Goal: Task Accomplishment & Management: Use online tool/utility

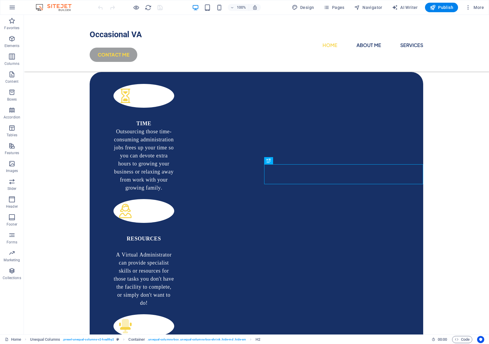
scroll to position [239, 0]
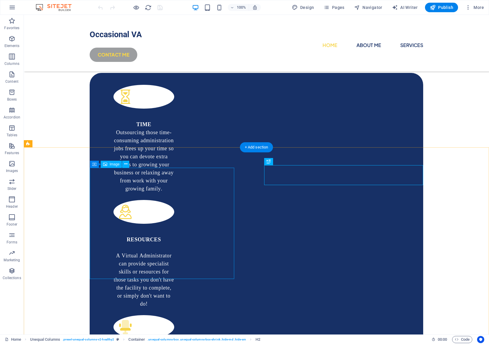
click at [110, 164] on span "Image" at bounding box center [115, 165] width 10 height 4
click at [127, 165] on icon at bounding box center [125, 164] width 3 height 6
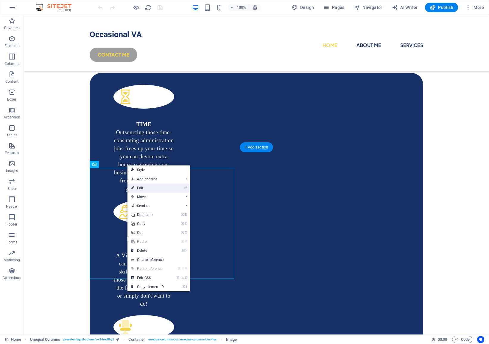
click at [150, 186] on link "⏎ Edit" at bounding box center [147, 188] width 40 height 9
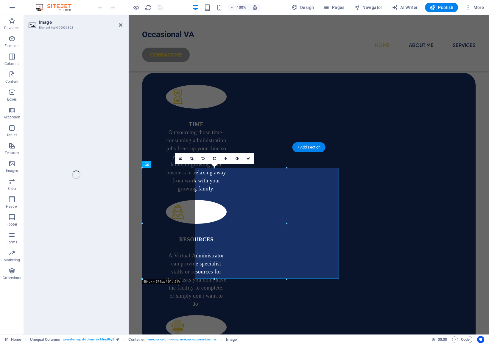
select select "%"
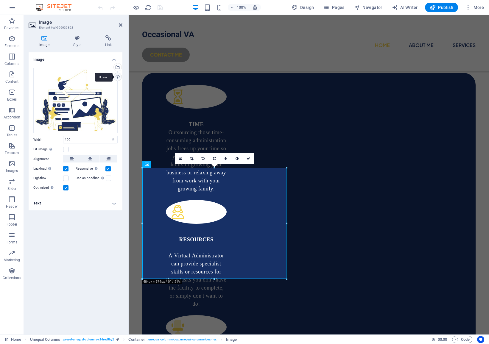
click at [117, 75] on div "Upload" at bounding box center [117, 77] width 9 height 9
click at [117, 68] on div "Select files from the file manager, stock photos, or upload file(s)" at bounding box center [117, 67] width 9 height 9
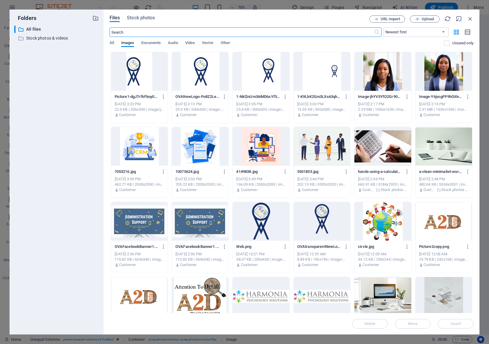
click at [442, 68] on div at bounding box center [443, 71] width 57 height 39
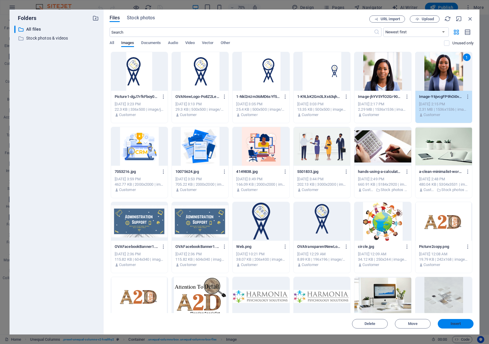
click at [461, 321] on button "Insert" at bounding box center [456, 324] width 36 height 10
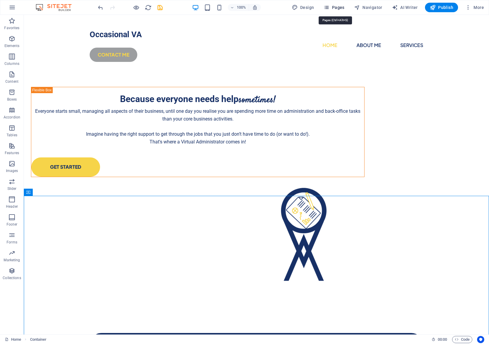
click at [331, 7] on span "Pages" at bounding box center [333, 7] width 21 height 6
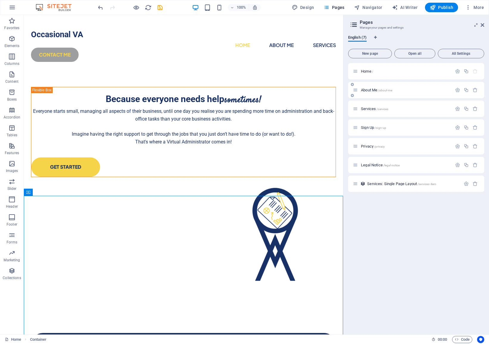
click at [367, 88] on span "About Me /about-me" at bounding box center [376, 90] width 31 height 4
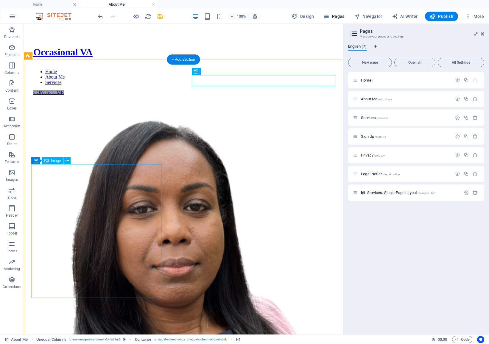
click at [137, 182] on figure at bounding box center [183, 275] width 300 height 310
click at [68, 159] on icon at bounding box center [66, 160] width 3 height 6
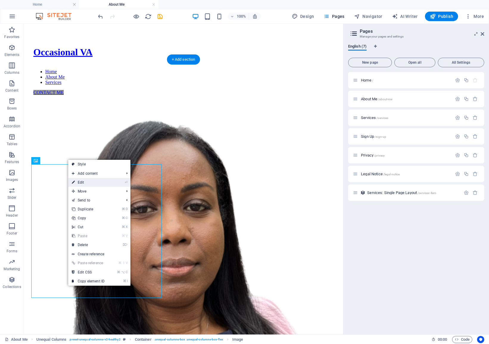
click at [89, 183] on link "⏎ Edit" at bounding box center [88, 182] width 40 height 9
select select "%"
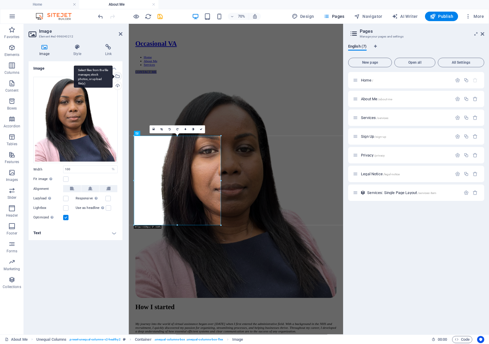
click at [120, 74] on div "Select files from the file manager, stock photos, or upload file(s)" at bounding box center [117, 76] width 9 height 9
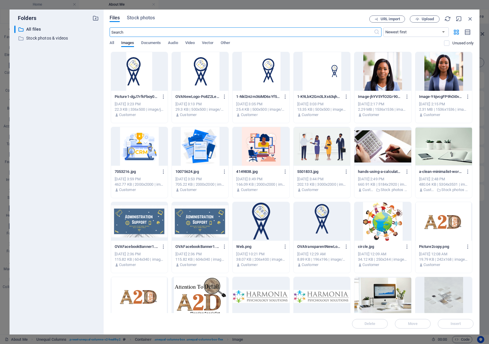
click at [385, 69] on div at bounding box center [382, 71] width 57 height 39
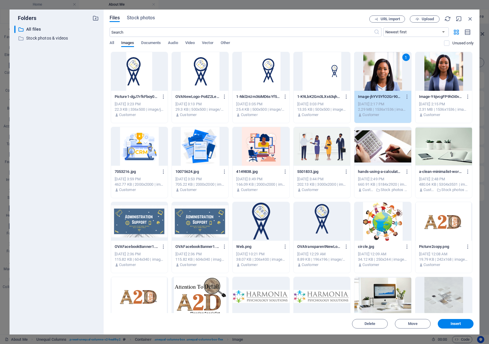
click at [385, 69] on div "1" at bounding box center [382, 71] width 57 height 39
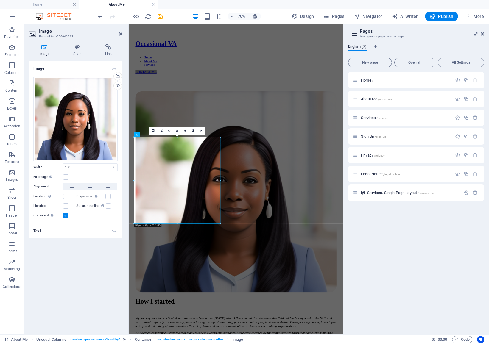
click at [484, 34] on aside "Pages Manage your pages and settings English (7) New page Open all All Settings…" at bounding box center [416, 179] width 146 height 311
click at [483, 33] on icon at bounding box center [482, 34] width 4 height 5
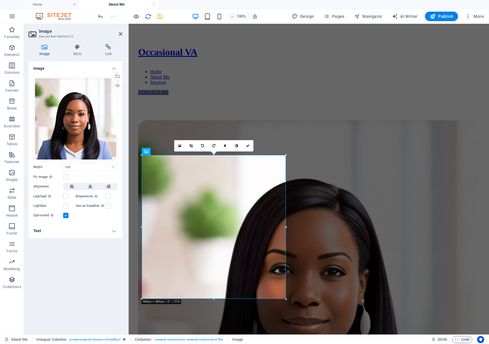
click at [161, 15] on icon "save" at bounding box center [160, 16] width 7 height 7
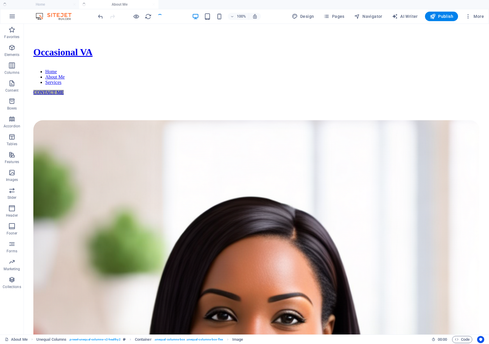
checkbox input "false"
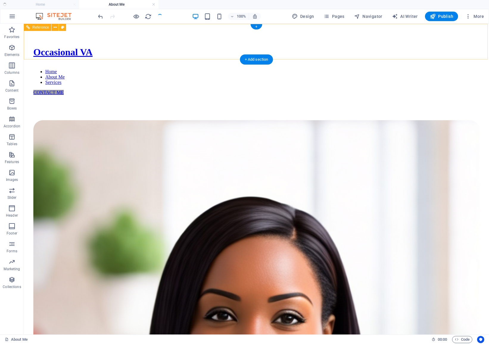
click at [380, 90] on div "CONTACT ME" at bounding box center [256, 92] width 446 height 5
click at [386, 90] on div "CONTACT ME" at bounding box center [256, 92] width 446 height 5
click at [391, 90] on div "CONTACT ME" at bounding box center [256, 92] width 446 height 5
click at [404, 90] on div "CONTACT ME" at bounding box center [256, 92] width 446 height 5
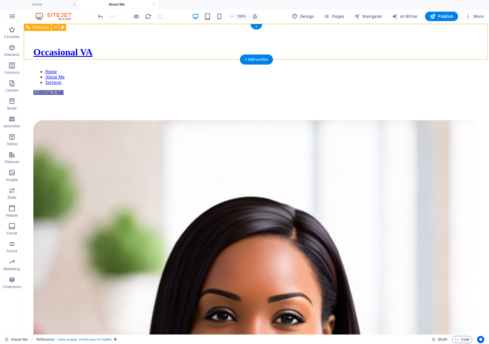
click at [388, 90] on div "CONTACT ME" at bounding box center [256, 92] width 446 height 5
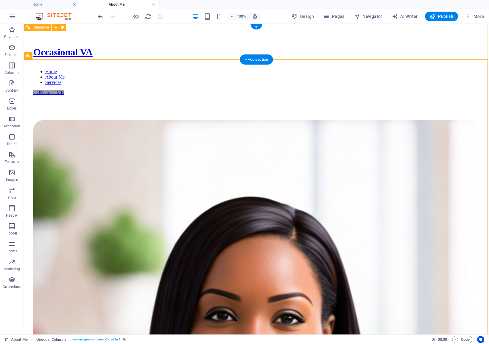
click at [416, 90] on div "CONTACT ME" at bounding box center [256, 92] width 446 height 5
click at [394, 90] on div "CONTACT ME" at bounding box center [256, 92] width 446 height 5
click at [397, 90] on div "CONTACT ME" at bounding box center [256, 92] width 446 height 5
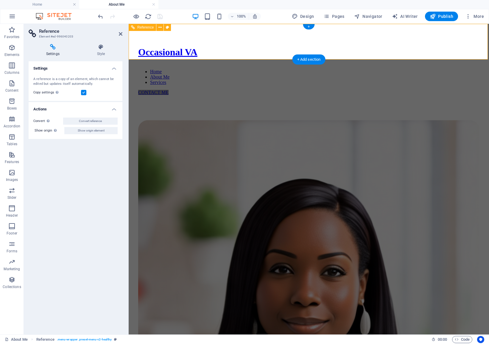
click at [443, 90] on div "CONTACT ME" at bounding box center [308, 92] width 341 height 5
click at [111, 50] on h4 "Style" at bounding box center [100, 50] width 43 height 13
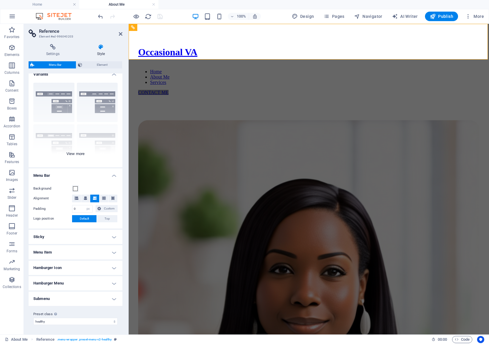
scroll to position [6, 0]
click at [63, 296] on h4 "Submenu" at bounding box center [76, 299] width 94 height 14
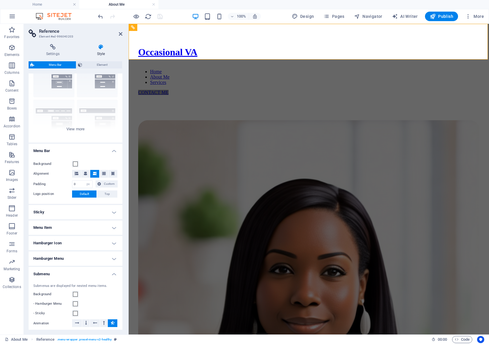
scroll to position [25, 0]
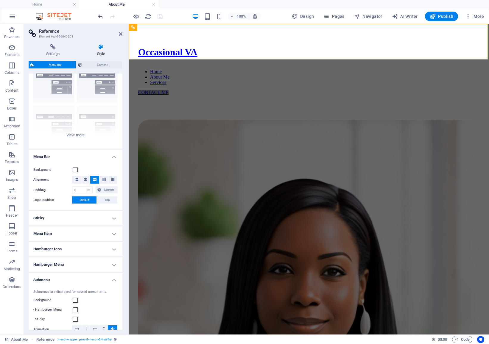
click at [88, 267] on h4 "Hamburger Menu" at bounding box center [76, 264] width 94 height 14
click at [100, 251] on h4 "Hamburger Icon" at bounding box center [76, 249] width 94 height 14
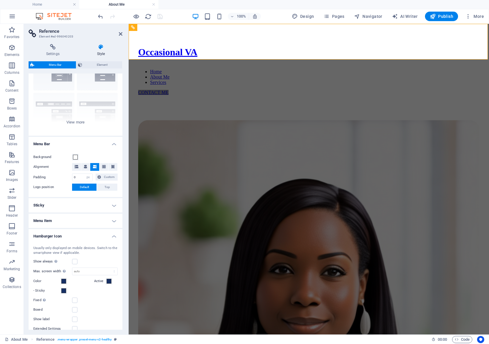
scroll to position [37, 0]
click at [91, 224] on h4 "Menu Item" at bounding box center [76, 222] width 94 height 14
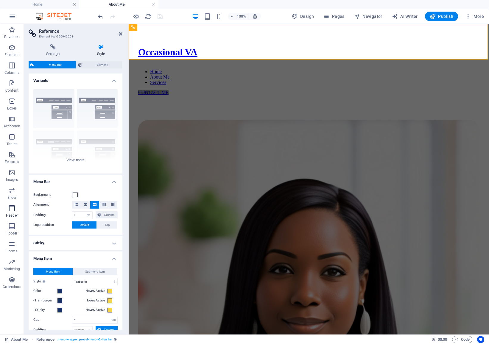
scroll to position [0, 0]
click at [100, 65] on span "Element" at bounding box center [102, 64] width 36 height 7
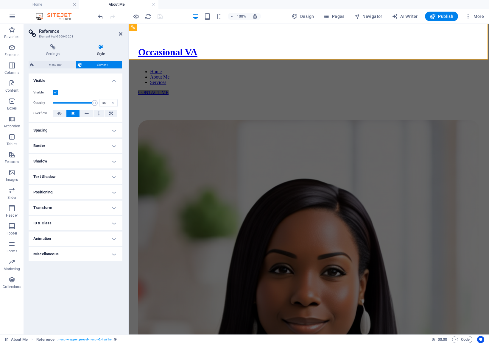
click at [72, 130] on h4 "Spacing" at bounding box center [76, 130] width 94 height 14
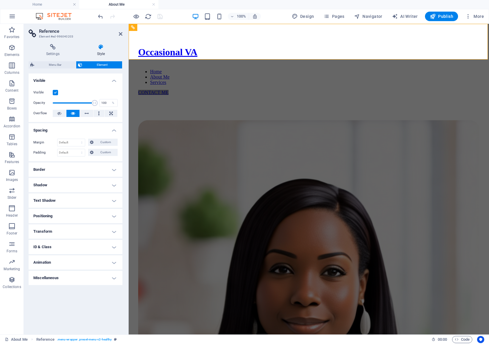
click at [72, 130] on h4 "Spacing" at bounding box center [76, 128] width 94 height 11
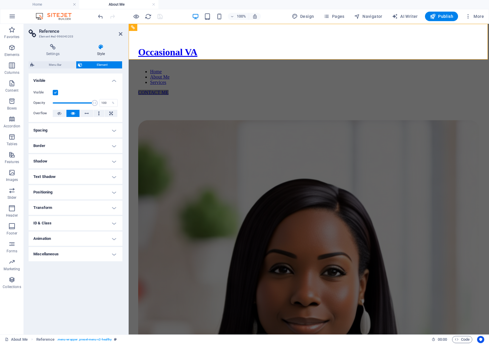
click at [61, 151] on h4 "Border" at bounding box center [76, 146] width 94 height 14
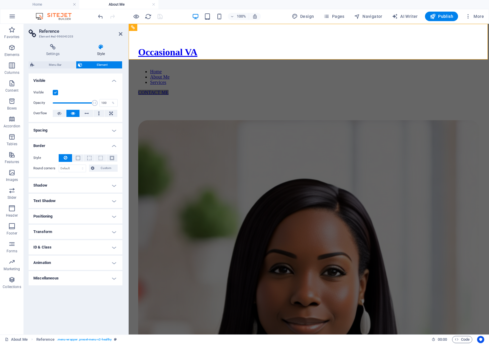
click at [61, 146] on h4 "Border" at bounding box center [76, 144] width 94 height 11
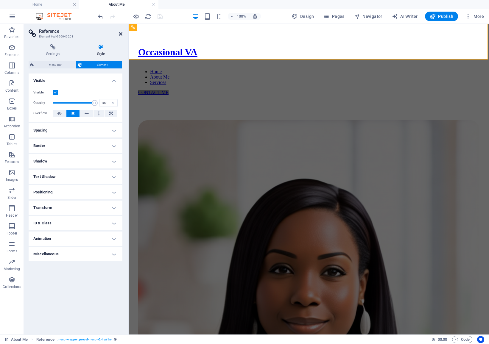
click at [120, 33] on icon at bounding box center [121, 34] width 4 height 5
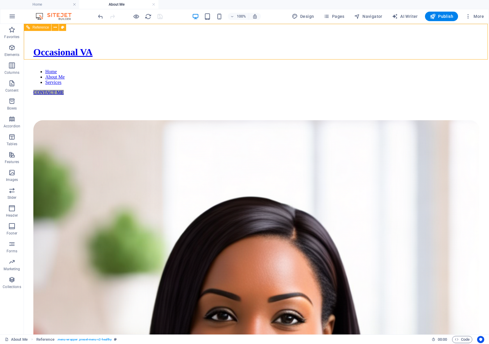
click at [360, 59] on div "Occasional VA Home About Me Services CONTACT ME" at bounding box center [256, 65] width 460 height 79
click at [297, 69] on nav "Home About Me Services" at bounding box center [256, 77] width 446 height 16
click at [392, 90] on div "CONTACT ME" at bounding box center [256, 92] width 446 height 5
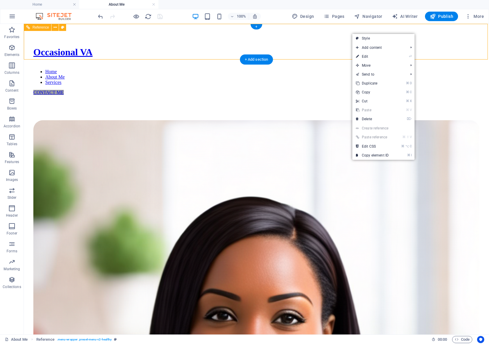
click at [343, 35] on div "Occasional VA Home About Me Services CONTACT ME" at bounding box center [256, 65] width 460 height 79
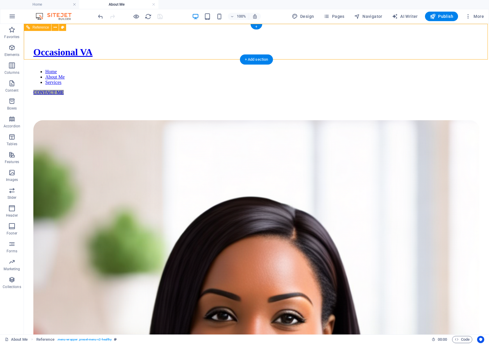
click at [396, 90] on div "CONTACT ME" at bounding box center [256, 92] width 446 height 5
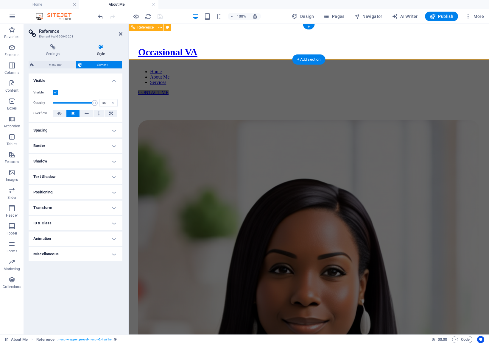
click at [396, 42] on div "Occasional VA Home About Me Services CONTACT ME" at bounding box center [308, 65] width 355 height 79
click at [427, 90] on div "CONTACT ME" at bounding box center [308, 92] width 341 height 5
click at [443, 90] on div "CONTACT ME" at bounding box center [308, 92] width 341 height 5
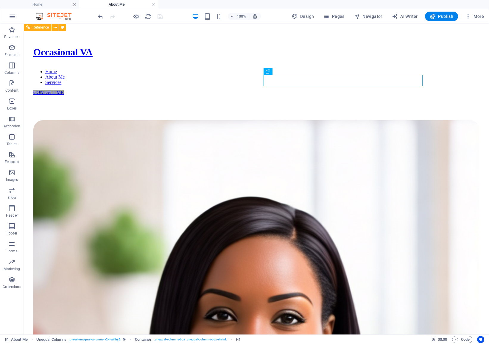
click at [222, 69] on nav "Home About Me Services" at bounding box center [256, 77] width 446 height 16
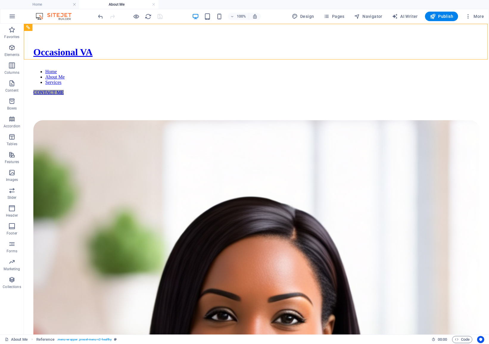
click at [0, 0] on div at bounding box center [0, 0] width 0 height 0
click at [57, 6] on h4 "Home" at bounding box center [39, 4] width 79 height 7
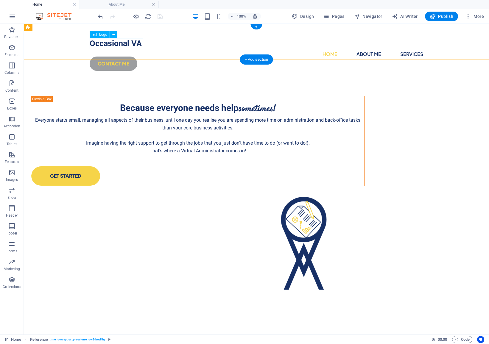
click at [141, 45] on div "Occasional VA" at bounding box center [256, 43] width 333 height 11
click at [113, 35] on icon at bounding box center [113, 35] width 3 height 6
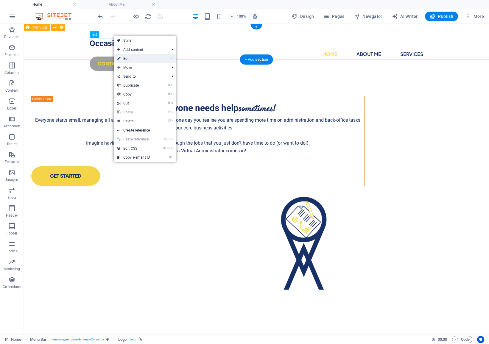
click at [129, 57] on link "⏎ Edit" at bounding box center [134, 58] width 40 height 9
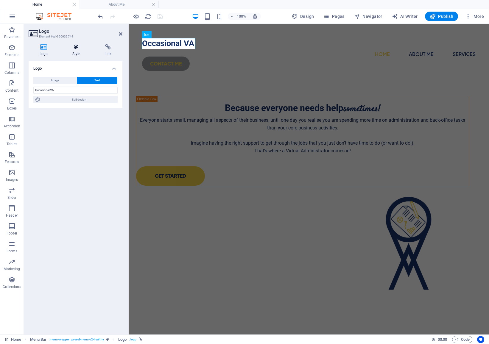
click at [76, 51] on h4 "Style" at bounding box center [77, 50] width 32 height 13
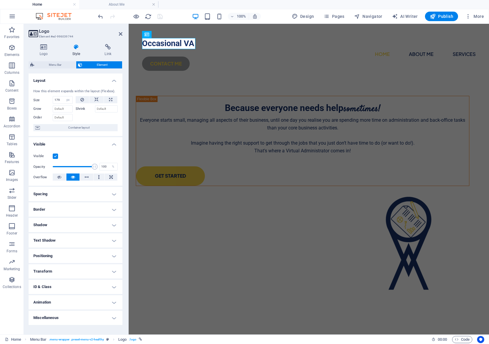
click at [69, 50] on h4 "Style" at bounding box center [77, 50] width 32 height 13
drag, startPoint x: 63, startPoint y: 100, endPoint x: 53, endPoint y: 100, distance: 9.5
click at [53, 100] on input "179" at bounding box center [62, 99] width 19 height 7
type input "200"
click at [88, 83] on h4 "Layout" at bounding box center [76, 79] width 94 height 11
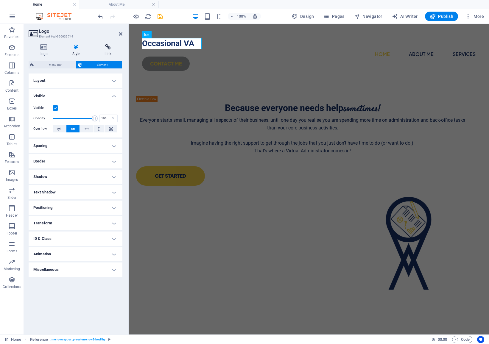
click at [111, 48] on icon at bounding box center [107, 47] width 29 height 6
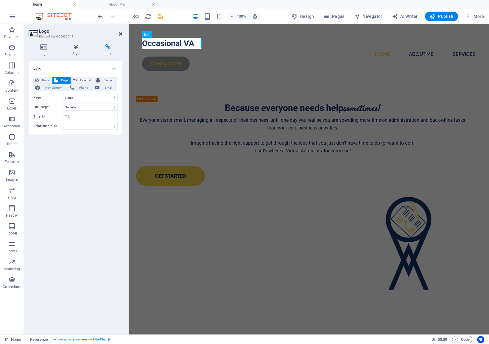
click at [121, 34] on icon at bounding box center [121, 34] width 4 height 5
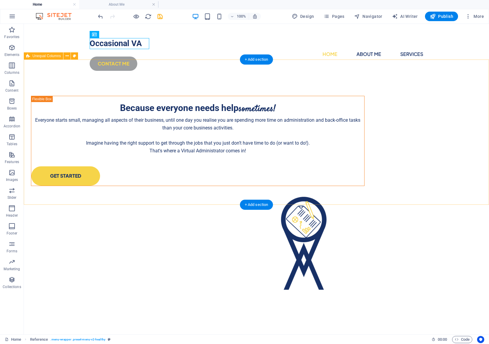
click at [418, 80] on div "Because everyone needs help sometimes! Everyone starts small, managing all aspe…" at bounding box center [256, 199] width 465 height 238
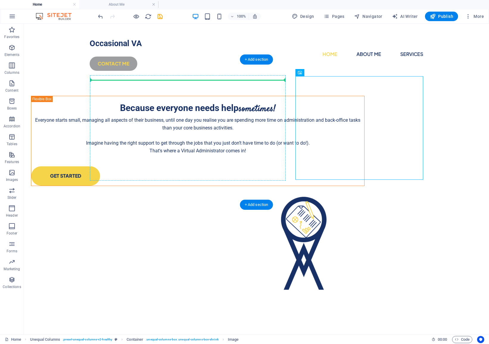
drag, startPoint x: 370, startPoint y: 97, endPoint x: 139, endPoint y: 87, distance: 230.9
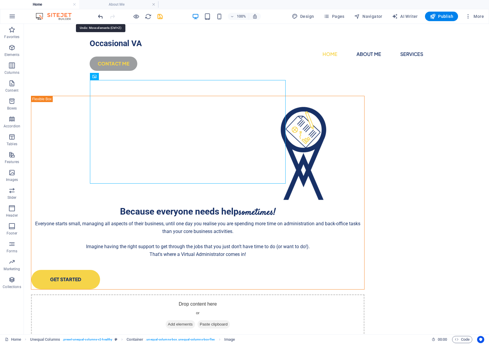
click at [101, 15] on icon "undo" at bounding box center [100, 16] width 7 height 7
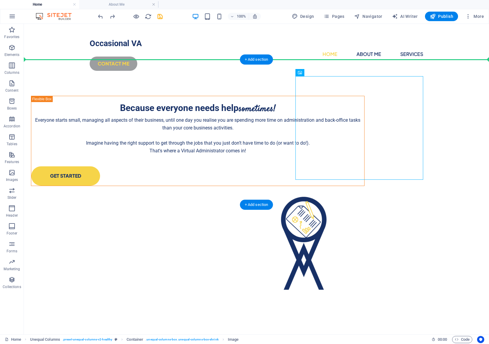
drag, startPoint x: 362, startPoint y: 121, endPoint x: 62, endPoint y: 113, distance: 300.1
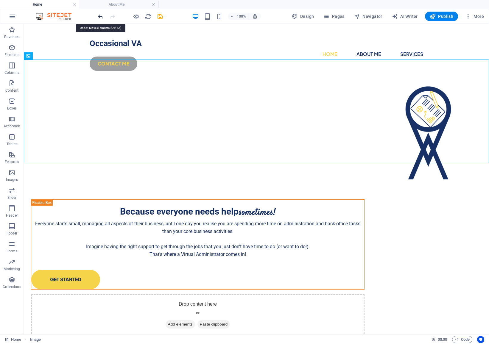
click at [101, 15] on icon "undo" at bounding box center [100, 16] width 7 height 7
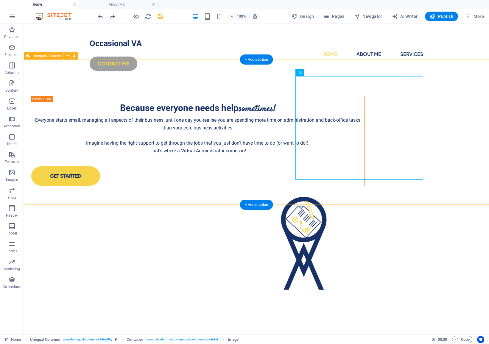
click at [141, 80] on div "Because everyone needs help sometimes! Everyone starts small, managing all aspe…" at bounding box center [256, 199] width 465 height 238
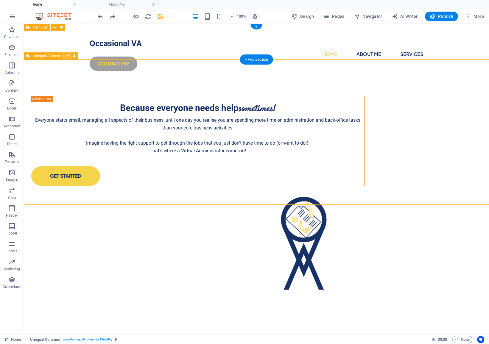
click at [69, 56] on button at bounding box center [66, 55] width 7 height 7
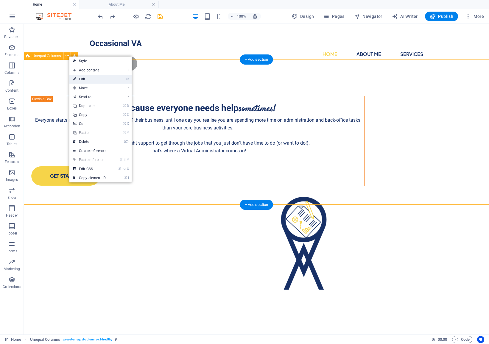
click at [84, 76] on link "⏎ Edit" at bounding box center [89, 79] width 40 height 9
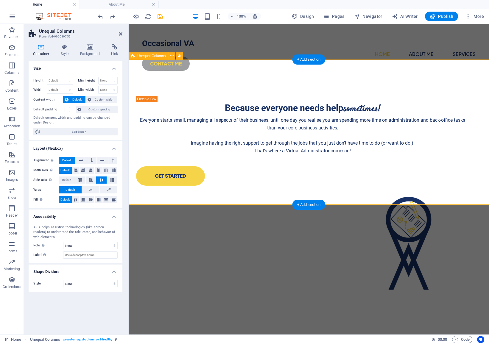
select select "%"
select select "rem"
click at [67, 53] on h4 "Style" at bounding box center [65, 50] width 19 height 13
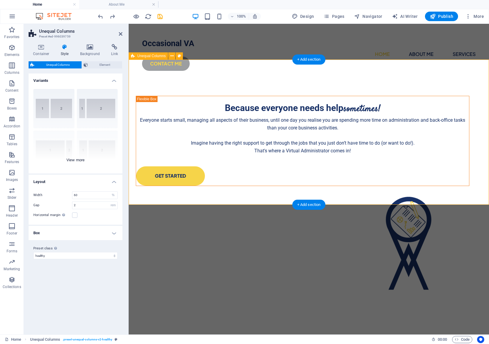
click at [99, 143] on div "40-60 20-80 80-20 30-70 70-30 Default" at bounding box center [76, 128] width 94 height 89
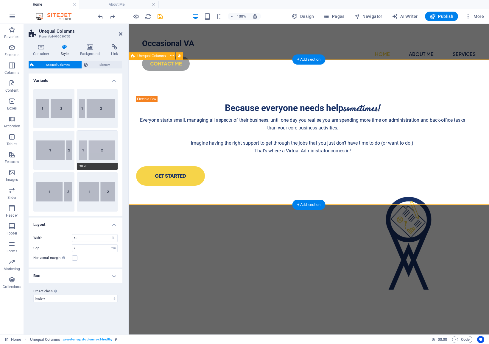
click at [97, 148] on button "30-70" at bounding box center [97, 150] width 41 height 39
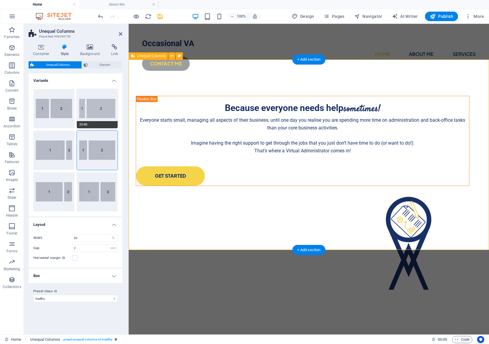
click at [105, 108] on button "20-80" at bounding box center [97, 108] width 41 height 39
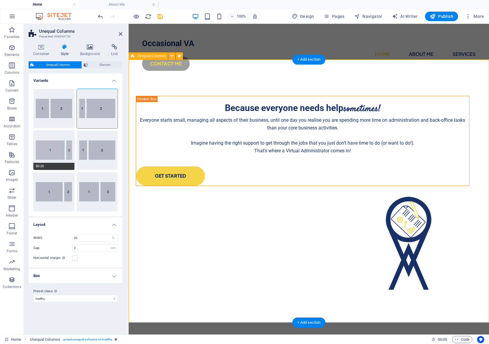
click at [41, 149] on button "80-20" at bounding box center [53, 150] width 41 height 39
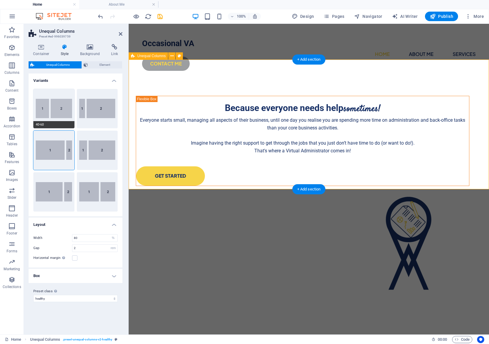
click at [51, 115] on button "40-60" at bounding box center [53, 108] width 41 height 39
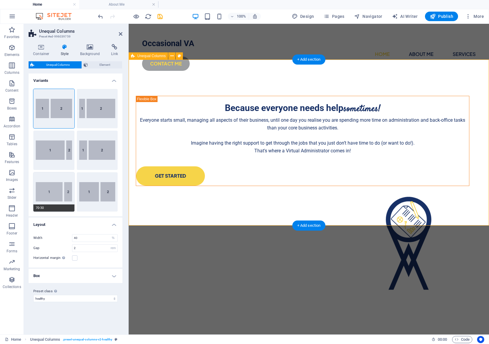
click at [64, 194] on button "70-30" at bounding box center [53, 191] width 41 height 39
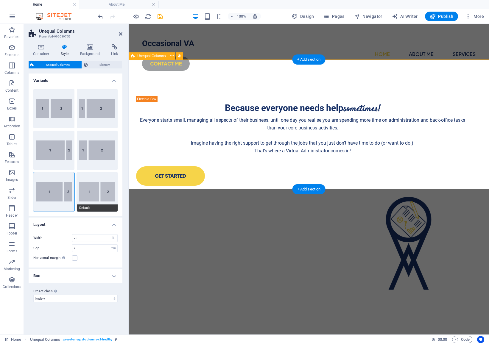
click at [114, 192] on button "Default" at bounding box center [97, 191] width 41 height 39
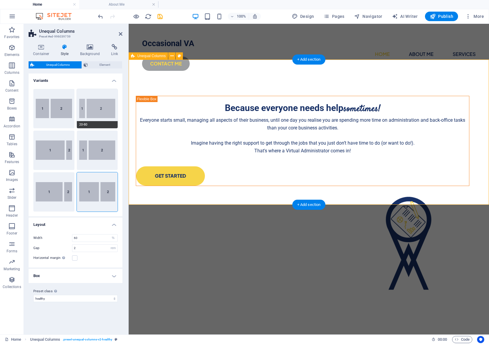
click at [86, 112] on button "20-80" at bounding box center [97, 108] width 41 height 39
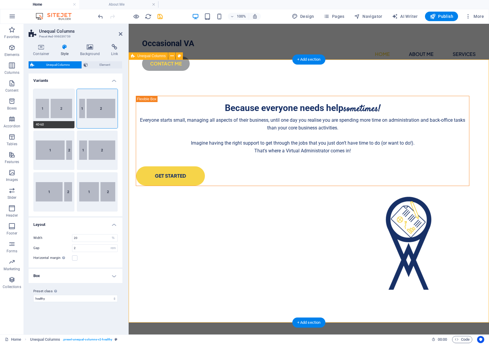
click at [46, 110] on button "40-60" at bounding box center [53, 108] width 41 height 39
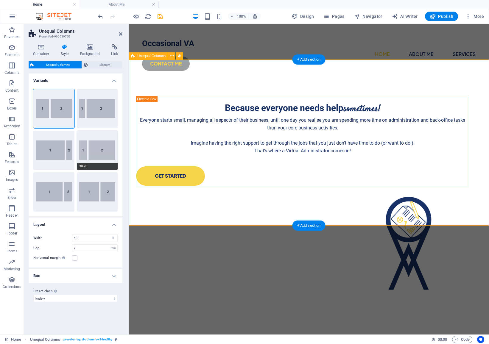
click at [102, 152] on button "30-70" at bounding box center [97, 150] width 41 height 39
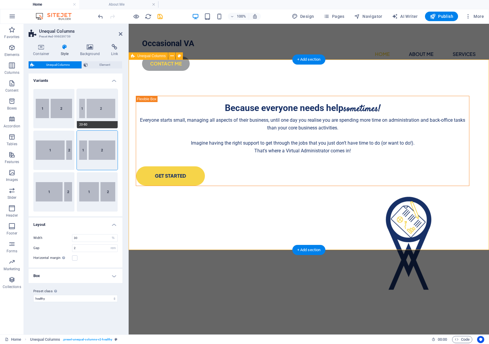
click at [100, 121] on button "20-80" at bounding box center [97, 108] width 41 height 39
type input "20"
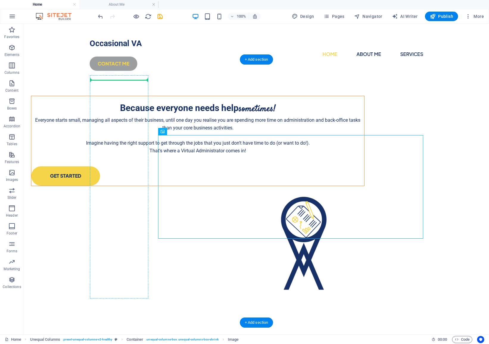
drag, startPoint x: 305, startPoint y: 149, endPoint x: 111, endPoint y: 140, distance: 194.3
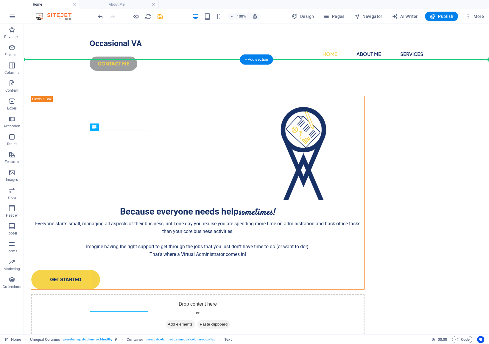
drag, startPoint x: 122, startPoint y: 151, endPoint x: 204, endPoint y: 155, distance: 81.9
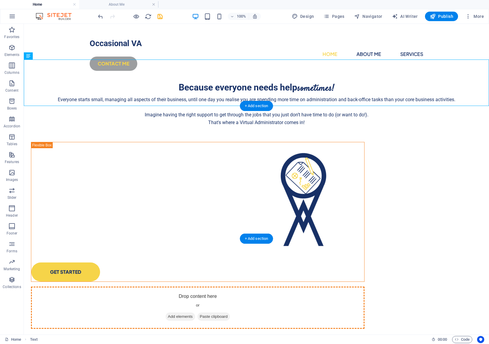
drag, startPoint x: 219, startPoint y: 82, endPoint x: 243, endPoint y: 163, distance: 84.3
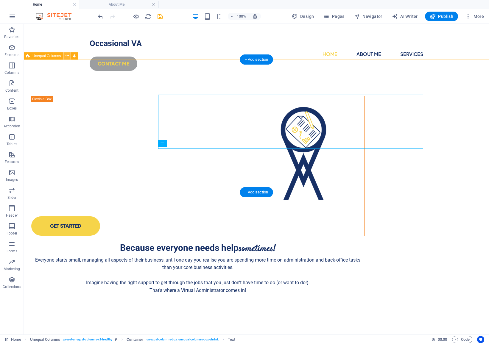
click at [68, 59] on icon at bounding box center [66, 56] width 3 height 6
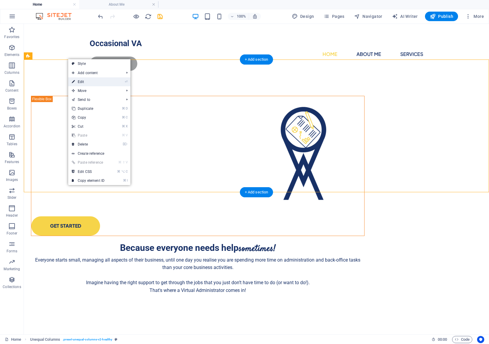
click at [92, 81] on link "⏎ Edit" at bounding box center [88, 81] width 40 height 9
select select "%"
select select "rem"
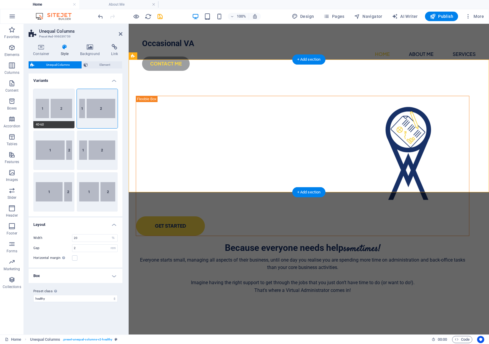
click at [54, 116] on button "40-60" at bounding box center [53, 108] width 41 height 39
type input "40"
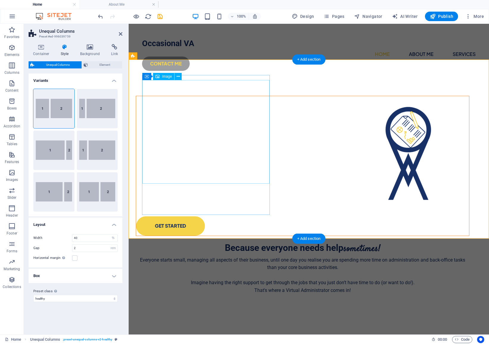
click at [200, 137] on figure at bounding box center [302, 153] width 333 height 104
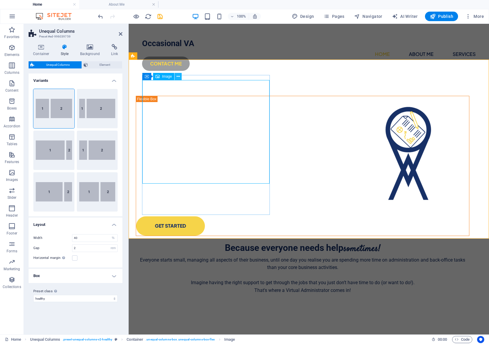
click at [177, 74] on icon at bounding box center [178, 77] width 3 height 6
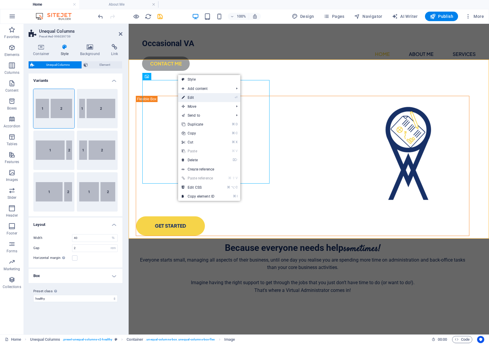
click at [204, 98] on link "⏎ Edit" at bounding box center [198, 97] width 40 height 9
select select "px"
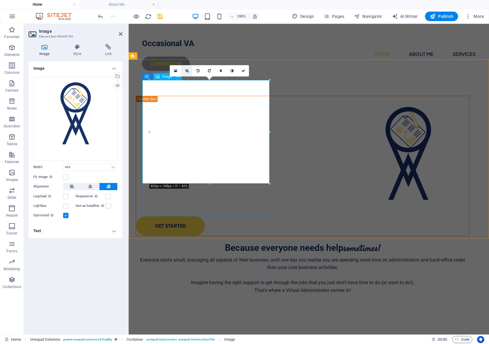
click at [186, 72] on icon at bounding box center [186, 71] width 3 height 4
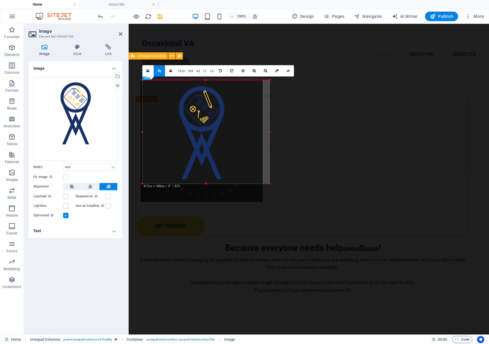
drag, startPoint x: 269, startPoint y: 131, endPoint x: 283, endPoint y: 130, distance: 14.3
click at [283, 130] on div "Drag here to replace the existing content. Press “Ctrl” if you want to create a…" at bounding box center [309, 179] width 360 height 311
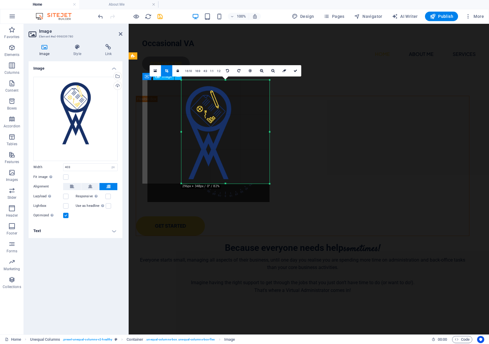
drag, startPoint x: 142, startPoint y: 132, endPoint x: 174, endPoint y: 133, distance: 32.2
click at [181, 133] on div "180 170 160 150 140 130 120 110 100 90 80 70 60 50 40 30 20 10 0 -10 -20 -30 -4…" at bounding box center [225, 132] width 88 height 104
click at [295, 71] on icon at bounding box center [295, 71] width 4 height 4
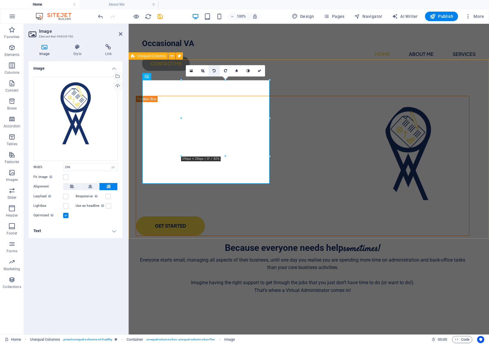
click at [213, 71] on icon at bounding box center [214, 71] width 3 height 4
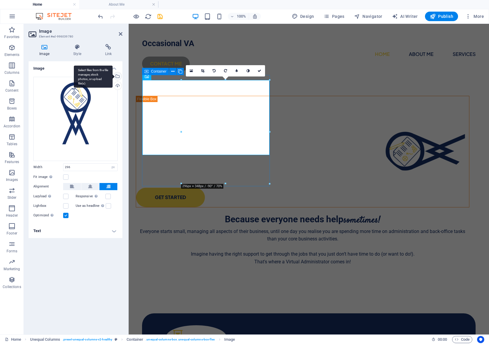
click at [119, 76] on div "Select files from the file manager, stock photos, or upload file(s)" at bounding box center [117, 76] width 9 height 9
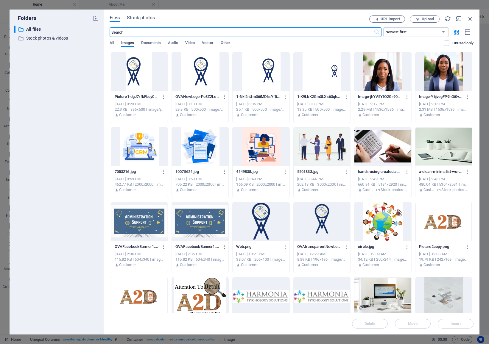
click at [132, 76] on div at bounding box center [139, 71] width 57 height 39
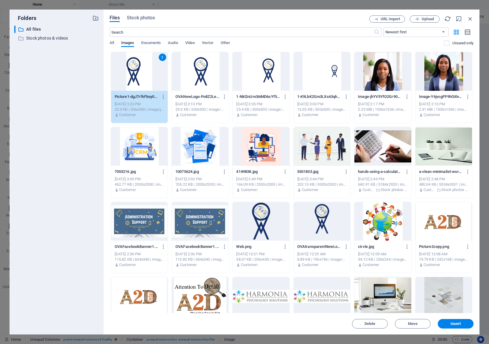
click at [132, 76] on div "1" at bounding box center [139, 71] width 57 height 39
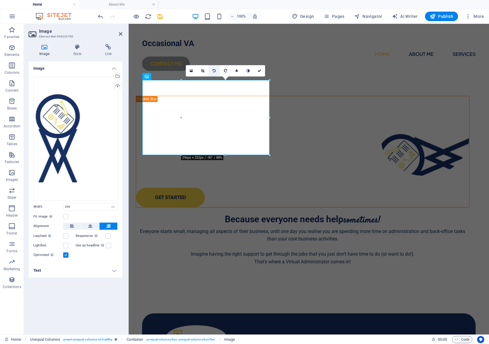
click at [215, 70] on icon at bounding box center [214, 71] width 3 height 4
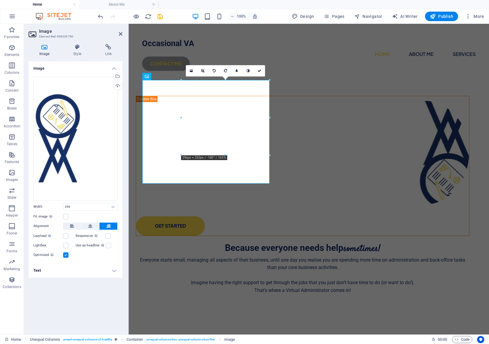
click at [215, 70] on icon at bounding box center [214, 71] width 3 height 4
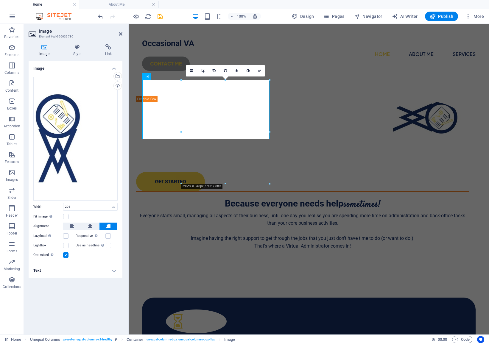
click at [104, 14] on div at bounding box center [130, 17] width 67 height 10
click at [101, 15] on icon "undo" at bounding box center [100, 16] width 7 height 7
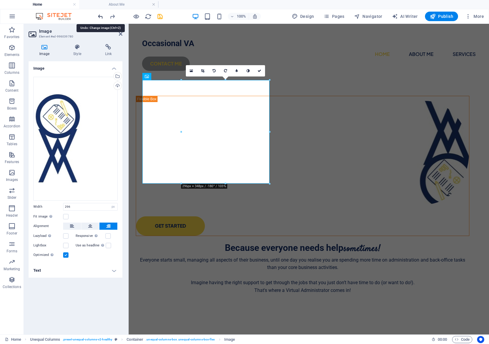
click at [100, 16] on icon "undo" at bounding box center [100, 16] width 7 height 7
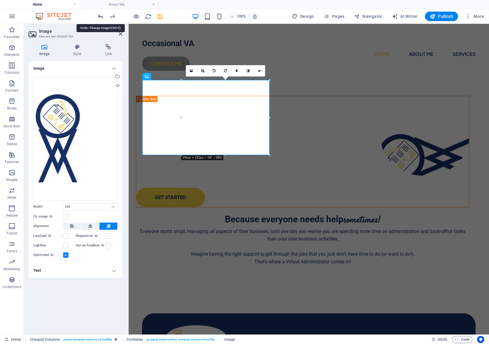
click at [100, 16] on icon "undo" at bounding box center [100, 16] width 7 height 7
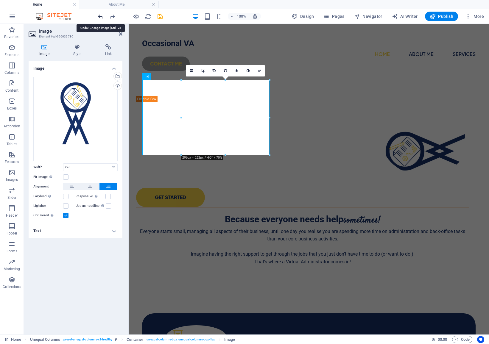
click at [100, 16] on icon "undo" at bounding box center [100, 16] width 7 height 7
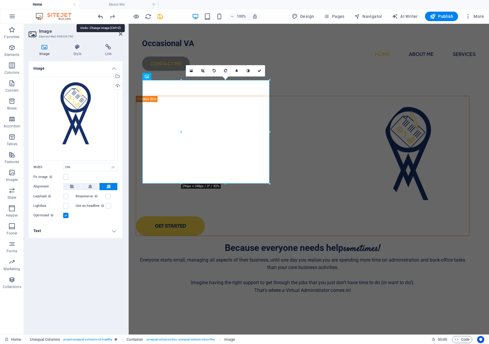
click at [100, 16] on icon "undo" at bounding box center [100, 16] width 7 height 7
type input "403"
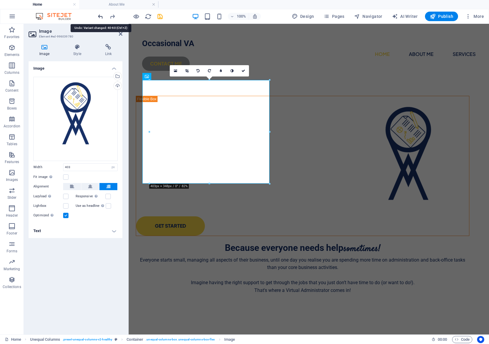
click at [100, 16] on icon "undo" at bounding box center [100, 16] width 7 height 7
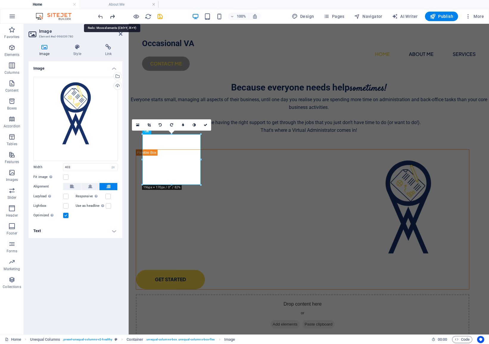
click at [115, 18] on icon "redo" at bounding box center [112, 16] width 7 height 7
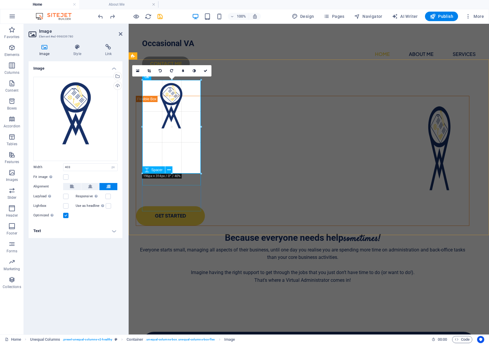
drag, startPoint x: 172, startPoint y: 130, endPoint x: 172, endPoint y: 173, distance: 42.9
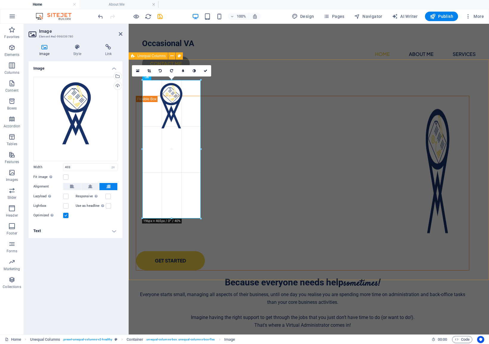
drag, startPoint x: 202, startPoint y: 132, endPoint x: 206, endPoint y: 154, distance: 22.4
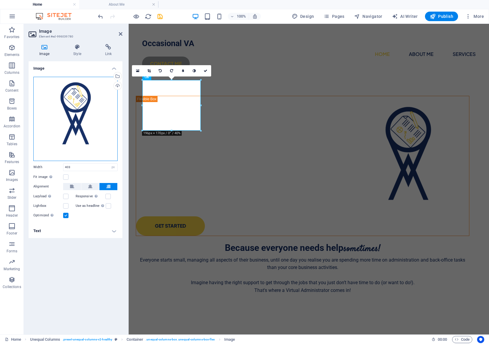
click at [102, 90] on div "Drag files here, click to choose files or select files from Files or our free s…" at bounding box center [75, 119] width 84 height 84
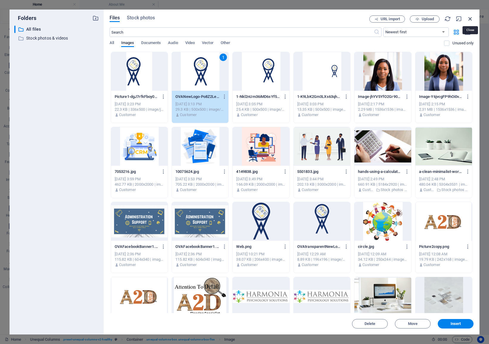
click at [470, 18] on icon "button" at bounding box center [470, 18] width 7 height 7
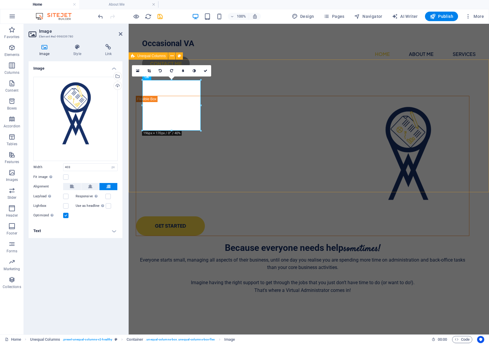
click at [242, 80] on div "GET STARTED Because everyone needs help sometimes! Everyone starts small, manag…" at bounding box center [309, 199] width 360 height 238
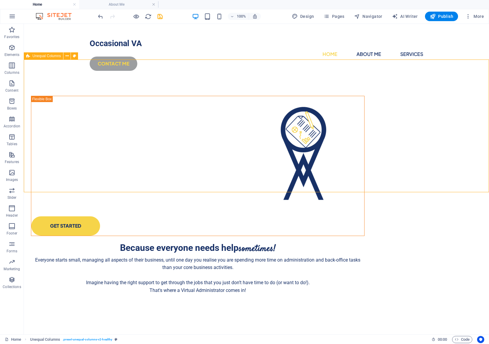
click at [242, 80] on div "GET STARTED Because everyone needs help sometimes! Everyone starts small, manag…" at bounding box center [256, 199] width 465 height 238
click at [101, 18] on icon "undo" at bounding box center [100, 16] width 7 height 7
click at [100, 17] on icon "undo" at bounding box center [100, 16] width 7 height 7
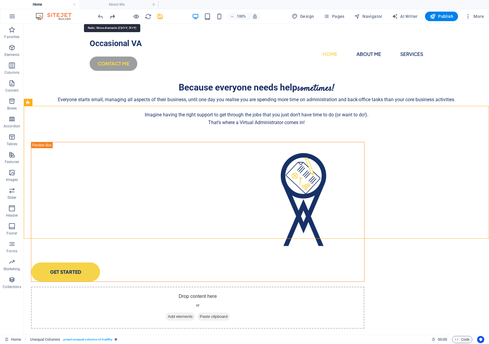
click at [113, 17] on icon "redo" at bounding box center [112, 16] width 7 height 7
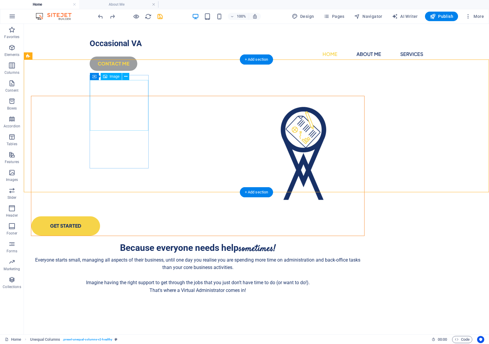
click at [123, 101] on figure at bounding box center [197, 153] width 333 height 104
click at [126, 77] on icon at bounding box center [125, 77] width 3 height 6
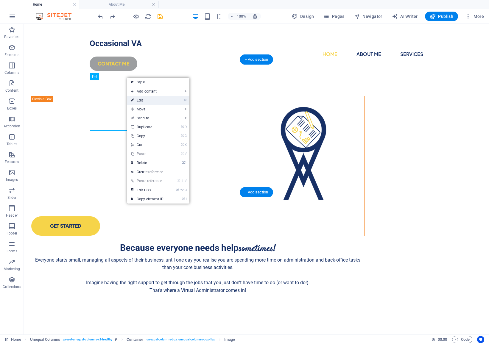
click at [153, 101] on link "⏎ Edit" at bounding box center [147, 100] width 40 height 9
select select "px"
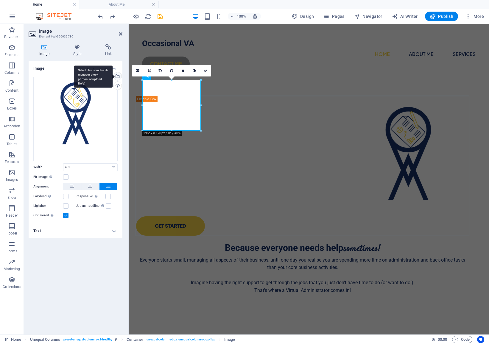
click at [113, 75] on div "Select files from the file manager, stock photos, or upload file(s)" at bounding box center [93, 76] width 39 height 22
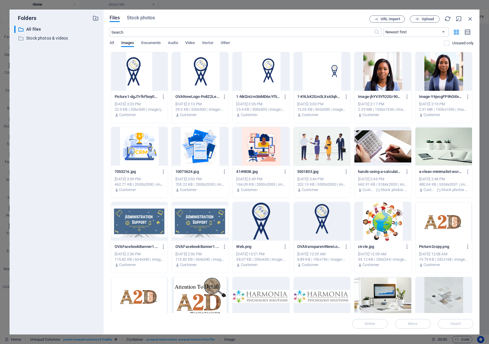
click at [143, 74] on div at bounding box center [139, 71] width 57 height 39
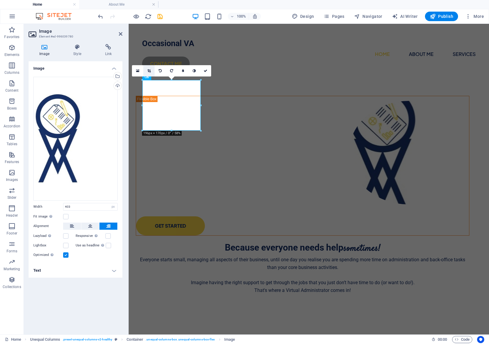
click at [148, 70] on icon at bounding box center [148, 71] width 3 height 4
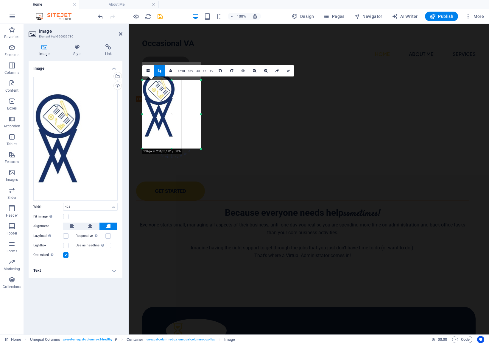
drag, startPoint x: 201, startPoint y: 132, endPoint x: 203, endPoint y: 149, distance: 17.4
click at [203, 149] on div at bounding box center [201, 149] width 4 height 4
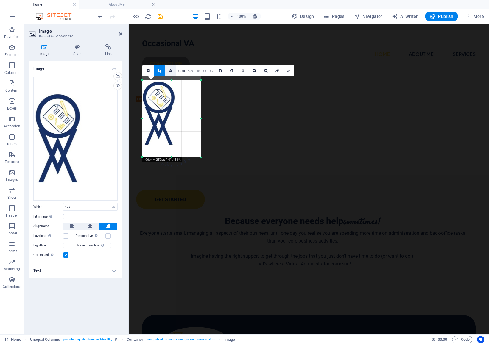
drag, startPoint x: 172, startPoint y: 80, endPoint x: 171, endPoint y: 71, distance: 8.4
click at [171, 80] on div "180 170 160 150 140 130 120 110 100 90 80 70 60 50 40 30 20 10 0 -10 -20 -30 -4…" at bounding box center [171, 118] width 58 height 77
click at [254, 71] on icon at bounding box center [254, 71] width 3 height 4
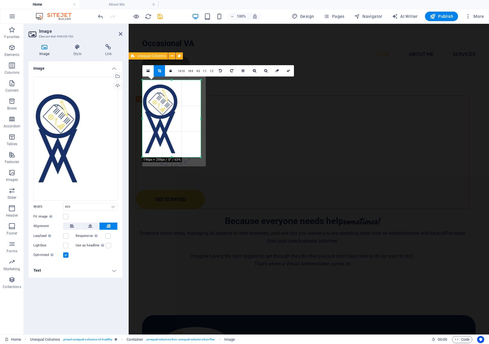
drag, startPoint x: 188, startPoint y: 102, endPoint x: 192, endPoint y: 107, distance: 6.9
click at [192, 107] on div at bounding box center [173, 119] width 63 height 94
click at [252, 73] on link at bounding box center [254, 70] width 11 height 11
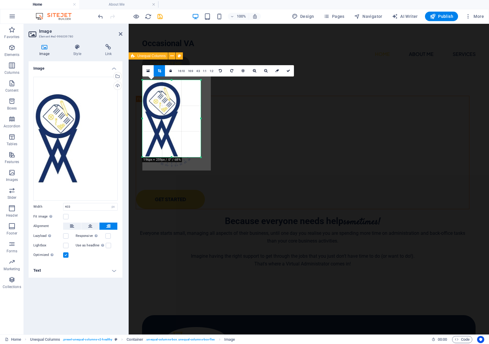
drag, startPoint x: 180, startPoint y: 100, endPoint x: 185, endPoint y: 100, distance: 4.2
click at [185, 100] on div at bounding box center [176, 120] width 68 height 102
click at [289, 72] on icon at bounding box center [288, 71] width 4 height 4
type input "196"
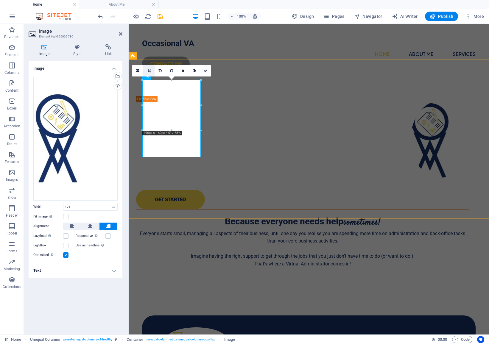
click at [147, 72] on icon at bounding box center [148, 71] width 3 height 4
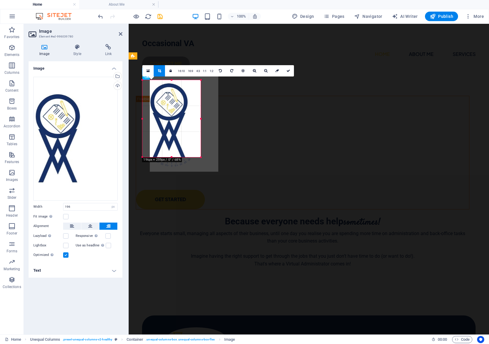
drag, startPoint x: 170, startPoint y: 110, endPoint x: 177, endPoint y: 111, distance: 7.5
click at [177, 111] on div at bounding box center [184, 121] width 68 height 102
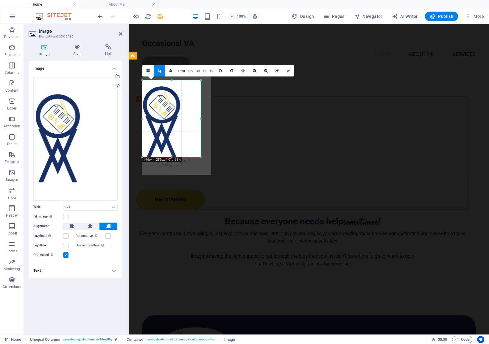
click at [176, 114] on div at bounding box center [176, 124] width 68 height 102
click at [288, 71] on icon at bounding box center [288, 71] width 4 height 4
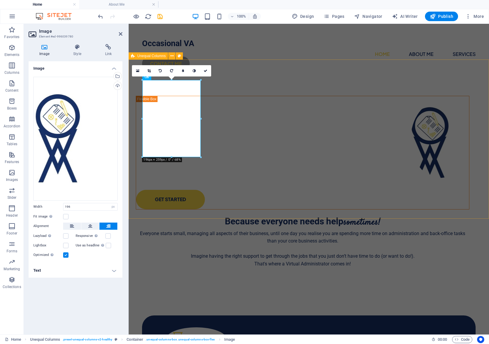
click at [288, 80] on div "GET STARTED Because everyone needs help sometimes! Everyone starts small, manag…" at bounding box center [309, 185] width 360 height 211
click at [393, 80] on div "GET STARTED Because everyone needs help sometimes! Everyone starts small, manag…" at bounding box center [309, 185] width 360 height 211
select select "%"
select select "rem"
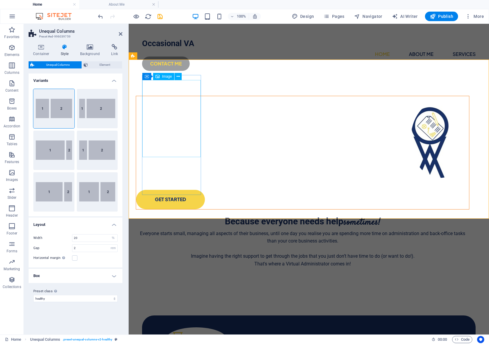
click at [176, 101] on figure at bounding box center [302, 139] width 333 height 77
select select "px"
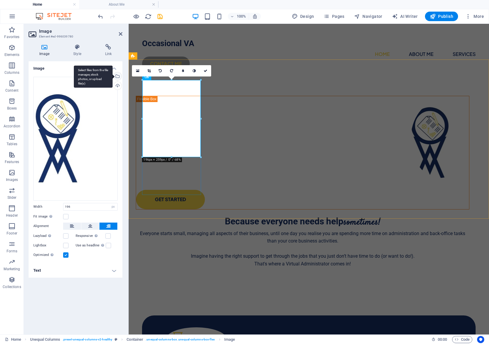
click at [113, 75] on div "Select files from the file manager, stock photos, or upload file(s)" at bounding box center [93, 76] width 39 height 22
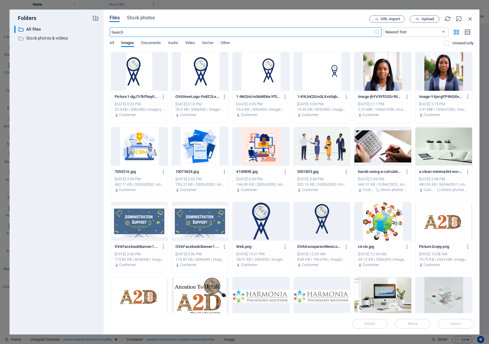
click at [191, 69] on div at bounding box center [200, 71] width 57 height 39
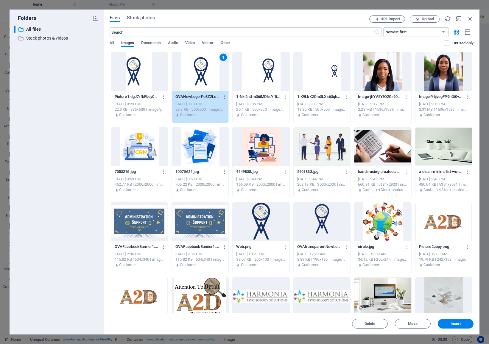
click at [191, 69] on div "1" at bounding box center [200, 71] width 57 height 39
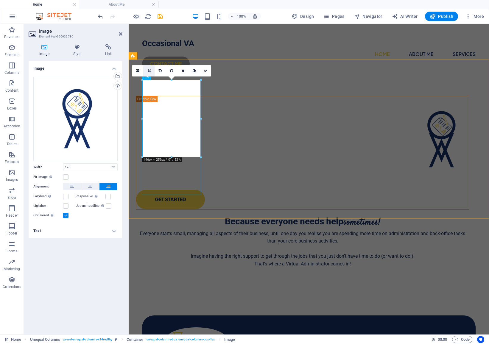
click at [148, 69] on icon at bounding box center [148, 71] width 3 height 4
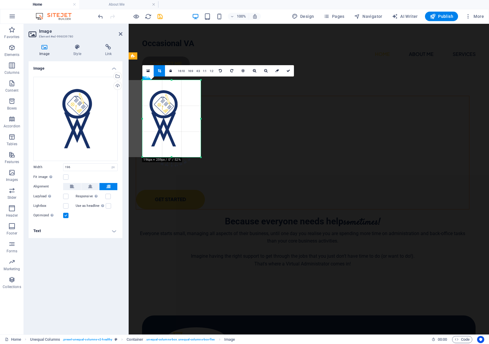
drag, startPoint x: 193, startPoint y: 122, endPoint x: 182, endPoint y: 122, distance: 10.4
click at [182, 122] on div at bounding box center [162, 118] width 77 height 77
click at [288, 71] on icon at bounding box center [288, 71] width 4 height 4
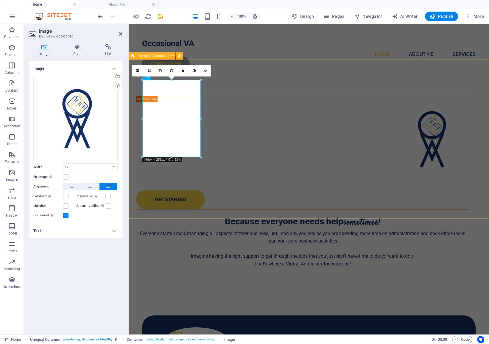
click at [282, 80] on div "GET STARTED Because everyone needs help sometimes! Everyone starts small, manag…" at bounding box center [309, 185] width 360 height 211
select select "%"
select select "rem"
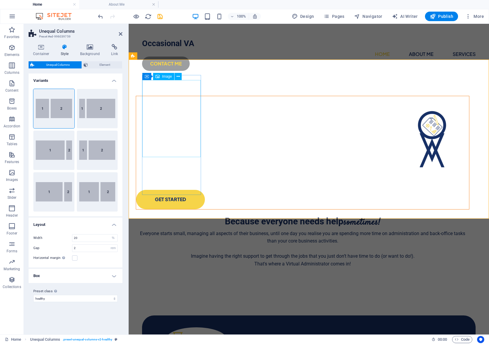
click at [178, 102] on figure at bounding box center [302, 139] width 333 height 77
click at [181, 73] on button at bounding box center [179, 71] width 7 height 7
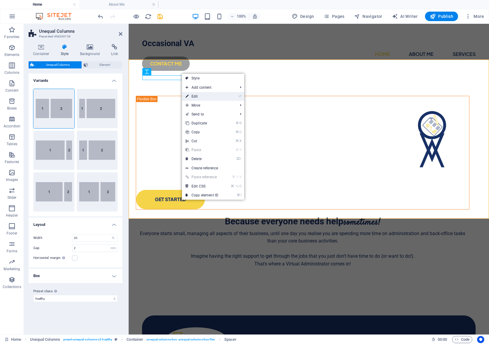
click at [202, 98] on link "⏎ Edit" at bounding box center [202, 96] width 40 height 9
select select "px"
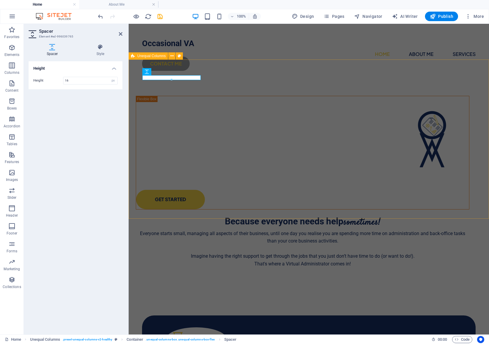
click at [214, 92] on div "GET STARTED Because everyone needs help sometimes! Everyone starts small, manag…" at bounding box center [309, 185] width 360 height 211
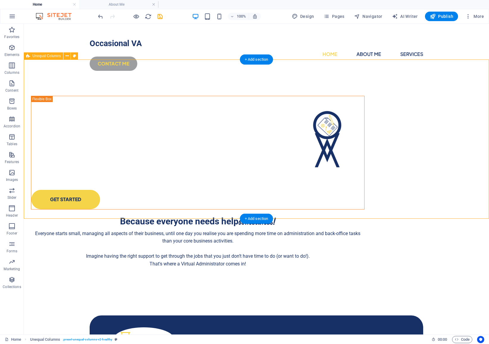
click at [170, 107] on div "GET STARTED Because everyone needs help sometimes! Everyone starts small, manag…" at bounding box center [256, 185] width 465 height 211
click at [135, 106] on figure at bounding box center [197, 139] width 333 height 77
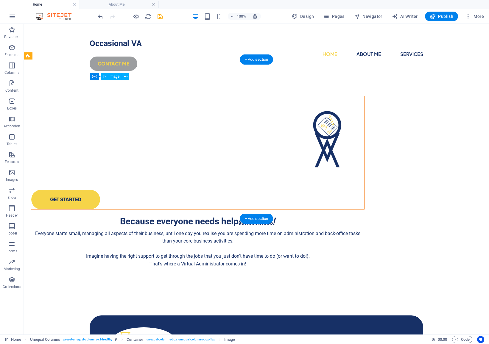
click at [135, 106] on figure at bounding box center [197, 139] width 333 height 77
select select "px"
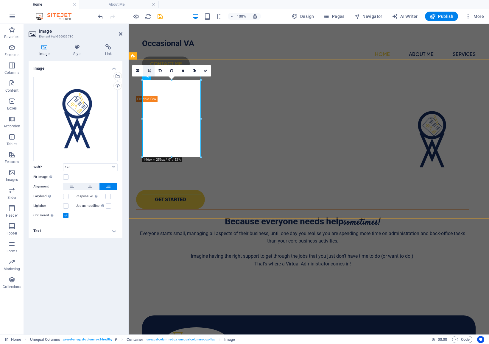
click at [153, 73] on link at bounding box center [148, 70] width 11 height 11
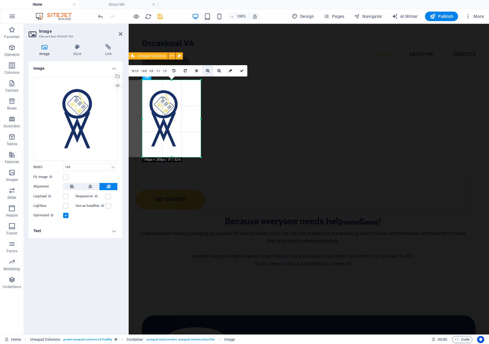
click at [209, 70] on link at bounding box center [207, 70] width 11 height 11
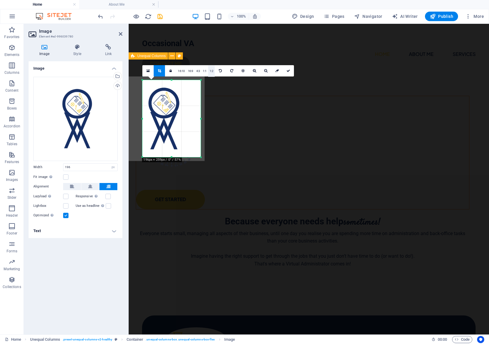
click at [208, 70] on link "1:2" at bounding box center [211, 70] width 7 height 11
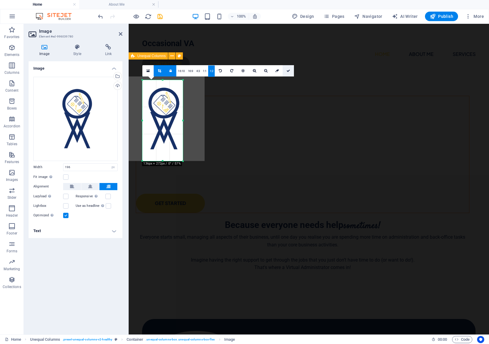
click at [289, 71] on icon at bounding box center [288, 71] width 4 height 4
type input "135"
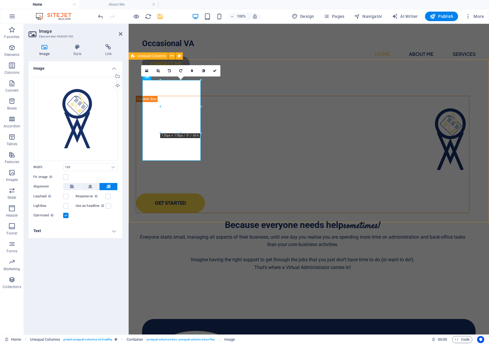
click at [304, 80] on div "GET STARTED Because everyone needs help sometimes! Everyone starts small, manag…" at bounding box center [309, 187] width 360 height 215
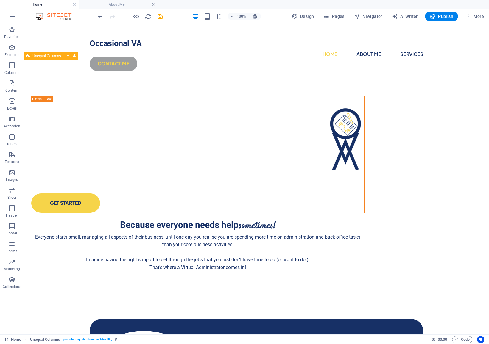
click at [304, 80] on div "GET STARTED Because everyone needs help sometimes! Everyone starts small, manag…" at bounding box center [256, 187] width 465 height 215
select select "%"
select select "rem"
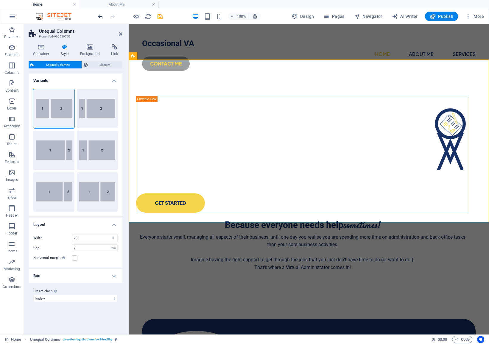
click at [103, 17] on icon "undo" at bounding box center [100, 16] width 7 height 7
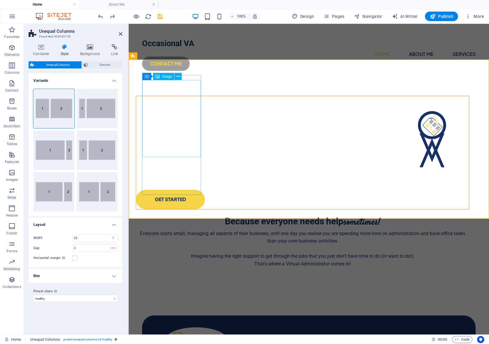
click at [167, 118] on figure at bounding box center [302, 139] width 333 height 77
click at [178, 78] on icon at bounding box center [178, 77] width 3 height 6
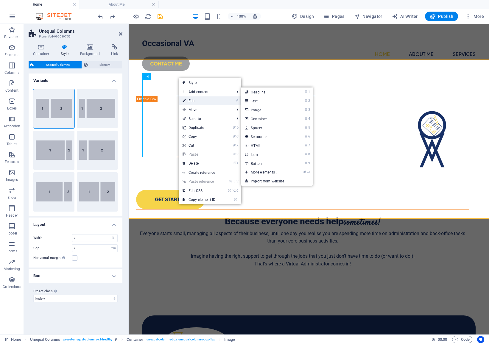
click at [190, 98] on link "⏎ Edit" at bounding box center [199, 100] width 40 height 9
select select "px"
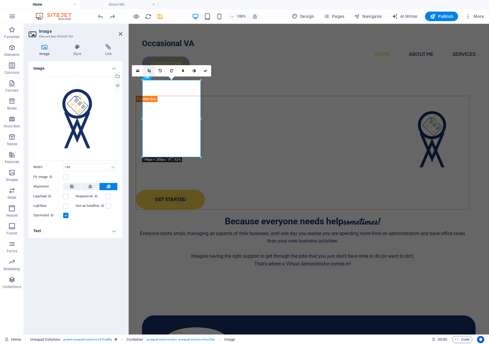
click at [148, 69] on icon at bounding box center [148, 71] width 3 height 4
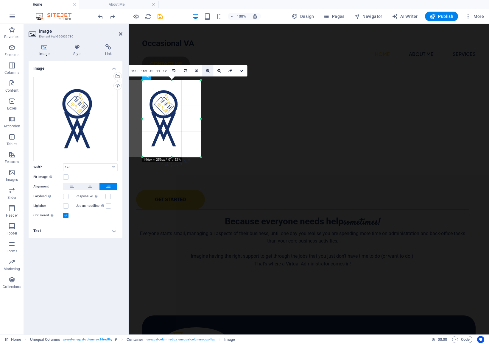
click at [207, 70] on icon at bounding box center [207, 71] width 3 height 4
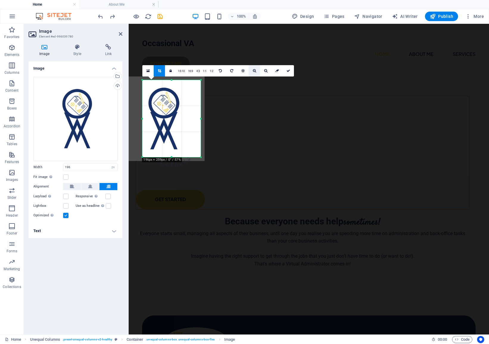
click at [208, 70] on link "1:2" at bounding box center [211, 70] width 7 height 11
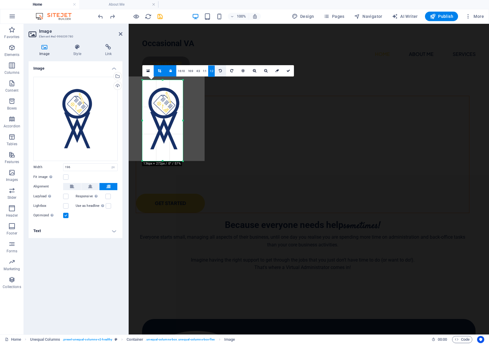
click at [219, 70] on icon at bounding box center [220, 71] width 3 height 4
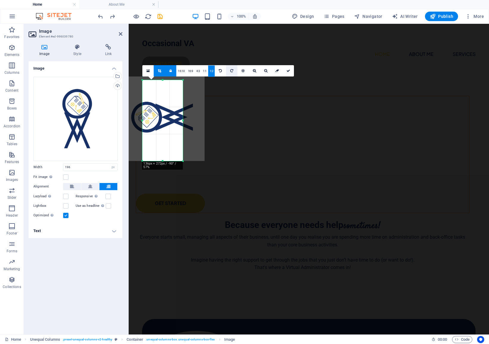
click at [233, 69] on link at bounding box center [231, 70] width 11 height 11
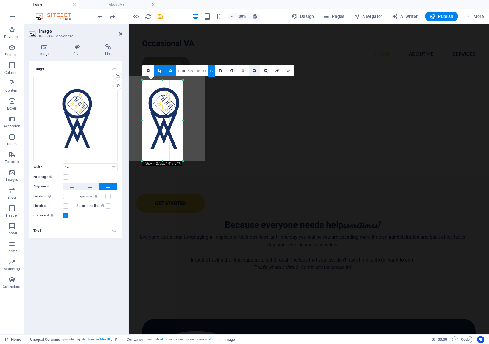
click at [253, 71] on icon at bounding box center [254, 71] width 3 height 4
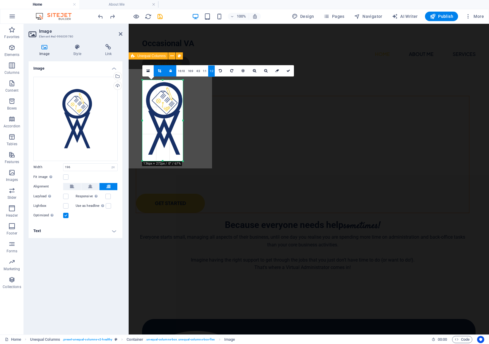
click at [282, 199] on div "GET STARTED Because everyone needs help sometimes! Everyone starts small, manag…" at bounding box center [309, 187] width 360 height 215
select select "%"
select select "rem"
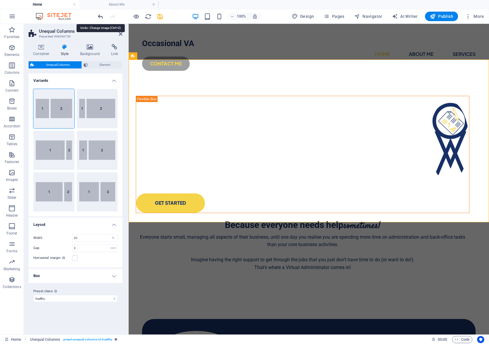
click at [99, 15] on icon "undo" at bounding box center [100, 16] width 7 height 7
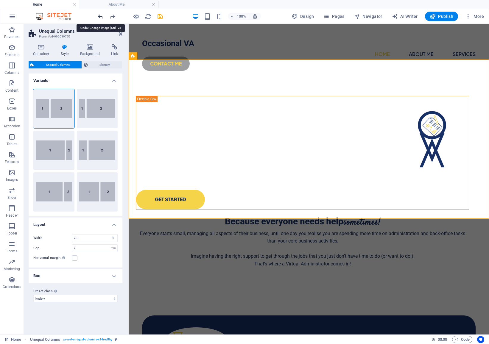
click at [99, 15] on icon "undo" at bounding box center [100, 16] width 7 height 7
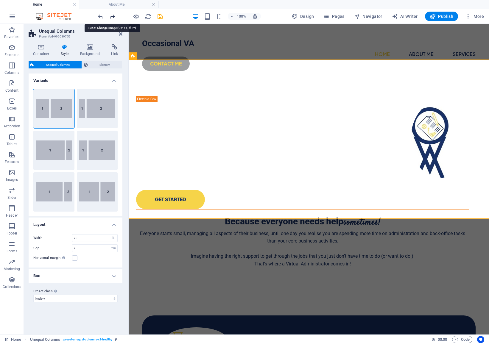
click at [110, 15] on icon "redo" at bounding box center [112, 16] width 7 height 7
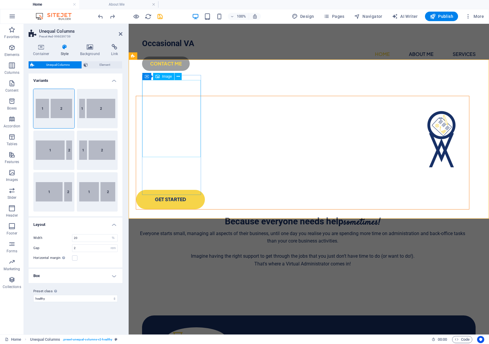
click at [156, 109] on figure at bounding box center [302, 139] width 333 height 77
click at [177, 76] on icon at bounding box center [178, 77] width 3 height 6
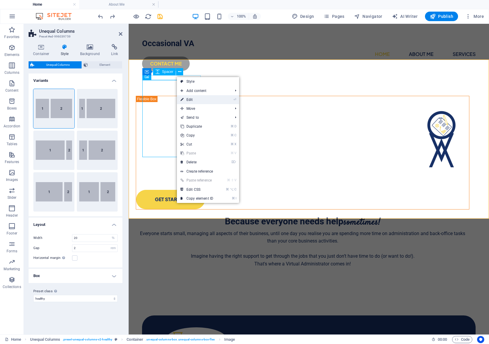
click at [186, 101] on link "⏎ Edit" at bounding box center [197, 99] width 40 height 9
select select "px"
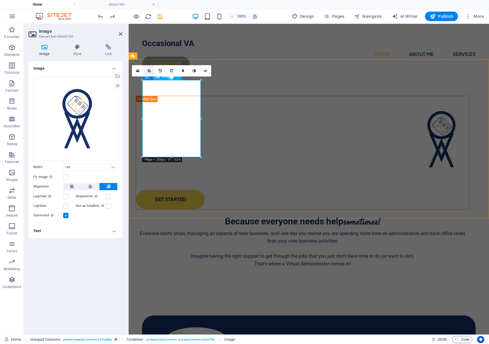
click at [148, 71] on icon at bounding box center [148, 71] width 3 height 4
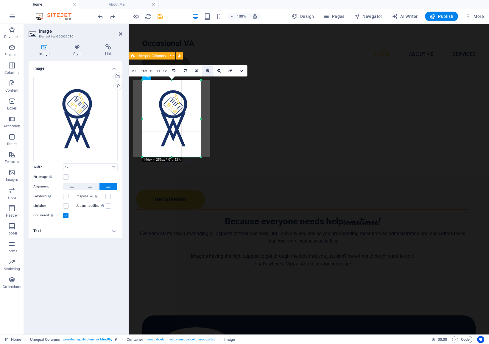
click at [207, 71] on icon at bounding box center [207, 71] width 3 height 4
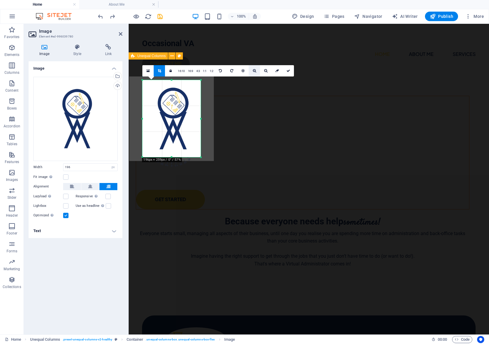
click at [254, 70] on icon at bounding box center [254, 71] width 3 height 4
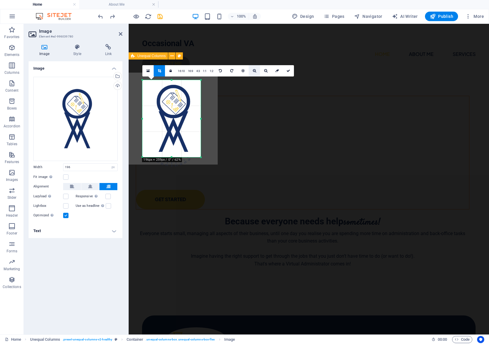
click at [254, 70] on icon at bounding box center [254, 71] width 3 height 4
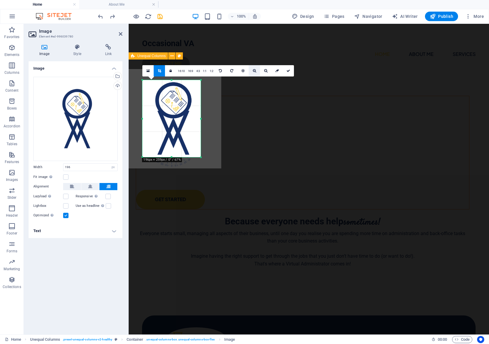
click at [254, 70] on icon at bounding box center [254, 71] width 3 height 4
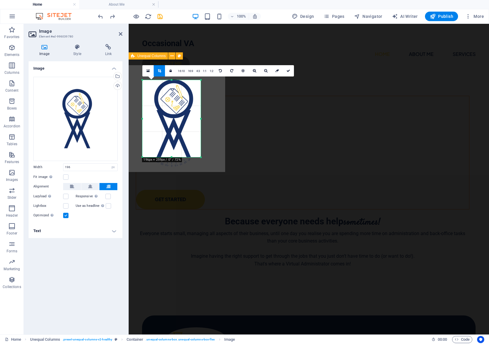
click at [264, 194] on div "GET STARTED Because everyone needs help sometimes! Everyone starts small, manag…" at bounding box center [309, 185] width 360 height 211
click at [369, 194] on div "GET STARTED Because everyone needs help sometimes! Everyone starts small, manag…" at bounding box center [309, 185] width 360 height 211
select select "%"
select select "rem"
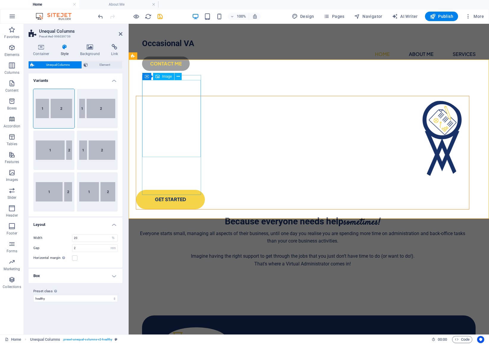
click at [176, 109] on figure at bounding box center [302, 139] width 333 height 77
click at [184, 101] on figure at bounding box center [302, 139] width 333 height 77
click at [163, 101] on figure at bounding box center [302, 139] width 333 height 77
click at [177, 79] on icon at bounding box center [178, 77] width 3 height 6
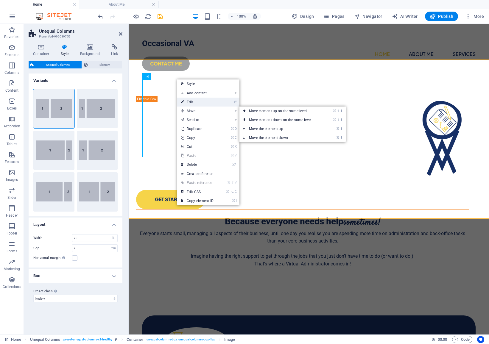
click at [193, 103] on link "⏎ Edit" at bounding box center [197, 102] width 40 height 9
select select "px"
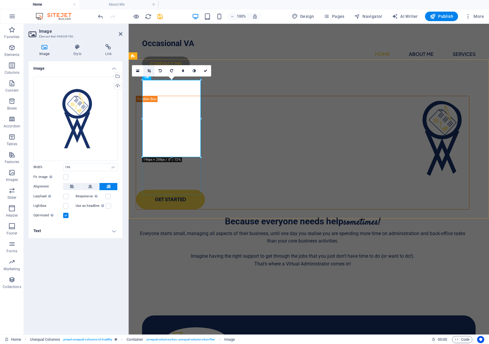
click at [149, 71] on icon at bounding box center [148, 71] width 3 height 4
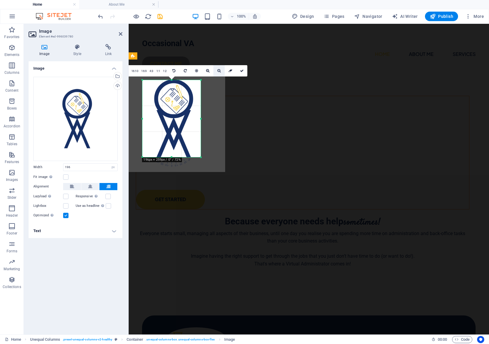
click at [218, 71] on icon at bounding box center [218, 71] width 3 height 4
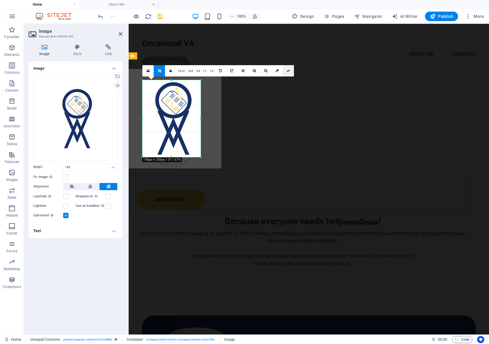
click at [290, 70] on link at bounding box center [287, 70] width 11 height 11
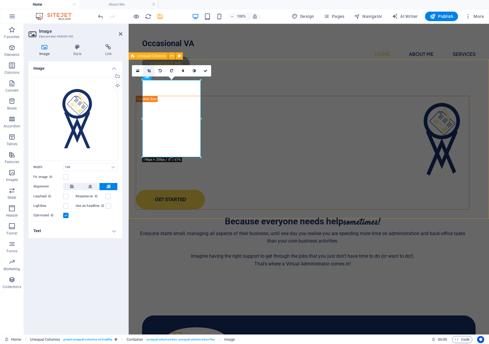
click at [149, 72] on icon at bounding box center [148, 71] width 3 height 4
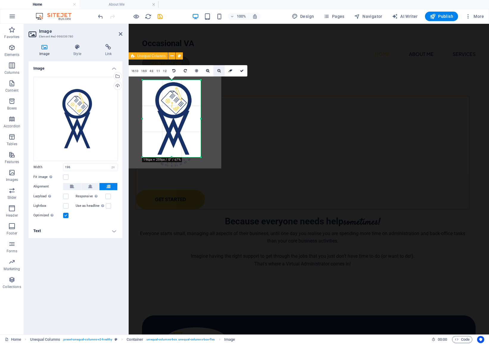
click at [218, 71] on icon at bounding box center [218, 71] width 3 height 4
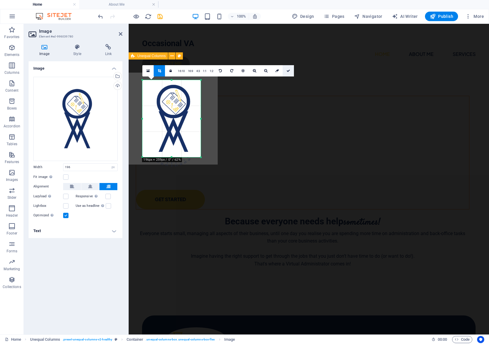
click at [288, 71] on icon at bounding box center [288, 71] width 4 height 4
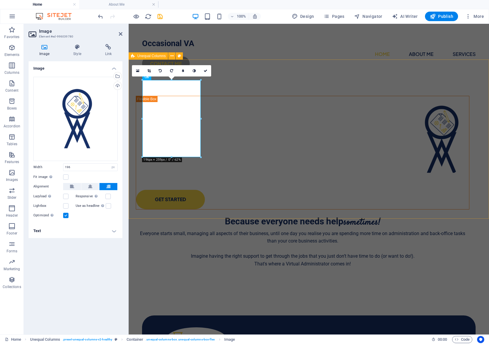
click at [279, 80] on div "GET STARTED Because everyone needs help sometimes! Everyone starts small, manag…" at bounding box center [309, 185] width 360 height 211
select select "%"
select select "rem"
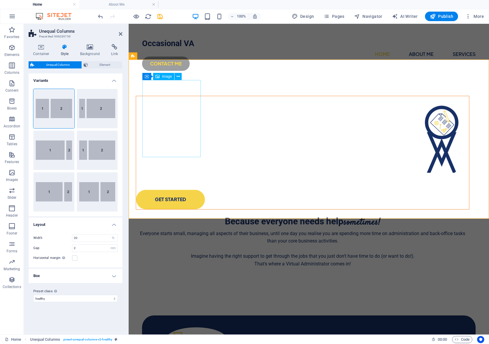
click at [180, 143] on figure at bounding box center [302, 139] width 333 height 77
click at [173, 101] on figure at bounding box center [302, 139] width 333 height 77
click at [179, 76] on icon at bounding box center [178, 77] width 3 height 6
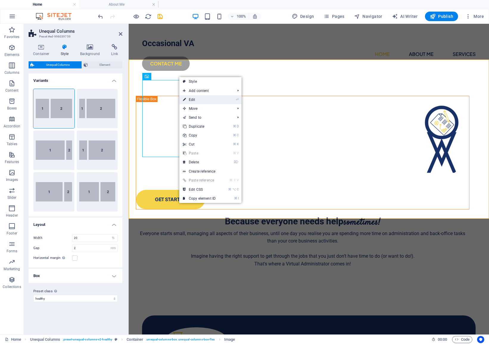
click at [192, 101] on link "⏎ Edit" at bounding box center [199, 99] width 40 height 9
select select "px"
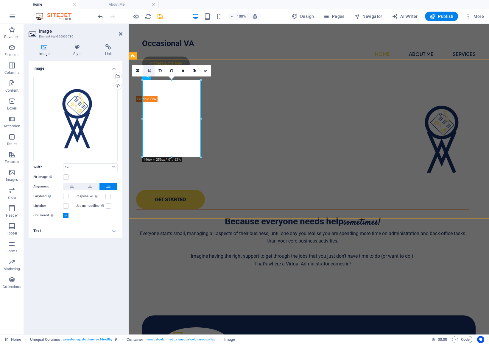
click at [147, 71] on icon at bounding box center [148, 71] width 3 height 4
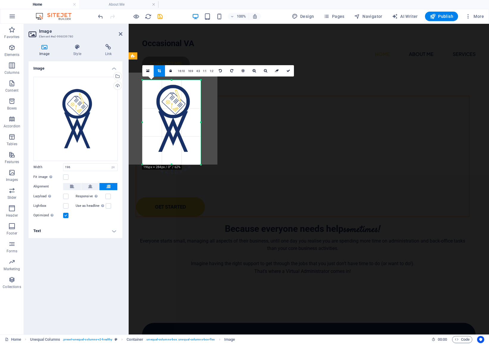
drag, startPoint x: 200, startPoint y: 158, endPoint x: 203, endPoint y: 165, distance: 8.3
click at [201, 165] on div "180 170 160 150 140 130 120 110 100 90 80 70 60 50 40 30 20 10 0 -10 -20 -30 -4…" at bounding box center [171, 122] width 58 height 85
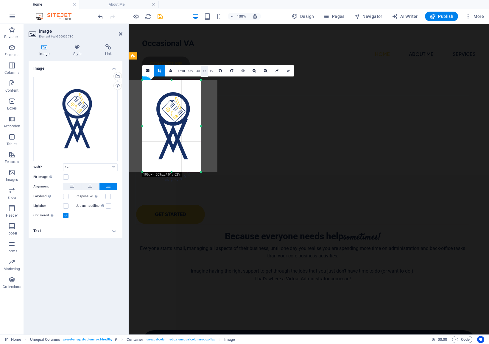
drag, startPoint x: 200, startPoint y: 79, endPoint x: 203, endPoint y: 72, distance: 8.4
click at [201, 80] on div "180 170 160 150 140 130 120 110 100 90 80 70 60 50 40 30 20 10 0 -10 -20 -30 -4…" at bounding box center [171, 126] width 58 height 92
click at [254, 71] on icon at bounding box center [253, 71] width 3 height 4
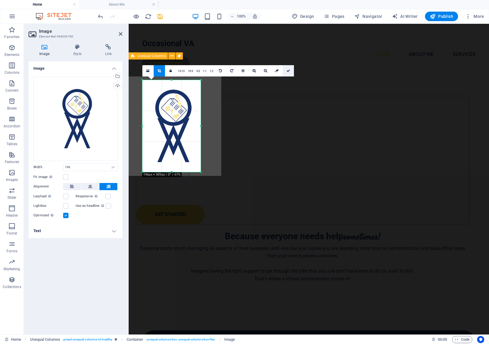
click at [288, 69] on icon at bounding box center [288, 71] width 4 height 4
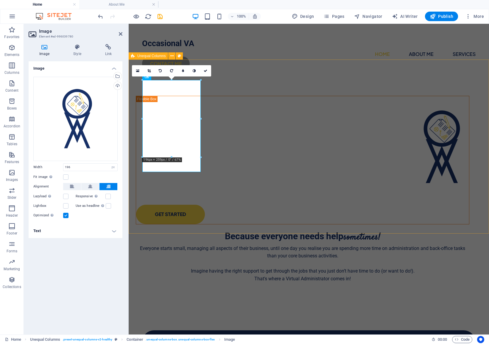
click at [266, 81] on div "GET STARTED Because everyone needs help sometimes! Everyone starts small, manag…" at bounding box center [309, 193] width 360 height 226
select select "%"
select select "rem"
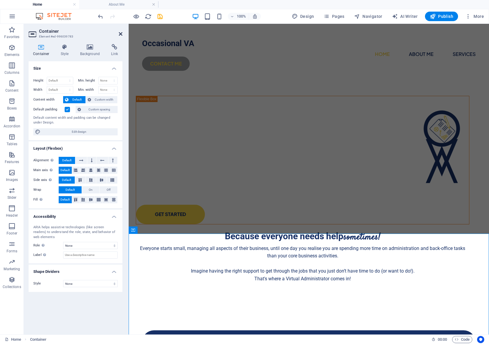
click at [122, 34] on icon at bounding box center [121, 34] width 4 height 5
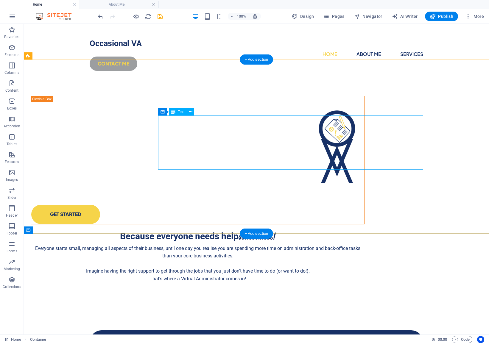
click at [314, 229] on div "Because everyone needs help sometimes! Everyone starts small, managing all aspe…" at bounding box center [197, 256] width 333 height 54
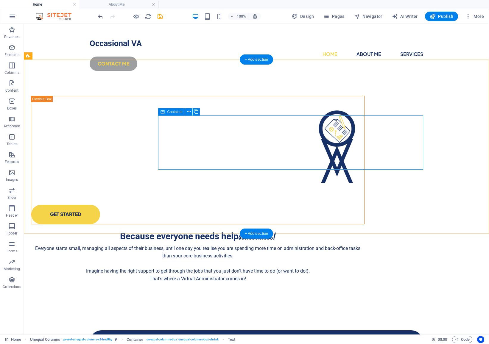
click at [163, 111] on icon at bounding box center [162, 111] width 4 height 7
drag, startPoint x: 198, startPoint y: 112, endPoint x: 188, endPoint y: 113, distance: 9.6
click at [189, 113] on div "Container" at bounding box center [181, 111] width 46 height 7
click at [188, 113] on icon at bounding box center [188, 112] width 3 height 6
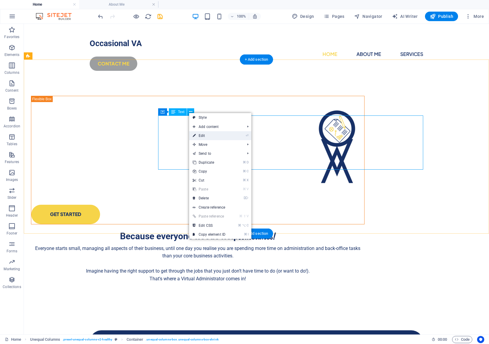
click at [206, 132] on link "⏎ Edit" at bounding box center [209, 135] width 40 height 9
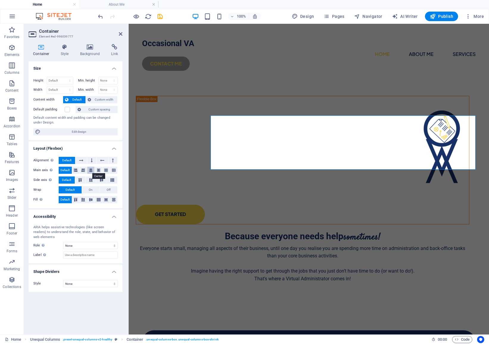
click at [91, 170] on icon at bounding box center [91, 170] width 4 height 7
click at [91, 200] on icon at bounding box center [90, 200] width 7 height 4
click at [86, 107] on span "Custom spacing" at bounding box center [99, 109] width 33 height 7
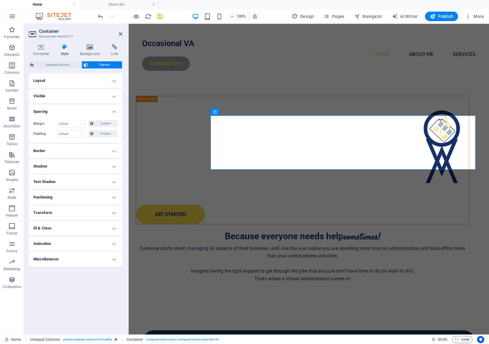
click at [63, 53] on h4 "Style" at bounding box center [65, 50] width 19 height 13
click at [90, 50] on h4 "Background" at bounding box center [91, 50] width 31 height 13
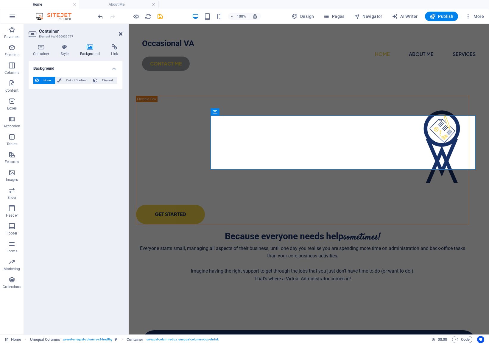
drag, startPoint x: 120, startPoint y: 33, endPoint x: 152, endPoint y: 34, distance: 31.9
click at [120, 33] on icon at bounding box center [121, 34] width 4 height 5
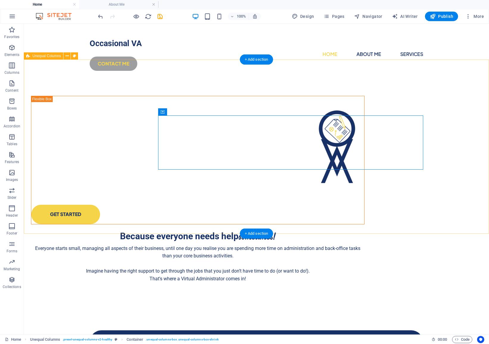
click at [281, 80] on div "GET STARTED Because everyone needs help sometimes! Everyone starts small, manag…" at bounding box center [256, 193] width 465 height 226
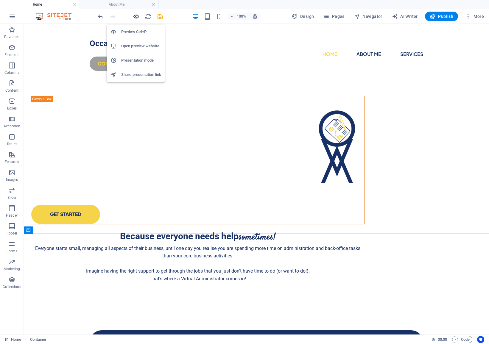
click at [137, 17] on icon "button" at bounding box center [136, 16] width 7 height 7
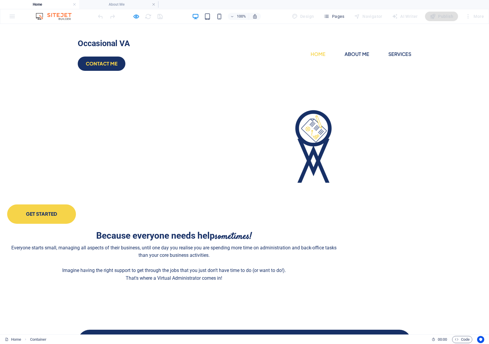
click at [360, 179] on div "GET STARTED Because everyone needs help sometimes! Everyone starts small, manag…" at bounding box center [244, 192] width 489 height 225
click at [138, 16] on icon "button" at bounding box center [136, 16] width 7 height 7
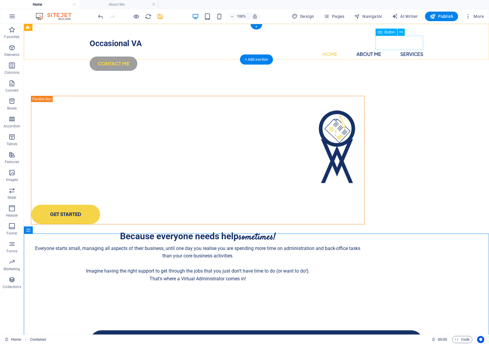
click at [390, 57] on div "CONTACT ME" at bounding box center [256, 64] width 333 height 14
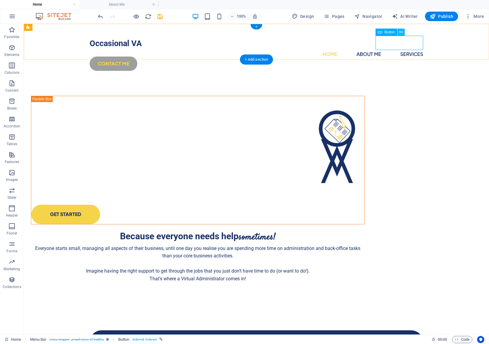
click at [402, 32] on icon at bounding box center [400, 32] width 3 height 6
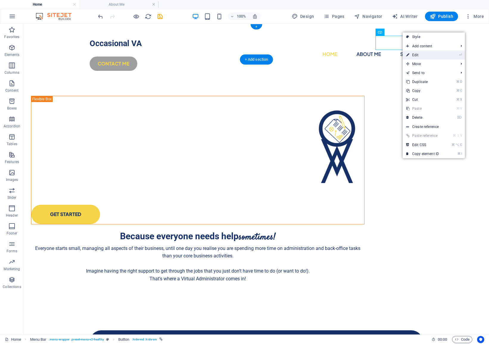
click at [421, 53] on link "⏎ Edit" at bounding box center [422, 55] width 40 height 9
select select "px"
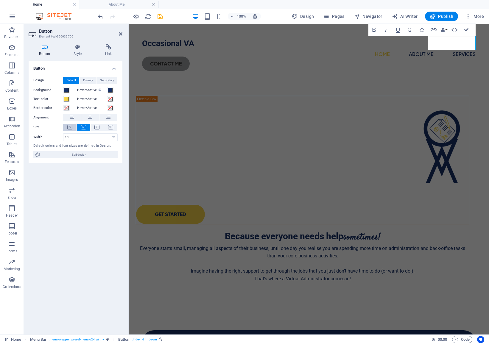
click at [73, 128] on button at bounding box center [69, 127] width 13 height 7
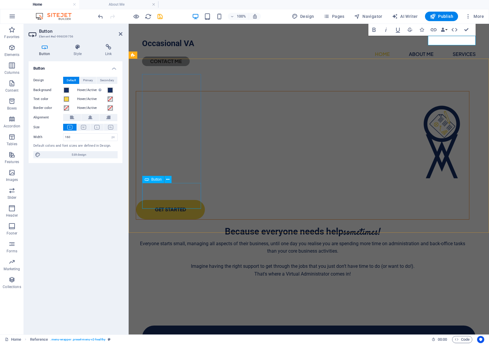
click at [177, 200] on div "GET STARTED" at bounding box center [302, 209] width 333 height 19
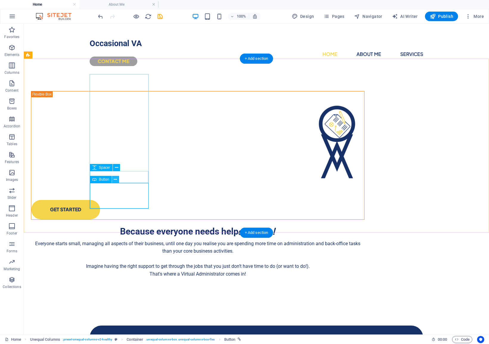
click at [116, 181] on icon at bounding box center [115, 180] width 3 height 6
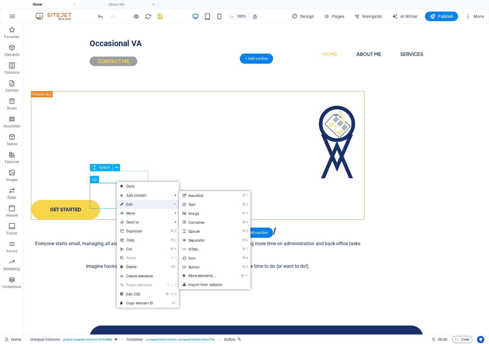
click at [136, 204] on link "⏎ Edit" at bounding box center [137, 204] width 40 height 9
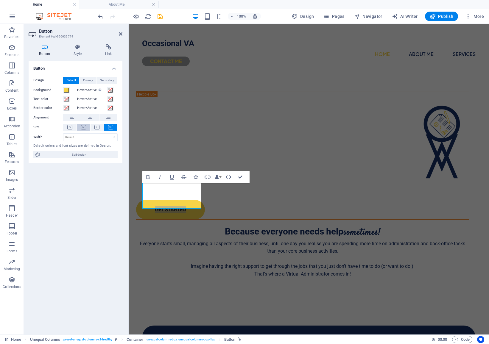
click at [85, 127] on icon at bounding box center [83, 127] width 5 height 4
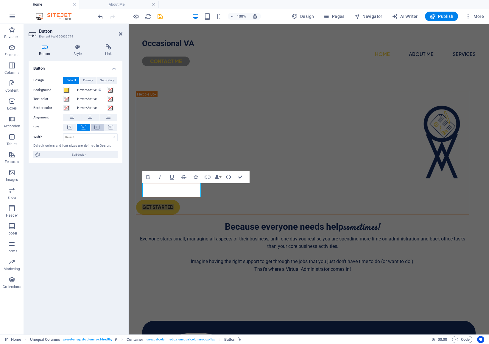
click at [96, 126] on icon at bounding box center [96, 127] width 5 height 4
click at [109, 126] on icon at bounding box center [110, 127] width 5 height 4
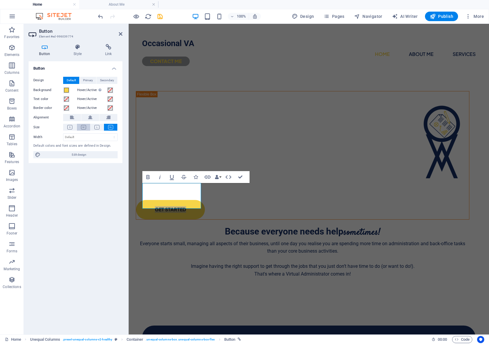
click at [79, 127] on button at bounding box center [83, 127] width 13 height 7
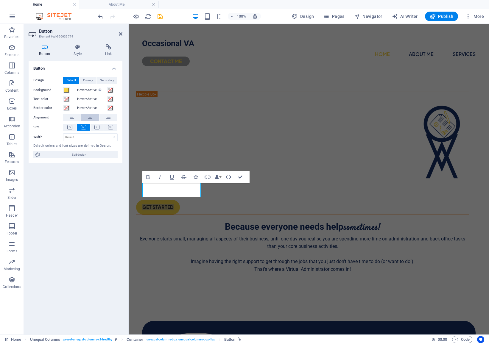
click at [91, 117] on icon at bounding box center [90, 117] width 4 height 7
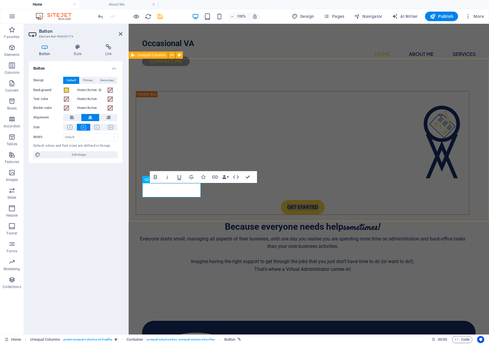
click at [347, 208] on div "GET STARTED Because everyone needs help sometimes! Everyone starts small, manag…" at bounding box center [309, 186] width 360 height 221
select select "%"
select select "rem"
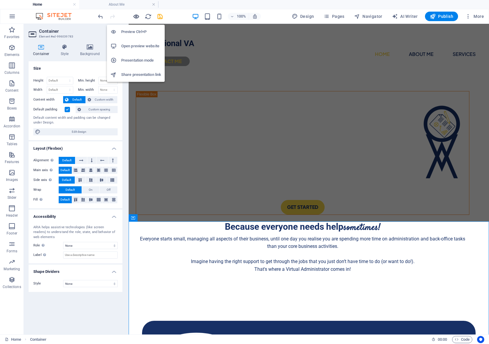
click at [136, 16] on icon "button" at bounding box center [136, 16] width 7 height 7
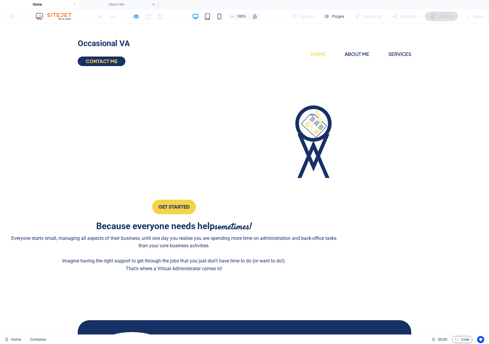
click at [444, 163] on div "GET STARTED Because everyone needs help sometimes! Everyone starts small, manag…" at bounding box center [244, 186] width 489 height 221
click at [344, 49] on link "About Me" at bounding box center [356, 54] width 25 height 10
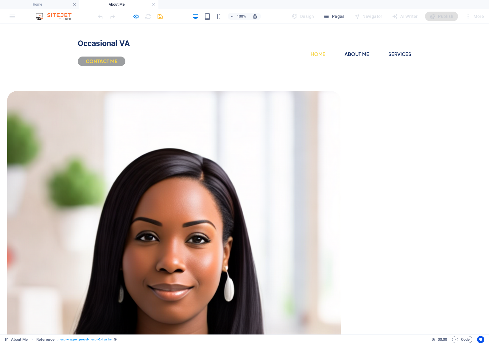
click at [281, 36] on div "Occasional VA Home About Me Services CONTACT ME" at bounding box center [244, 50] width 489 height 52
click at [388, 49] on link "Services" at bounding box center [399, 54] width 23 height 10
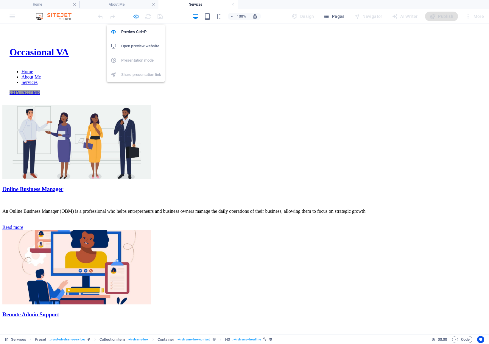
click at [139, 18] on icon "button" at bounding box center [136, 16] width 7 height 7
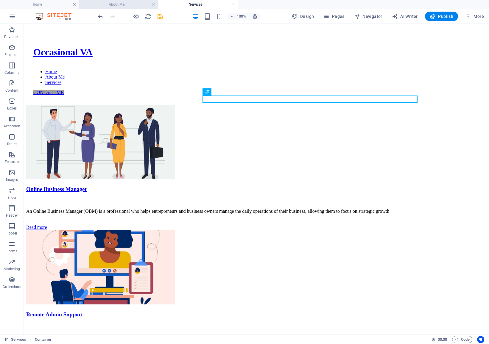
click at [116, 4] on h4 "About Me" at bounding box center [118, 4] width 79 height 7
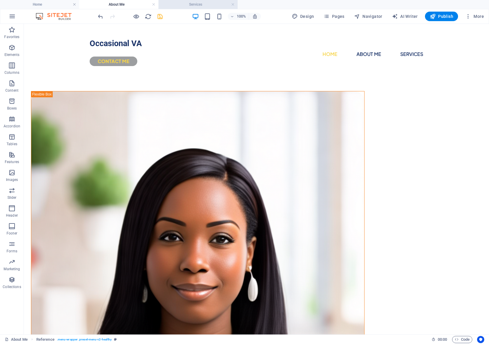
click at [207, 4] on h4 "Services" at bounding box center [197, 4] width 79 height 7
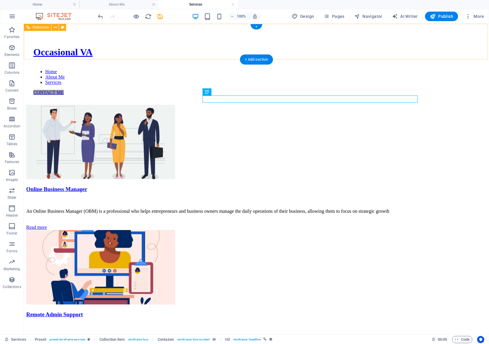
click at [401, 90] on div "CONTACT ME" at bounding box center [256, 92] width 446 height 5
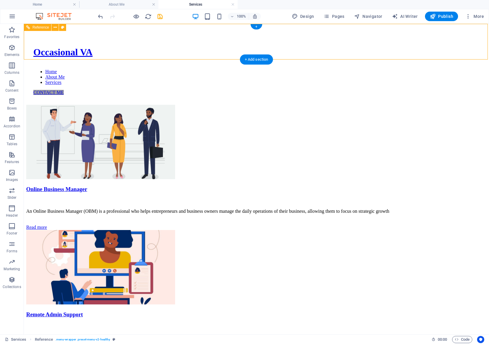
click at [401, 90] on div "CONTACT ME" at bounding box center [256, 92] width 446 height 5
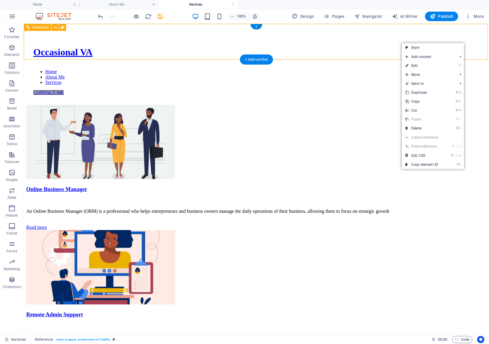
click at [387, 90] on div "CONTACT ME" at bounding box center [256, 92] width 446 height 5
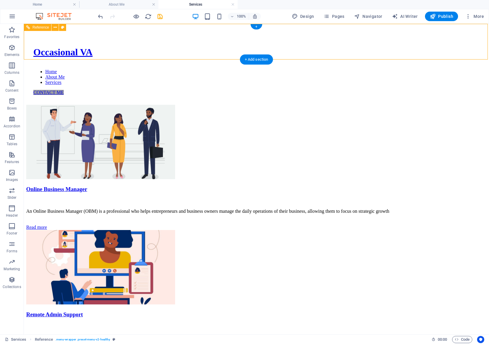
click at [387, 90] on div "CONTACT ME" at bounding box center [256, 92] width 446 height 5
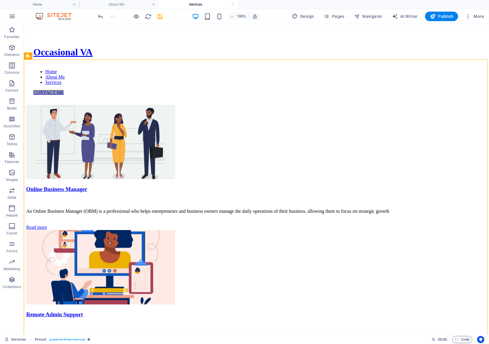
click at [0, 0] on div at bounding box center [0, 0] width 0 height 0
click at [116, 5] on h4 "About Me" at bounding box center [118, 4] width 79 height 7
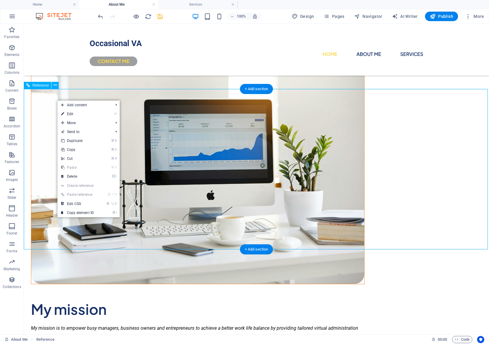
scroll to position [562, 0]
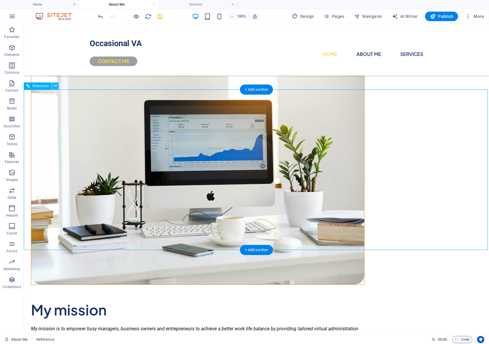
click at [54, 85] on icon at bounding box center [55, 86] width 3 height 6
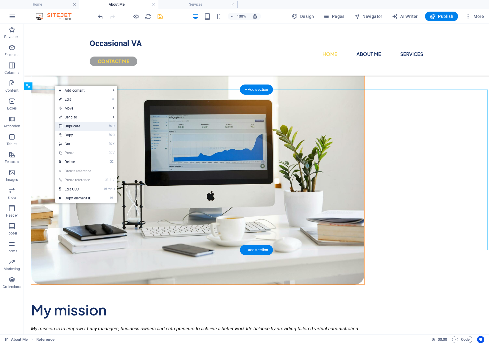
click at [83, 127] on link "⌘ D Duplicate" at bounding box center [75, 126] width 40 height 9
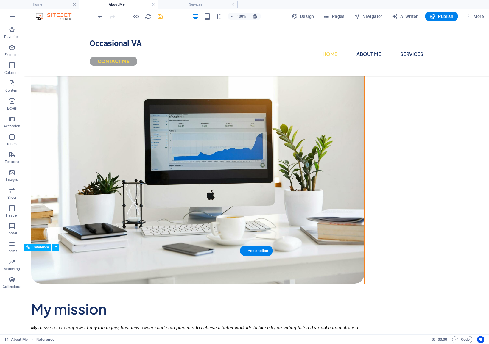
scroll to position [563, 0]
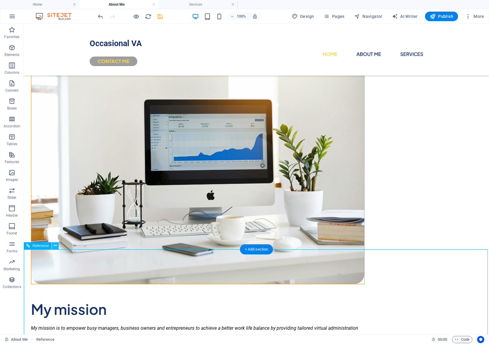
click at [54, 245] on icon at bounding box center [55, 246] width 3 height 6
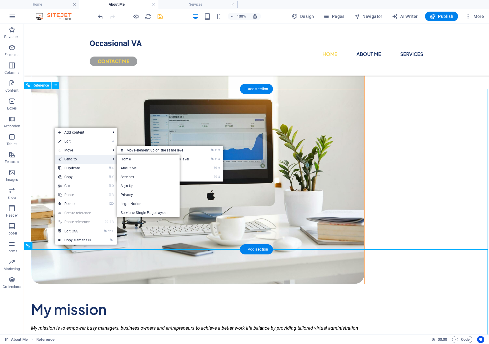
click at [107, 158] on link "Send to" at bounding box center [81, 159] width 53 height 9
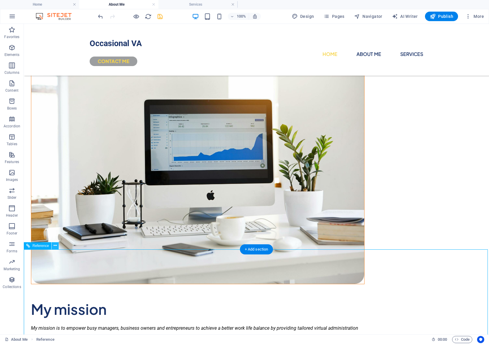
click at [54, 246] on icon at bounding box center [55, 246] width 3 height 6
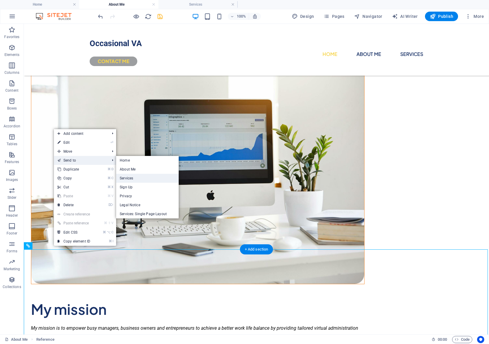
click at [144, 175] on link "Services" at bounding box center [147, 178] width 63 height 9
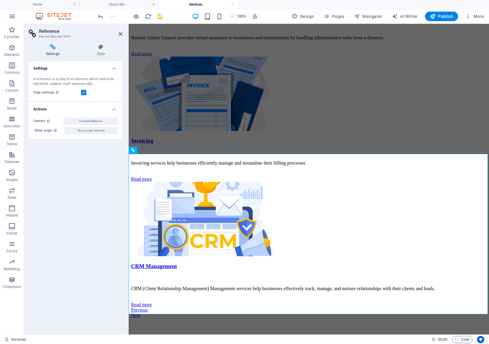
scroll to position [305, 0]
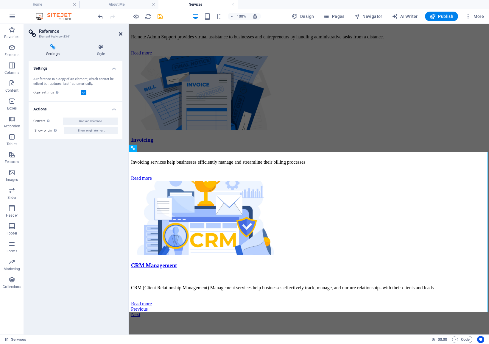
click at [119, 33] on icon at bounding box center [121, 34] width 4 height 5
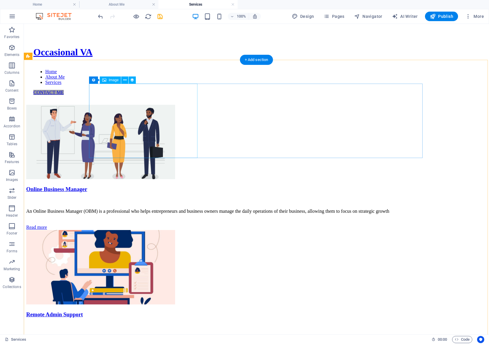
scroll to position [0, 0]
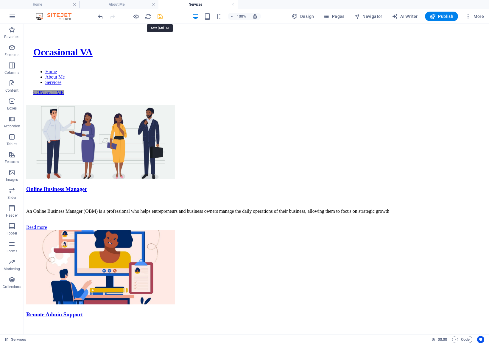
click at [161, 16] on icon "save" at bounding box center [160, 16] width 7 height 7
checkbox input "false"
click at [0, 0] on div at bounding box center [0, 0] width 0 height 0
click at [41, 5] on h4 "Home" at bounding box center [39, 4] width 79 height 7
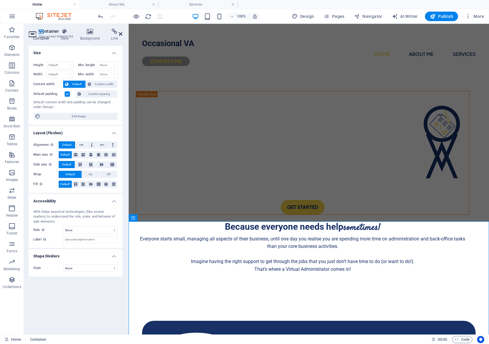
drag, startPoint x: 121, startPoint y: 33, endPoint x: 98, endPoint y: 10, distance: 32.8
click at [121, 33] on icon at bounding box center [121, 34] width 4 height 5
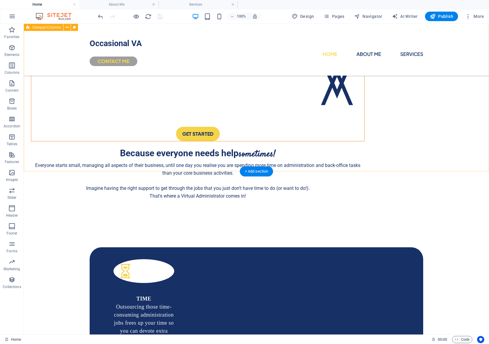
scroll to position [49, 0]
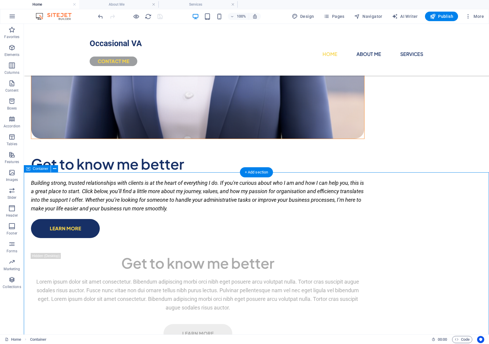
type input "§"
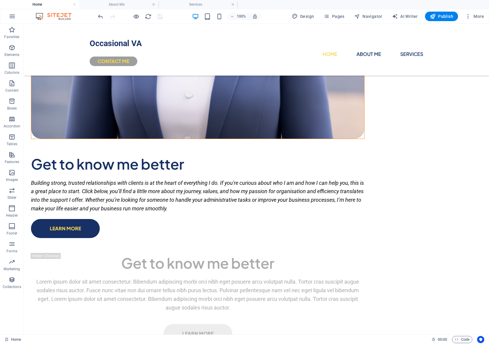
click at [57, 137] on div "Occasional VA Home About Me Services CONTACT ME GET STARTED Because everyone ne…" at bounding box center [256, 249] width 465 height 2415
click at [101, 15] on icon "undo" at bounding box center [100, 16] width 7 height 7
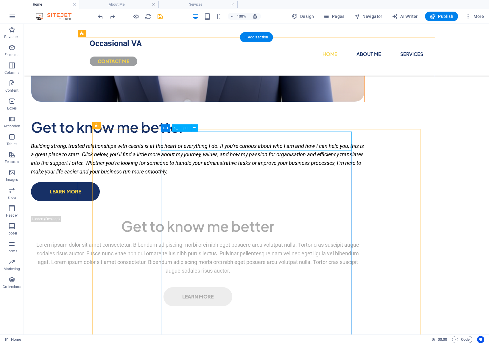
scroll to position [1052, 0]
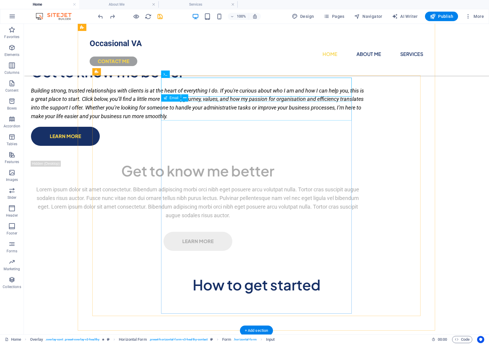
scroll to position [1109, 0]
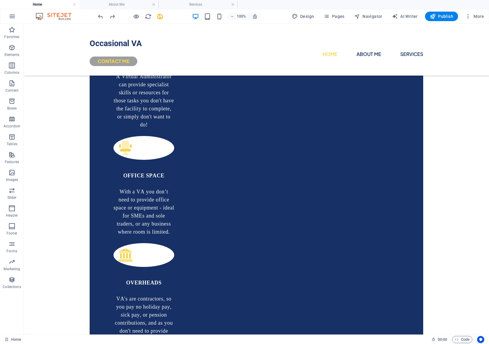
scroll to position [1017, 0]
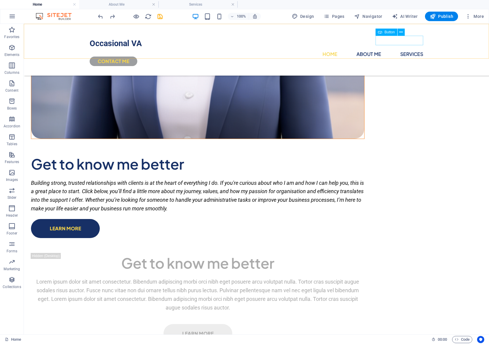
click at [388, 57] on div "CONTACT ME" at bounding box center [256, 62] width 333 height 10
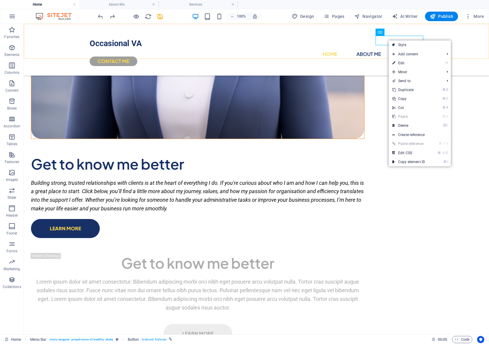
click at [322, 43] on div "Occasional VA Home About Me Services CONTACT ME" at bounding box center [256, 50] width 465 height 52
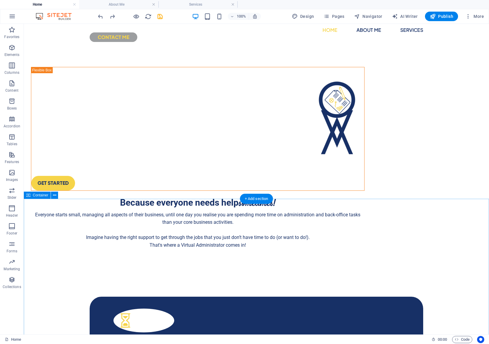
scroll to position [26, 0]
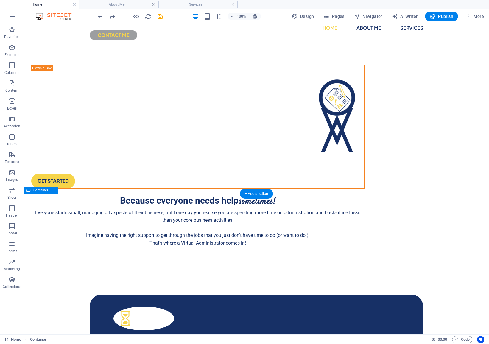
scroll to position [28, 0]
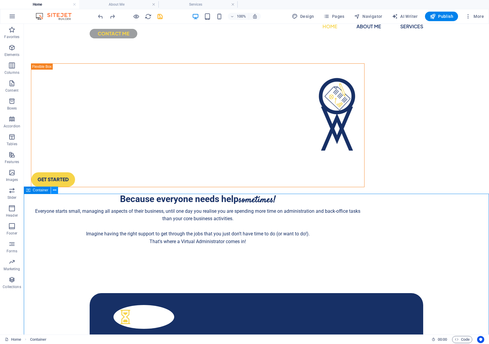
click at [55, 191] on icon at bounding box center [54, 190] width 3 height 6
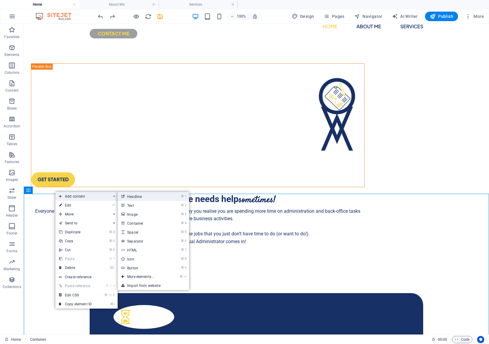
click at [149, 200] on link "⌘ 1 Headline" at bounding box center [142, 196] width 49 height 9
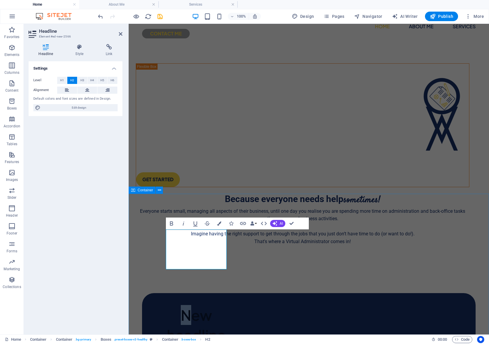
drag, startPoint x: 191, startPoint y: 242, endPoint x: 196, endPoint y: 203, distance: 39.0
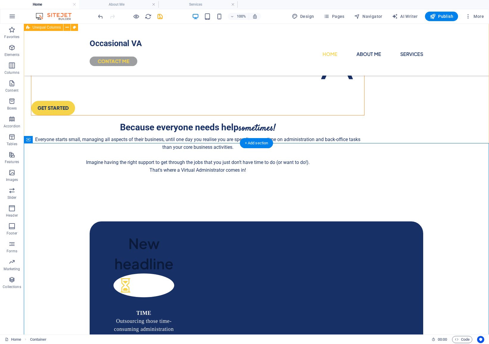
scroll to position [85, 0]
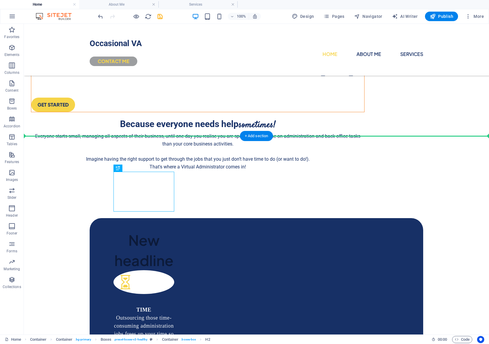
drag, startPoint x: 133, startPoint y: 204, endPoint x: 142, endPoint y: 149, distance: 56.3
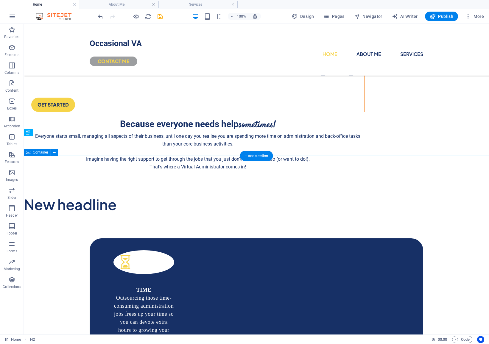
click at [93, 194] on div "New headline" at bounding box center [256, 204] width 465 height 20
click at [41, 194] on div "New headline" at bounding box center [256, 204] width 465 height 20
click at [42, 135] on icon at bounding box center [43, 132] width 3 height 6
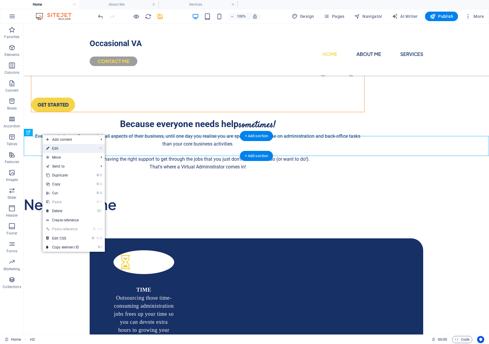
click at [60, 149] on link "⏎ Edit" at bounding box center [63, 148] width 40 height 9
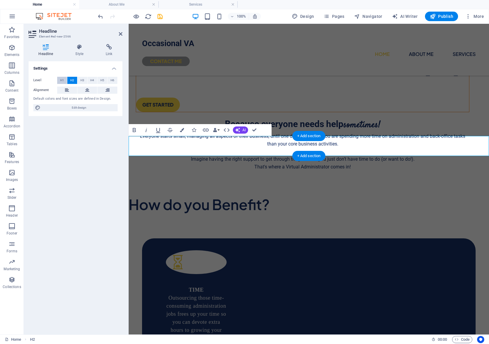
click at [63, 80] on span "H1" at bounding box center [62, 80] width 4 height 7
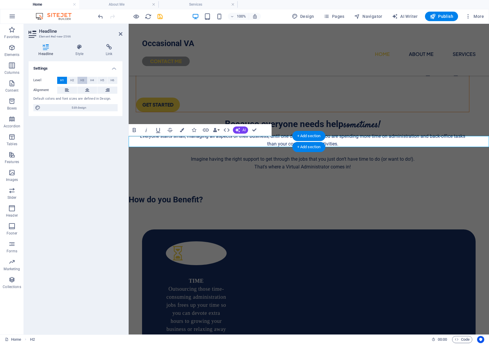
click at [83, 79] on span "H3" at bounding box center [82, 80] width 4 height 7
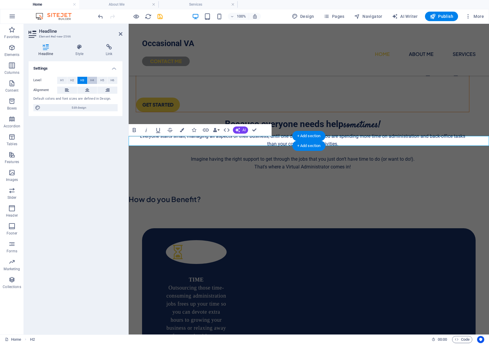
click at [94, 79] on span "H4" at bounding box center [92, 80] width 4 height 7
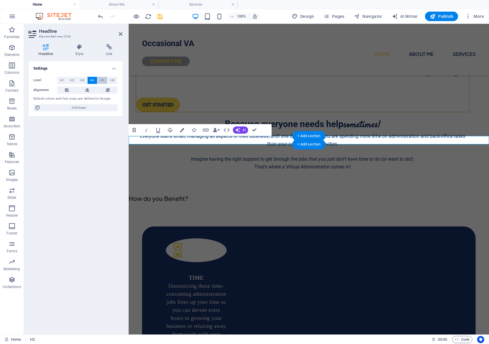
click at [98, 79] on button "H5" at bounding box center [102, 80] width 10 height 7
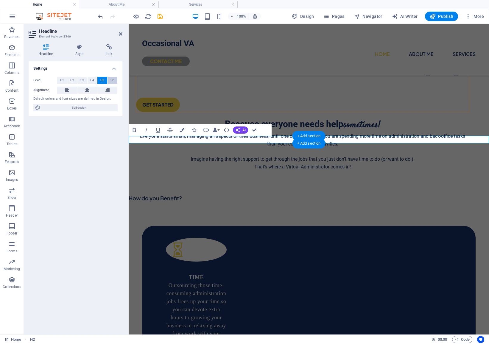
click at [111, 80] on span "H6" at bounding box center [112, 80] width 4 height 7
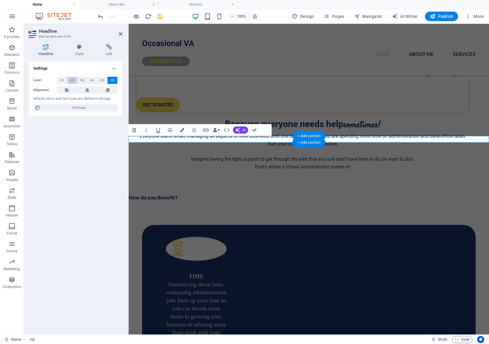
click at [72, 80] on span "H2" at bounding box center [72, 80] width 4 height 7
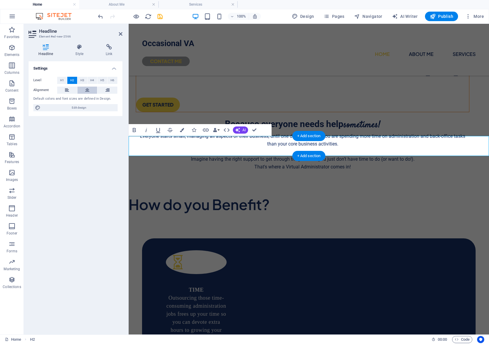
click at [84, 88] on button at bounding box center [87, 90] width 20 height 7
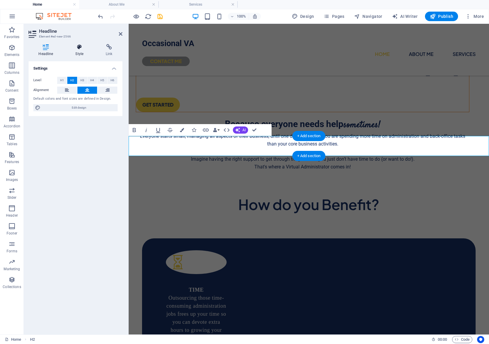
click at [79, 53] on h4 "Style" at bounding box center [80, 50] width 30 height 13
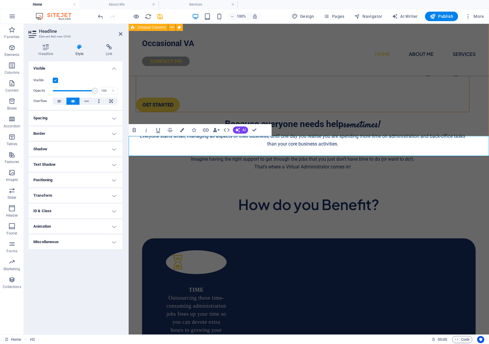
click at [279, 113] on div "GET STARTED Because everyone needs help sometimes! Everyone starts small, manag…" at bounding box center [309, 83] width 360 height 221
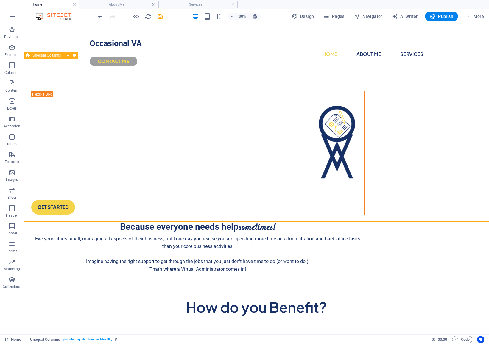
scroll to position [0, 0]
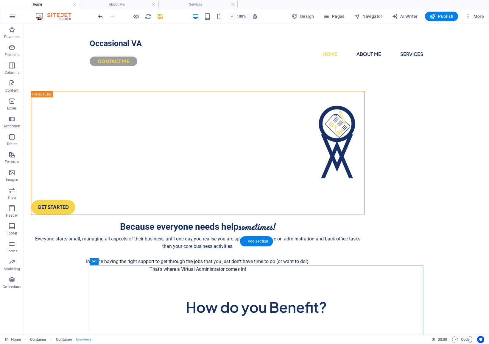
drag, startPoint x: 250, startPoint y: 267, endPoint x: 254, endPoint y: 254, distance: 14.2
click at [374, 214] on div "GET STARTED Because everyone needs help sometimes! Everyone starts small, manag…" at bounding box center [256, 186] width 465 height 221
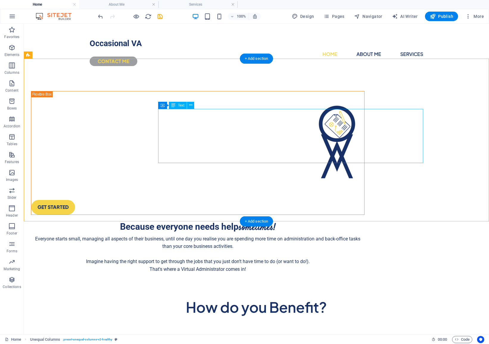
click at [274, 220] on div "Because everyone needs help sometimes! Everyone starts small, managing all aspe…" at bounding box center [197, 247] width 333 height 54
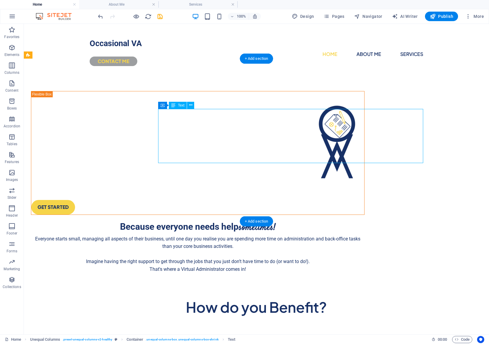
click at [274, 220] on div "Because everyone needs help sometimes! Everyone starts small, managing all aspe…" at bounding box center [197, 247] width 333 height 54
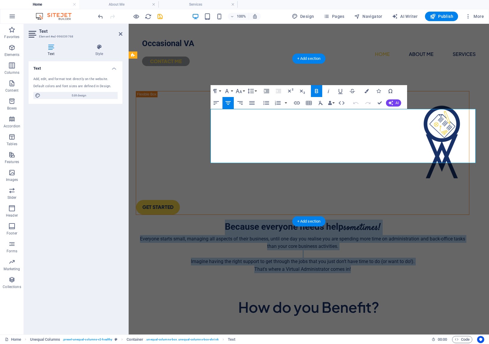
drag, startPoint x: 263, startPoint y: 118, endPoint x: 415, endPoint y: 159, distance: 157.8
click at [415, 220] on div "Because everyone needs help sometimes! Everyone starts small, managing all aspe…" at bounding box center [302, 247] width 333 height 54
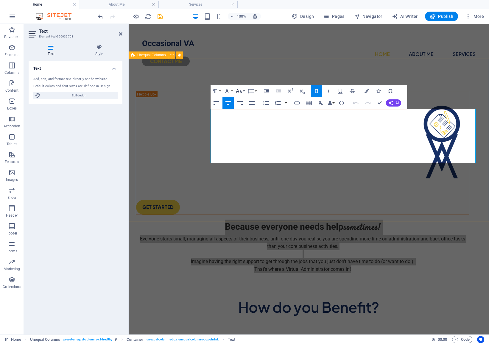
click at [244, 90] on button "Font Size" at bounding box center [239, 91] width 11 height 12
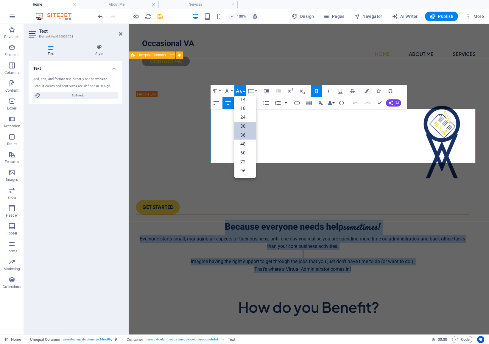
click at [245, 136] on link "36" at bounding box center [244, 135] width 21 height 9
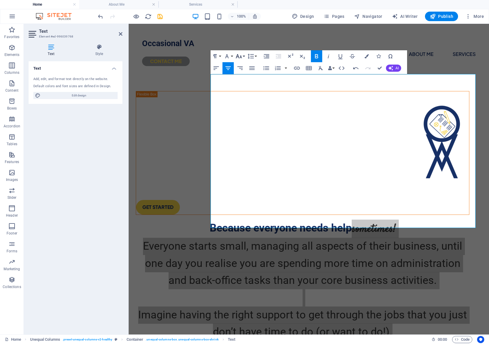
click at [240, 56] on icon "button" at bounding box center [238, 56] width 7 height 7
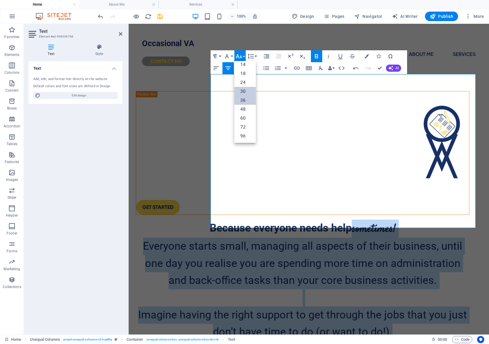
click at [244, 90] on link "30" at bounding box center [244, 91] width 21 height 9
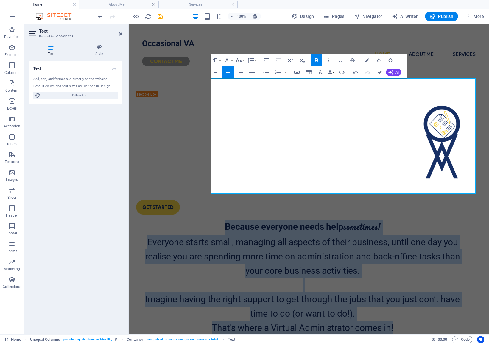
click at [257, 220] on p "Because everyone needs help sometimes!" at bounding box center [302, 227] width 333 height 15
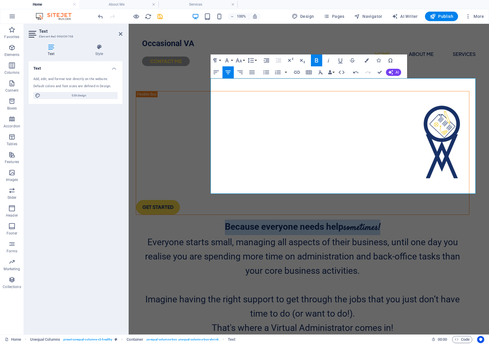
drag, startPoint x: 257, startPoint y: 85, endPoint x: 427, endPoint y: 88, distance: 169.4
click at [440, 220] on p "Because everyone needs help sometimes!" at bounding box center [302, 227] width 333 height 15
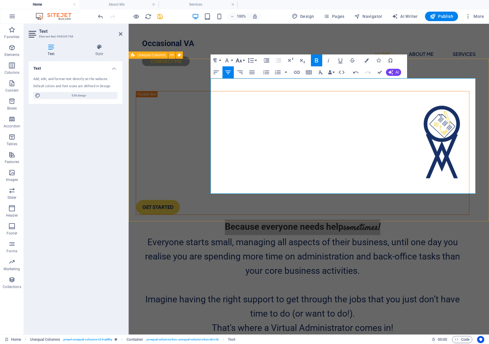
click at [242, 61] on icon "button" at bounding box center [238, 60] width 7 height 7
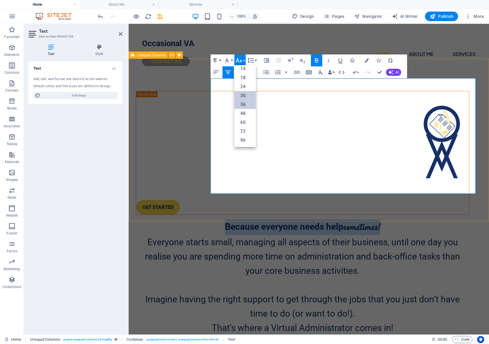
click at [247, 105] on link "36" at bounding box center [244, 104] width 21 height 9
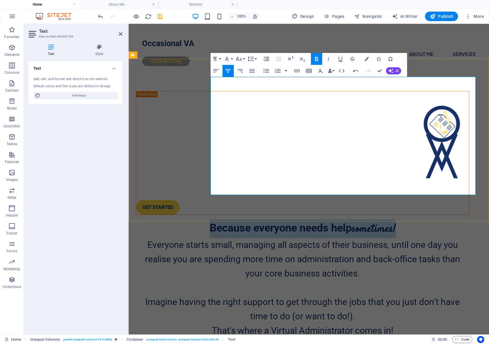
click at [413, 238] on p "Everyone starts small, managing all aspects of their business, until one day yo…" at bounding box center [302, 259] width 333 height 43
drag, startPoint x: 443, startPoint y: 91, endPoint x: 374, endPoint y: 88, distance: 68.2
click at [393, 220] on p "Because everyone needs help sometimes!" at bounding box center [302, 229] width 333 height 18
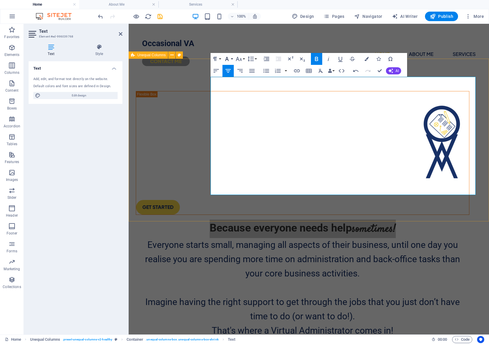
click at [231, 60] on button "Font Family" at bounding box center [227, 59] width 11 height 12
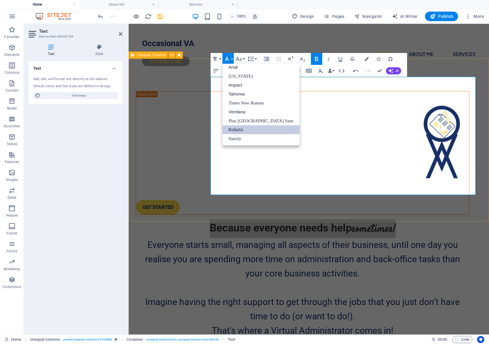
scroll to position [3, 0]
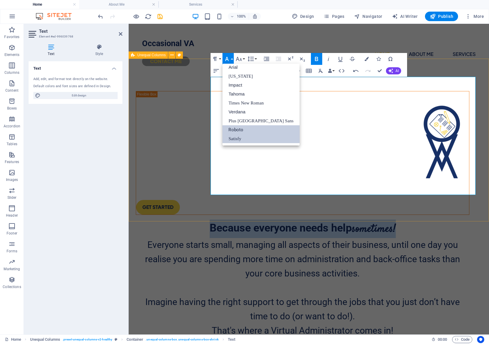
click at [236, 141] on link "Satisfy" at bounding box center [260, 138] width 77 height 9
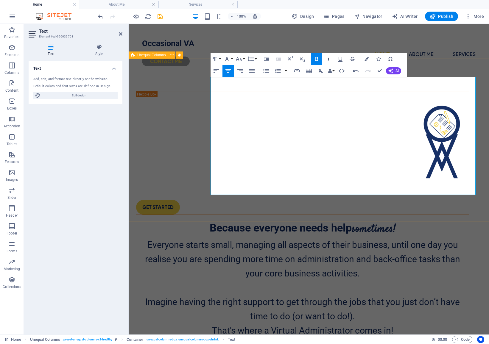
click at [328, 60] on icon "button" at bounding box center [328, 59] width 1 height 4
click at [232, 59] on button "Font Family" at bounding box center [227, 59] width 11 height 12
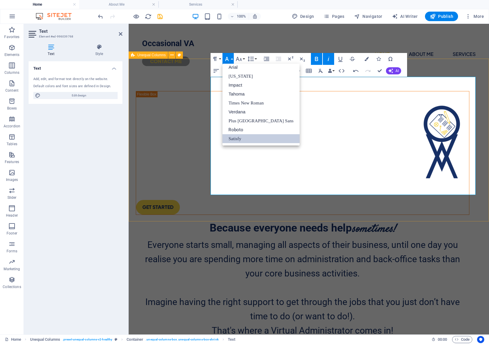
click at [330, 60] on icon "button" at bounding box center [328, 58] width 7 height 7
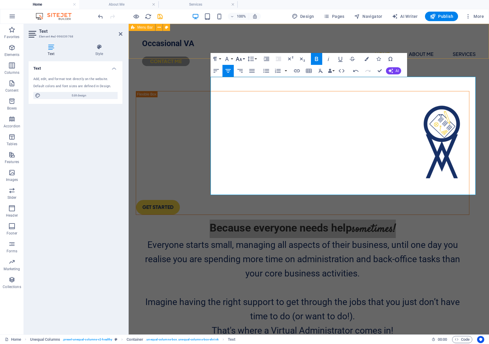
click at [235, 57] on button "Font Size" at bounding box center [239, 59] width 11 height 12
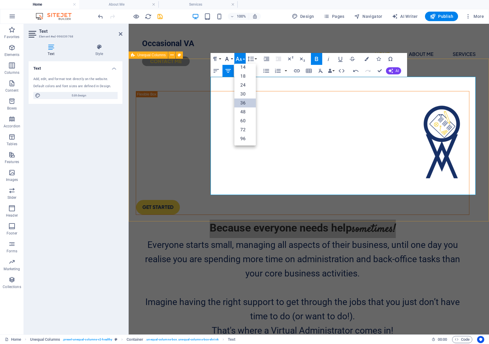
click at [232, 59] on button "Font Family" at bounding box center [227, 59] width 11 height 12
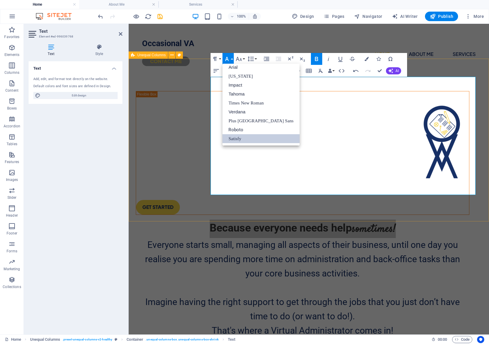
scroll to position [3, 0]
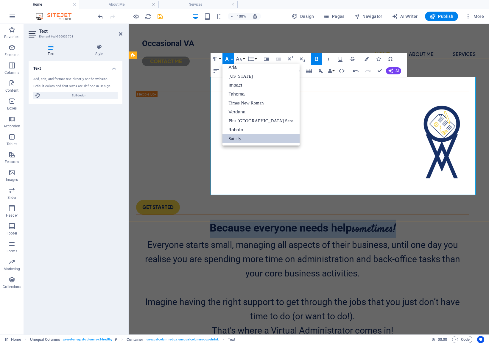
click at [249, 140] on link "Satisfy" at bounding box center [260, 138] width 77 height 9
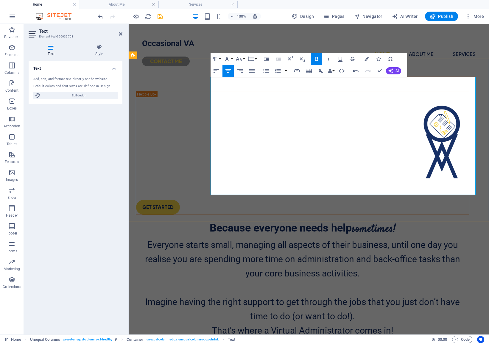
click at [294, 281] on p at bounding box center [302, 288] width 333 height 14
click at [430, 76] on div "GET STARTED Because everyone needs help sometimes! Everyone starts small, manag…" at bounding box center [309, 219] width 360 height 286
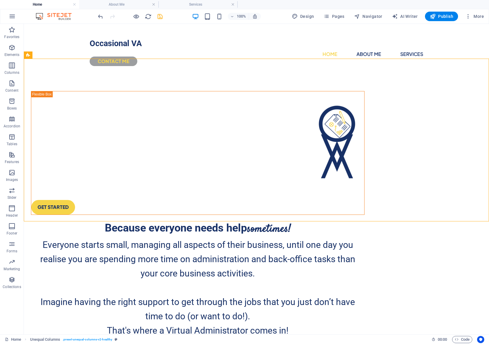
click at [160, 17] on icon "save" at bounding box center [160, 16] width 7 height 7
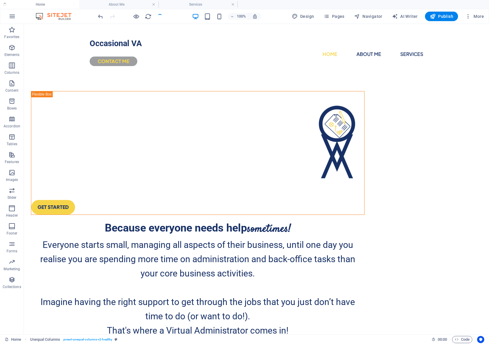
checkbox input "false"
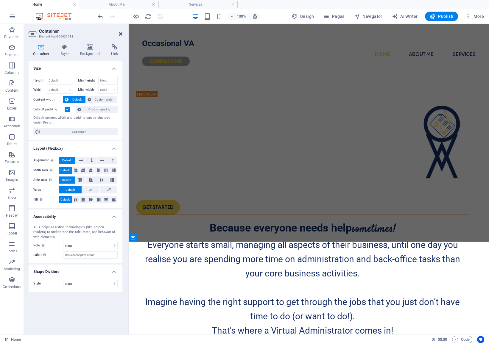
click at [122, 34] on icon at bounding box center [121, 34] width 4 height 5
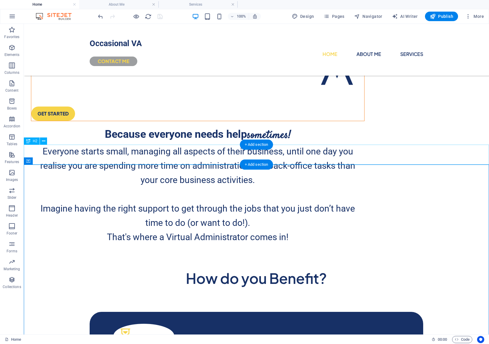
scroll to position [77, 0]
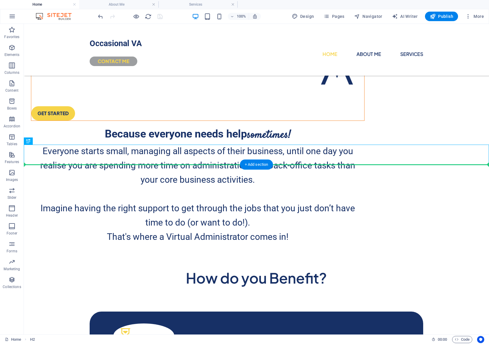
drag, startPoint x: 299, startPoint y: 155, endPoint x: 297, endPoint y: 175, distance: 20.0
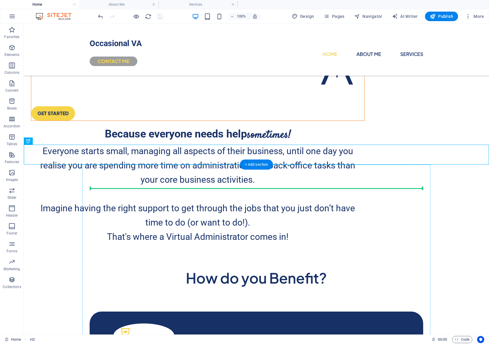
drag, startPoint x: 302, startPoint y: 157, endPoint x: 295, endPoint y: 189, distance: 32.5
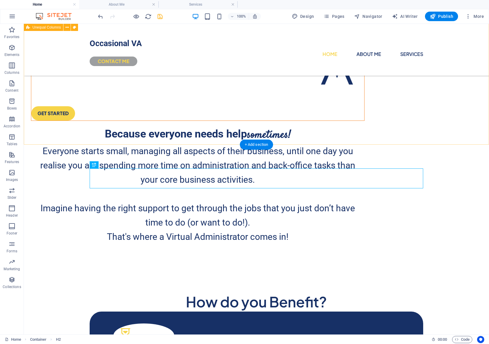
click at [368, 142] on div "GET STARTED Because everyone needs help sometimes! Everyone starts small, manag…" at bounding box center [256, 125] width 465 height 286
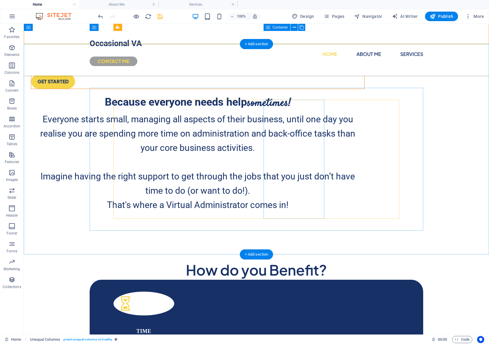
scroll to position [0, 0]
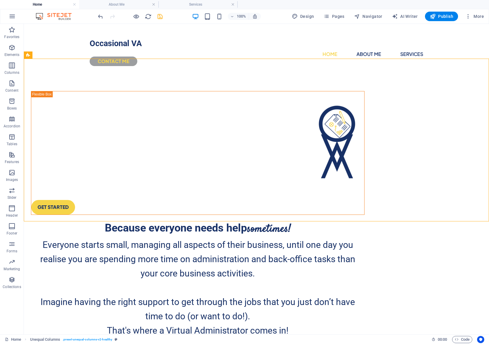
click at [132, 10] on div "100% Design Pages Navigator AI Writer Publish More" at bounding box center [244, 16] width 488 height 14
click at [132, 3] on h4 "About Me" at bounding box center [118, 4] width 79 height 7
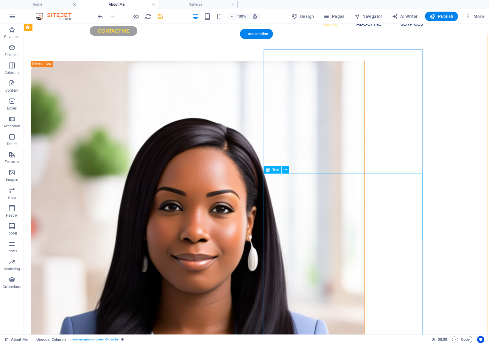
scroll to position [25, 0]
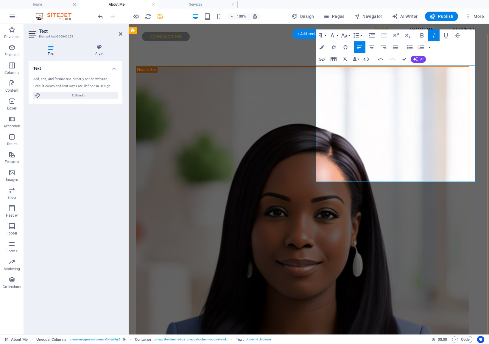
click at [0, 0] on div at bounding box center [0, 0] width 0 height 0
drag, startPoint x: 363, startPoint y: 177, endPoint x: 322, endPoint y: 137, distance: 58.1
drag, startPoint x: 381, startPoint y: 121, endPoint x: 504, endPoint y: 156, distance: 127.8
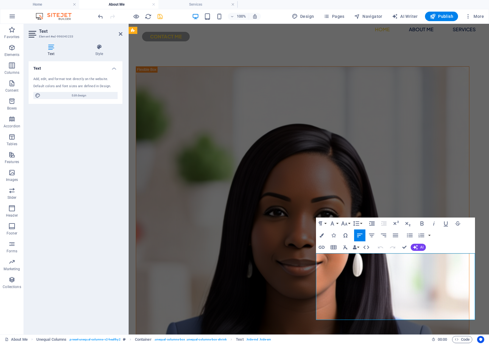
drag, startPoint x: 376, startPoint y: 315, endPoint x: 316, endPoint y: 259, distance: 82.4
click at [433, 224] on icon "button" at bounding box center [433, 223] width 7 height 7
click at [337, 224] on button "Font Family" at bounding box center [333, 224] width 11 height 12
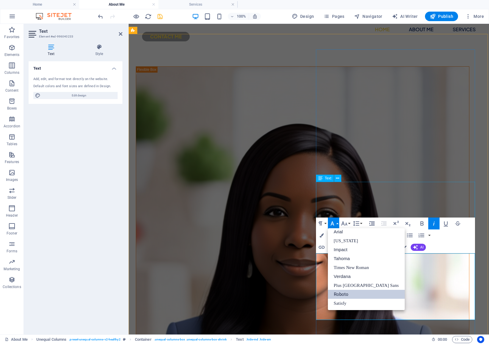
scroll to position [3, 0]
click at [480, 209] on div "How I started My journey into the world of virtual assistance began over 15 yea…" at bounding box center [309, 329] width 360 height 557
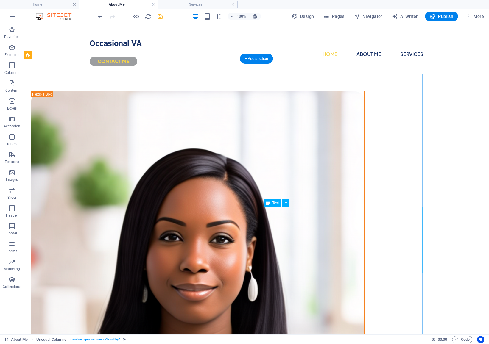
scroll to position [0, 0]
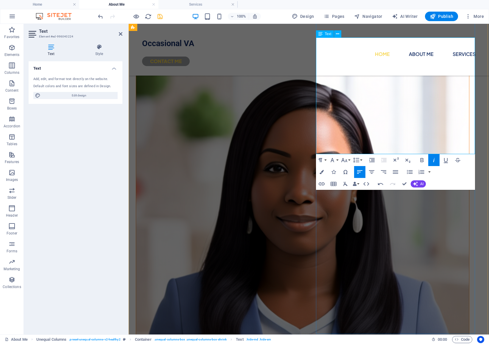
scroll to position [52, 0]
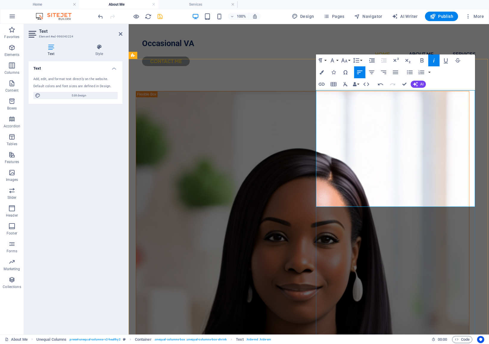
scroll to position [0, 0]
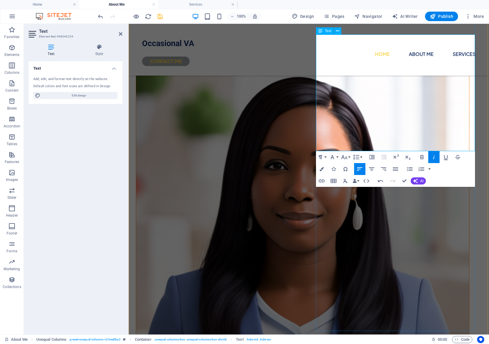
scroll to position [55, 0]
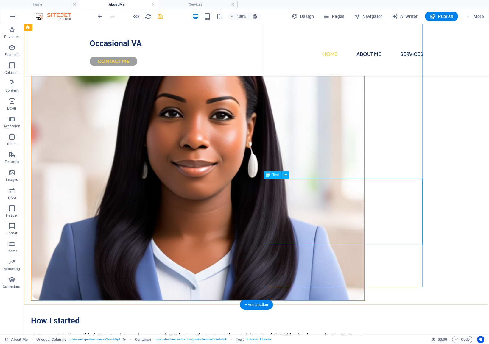
scroll to position [108, 0]
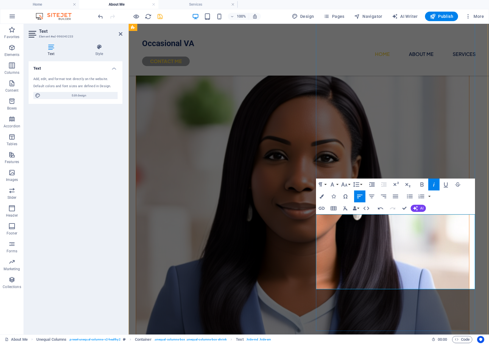
scroll to position [63, 0]
click at [301, 233] on div "How I started My journey into the world of virtual assistance began over 15 yea…" at bounding box center [309, 277] width 360 height 565
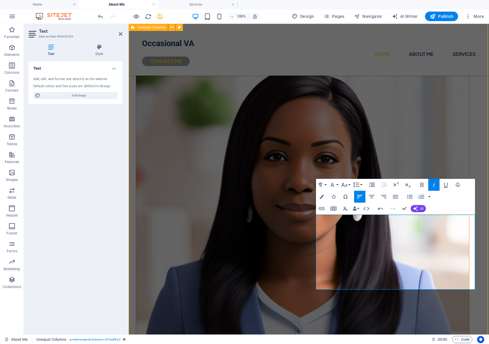
click at [405, 233] on div "How I started My journey into the world of virtual assistance began over 15 yea…" at bounding box center [309, 277] width 360 height 565
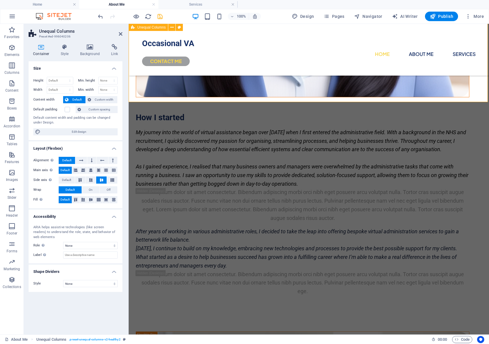
scroll to position [312, 0]
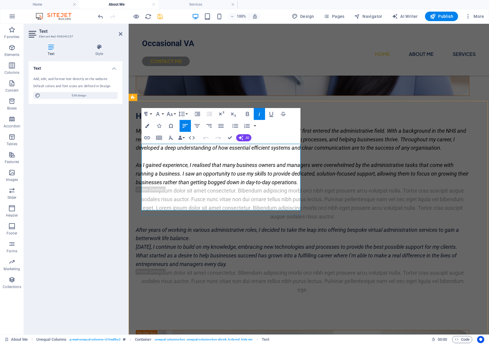
click at [172, 113] on icon "button" at bounding box center [170, 114] width 6 height 4
click at [332, 269] on div "Lorem ipsum dolor sit amet consectetur. Bibendum adipiscing morbi orci nibh ege…" at bounding box center [302, 282] width 333 height 26
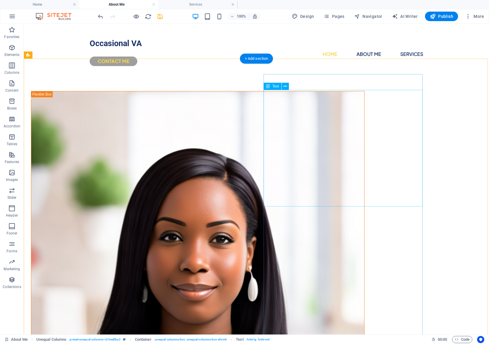
scroll to position [0, 0]
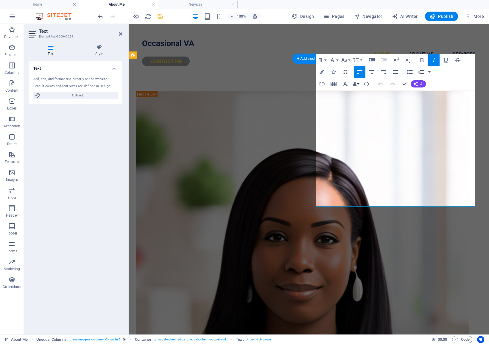
click at [346, 59] on icon "button" at bounding box center [344, 60] width 7 height 7
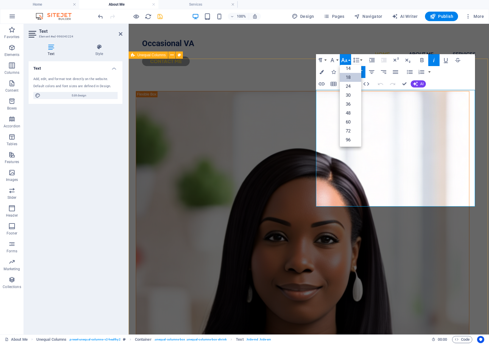
scroll to position [48, 0]
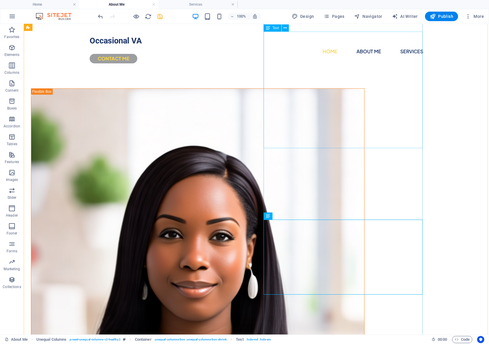
scroll to position [0, 0]
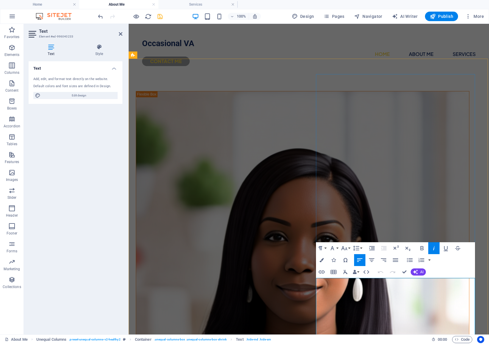
click at [341, 247] on icon "button" at bounding box center [344, 248] width 7 height 7
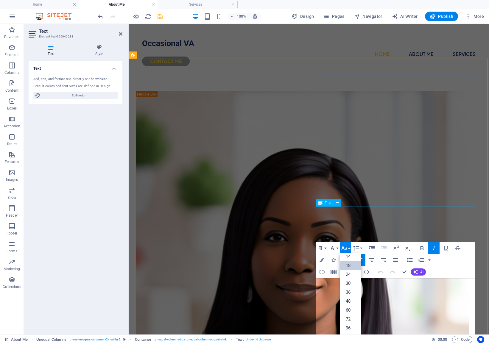
scroll to position [48, 0]
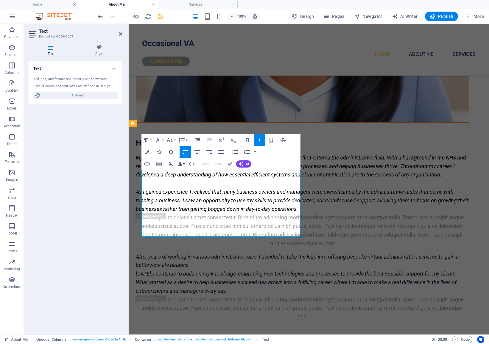
scroll to position [286, 0]
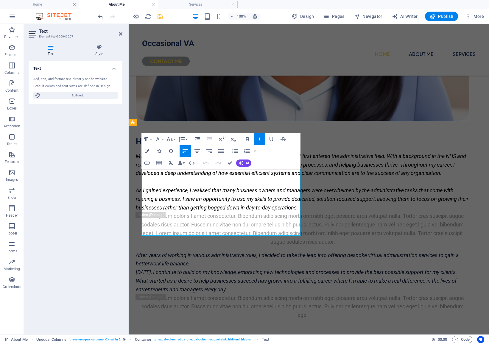
click at [170, 141] on icon "button" at bounding box center [169, 139] width 7 height 7
drag, startPoint x: 235, startPoint y: 233, endPoint x: 138, endPoint y: 173, distance: 113.7
click at [183, 203] on link "18" at bounding box center [175, 204] width 21 height 9
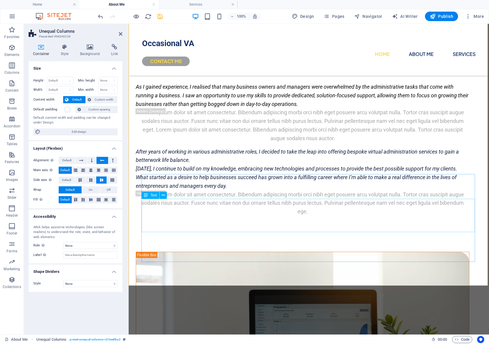
scroll to position [391, 0]
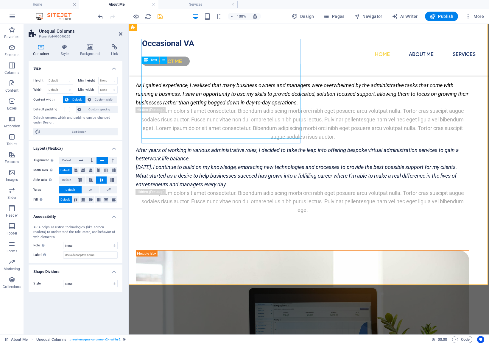
click at [0, 0] on div at bounding box center [0, 0] width 0 height 0
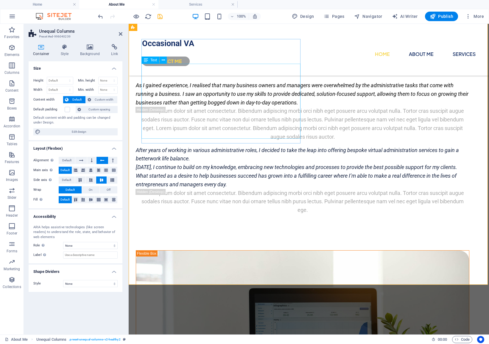
click at [0, 0] on div at bounding box center [0, 0] width 0 height 0
drag, startPoint x: 398, startPoint y: 159, endPoint x: 142, endPoint y: 69, distance: 271.3
click at [0, 0] on div at bounding box center [0, 0] width 0 height 0
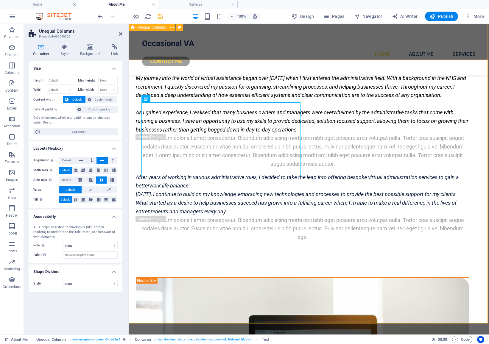
scroll to position [380, 0]
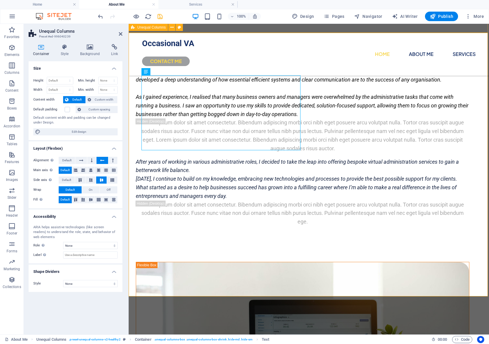
click at [0, 0] on div at bounding box center [0, 0] width 0 height 0
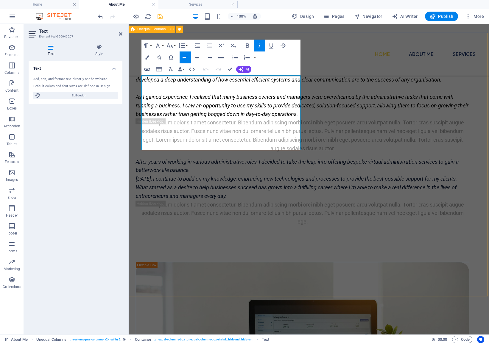
drag, startPoint x: 257, startPoint y: 142, endPoint x: 136, endPoint y: 81, distance: 135.1
copy div "My mission is to empower busy managers, business owners and entrepreneurs to ac…"
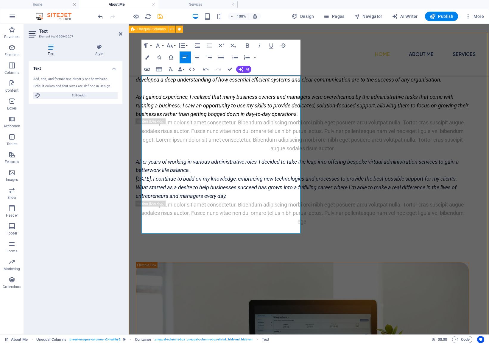
drag, startPoint x: 272, startPoint y: 228, endPoint x: 143, endPoint y: 75, distance: 200.4
click at [172, 45] on icon "button" at bounding box center [169, 45] width 7 height 7
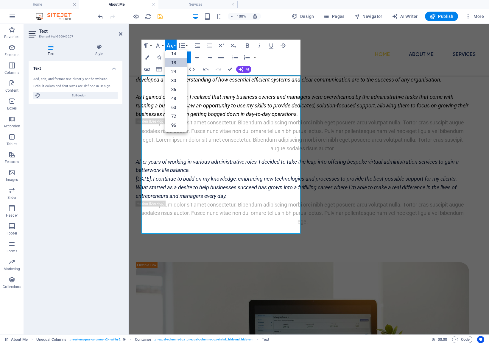
scroll to position [48, 0]
click at [178, 61] on link "18" at bounding box center [175, 62] width 21 height 9
click at [162, 46] on button "Font Family" at bounding box center [158, 46] width 11 height 12
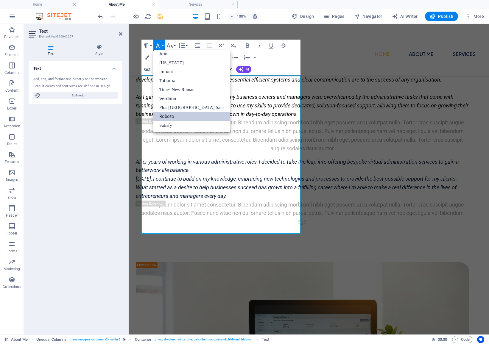
scroll to position [3, 0]
click at [179, 115] on link "Roboto" at bounding box center [191, 116] width 77 height 9
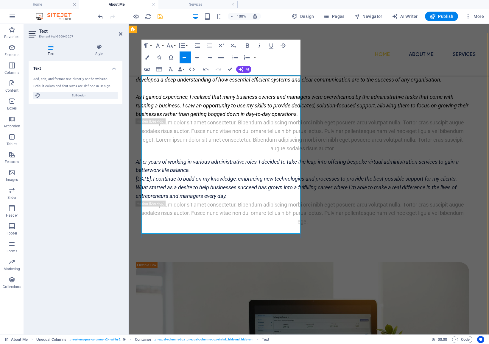
click at [259, 46] on icon "button" at bounding box center [259, 45] width 1 height 4
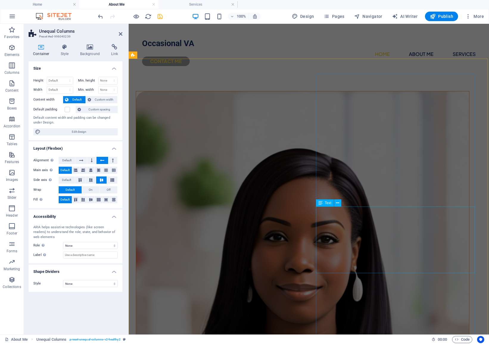
scroll to position [0, 0]
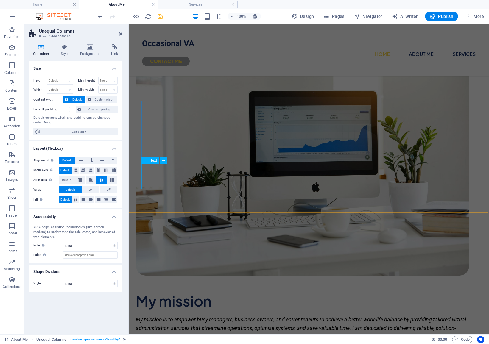
scroll to position [563, 0]
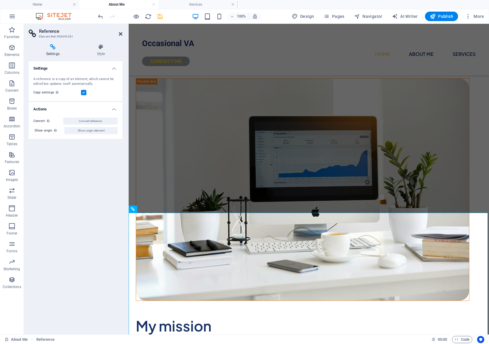
click at [119, 34] on icon at bounding box center [121, 34] width 4 height 5
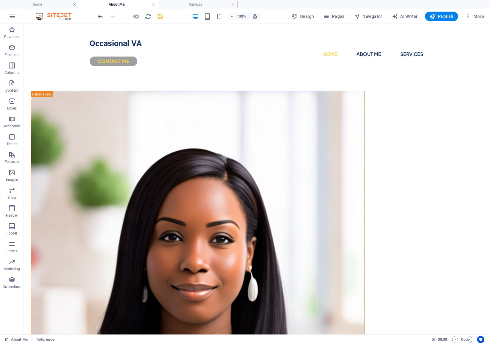
scroll to position [0, 0]
click at [302, 49] on nav "Home About Me Services" at bounding box center [256, 54] width 333 height 10
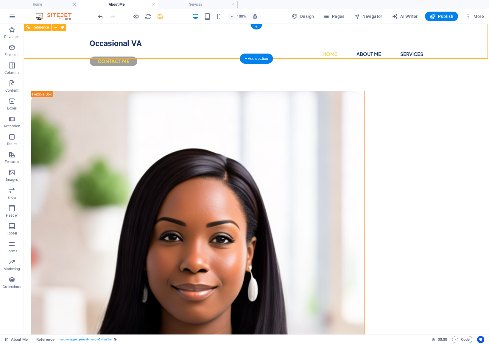
click at [300, 49] on nav "Home About Me Services" at bounding box center [256, 54] width 333 height 10
click at [195, 2] on h4 "Services" at bounding box center [197, 4] width 79 height 7
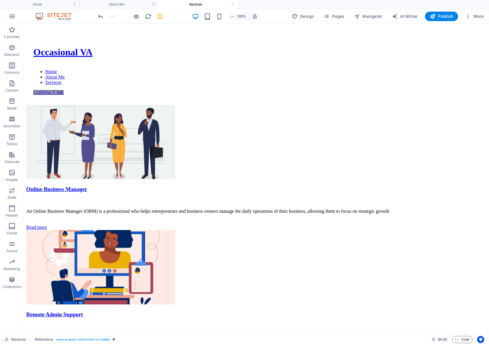
click at [160, 16] on icon "save" at bounding box center [160, 16] width 7 height 7
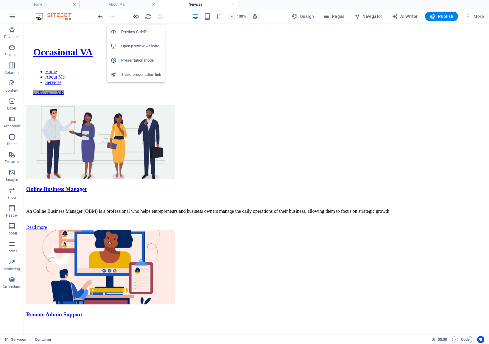
click at [136, 17] on icon "button" at bounding box center [136, 16] width 7 height 7
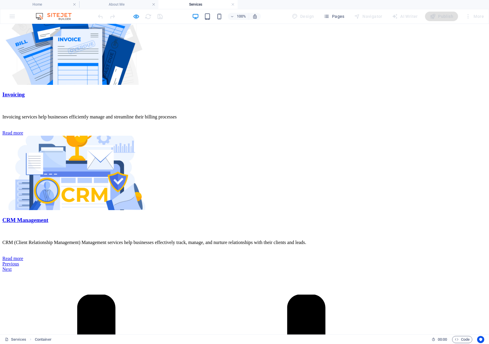
scroll to position [345, 0]
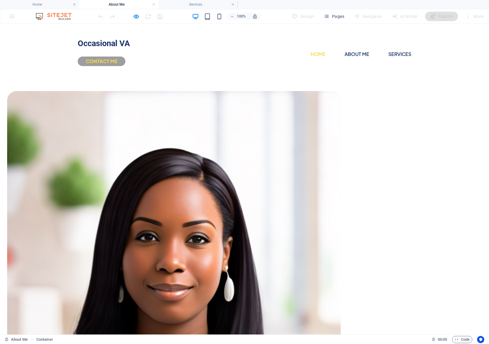
scroll to position [0, 0]
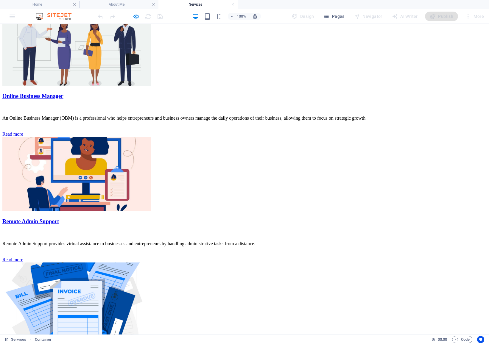
scroll to position [83, 0]
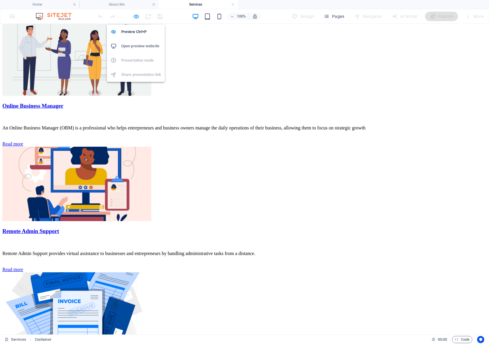
click at [136, 16] on icon "button" at bounding box center [136, 16] width 7 height 7
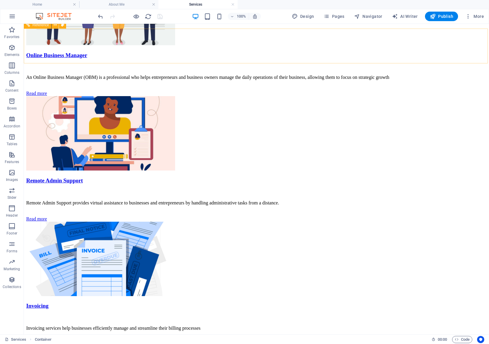
scroll to position [132, 0]
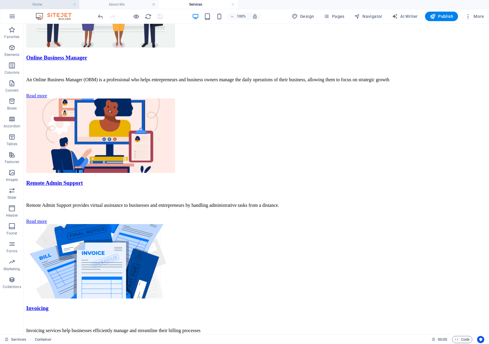
click at [68, 7] on h4 "Home" at bounding box center [39, 4] width 79 height 7
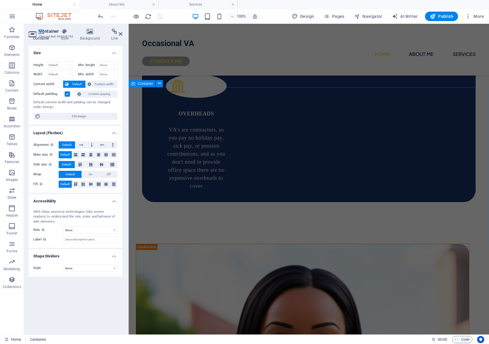
scroll to position [659, 0]
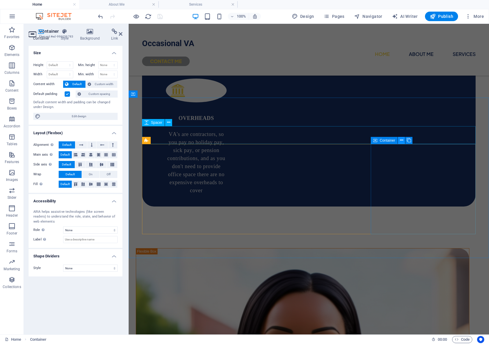
click at [401, 140] on icon at bounding box center [401, 140] width 3 height 6
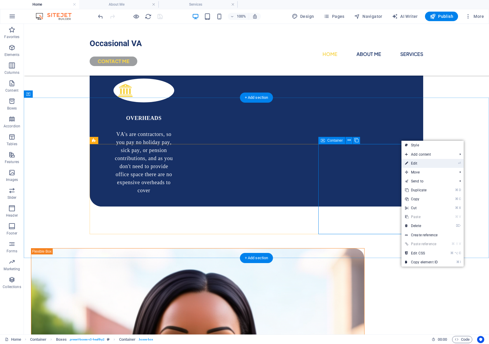
click at [421, 164] on link "⏎ Edit" at bounding box center [421, 163] width 40 height 9
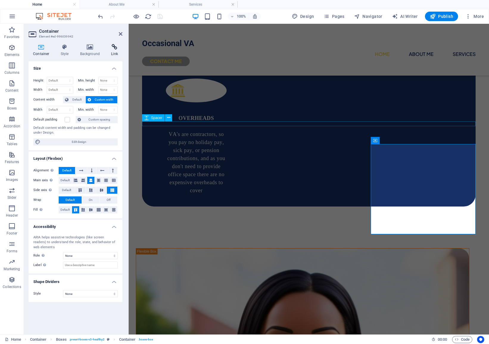
click at [120, 50] on h4 "Link" at bounding box center [115, 50] width 16 height 13
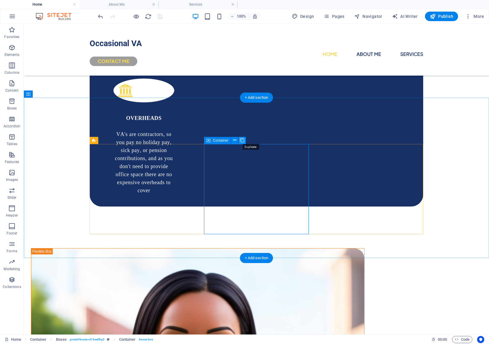
click at [241, 139] on icon at bounding box center [242, 140] width 4 height 6
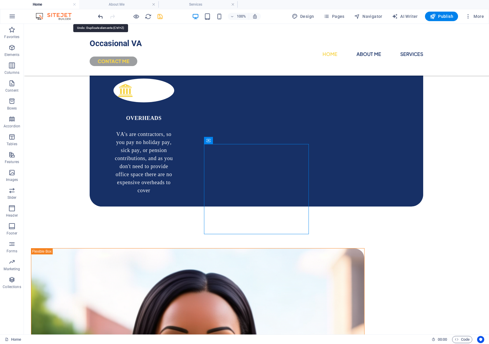
click at [101, 17] on icon "undo" at bounding box center [100, 16] width 7 height 7
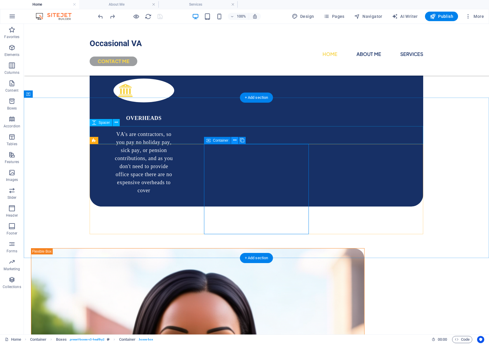
click at [237, 141] on button at bounding box center [234, 140] width 7 height 7
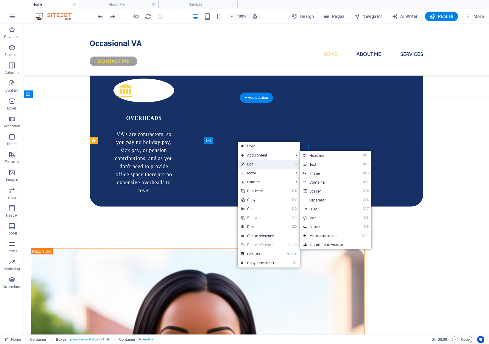
click at [251, 164] on link "⏎ Edit" at bounding box center [258, 164] width 40 height 9
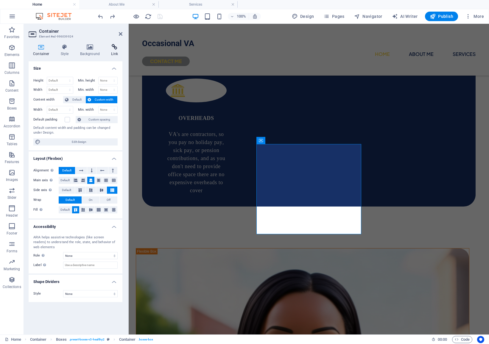
click at [112, 49] on icon at bounding box center [115, 47] width 16 height 6
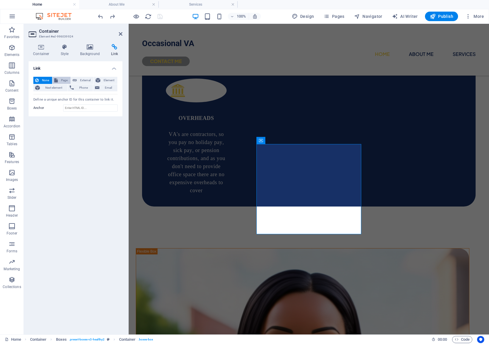
click at [64, 79] on span "Page" at bounding box center [64, 80] width 9 height 7
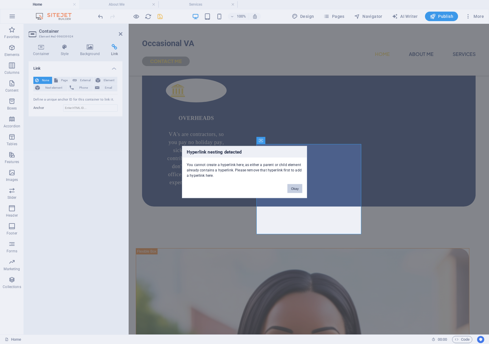
click at [291, 189] on button "Okay" at bounding box center [294, 188] width 15 height 9
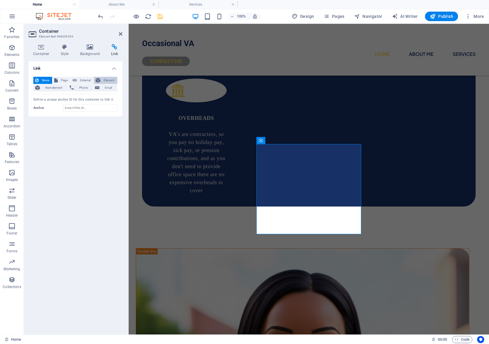
click at [107, 79] on span "Element" at bounding box center [108, 80] width 13 height 7
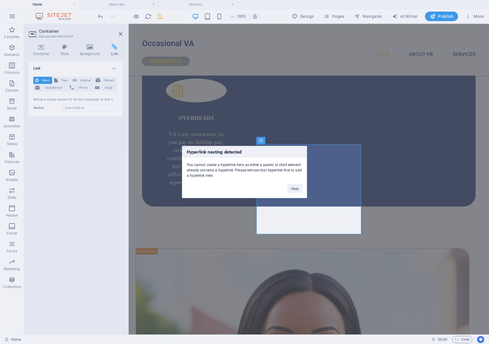
click at [304, 188] on div "Okay" at bounding box center [295, 185] width 24 height 15
click at [297, 189] on button "Okay" at bounding box center [294, 188] width 15 height 9
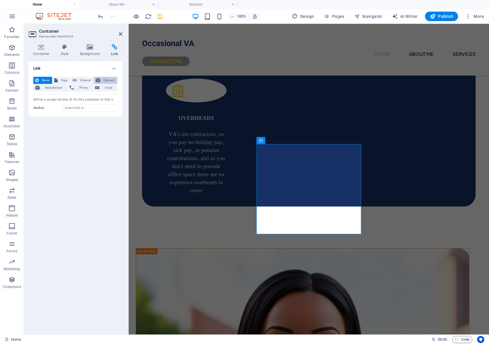
click at [102, 79] on span "Element" at bounding box center [108, 80] width 13 height 7
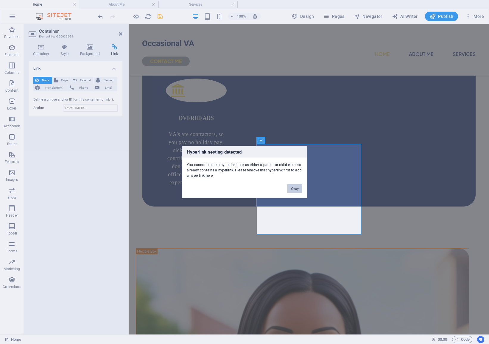
click at [292, 187] on button "Okay" at bounding box center [294, 188] width 15 height 9
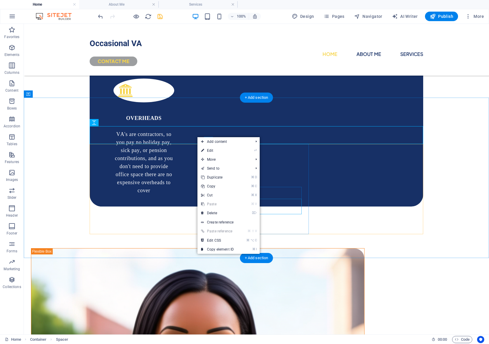
click at [225, 213] on link "⌦ Delete" at bounding box center [217, 213] width 40 height 9
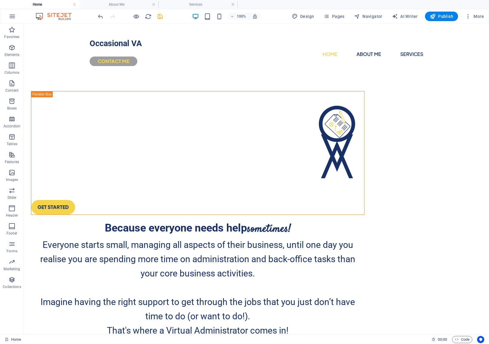
scroll to position [0, 0]
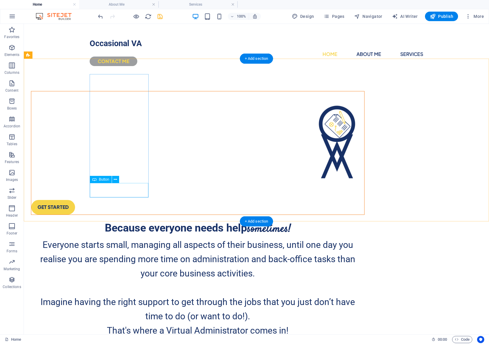
click at [115, 200] on div "GET STARTED" at bounding box center [197, 207] width 333 height 14
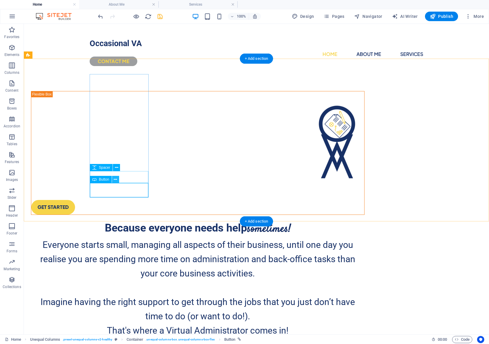
click at [116, 180] on icon at bounding box center [115, 180] width 3 height 6
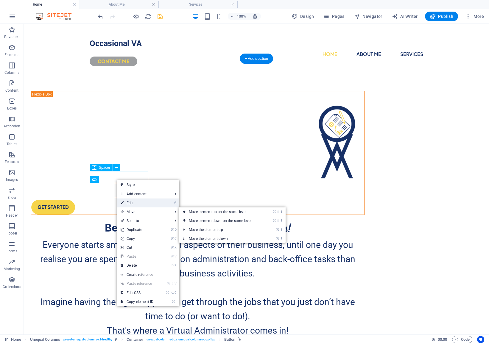
click at [145, 205] on link "⏎ Edit" at bounding box center [137, 203] width 40 height 9
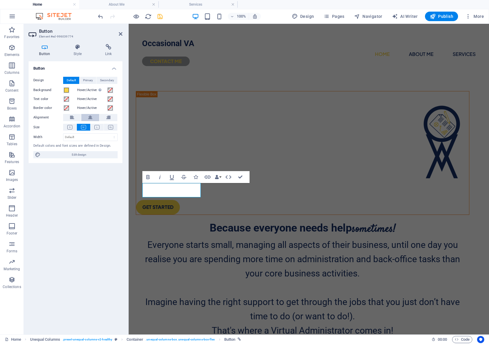
click at [89, 116] on icon at bounding box center [90, 117] width 4 height 7
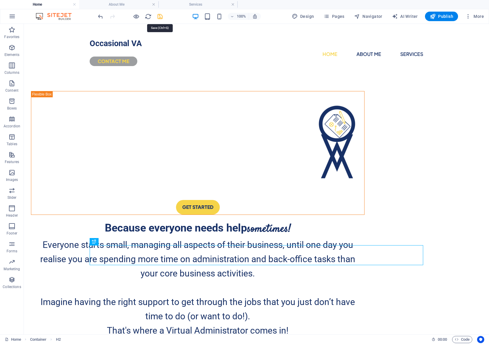
click at [162, 18] on icon "save" at bounding box center [160, 16] width 7 height 7
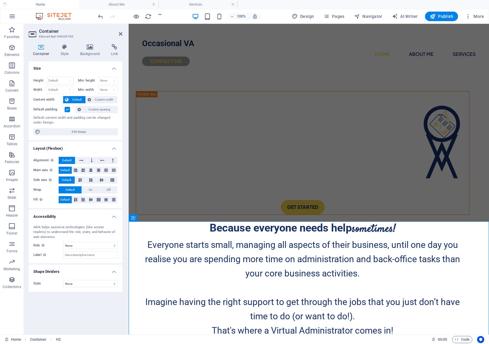
checkbox input "false"
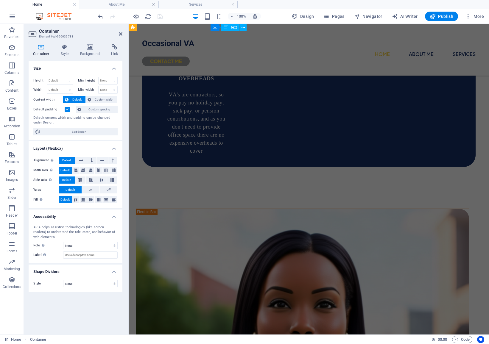
scroll to position [696, 0]
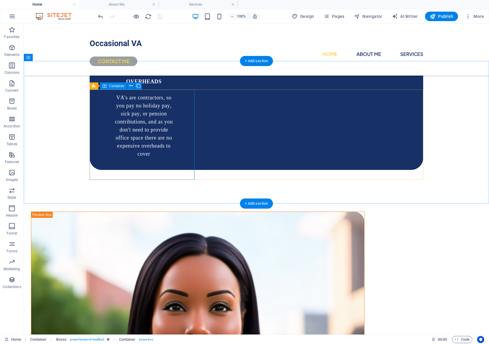
click at [148, 98] on icon at bounding box center [148, 98] width 3 height 6
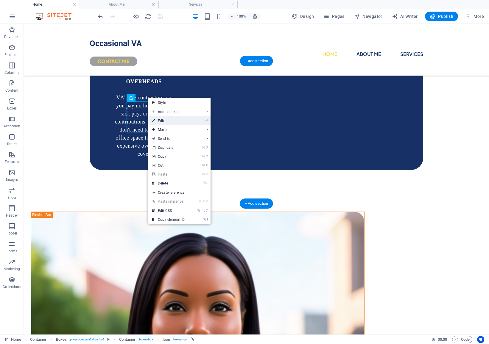
click at [165, 121] on link "⏎ Edit" at bounding box center [168, 120] width 40 height 9
select select "xMidYMid"
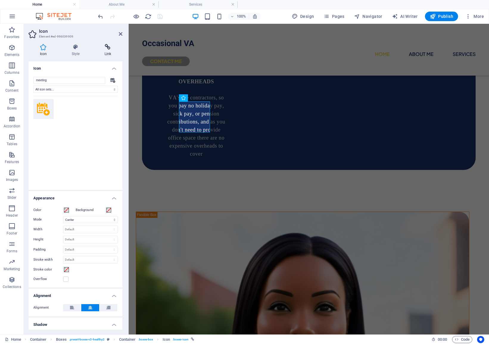
click at [108, 47] on icon at bounding box center [107, 47] width 29 height 6
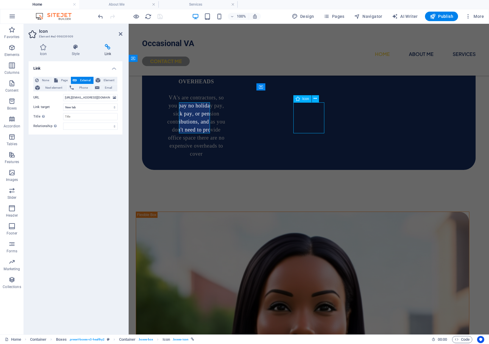
scroll to position [695, 0]
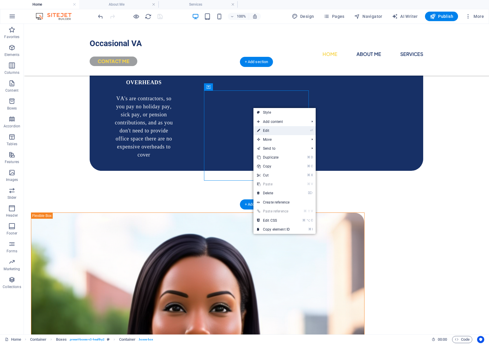
click at [261, 130] on link "⏎ Edit" at bounding box center [273, 130] width 40 height 9
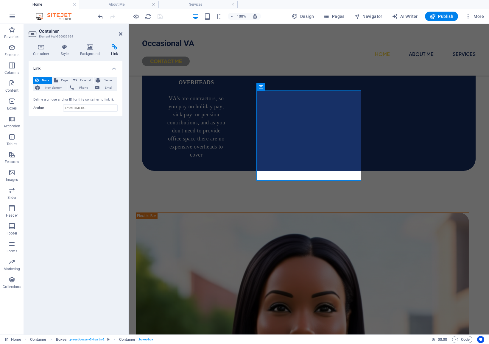
scroll to position [132, 0]
click at [108, 79] on span "Element" at bounding box center [108, 80] width 13 height 7
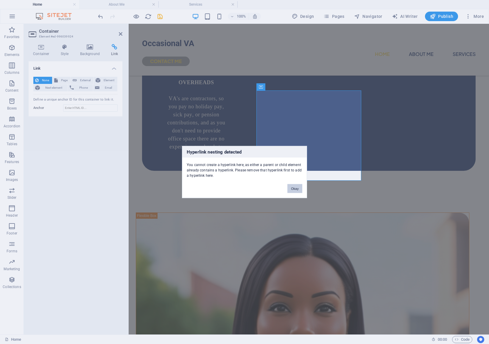
click at [294, 188] on button "Okay" at bounding box center [294, 188] width 15 height 9
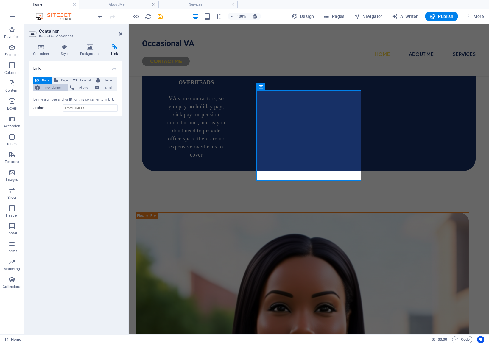
click at [53, 88] on span "Next element" at bounding box center [54, 87] width 24 height 7
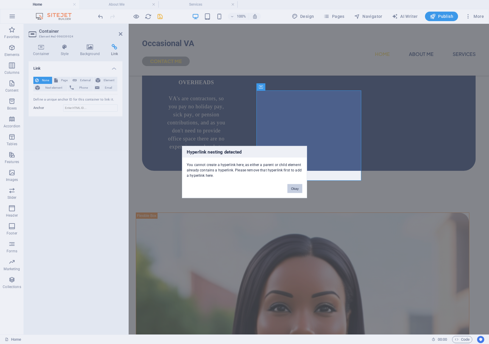
click at [289, 190] on button "Okay" at bounding box center [294, 188] width 15 height 9
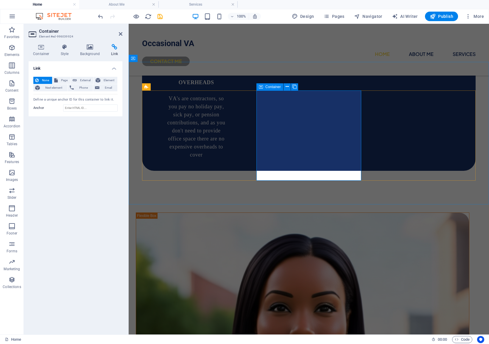
click at [317, 99] on button at bounding box center [315, 98] width 7 height 7
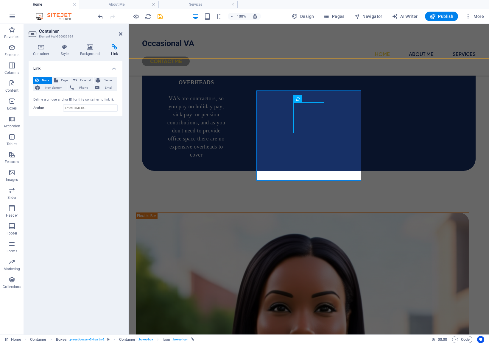
click at [386, 45] on div "Occasional VA Home About Me Services CONTACT ME" at bounding box center [309, 50] width 360 height 52
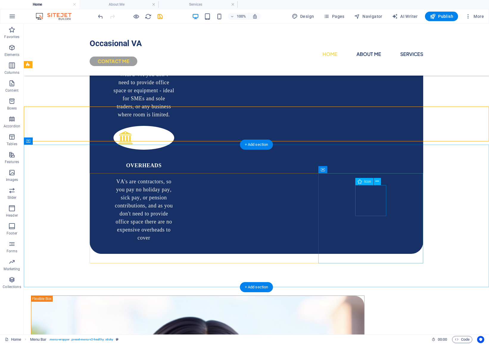
scroll to position [612, 0]
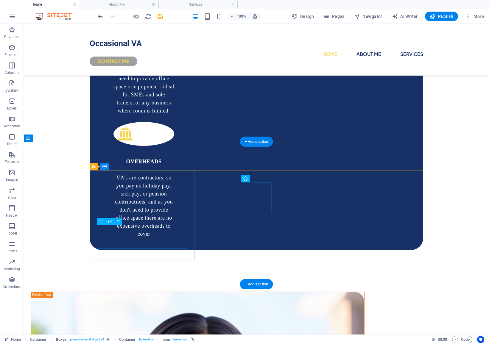
scroll to position [615, 0]
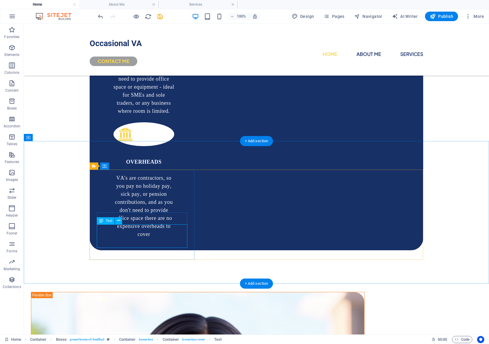
scroll to position [616, 0]
click at [119, 224] on icon at bounding box center [118, 221] width 3 height 6
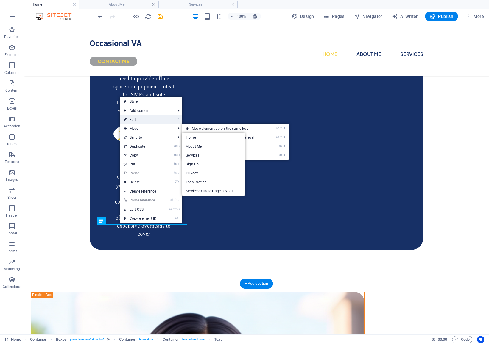
click at [146, 122] on link "⏎ Edit" at bounding box center [140, 119] width 40 height 9
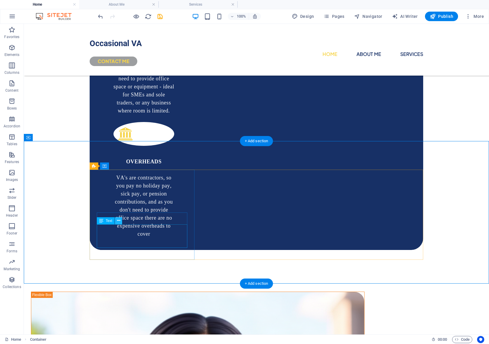
click at [119, 223] on icon at bounding box center [118, 221] width 3 height 6
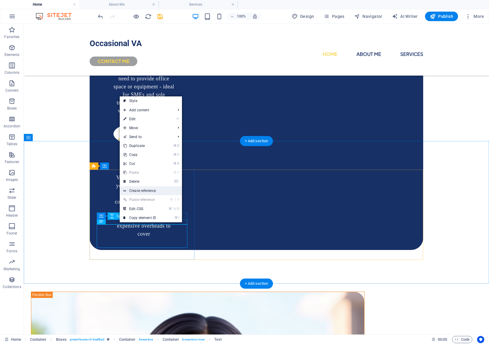
click at [154, 190] on link "Create reference" at bounding box center [151, 190] width 62 height 9
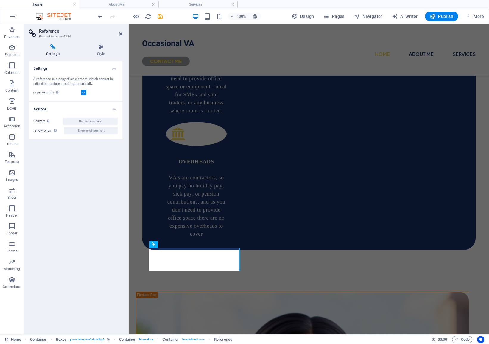
click at [105, 15] on div at bounding box center [130, 17] width 67 height 10
click at [101, 15] on icon "undo" at bounding box center [100, 16] width 7 height 7
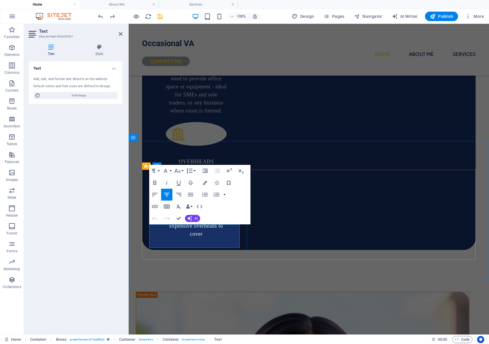
drag, startPoint x: 193, startPoint y: 232, endPoint x: 185, endPoint y: 232, distance: 8.6
click at [178, 170] on icon "button" at bounding box center [177, 170] width 7 height 7
click at [168, 171] on icon "button" at bounding box center [165, 170] width 7 height 7
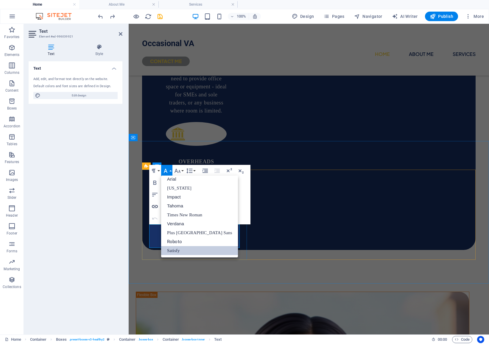
scroll to position [3, 0]
click at [181, 250] on link "Satisfy" at bounding box center [199, 250] width 77 height 9
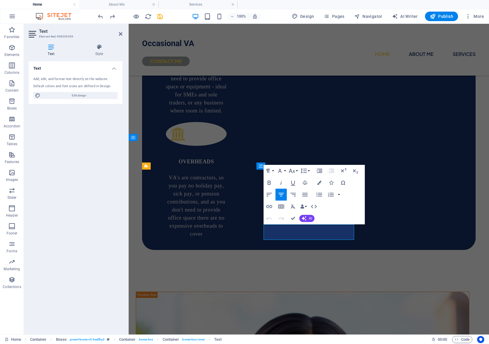
drag, startPoint x: 332, startPoint y: 231, endPoint x: 313, endPoint y: 234, distance: 19.3
click at [282, 171] on icon "button" at bounding box center [279, 170] width 7 height 7
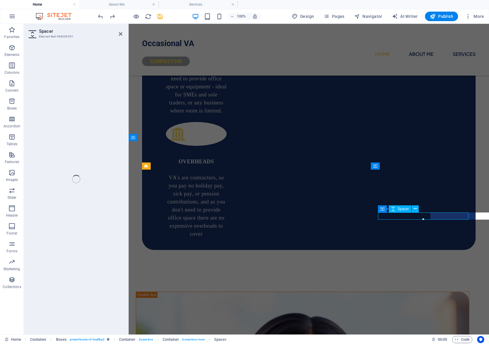
select select "px"
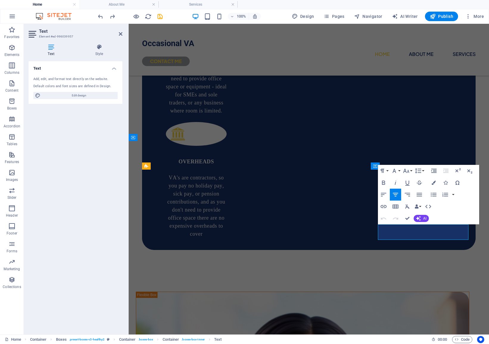
drag, startPoint x: 457, startPoint y: 232, endPoint x: 436, endPoint y: 233, distance: 20.5
click at [398, 171] on button "Font Family" at bounding box center [395, 171] width 11 height 12
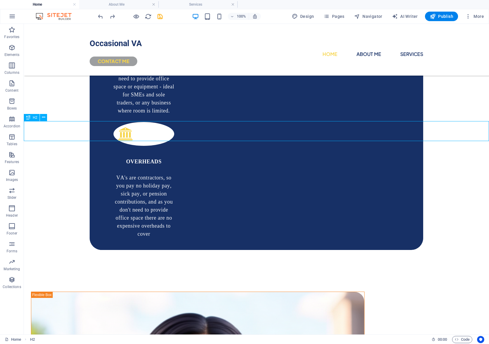
drag, startPoint x: 338, startPoint y: 131, endPoint x: 358, endPoint y: 155, distance: 31.5
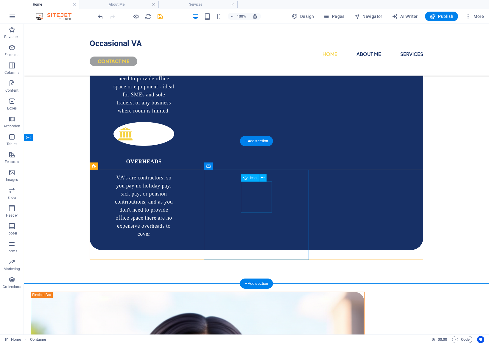
click at [263, 178] on icon at bounding box center [262, 178] width 3 height 6
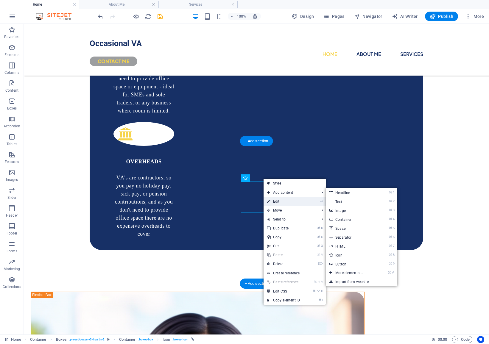
click at [279, 203] on link "⏎ Edit" at bounding box center [283, 201] width 40 height 9
select select "xMidYMid"
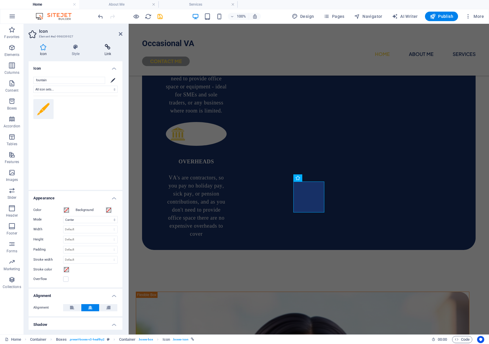
click at [111, 52] on h4 "Link" at bounding box center [107, 50] width 29 height 13
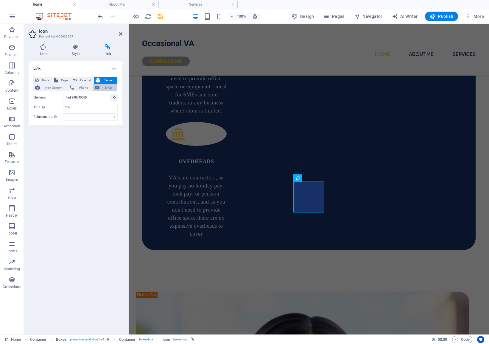
click at [102, 87] on span "Email" at bounding box center [108, 87] width 14 height 7
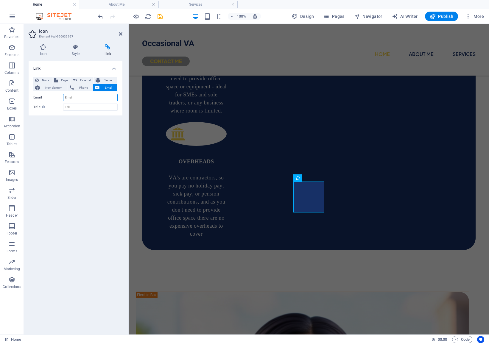
click at [70, 98] on input "Email" at bounding box center [90, 97] width 54 height 7
type input "info@occasionalva.co.uk"
click at [102, 131] on div "Link None Page External Element Next element Phone Email Page Home About Me Ser…" at bounding box center [76, 195] width 94 height 268
click at [119, 34] on icon at bounding box center [121, 34] width 4 height 5
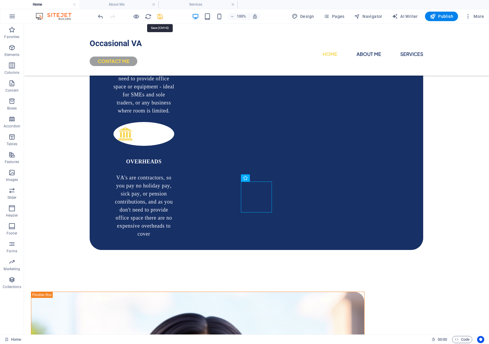
click at [158, 18] on icon "save" at bounding box center [160, 16] width 7 height 7
checkbox input "false"
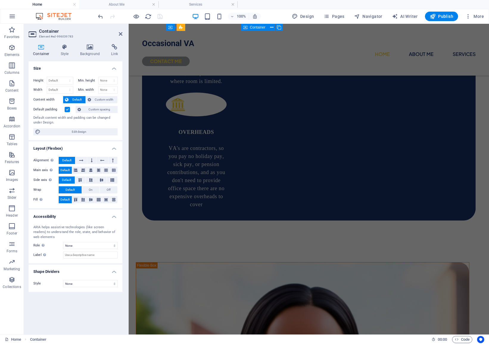
scroll to position [639, 0]
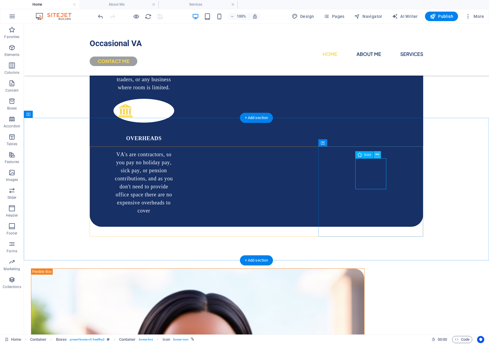
click at [378, 155] on icon at bounding box center [376, 155] width 3 height 6
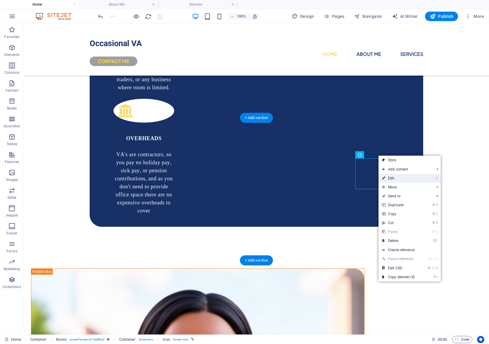
click at [402, 177] on link "⏎ Edit" at bounding box center [398, 178] width 40 height 9
select select "xMidYMid"
select select "2"
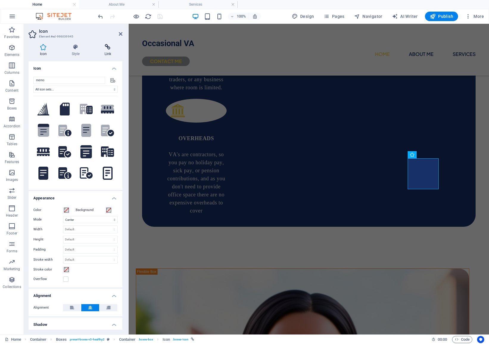
click at [105, 50] on icon at bounding box center [107, 47] width 29 height 6
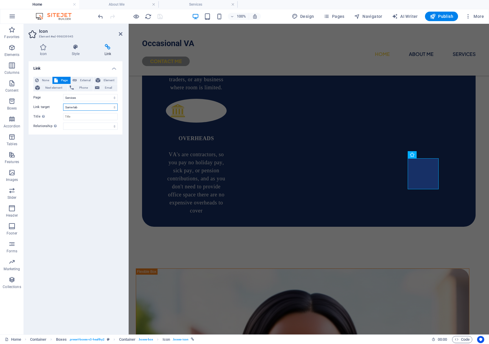
select select "blank"
select select
click at [120, 35] on icon at bounding box center [121, 34] width 4 height 5
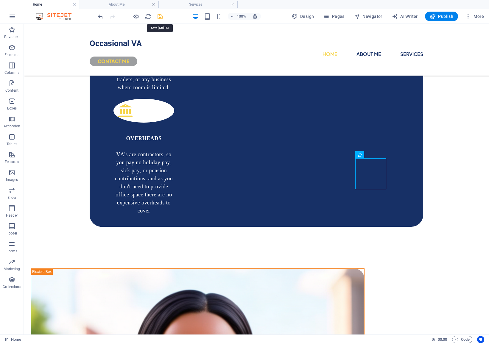
click at [159, 18] on icon "save" at bounding box center [160, 16] width 7 height 7
checkbox input "false"
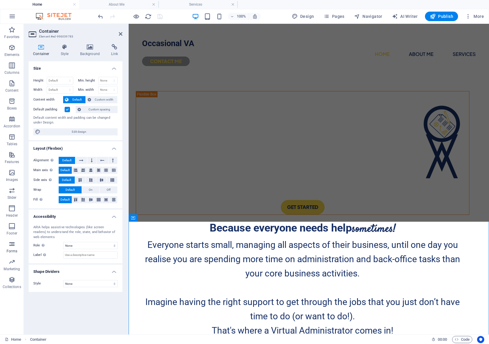
scroll to position [0, 0]
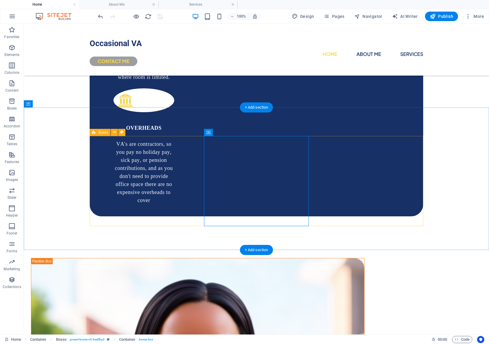
click at [262, 144] on icon at bounding box center [262, 144] width 3 height 6
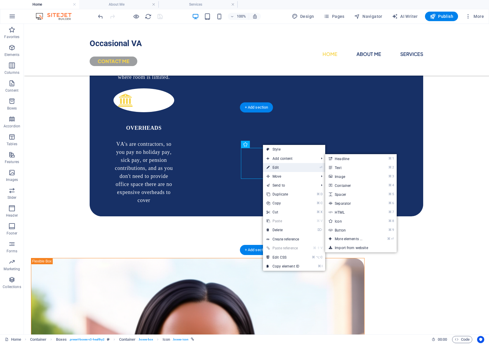
click at [281, 165] on link "⏎ Edit" at bounding box center [283, 167] width 40 height 9
select select
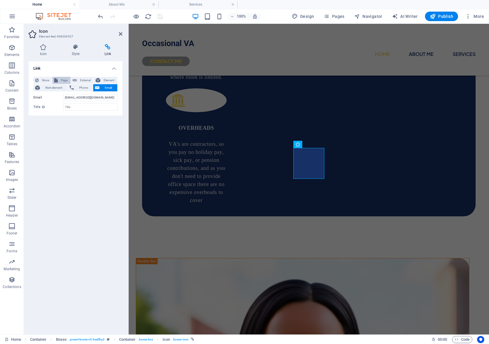
click at [63, 78] on span "Page" at bounding box center [64, 80] width 9 height 7
select select
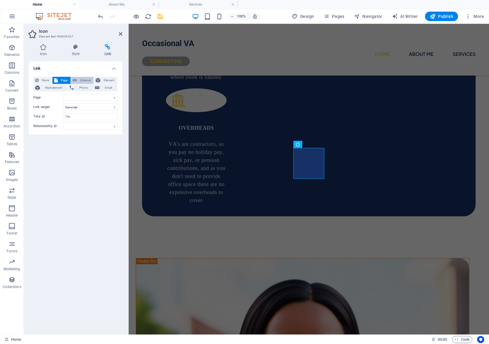
click at [76, 79] on icon at bounding box center [75, 80] width 4 height 7
select select "blank"
click at [104, 82] on span "Element" at bounding box center [108, 80] width 13 height 7
select select
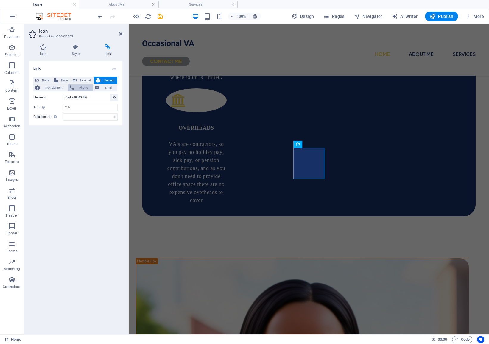
click at [81, 86] on span "Phone" at bounding box center [84, 87] width 16 height 7
click at [57, 85] on span "Next element" at bounding box center [54, 87] width 24 height 7
click at [61, 78] on span "Page" at bounding box center [64, 80] width 9 height 7
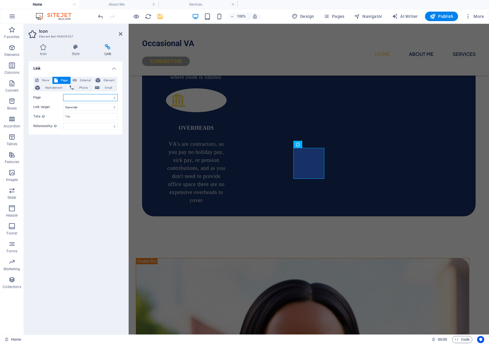
select select
select select "overlay"
select select
click at [100, 87] on button "Email" at bounding box center [105, 87] width 24 height 7
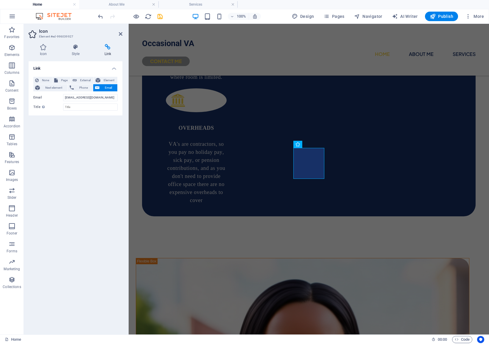
click at [93, 126] on div "Link None Page External Element Next element Phone Email Page Home About Me Ser…" at bounding box center [76, 195] width 94 height 268
click at [121, 33] on icon at bounding box center [121, 34] width 4 height 5
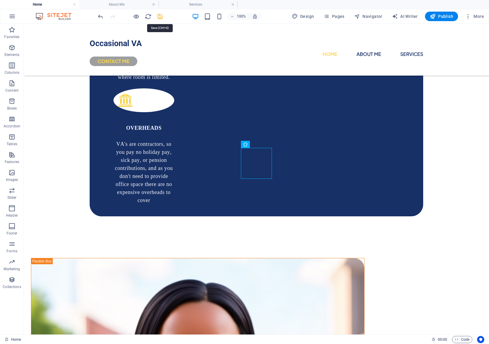
click at [162, 16] on icon "save" at bounding box center [160, 16] width 7 height 7
checkbox input "false"
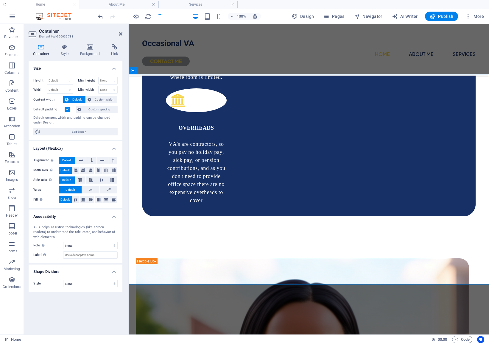
scroll to position [147, 0]
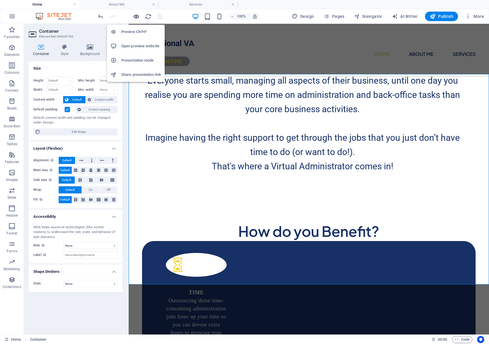
click at [135, 19] on icon "button" at bounding box center [136, 16] width 7 height 7
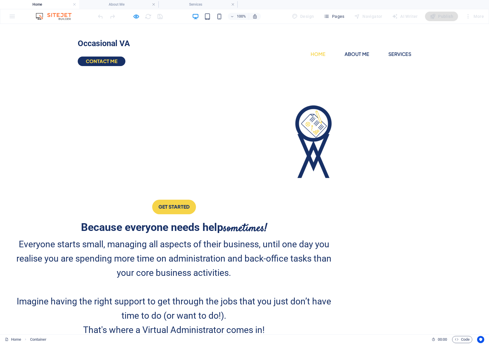
scroll to position [0, 0]
click at [137, 15] on icon "button" at bounding box center [136, 16] width 7 height 7
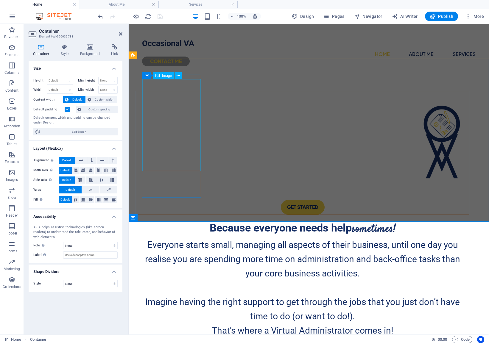
click at [180, 96] on figure at bounding box center [302, 142] width 333 height 92
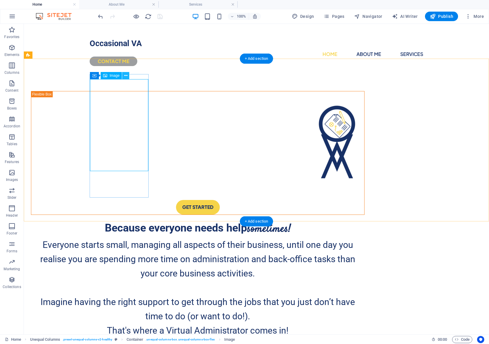
click at [124, 77] on icon at bounding box center [125, 76] width 3 height 6
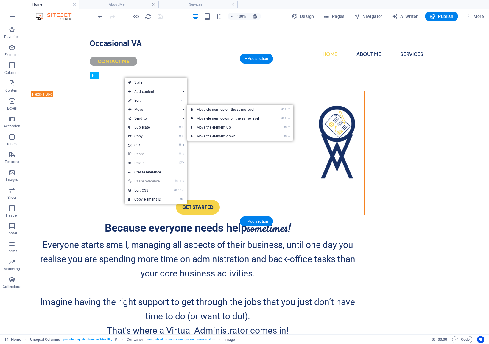
click at [0, 0] on div at bounding box center [0, 0] width 0 height 0
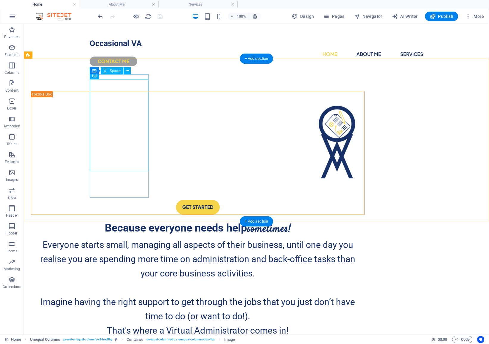
click at [103, 79] on div "Image" at bounding box center [96, 75] width 13 height 7
click at [124, 76] on icon at bounding box center [125, 76] width 3 height 6
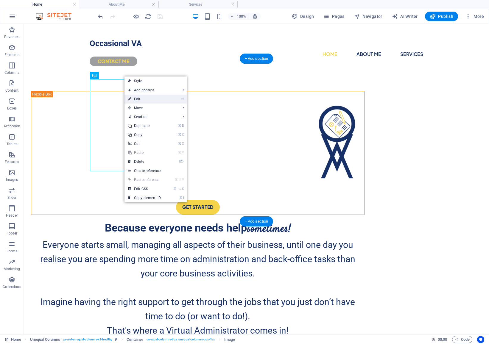
click at [136, 98] on link "⏎ Edit" at bounding box center [144, 99] width 40 height 9
select select "px"
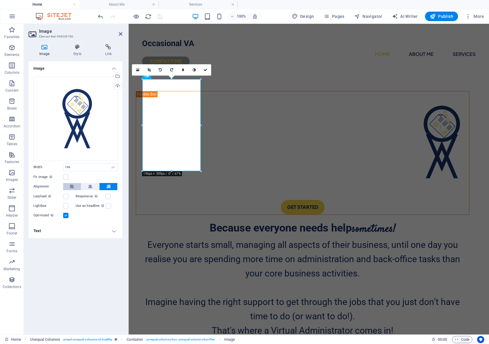
click at [72, 189] on icon at bounding box center [72, 186] width 4 height 7
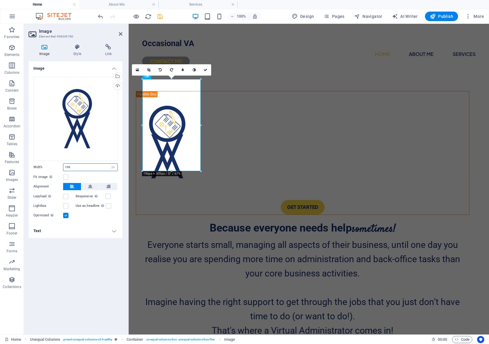
drag, startPoint x: 82, startPoint y: 168, endPoint x: 60, endPoint y: 168, distance: 22.0
click at [60, 168] on div "Width 196 Default auto px rem % em vh vw" at bounding box center [75, 167] width 84 height 8
click at [81, 176] on div "Fit image Automatically fit image to a fixed width and height" at bounding box center [75, 177] width 84 height 7
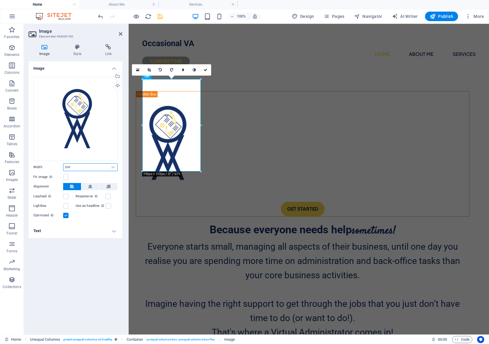
click at [79, 170] on input "200" at bounding box center [90, 167] width 54 height 7
type input "250"
click at [90, 181] on div "Drag files here, click to choose files or select files from Files or our free s…" at bounding box center [76, 148] width 94 height 152
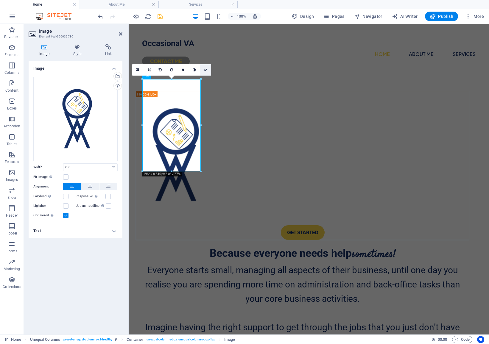
click at [206, 69] on icon at bounding box center [206, 70] width 4 height 4
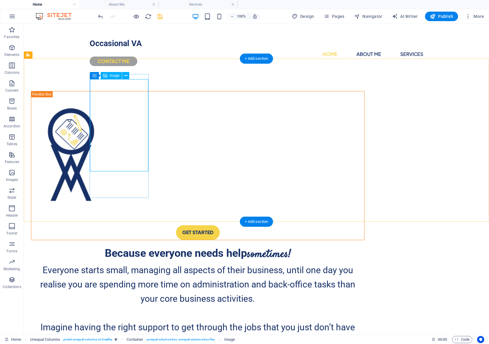
click at [114, 76] on span "Image" at bounding box center [115, 76] width 10 height 4
click at [124, 75] on icon at bounding box center [125, 76] width 3 height 6
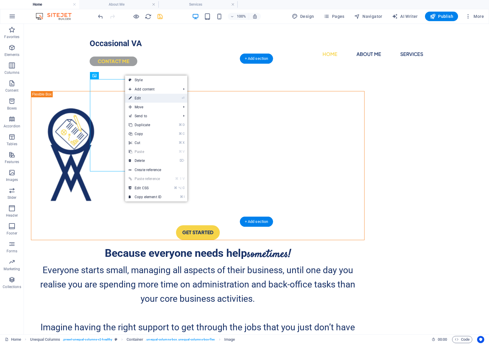
click at [138, 95] on link "⏎ Edit" at bounding box center [145, 98] width 40 height 9
select select "px"
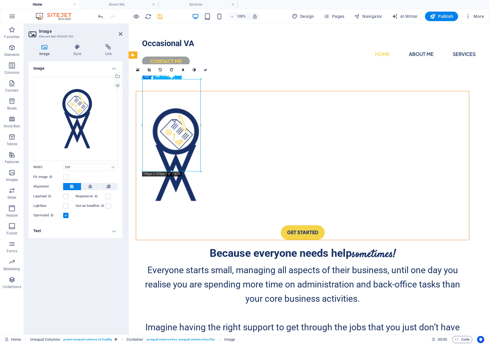
click at [182, 167] on figure at bounding box center [302, 154] width 333 height 117
click at [182, 164] on figure at bounding box center [302, 154] width 333 height 117
drag, startPoint x: 300, startPoint y: 196, endPoint x: 169, endPoint y: 198, distance: 130.4
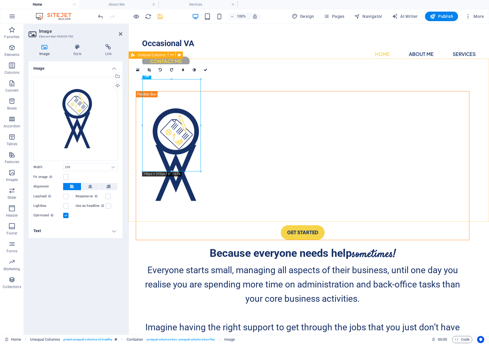
scroll to position [0, 0]
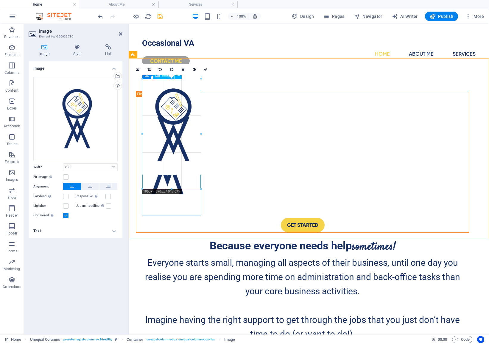
drag, startPoint x: 172, startPoint y: 171, endPoint x: 171, endPoint y: 189, distance: 17.9
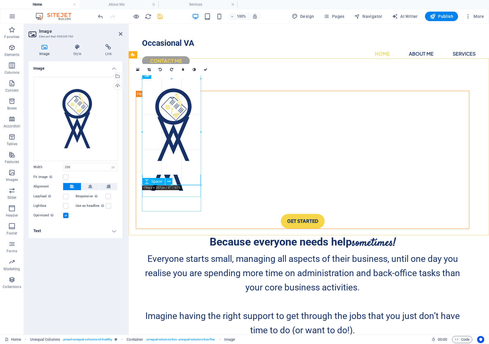
drag, startPoint x: 200, startPoint y: 171, endPoint x: 202, endPoint y: 185, distance: 14.1
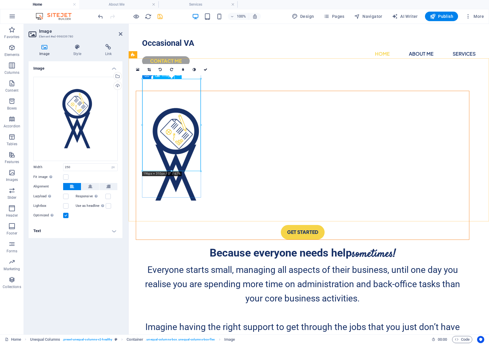
click at [169, 96] on figure at bounding box center [302, 154] width 333 height 117
click at [119, 31] on h2 "Image" at bounding box center [80, 31] width 83 height 5
click at [120, 33] on icon at bounding box center [121, 34] width 4 height 5
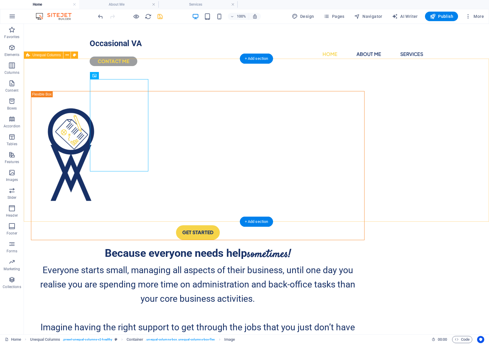
click at [175, 76] on div "GET STARTED Because everyone needs help sometimes! Everyone starts small, manag…" at bounding box center [256, 231] width 465 height 311
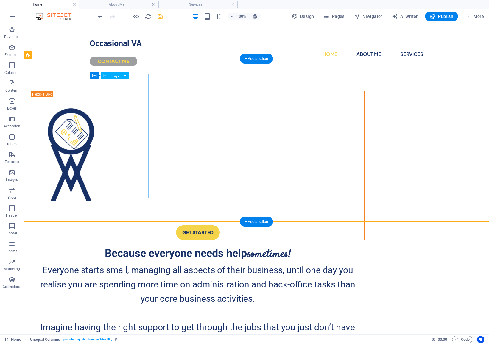
click at [128, 79] on div "Container Image" at bounding box center [111, 75] width 43 height 7
click at [127, 76] on icon at bounding box center [125, 76] width 3 height 6
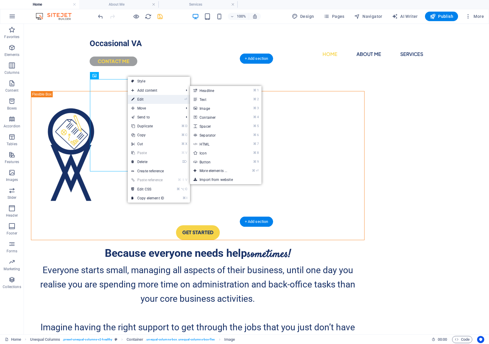
click at [161, 101] on link "⏎ Edit" at bounding box center [148, 99] width 40 height 9
select select "px"
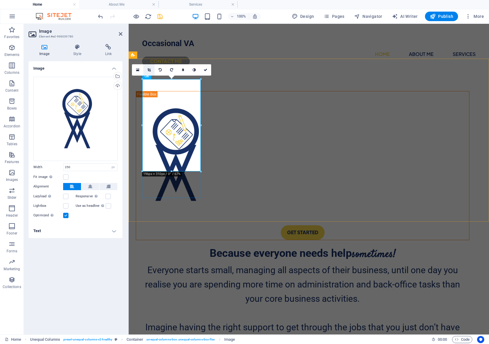
click at [149, 68] on icon at bounding box center [148, 70] width 3 height 4
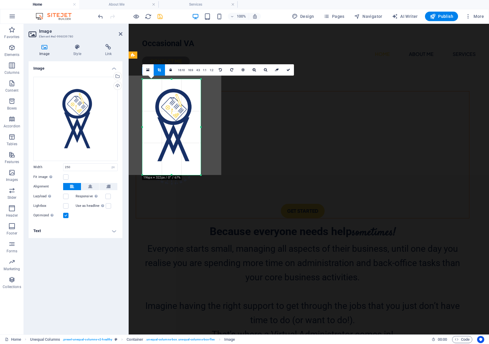
drag, startPoint x: 200, startPoint y: 172, endPoint x: 202, endPoint y: 176, distance: 4.0
click at [202, 176] on div at bounding box center [201, 176] width 4 height 4
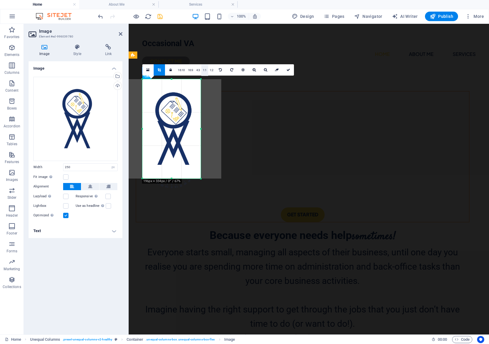
drag, startPoint x: 201, startPoint y: 79, endPoint x: 202, endPoint y: 74, distance: 4.8
click at [201, 79] on div "180 170 160 150 140 130 120 110 100 90 80 70 60 50 40 30 20 10 0 -10 -20 -30 -4…" at bounding box center [171, 128] width 58 height 99
click at [255, 70] on icon at bounding box center [253, 70] width 3 height 4
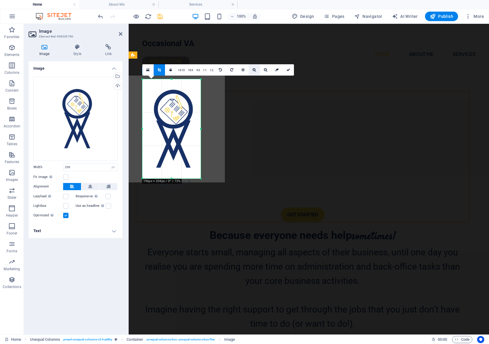
click at [254, 70] on icon at bounding box center [253, 70] width 3 height 4
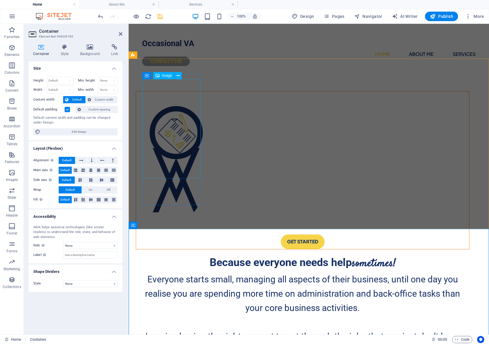
click at [171, 96] on figure at bounding box center [302, 159] width 333 height 126
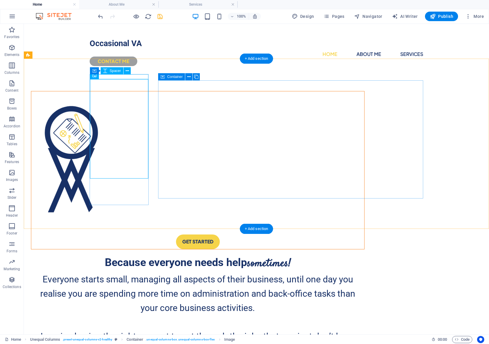
click at [142, 91] on div at bounding box center [197, 93] width 333 height 5
click at [129, 70] on button at bounding box center [127, 70] width 7 height 7
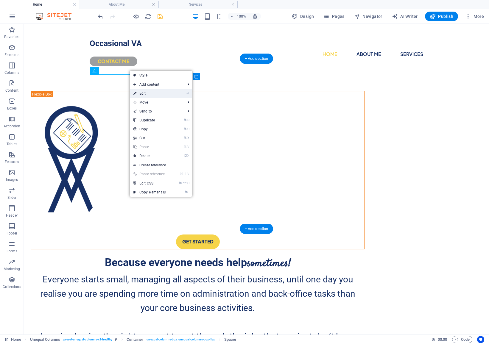
click at [146, 94] on link "⏎ Edit" at bounding box center [150, 93] width 40 height 9
select select "px"
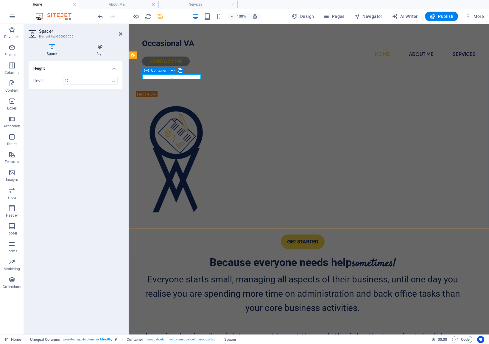
click at [166, 78] on div at bounding box center [172, 79] width 58 height 2
click at [180, 71] on icon at bounding box center [179, 71] width 3 height 6
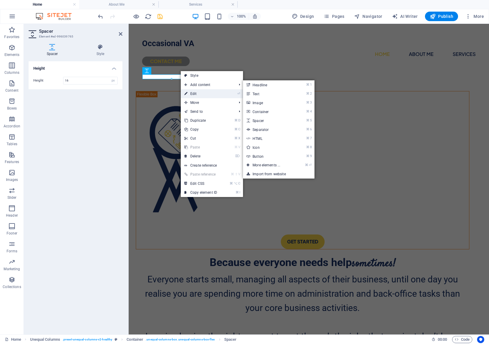
click at [190, 93] on link "⏎ Edit" at bounding box center [201, 93] width 40 height 9
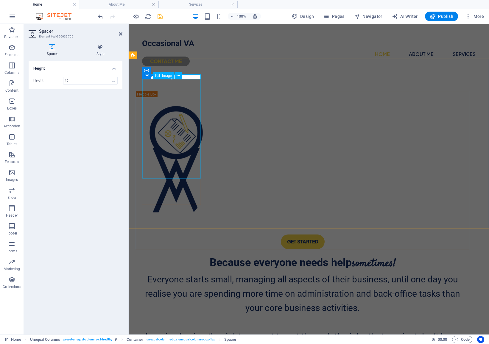
click at [170, 77] on span "Image" at bounding box center [167, 76] width 10 height 4
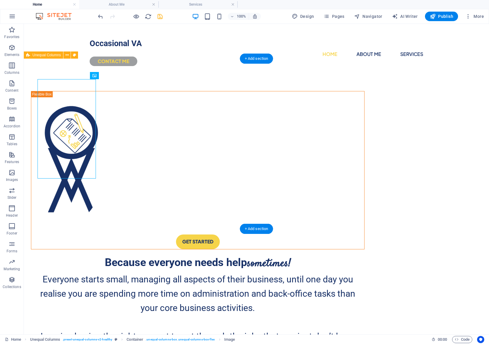
click at [178, 76] on div "GET STARTED Because everyone needs help sometimes! Everyone starts small, manag…" at bounding box center [256, 236] width 465 height 321
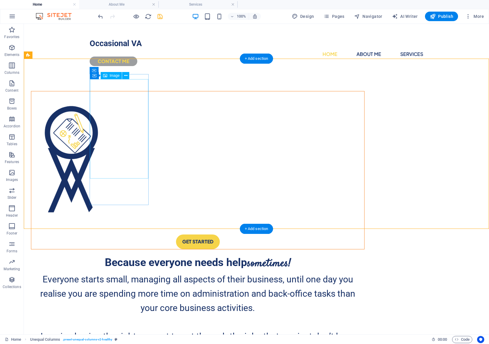
click at [147, 96] on figure at bounding box center [197, 159] width 333 height 126
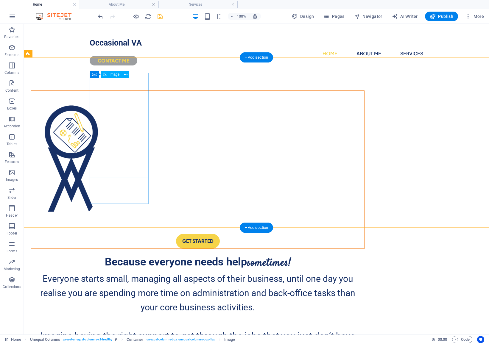
click at [128, 96] on figure at bounding box center [197, 159] width 333 height 126
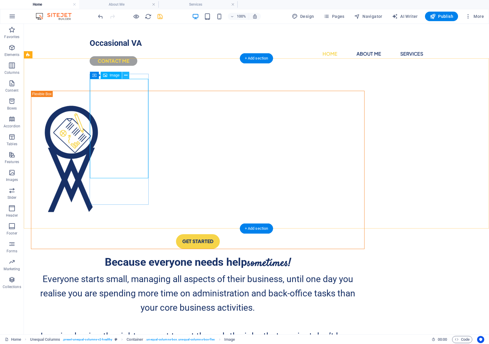
click at [127, 76] on icon at bounding box center [125, 75] width 3 height 6
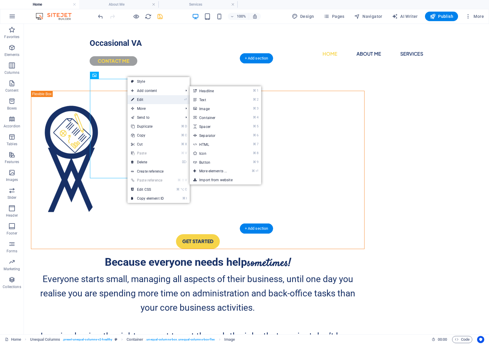
click at [144, 97] on link "⏎ Edit" at bounding box center [147, 99] width 40 height 9
select select "px"
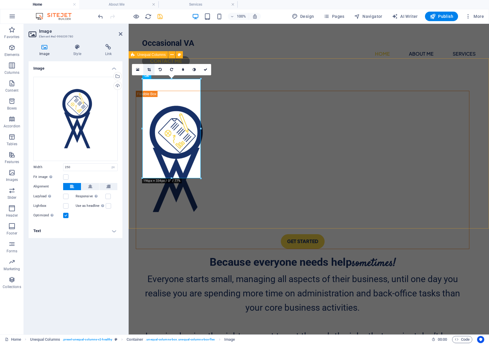
click at [149, 68] on icon at bounding box center [148, 70] width 3 height 4
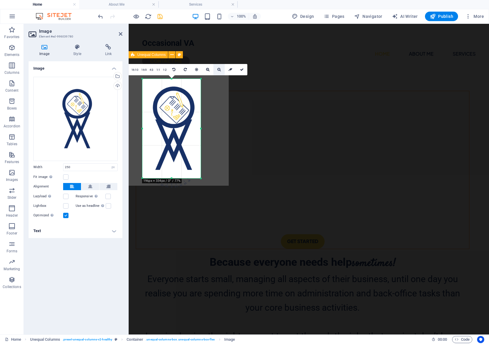
click at [218, 71] on icon at bounding box center [218, 70] width 3 height 4
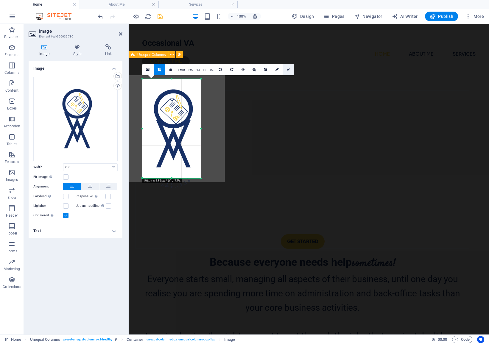
click at [289, 70] on icon at bounding box center [288, 70] width 4 height 4
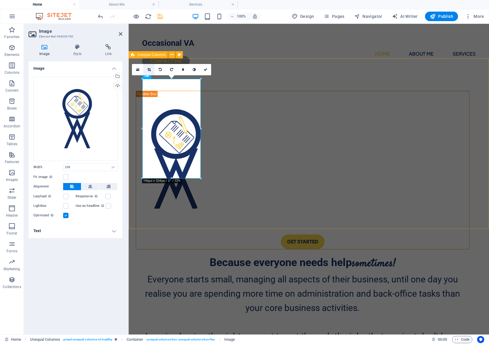
click at [150, 69] on icon at bounding box center [148, 70] width 3 height 4
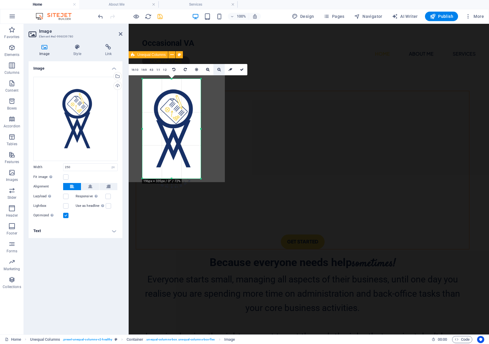
click at [218, 71] on icon at bounding box center [218, 70] width 3 height 4
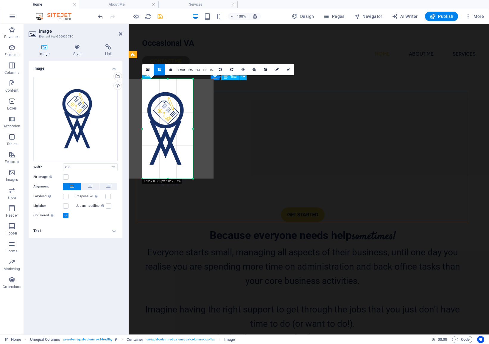
drag, startPoint x: 142, startPoint y: 129, endPoint x: 150, endPoint y: 129, distance: 7.7
click at [150, 129] on div "180 170 160 150 140 130 120 110 100 90 80 70 60 50 40 30 20 10 0 -10 -20 -30 -4…" at bounding box center [167, 129] width 51 height 100
click at [288, 69] on icon at bounding box center [288, 70] width 4 height 4
type input "170"
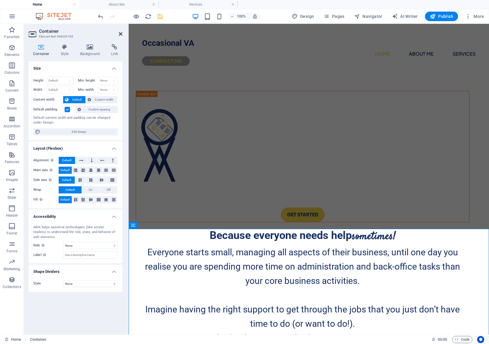
click at [121, 35] on icon at bounding box center [121, 34] width 4 height 5
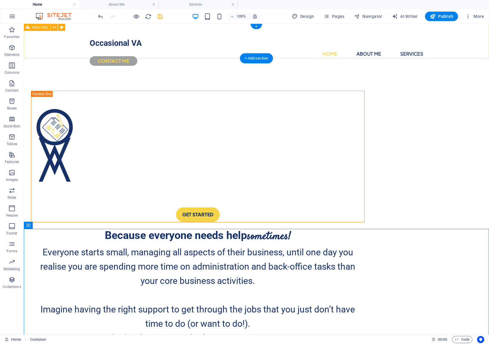
click at [296, 51] on div "Occasional VA Home About Me Services CONTACT ME" at bounding box center [256, 50] width 465 height 52
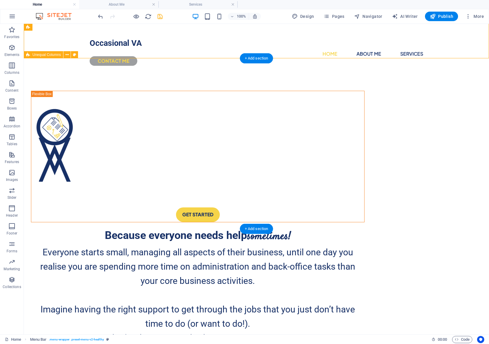
click at [468, 88] on div "GET STARTED Because everyone needs help sometimes! Everyone starts small, manag…" at bounding box center [256, 222] width 465 height 294
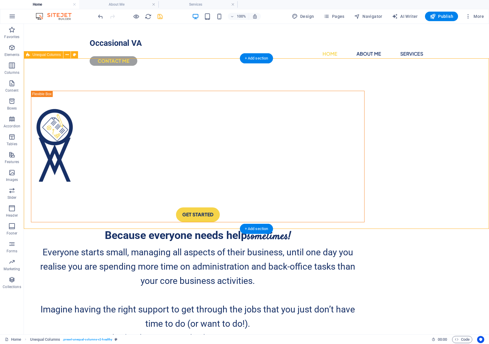
click at [466, 90] on div "GET STARTED Because everyone needs help sometimes! Everyone starts small, manag…" at bounding box center [256, 222] width 465 height 294
select select "%"
select select "rem"
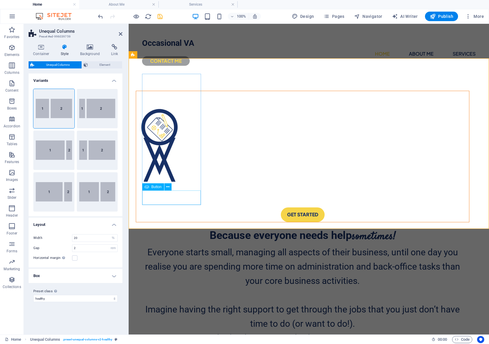
click at [190, 207] on div "GET STARTED" at bounding box center [302, 214] width 333 height 14
click at [181, 208] on div "GET STARTED" at bounding box center [302, 215] width 333 height 14
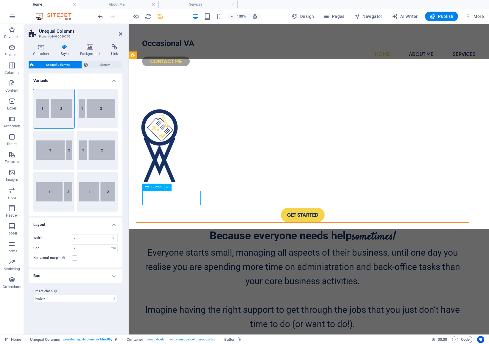
click at [181, 208] on div "GET STARTED" at bounding box center [302, 215] width 333 height 14
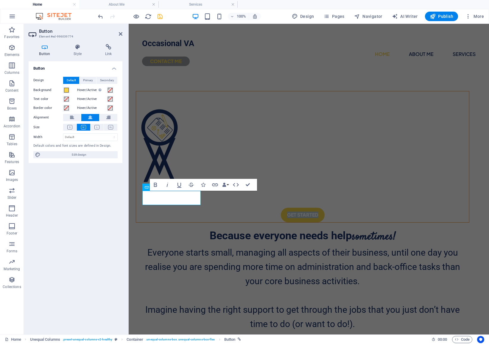
click at [281, 208] on link "GET STARTED" at bounding box center [303, 215] width 44 height 14
click at [206, 202] on div "GET STARTED Because everyone needs help sometimes! Everyone starts small, manag…" at bounding box center [309, 223] width 360 height 294
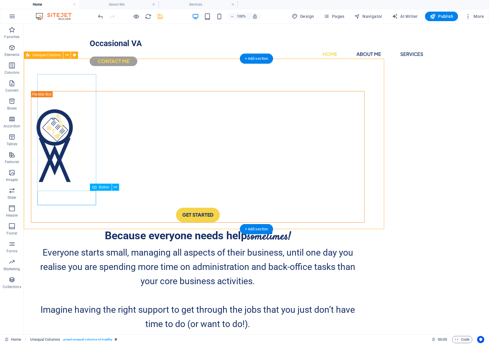
click at [192, 200] on div "GET STARTED Because everyone needs help sometimes! Everyone starts small, manag…" at bounding box center [256, 223] width 465 height 294
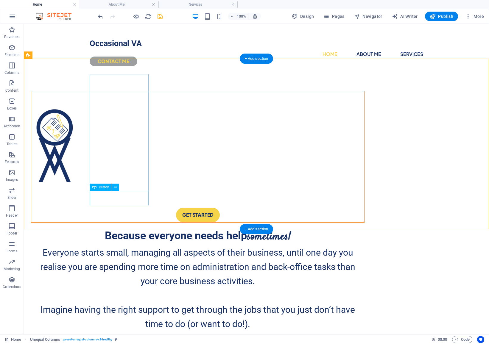
click at [135, 208] on div "GET STARTED" at bounding box center [197, 215] width 333 height 14
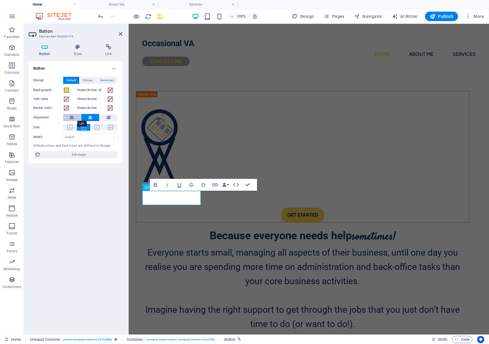
click at [73, 118] on icon at bounding box center [72, 117] width 4 height 7
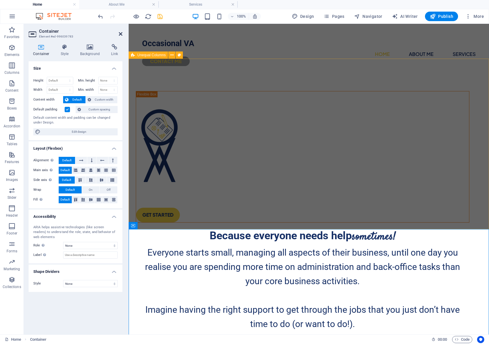
click at [121, 34] on icon at bounding box center [121, 34] width 4 height 5
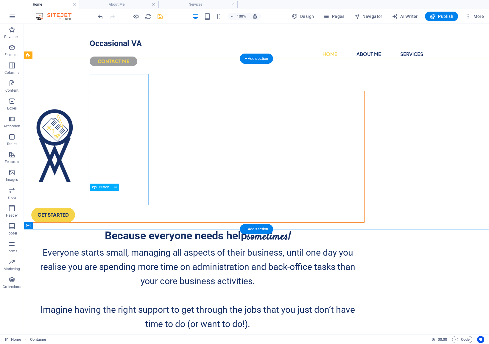
click at [124, 208] on div "GET STARTED" at bounding box center [197, 215] width 333 height 14
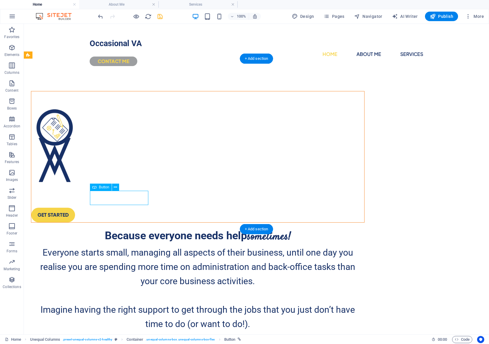
click at [124, 208] on div "GET STARTED" at bounding box center [197, 215] width 333 height 14
click at [117, 188] on button at bounding box center [115, 187] width 7 height 7
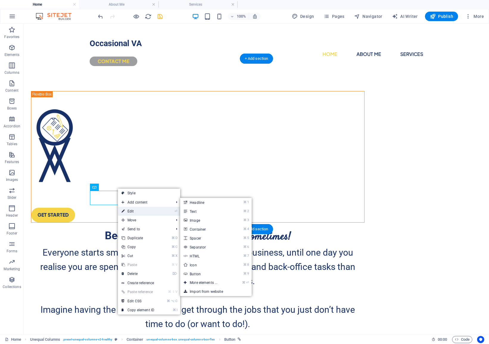
click at [134, 212] on link "⏎ Edit" at bounding box center [138, 211] width 40 height 9
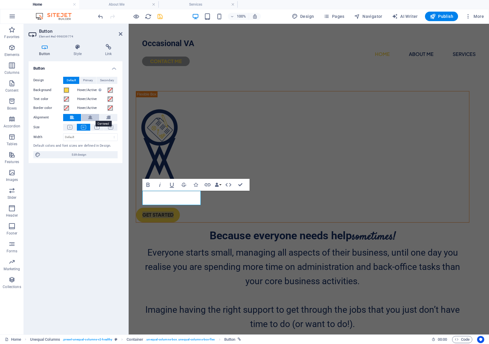
click at [91, 118] on icon at bounding box center [90, 117] width 4 height 7
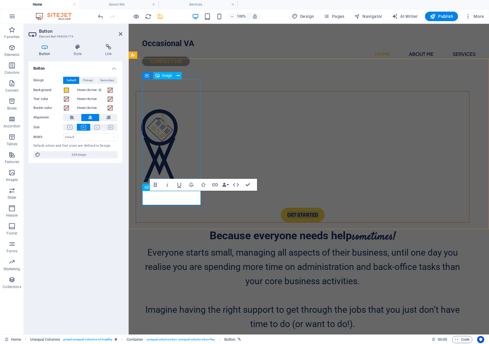
click at [168, 120] on figure at bounding box center [302, 146] width 333 height 100
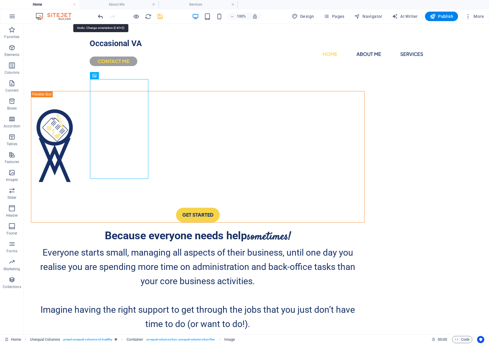
click at [99, 14] on icon "undo" at bounding box center [100, 16] width 7 height 7
click at [99, 15] on icon "undo" at bounding box center [100, 16] width 7 height 7
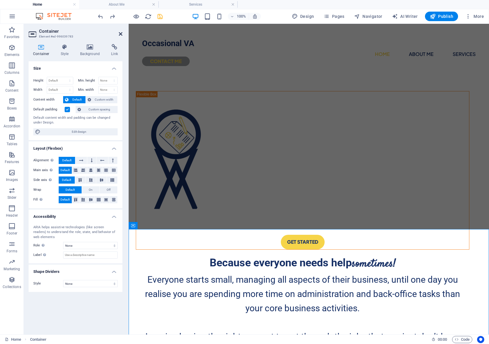
click at [121, 33] on icon at bounding box center [121, 34] width 4 height 5
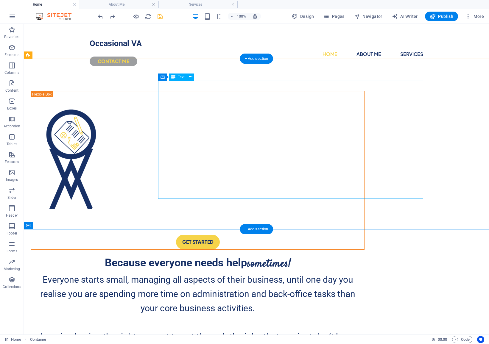
click at [273, 254] on div "Because everyone needs help sometimes! Everyone starts small, managing all aspe…" at bounding box center [197, 313] width 333 height 118
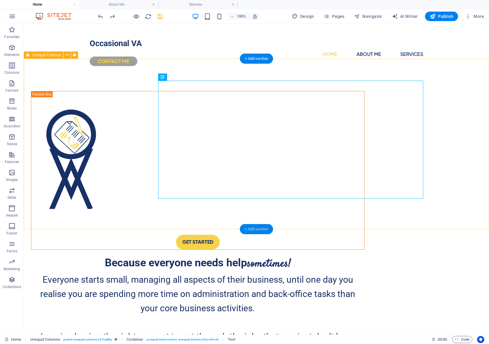
click at [252, 226] on div "+ Add section" at bounding box center [256, 229] width 33 height 10
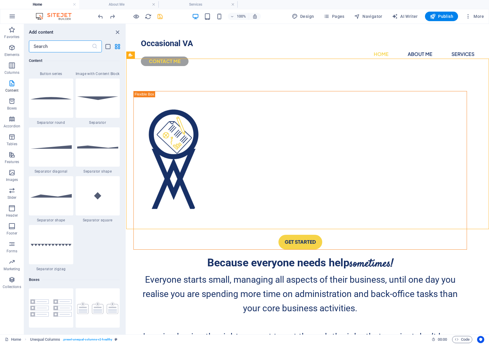
scroll to position [1423, 0]
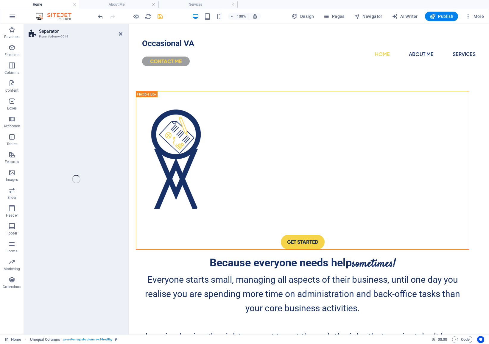
select select "polygon1"
select select "rem"
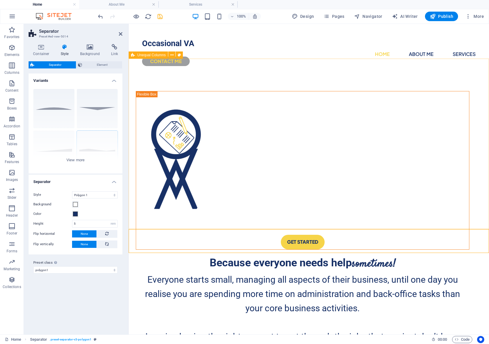
scroll to position [0, 0]
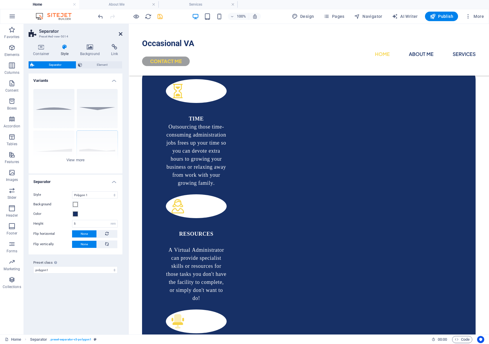
click at [120, 34] on icon at bounding box center [121, 34] width 4 height 5
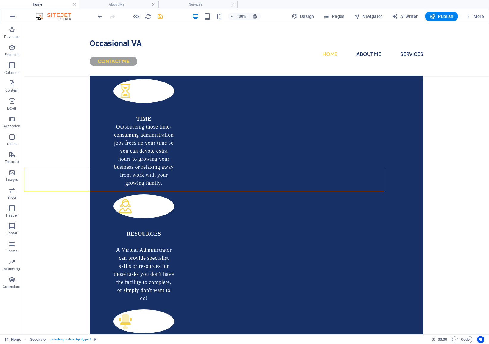
scroll to position [62, 0]
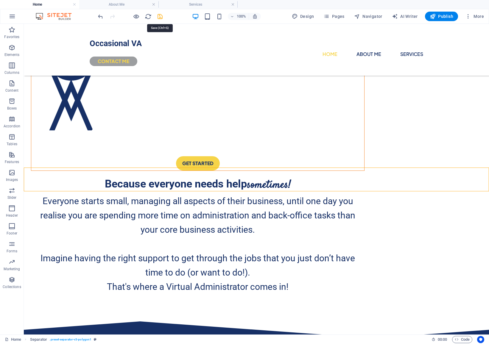
click at [159, 15] on icon "save" at bounding box center [160, 16] width 7 height 7
checkbox input "false"
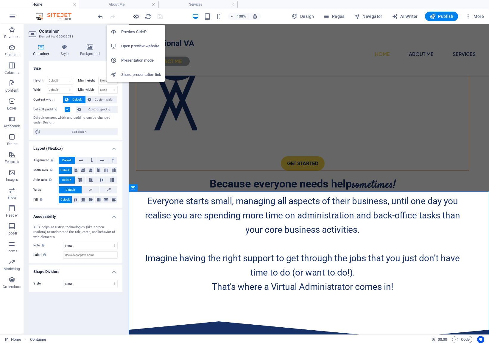
click at [134, 15] on icon "button" at bounding box center [136, 16] width 7 height 7
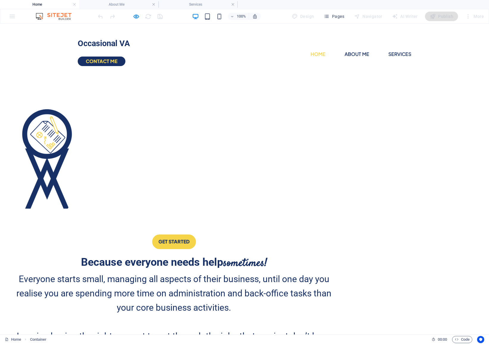
scroll to position [0, 0]
click at [344, 49] on link "About Me" at bounding box center [356, 54] width 25 height 10
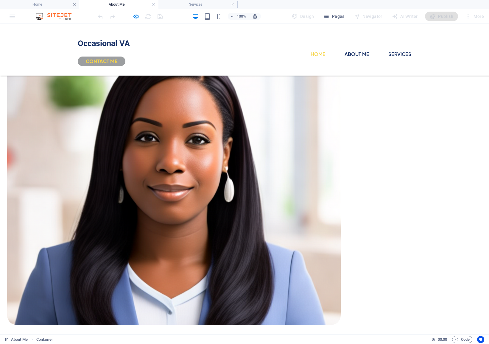
scroll to position [80, 0]
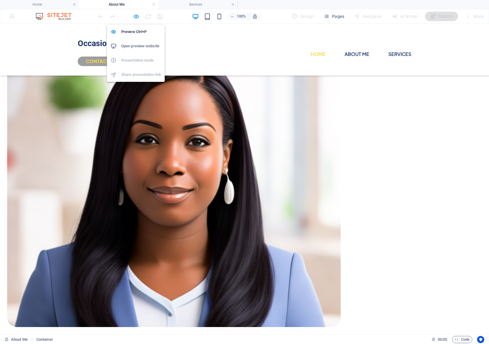
click at [138, 13] on icon "button" at bounding box center [136, 16] width 7 height 7
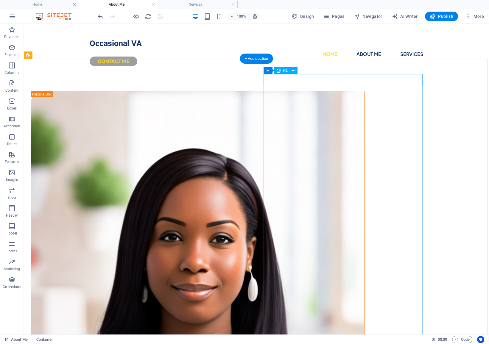
scroll to position [0, 0]
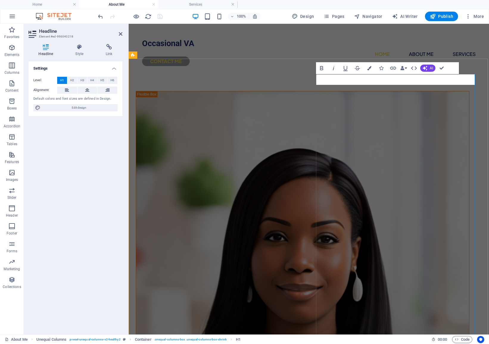
drag, startPoint x: 368, startPoint y: 80, endPoint x: 319, endPoint y: 77, distance: 49.2
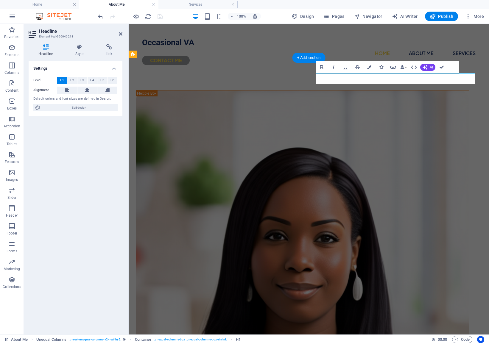
scroll to position [1, 0]
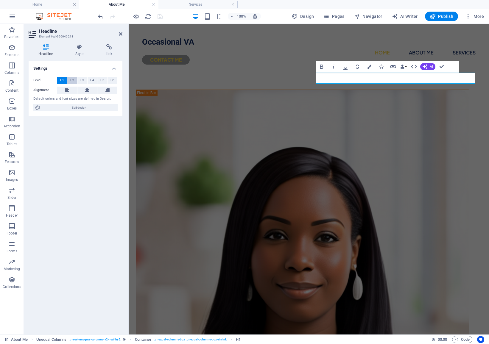
click at [74, 81] on button "H2" at bounding box center [72, 80] width 10 height 7
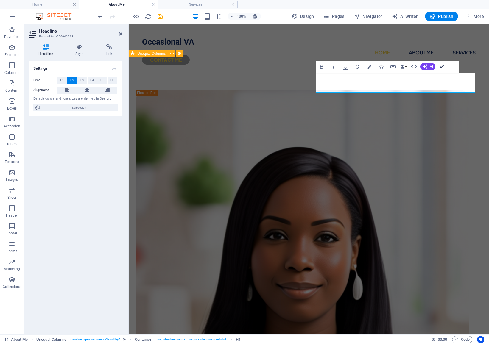
drag, startPoint x: 443, startPoint y: 66, endPoint x: 419, endPoint y: 42, distance: 33.7
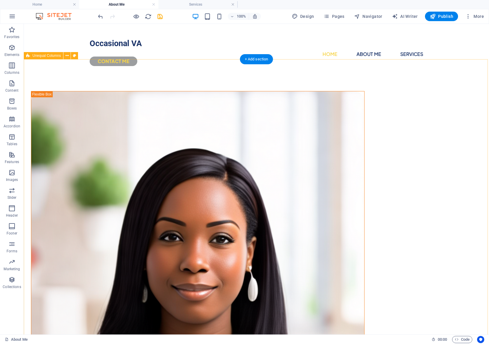
scroll to position [0, 0]
click at [293, 49] on nav "Home About Me Services" at bounding box center [256, 54] width 333 height 10
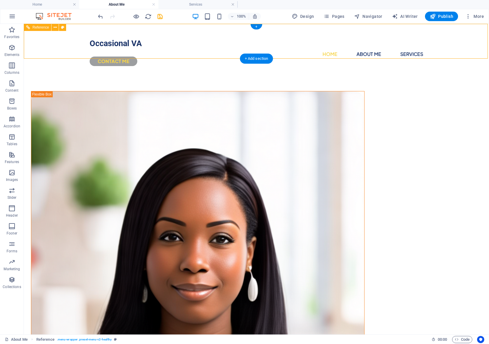
click at [295, 49] on nav "Home About Me Services" at bounding box center [256, 54] width 333 height 10
click at [298, 49] on nav "Home About Me Services" at bounding box center [256, 54] width 333 height 10
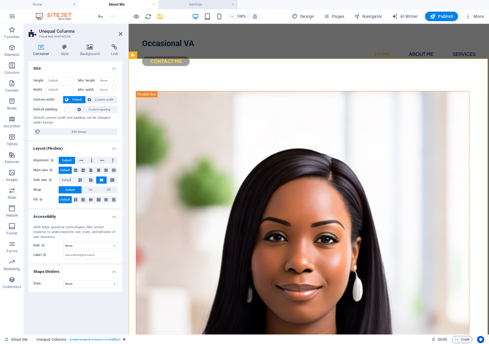
click at [184, 1] on h4 "Services" at bounding box center [197, 4] width 79 height 7
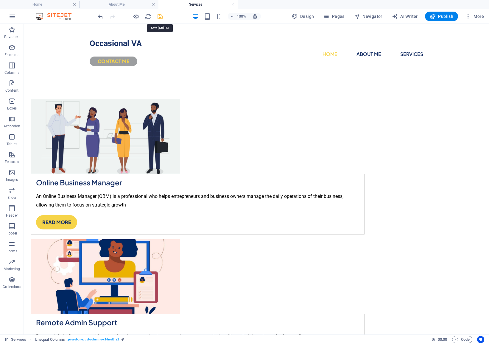
click at [160, 16] on icon "save" at bounding box center [160, 16] width 7 height 7
click at [443, 17] on span "Publish" at bounding box center [442, 16] width 24 height 6
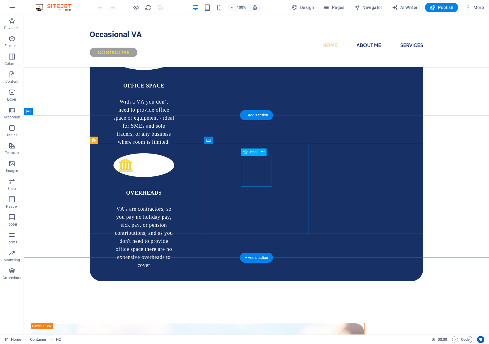
scroll to position [636, 0]
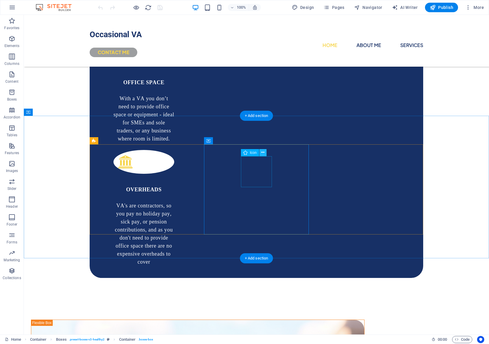
click at [261, 154] on div "Icon" at bounding box center [255, 152] width 29 height 7
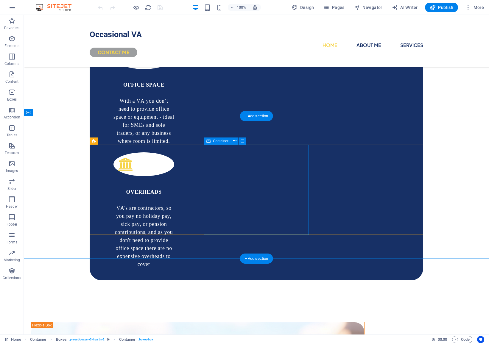
scroll to position [634, 0]
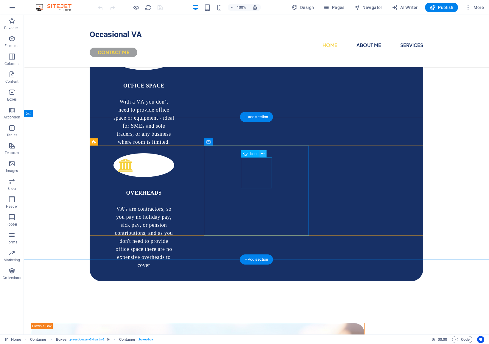
click at [262, 153] on icon at bounding box center [262, 154] width 3 height 6
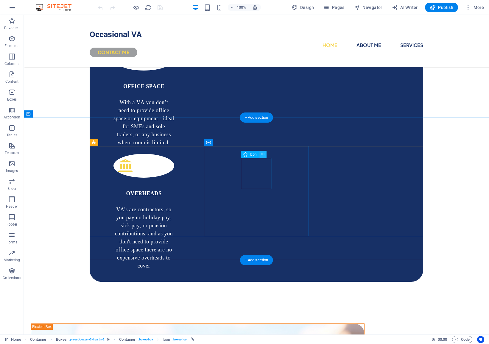
click at [262, 154] on icon at bounding box center [262, 154] width 3 height 6
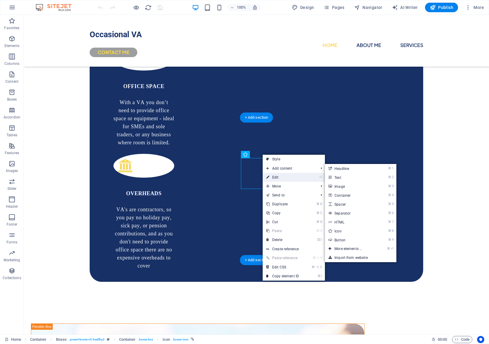
click at [278, 174] on link "⏎ Edit" at bounding box center [283, 177] width 40 height 9
select select "xMidYMid"
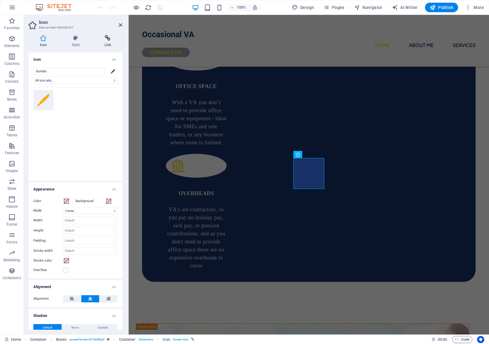
click at [109, 38] on icon at bounding box center [107, 38] width 29 height 6
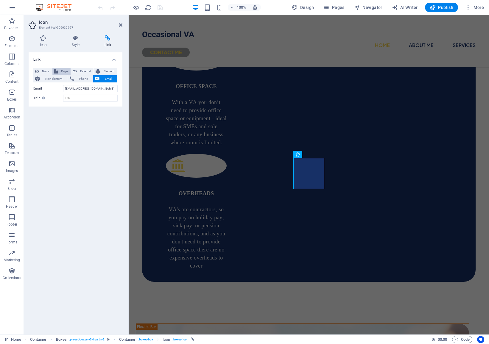
click at [62, 71] on span "Page" at bounding box center [64, 71] width 9 height 7
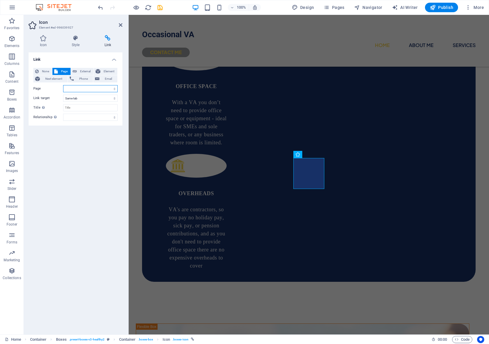
select select "3"
select select "overlay"
click at [119, 25] on icon at bounding box center [121, 25] width 4 height 5
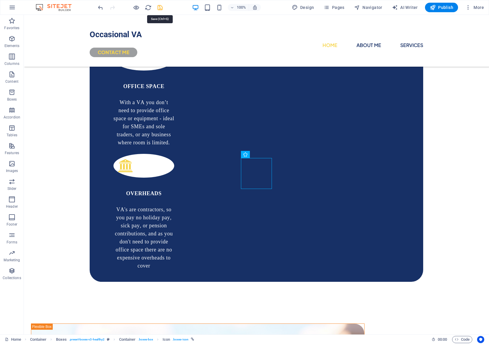
click at [158, 7] on icon "save" at bounding box center [160, 7] width 7 height 7
checkbox input "false"
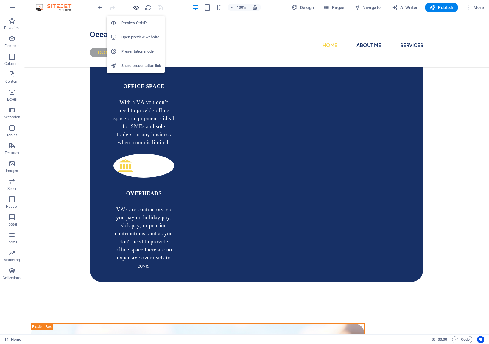
click at [134, 7] on icon "button" at bounding box center [136, 7] width 7 height 7
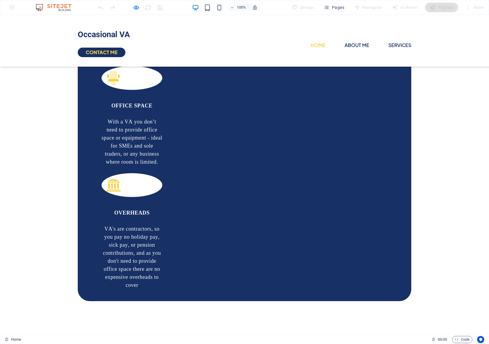
scroll to position [588, 0]
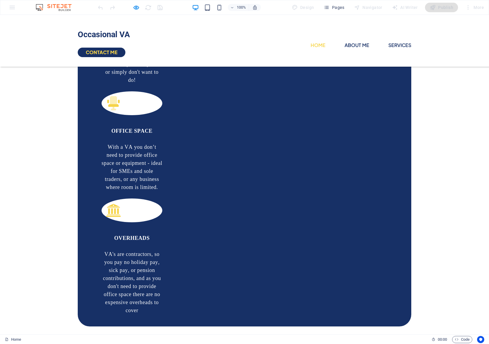
click at [83, 53] on div at bounding box center [48, 53] width 70 height 0
click at [3, 62] on button "×" at bounding box center [1, 58] width 3 height 9
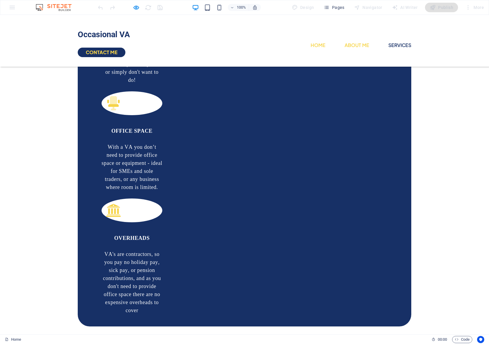
click at [344, 40] on link "About Me" at bounding box center [356, 45] width 25 height 10
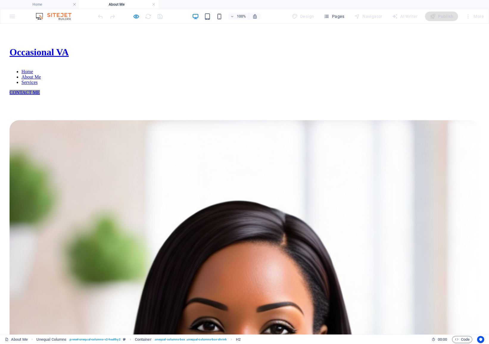
click at [397, 90] on div "CONTACT ME" at bounding box center [245, 92] width 470 height 5
click at [379, 90] on div "CONTACT ME" at bounding box center [245, 92] width 470 height 5
click at [139, 17] on icon "button" at bounding box center [136, 16] width 7 height 7
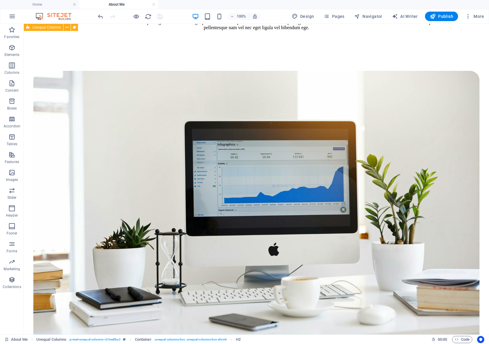
scroll to position [658, 0]
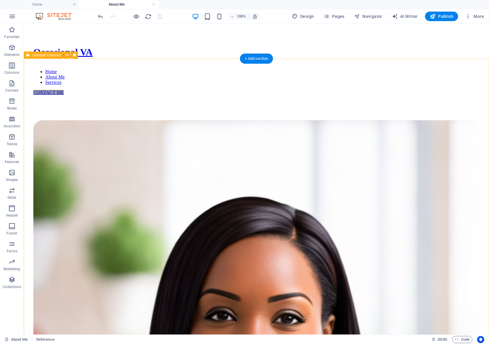
scroll to position [0, 0]
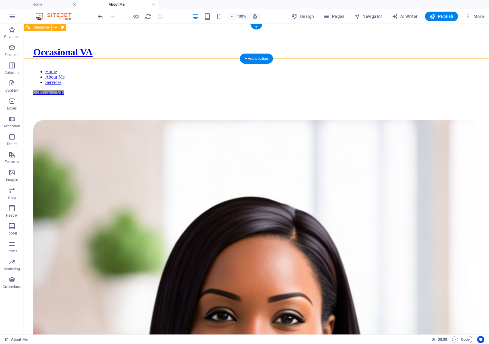
click at [402, 90] on div "CONTACT ME" at bounding box center [256, 92] width 446 height 5
click at [387, 90] on div "CONTACT ME" at bounding box center [256, 92] width 446 height 5
click at [0, 0] on div at bounding box center [0, 0] width 0 height 0
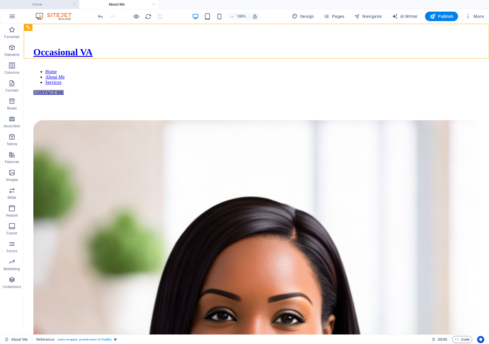
click at [52, 8] on li "Home" at bounding box center [39, 4] width 79 height 9
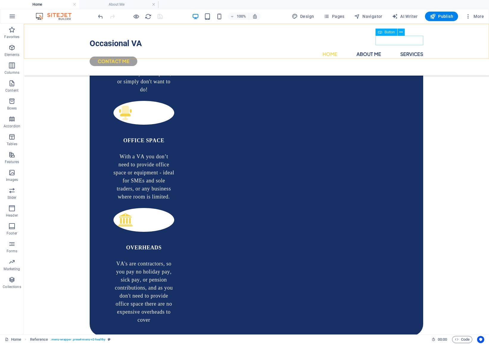
click at [403, 57] on div "CONTACT ME" at bounding box center [256, 62] width 333 height 10
click at [402, 32] on icon at bounding box center [400, 32] width 3 height 6
click at [387, 57] on div "CONTACT ME" at bounding box center [256, 62] width 333 height 10
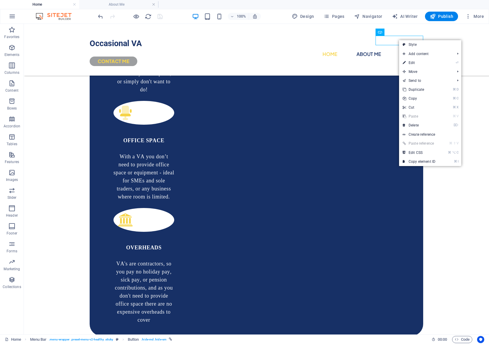
click at [394, 57] on div "CONTACT ME" at bounding box center [256, 62] width 333 height 10
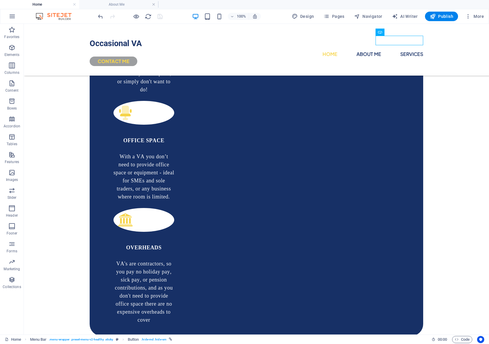
click at [391, 57] on div "CONTACT ME" at bounding box center [256, 62] width 333 height 10
click at [401, 32] on icon at bounding box center [400, 32] width 3 height 6
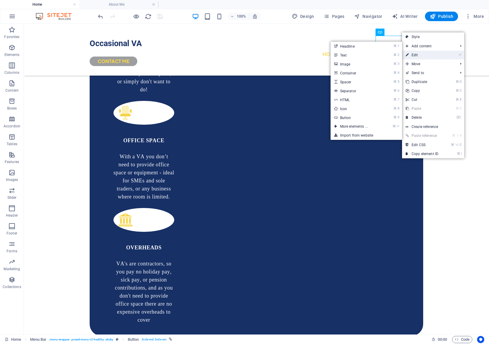
click at [411, 51] on link "⏎ Edit" at bounding box center [422, 55] width 40 height 9
select select "px"
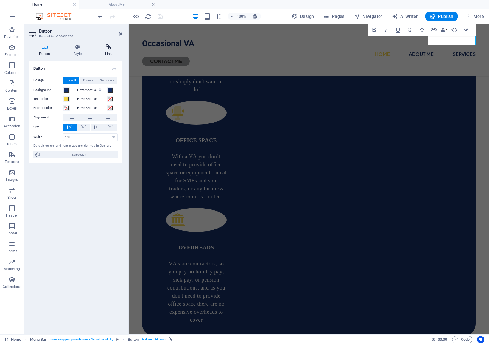
click at [106, 48] on icon at bounding box center [108, 47] width 28 height 6
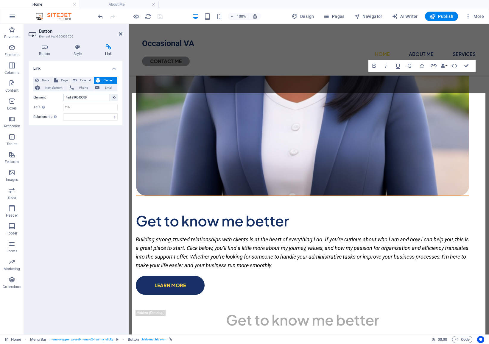
scroll to position [1127, 0]
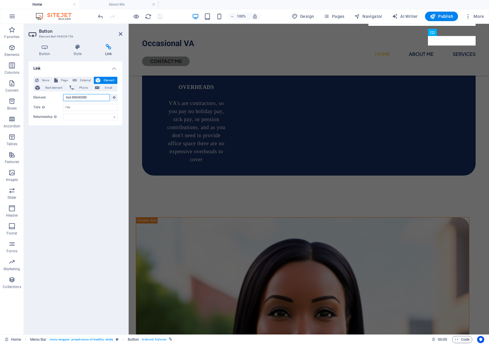
drag, startPoint x: 95, startPoint y: 96, endPoint x: 61, endPoint y: 98, distance: 34.0
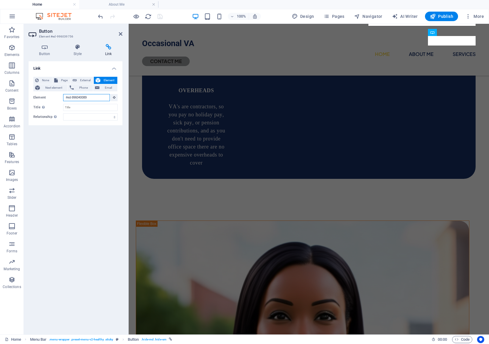
click at [61, 98] on div "Element #ed-996040089" at bounding box center [75, 97] width 84 height 7
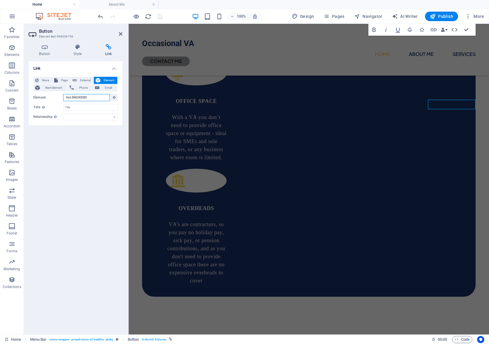
scroll to position [524, 0]
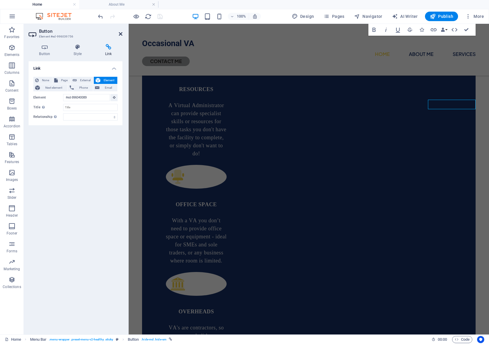
click at [121, 32] on link at bounding box center [121, 34] width 4 height 5
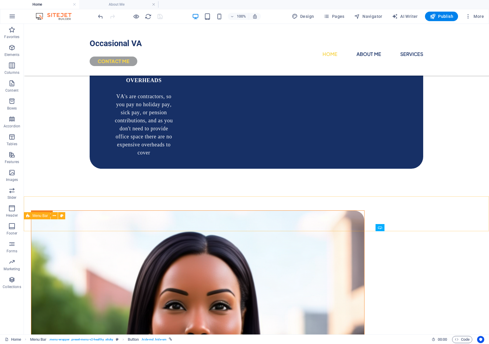
scroll to position [707, 0]
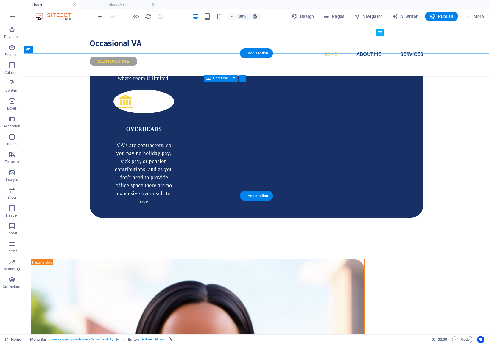
click at [265, 89] on button at bounding box center [262, 90] width 7 height 7
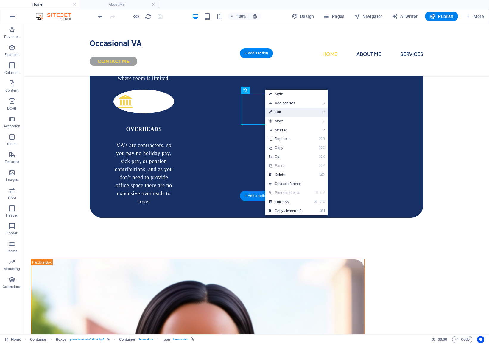
click at [271, 110] on icon at bounding box center [270, 112] width 3 height 9
select select "3"
select select "overlay"
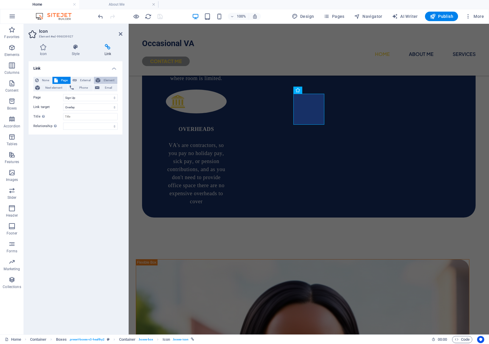
click at [105, 80] on span "Element" at bounding box center [108, 80] width 13 height 7
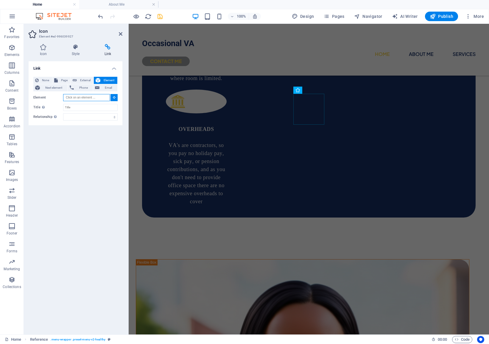
paste input "#ed-996040089"
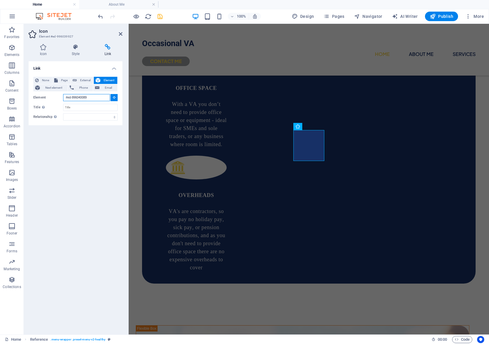
scroll to position [637, 0]
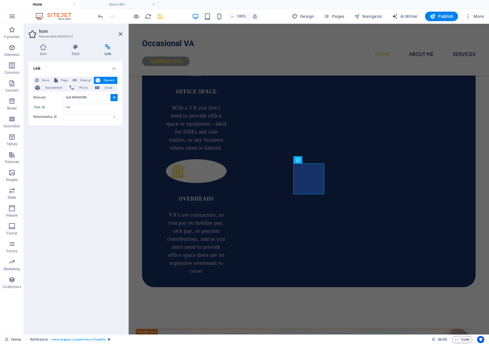
type input "#ed-996040089"
click at [123, 35] on aside "Icon Element #ed-996039927 Icon Style Link Icon fountain All icon sets... IcoFo…" at bounding box center [76, 179] width 105 height 311
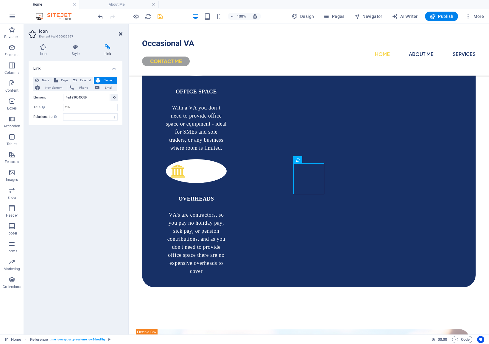
click at [121, 34] on icon at bounding box center [121, 34] width 4 height 5
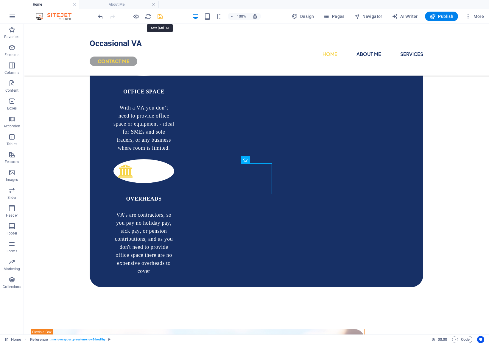
click at [160, 17] on icon "save" at bounding box center [160, 16] width 7 height 7
checkbox input "false"
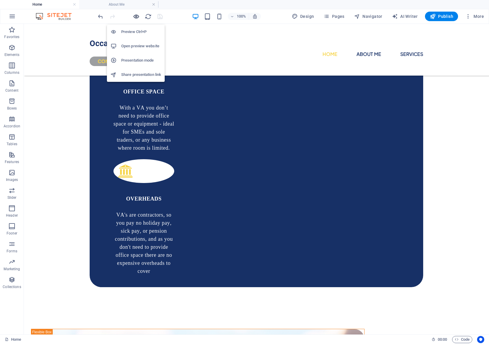
click at [137, 16] on icon "button" at bounding box center [136, 16] width 7 height 7
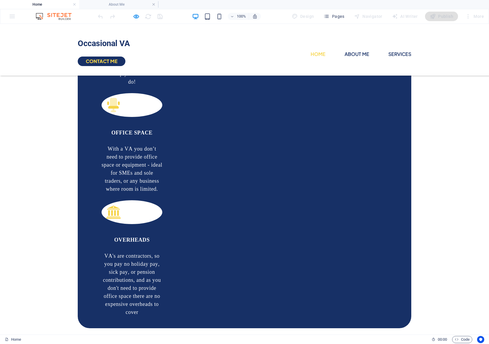
scroll to position [594, 0]
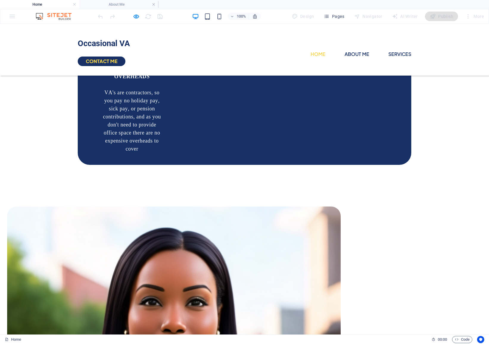
scroll to position [765, 0]
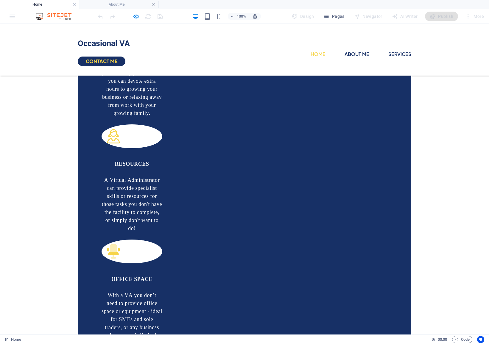
scroll to position [448, 0]
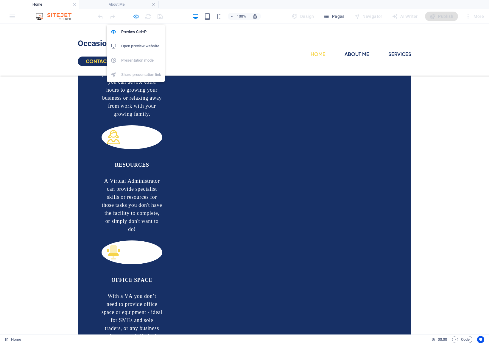
click at [133, 17] on icon "button" at bounding box center [136, 16] width 7 height 7
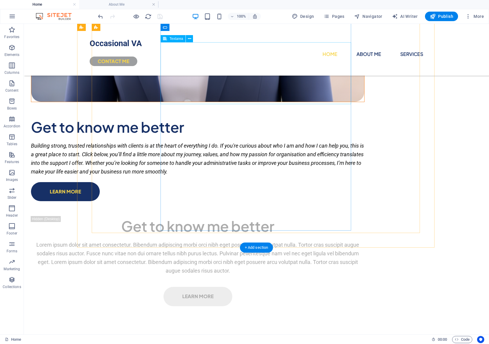
scroll to position [1197, 0]
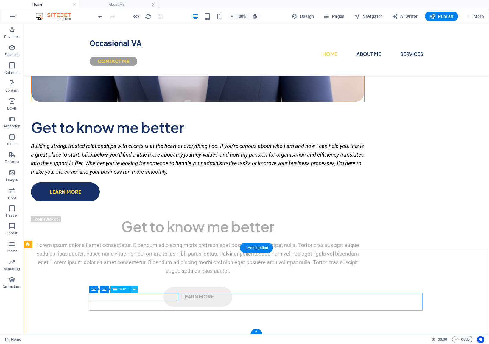
click at [133, 290] on icon at bounding box center [134, 289] width 3 height 6
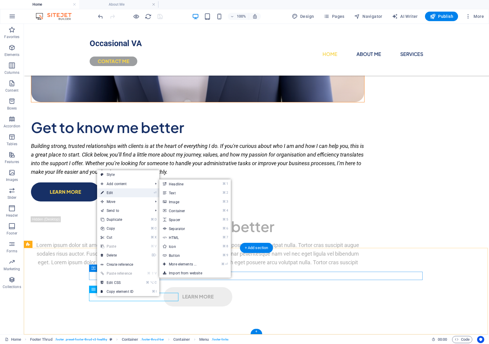
click at [123, 192] on link "⏎ Edit" at bounding box center [117, 192] width 40 height 9
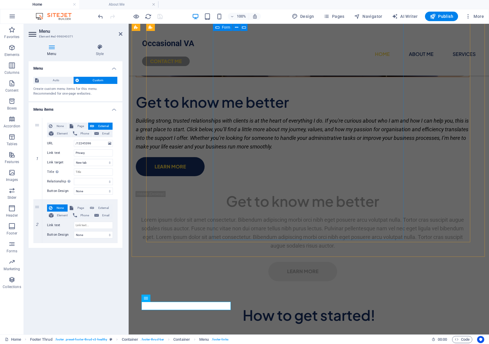
scroll to position [1223, 0]
click at [95, 143] on input "/12245396" at bounding box center [93, 143] width 39 height 7
drag, startPoint x: 99, startPoint y: 143, endPoint x: 61, endPoint y: 143, distance: 37.8
click at [61, 143] on div "URL /12245396" at bounding box center [80, 143] width 66 height 7
paste input "https://occasionalvirtualassist-my.sharepoint.com/:w:/g/personal/rekhahenry_occ…"
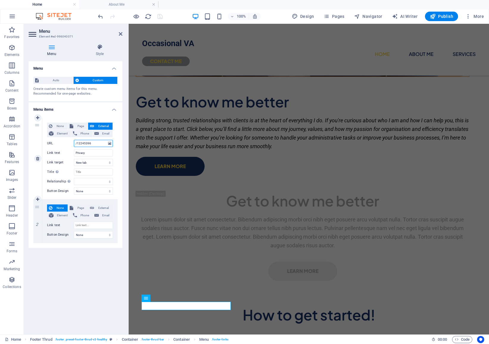
type input "https://occasionalvirtualassist-my.sharepoint.com/:w:/g/personal/rekhahenry_occ…"
select select
type input "https://occasionalvirtualassist-my.sharepoint.com/:w:/g/personal/rekhahenry_occ…"
click at [122, 147] on div "1 None Page External Element Phone Email Page Home About Me Services Sign Up Pr…" at bounding box center [76, 180] width 94 height 135
click at [121, 33] on icon at bounding box center [121, 34] width 4 height 5
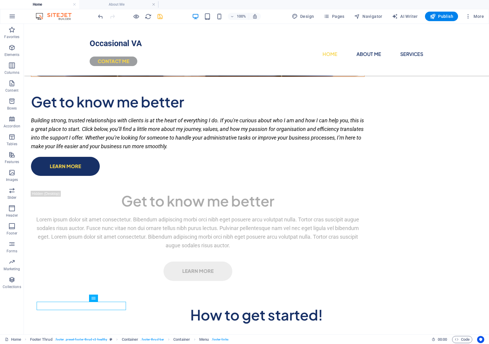
scroll to position [1197, 0]
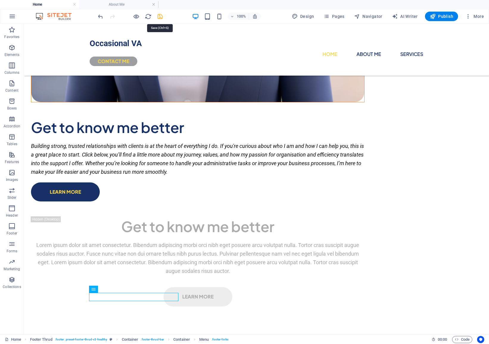
click at [159, 18] on icon "save" at bounding box center [160, 16] width 7 height 7
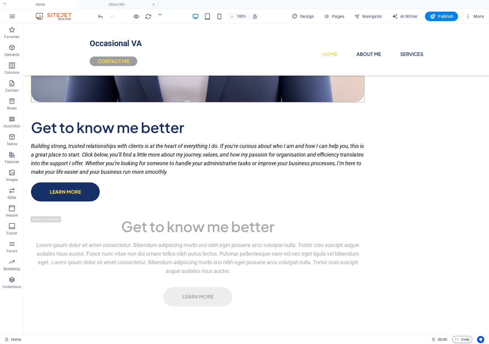
checkbox input "false"
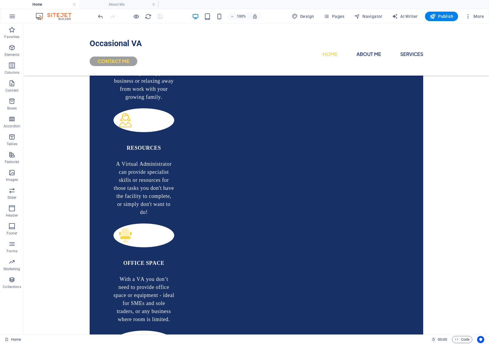
scroll to position [465, 0]
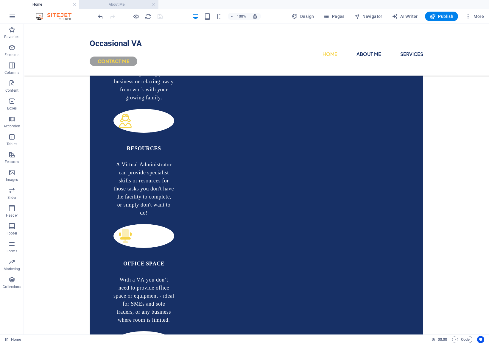
click at [128, 5] on h4 "About Me" at bounding box center [118, 4] width 79 height 7
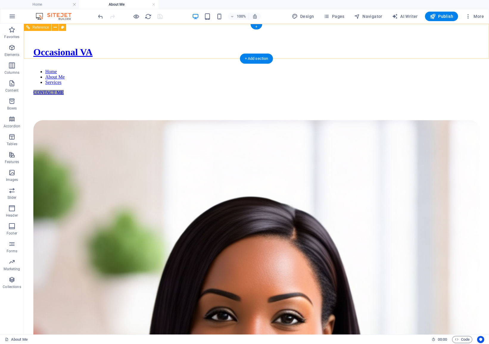
click at [399, 90] on div "CONTACT ME" at bounding box center [256, 92] width 446 height 5
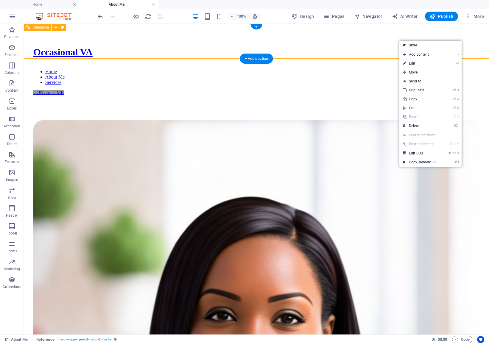
click at [391, 90] on div "CONTACT ME" at bounding box center [256, 92] width 446 height 5
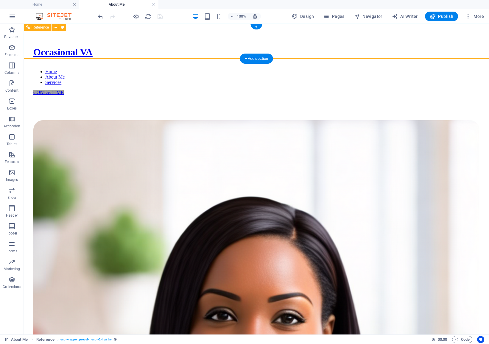
click at [391, 90] on div "CONTACT ME" at bounding box center [256, 92] width 446 height 5
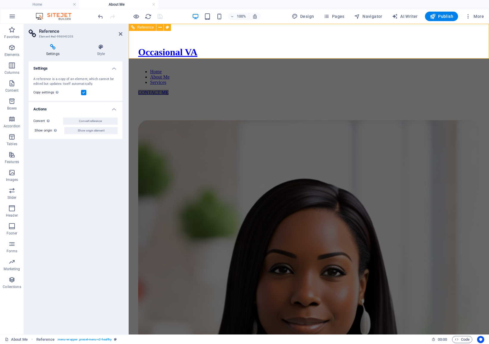
click at [437, 90] on div "CONTACT ME" at bounding box center [308, 92] width 341 height 5
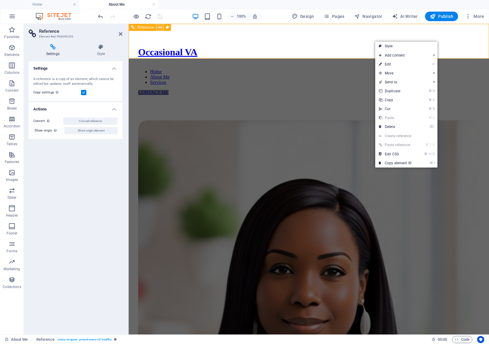
click at [159, 28] on icon at bounding box center [159, 27] width 3 height 6
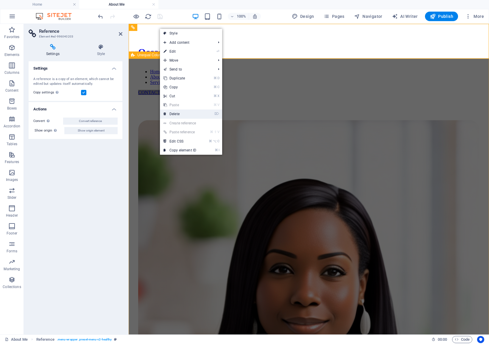
click at [177, 113] on link "⌦ Delete" at bounding box center [180, 114] width 40 height 9
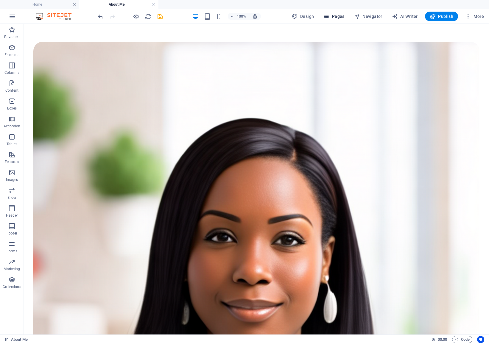
click at [328, 17] on icon "button" at bounding box center [326, 16] width 6 height 6
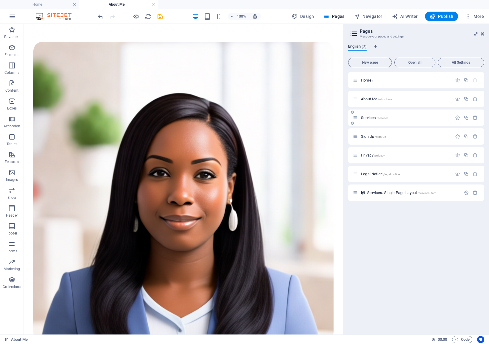
click at [370, 118] on span "Services /services" at bounding box center [374, 117] width 27 height 4
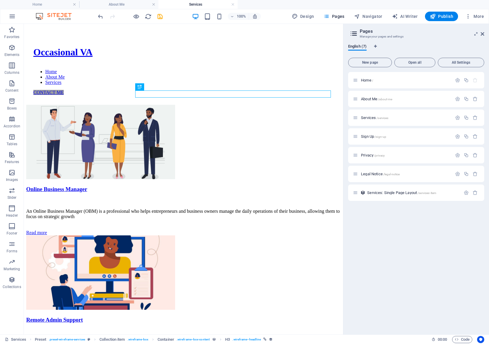
scroll to position [0, 0]
click at [55, 28] on icon at bounding box center [55, 27] width 3 height 6
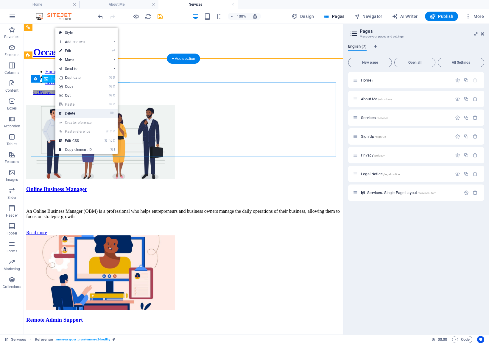
click at [74, 110] on link "⌦ Delete" at bounding box center [75, 113] width 40 height 9
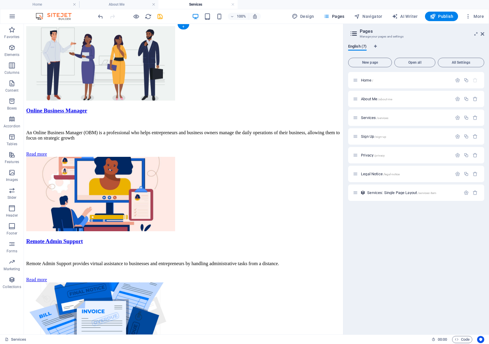
click at [0, 0] on div at bounding box center [0, 0] width 0 height 0
click at [46, 5] on h4 "Home" at bounding box center [39, 4] width 79 height 7
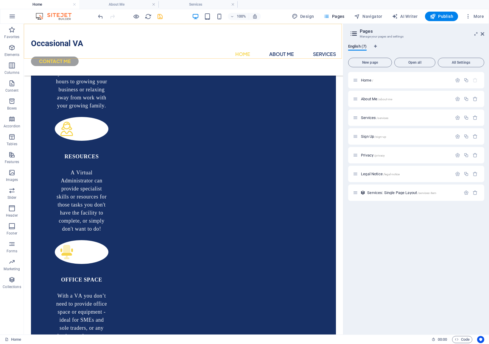
click at [100, 55] on div "Occasional VA Home About Me Services CONTACT ME" at bounding box center [183, 50] width 319 height 52
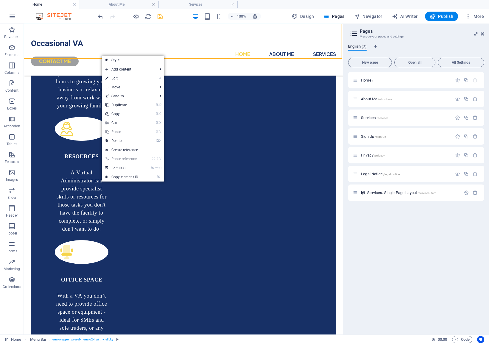
click at [107, 32] on div "Occasional VA Home About Me Services CONTACT ME" at bounding box center [183, 50] width 319 height 52
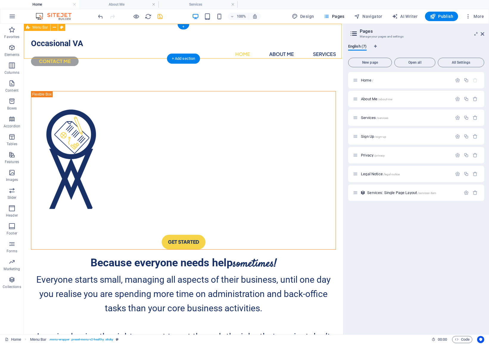
click at [104, 43] on div "Occasional VA Home About Me Services CONTACT ME" at bounding box center [183, 50] width 319 height 52
click at [54, 27] on icon at bounding box center [54, 27] width 3 height 6
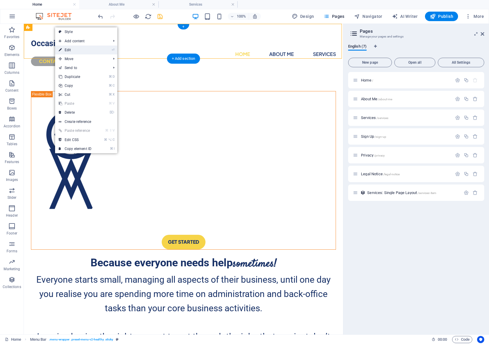
click at [78, 50] on link "⏎ Edit" at bounding box center [75, 50] width 40 height 9
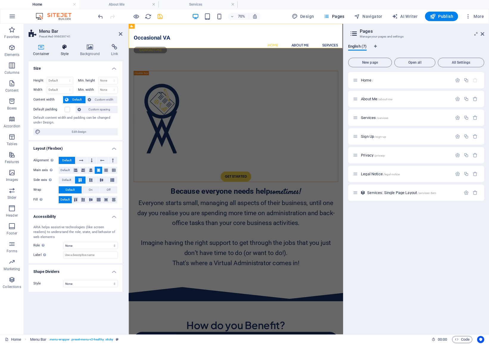
click at [64, 48] on icon at bounding box center [64, 47] width 17 height 6
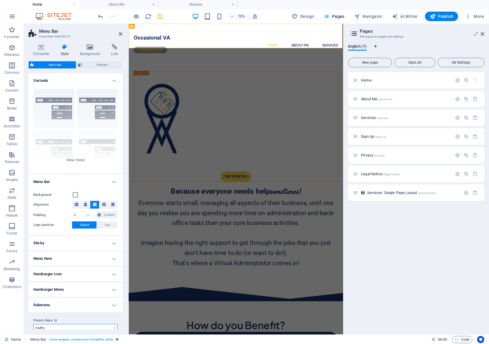
scroll to position [1, 0]
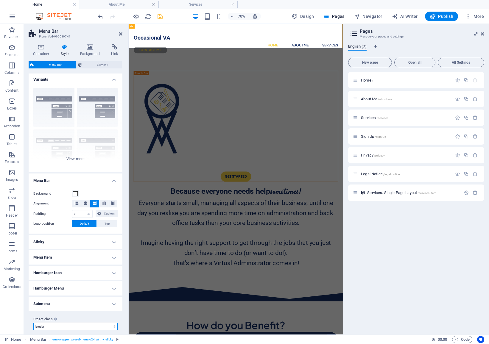
select select "preset-menu-v2-border"
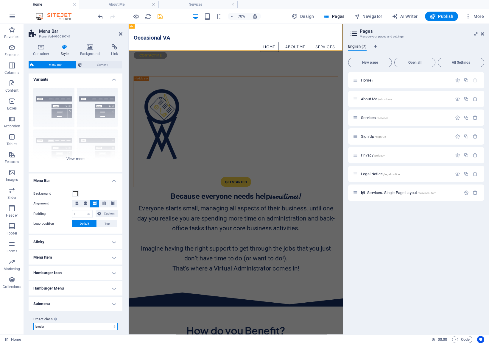
type input "1"
select select "rem"
select select "preset-menu-v2-healthy"
type input "0"
select select "px"
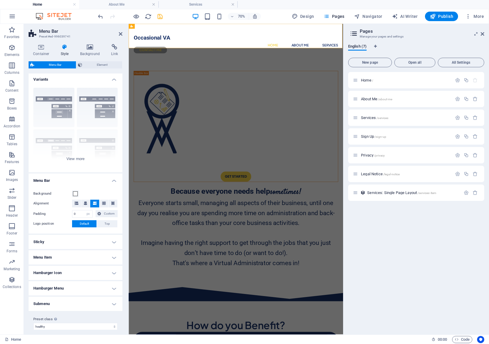
click at [106, 270] on h4 "Hamburger Icon" at bounding box center [76, 273] width 94 height 14
click at [106, 270] on h4 "Hamburger Icon" at bounding box center [76, 271] width 94 height 11
click at [97, 63] on span "Element" at bounding box center [102, 64] width 36 height 7
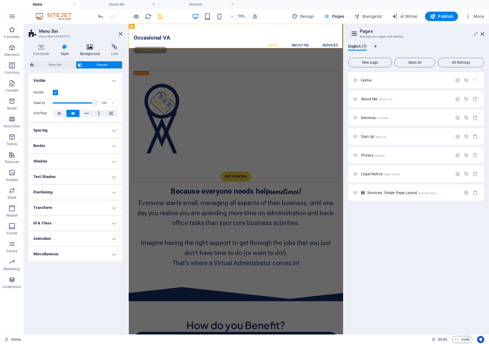
click at [84, 49] on icon at bounding box center [90, 47] width 29 height 6
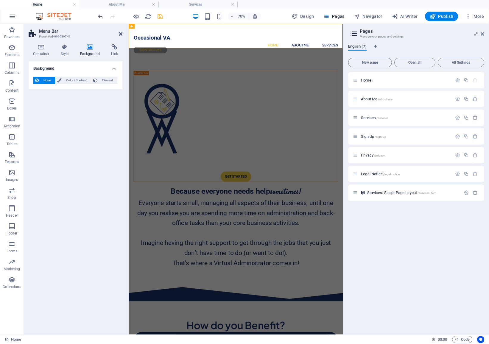
click at [119, 35] on icon at bounding box center [121, 34] width 4 height 5
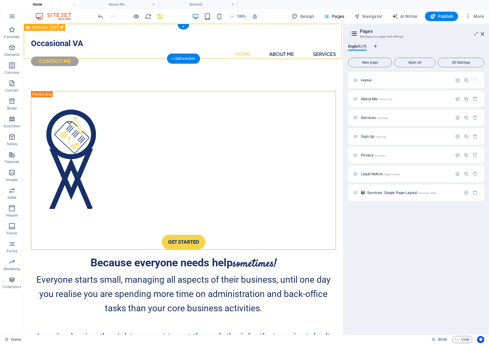
click at [53, 29] on icon at bounding box center [54, 27] width 3 height 6
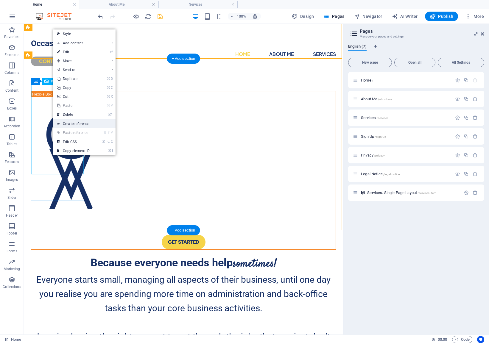
click at [92, 122] on link "Create reference" at bounding box center [84, 123] width 62 height 9
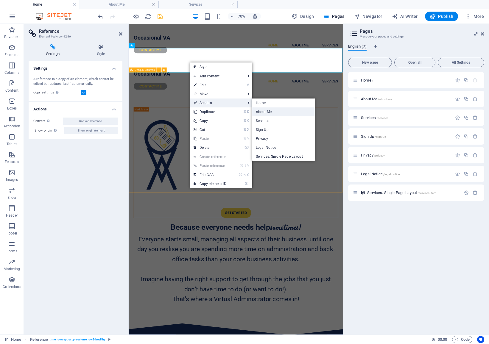
click at [297, 115] on link "About Me" at bounding box center [283, 111] width 63 height 9
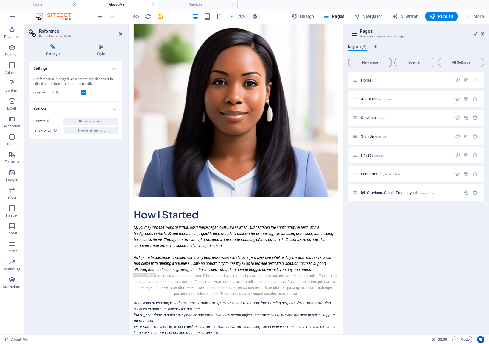
scroll to position [0, 0]
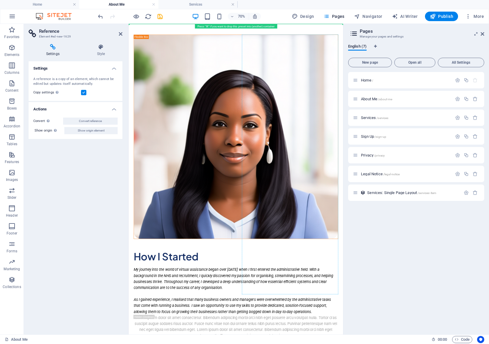
drag, startPoint x: 296, startPoint y: 441, endPoint x: 298, endPoint y: 48, distance: 393.8
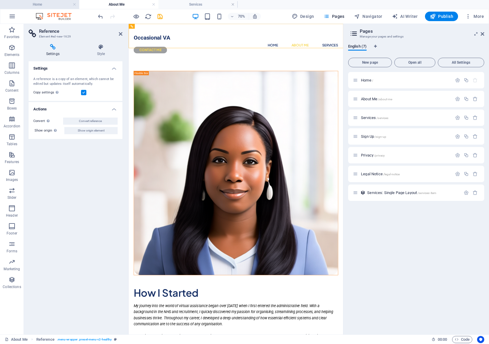
click at [46, 6] on h4 "Home" at bounding box center [39, 4] width 79 height 7
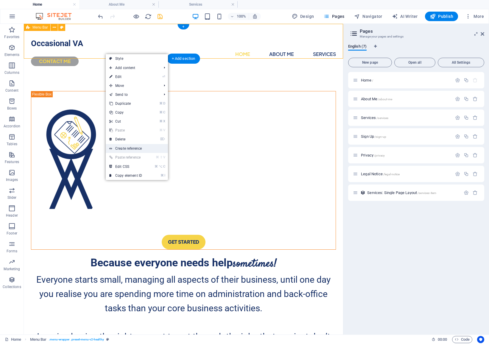
click at [130, 151] on link "Create reference" at bounding box center [137, 148] width 62 height 9
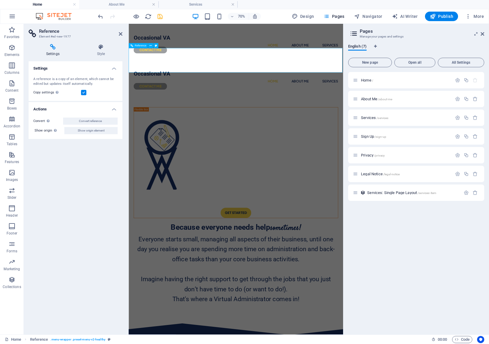
click at [212, 76] on div "Occasional VA Home About Me Services CONTACT ME" at bounding box center [282, 102] width 306 height 52
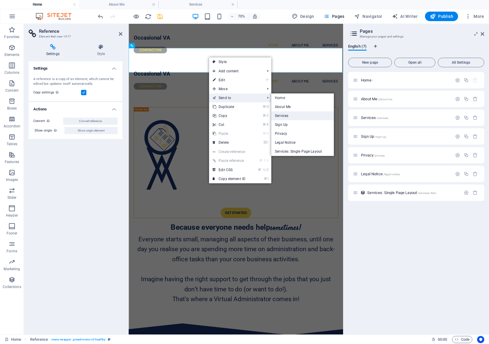
click at [300, 114] on link "Services" at bounding box center [302, 115] width 63 height 9
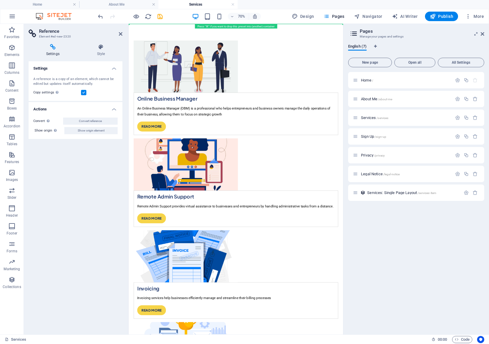
drag, startPoint x: 237, startPoint y: 443, endPoint x: 226, endPoint y: 44, distance: 399.0
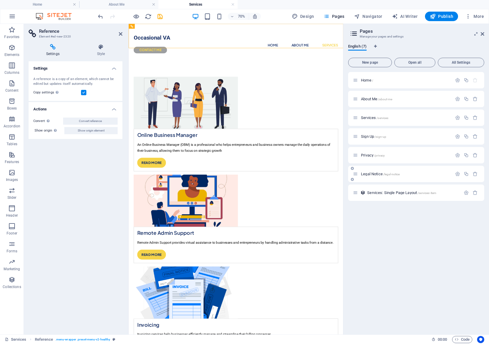
drag, startPoint x: 477, startPoint y: 176, endPoint x: 389, endPoint y: 171, distance: 87.3
click at [389, 171] on div "Legal Notice /legal-notice" at bounding box center [416, 174] width 136 height 16
click at [389, 174] on span "/legal-notice" at bounding box center [391, 174] width 17 height 3
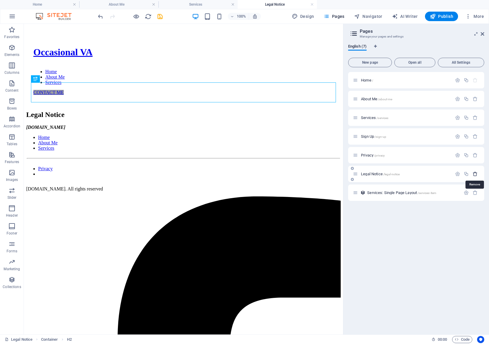
click at [476, 174] on icon "button" at bounding box center [474, 173] width 5 height 5
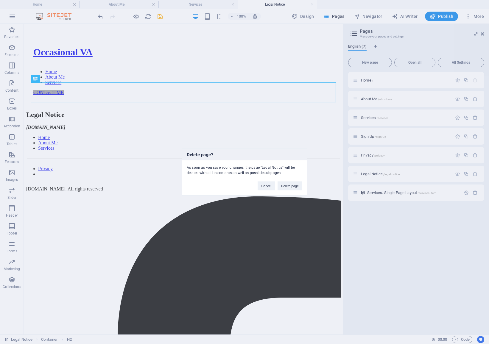
click at [302, 186] on div "Cancel Delete page" at bounding box center [280, 183] width 54 height 15
click at [295, 186] on button "Delete page" at bounding box center [289, 186] width 25 height 9
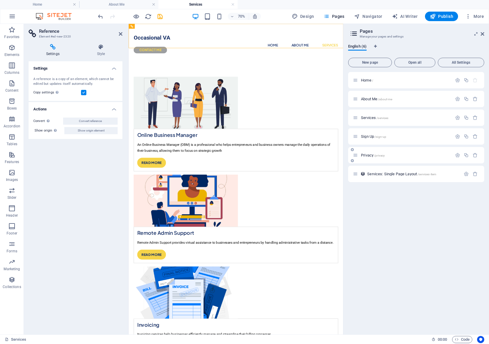
click at [404, 156] on p "Privacy /privacy" at bounding box center [405, 155] width 89 height 4
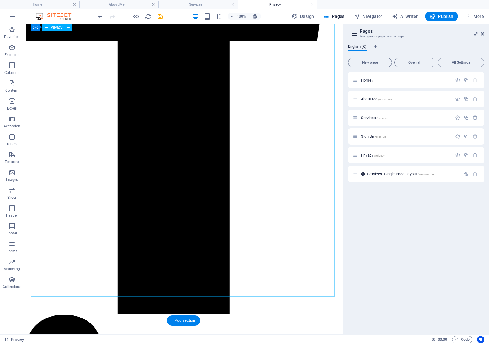
scroll to position [1669, 0]
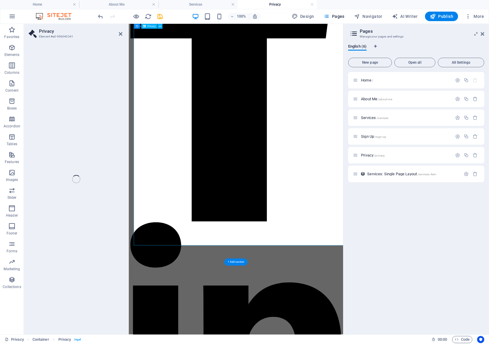
scroll to position [1642, 0]
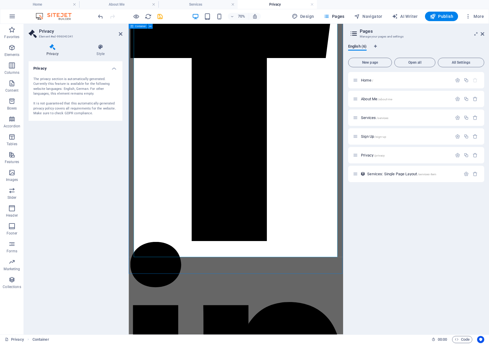
scroll to position [1512, 0]
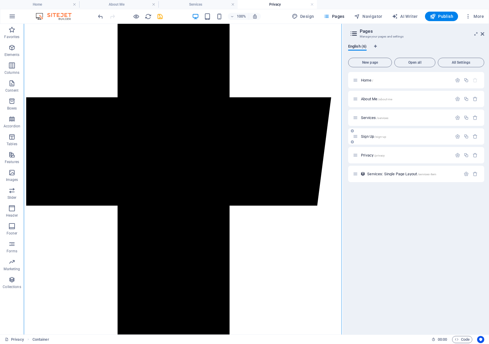
click at [387, 142] on div "Sign Up /sign-up" at bounding box center [416, 136] width 136 height 16
click at [384, 138] on span "/sign-up" at bounding box center [380, 136] width 12 height 3
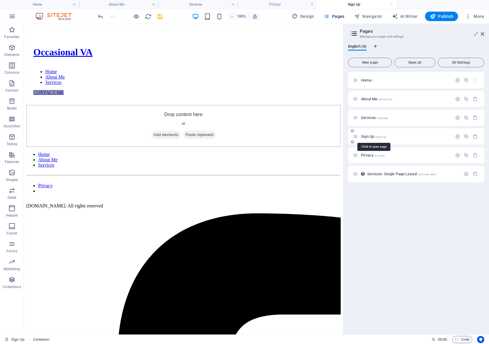
scroll to position [0, 0]
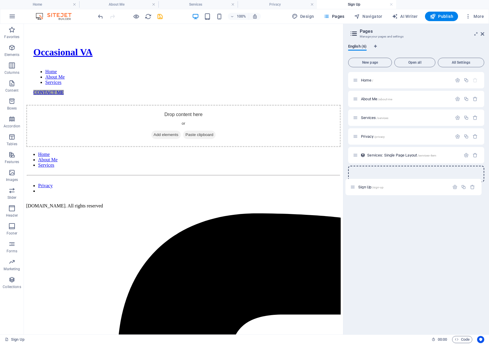
drag, startPoint x: 357, startPoint y: 136, endPoint x: 354, endPoint y: 188, distance: 52.2
click at [354, 188] on div "Home / About Me /about-me Services /services Sign Up /sign-up Privacy /privacy …" at bounding box center [416, 201] width 136 height 258
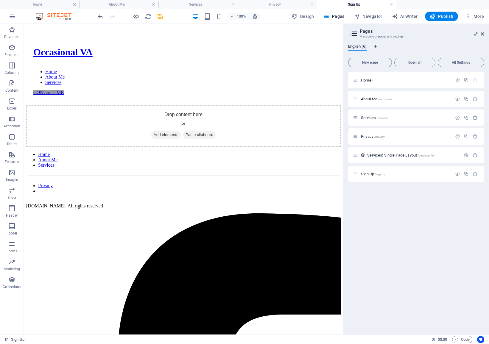
click at [0, 0] on div at bounding box center [0, 0] width 0 height 0
click at [36, 6] on h4 "Home" at bounding box center [39, 4] width 79 height 7
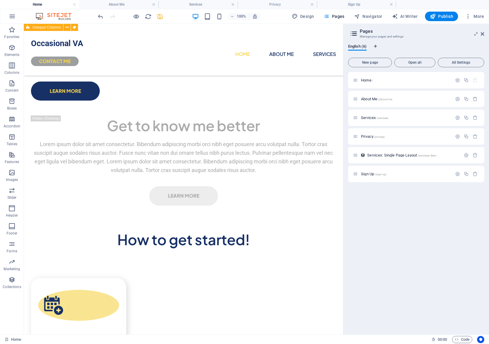
scroll to position [1293, 0]
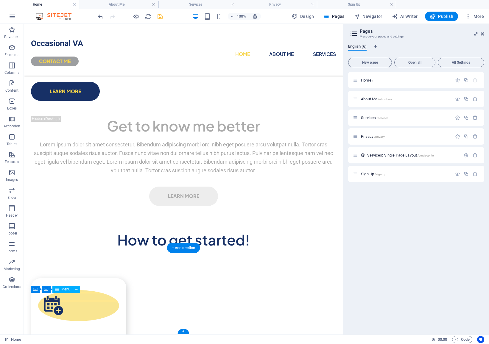
click at [79, 289] on button at bounding box center [76, 289] width 7 height 7
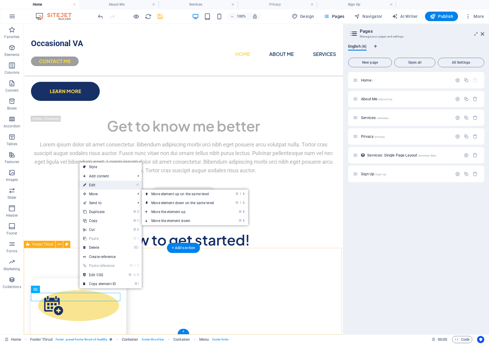
click at [96, 186] on link "⏎ Edit" at bounding box center [99, 185] width 40 height 9
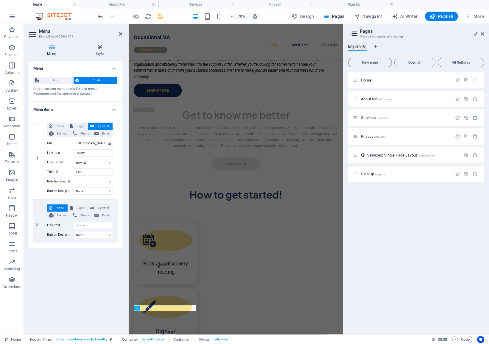
scroll to position [1160, 0]
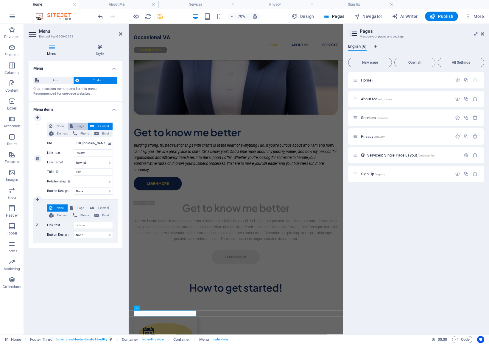
click at [80, 127] on span "Page" at bounding box center [80, 126] width 11 height 7
select select
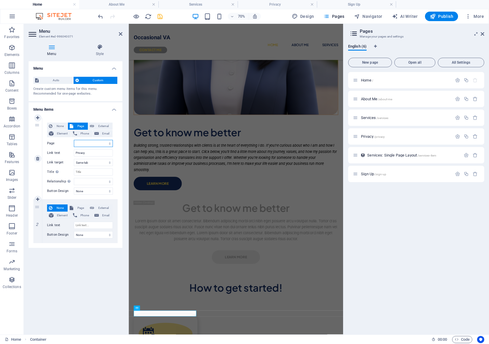
select select "3"
select select
click at [160, 15] on icon "save" at bounding box center [160, 16] width 7 height 7
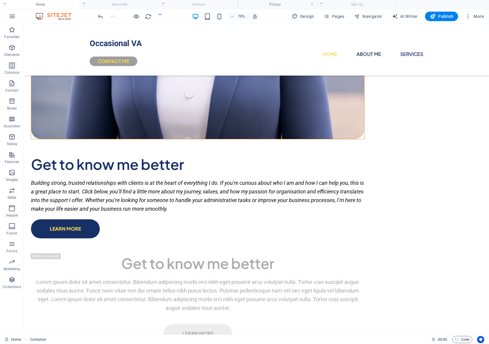
checkbox input "false"
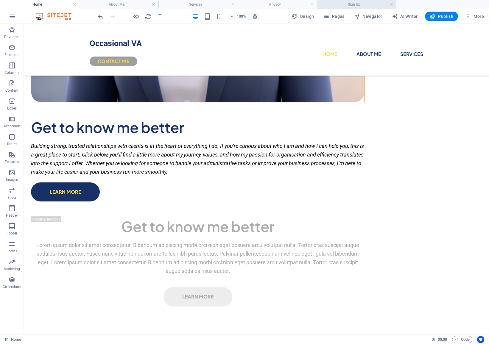
click at [393, 5] on h4 "Sign Up" at bounding box center [356, 4] width 79 height 7
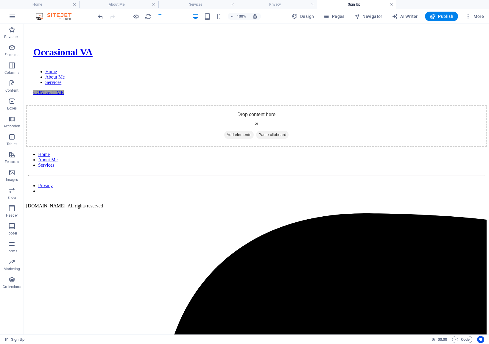
click at [392, 5] on link at bounding box center [391, 5] width 4 height 6
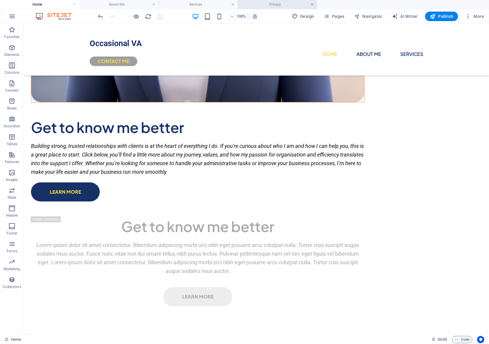
click at [312, 4] on link at bounding box center [312, 5] width 4 height 6
click at [234, 5] on link at bounding box center [233, 5] width 4 height 6
click at [154, 5] on link at bounding box center [154, 5] width 4 height 6
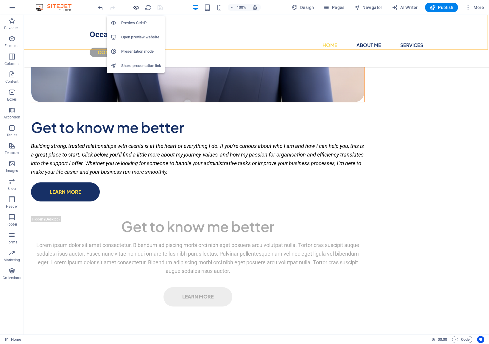
click at [137, 6] on icon "button" at bounding box center [136, 7] width 7 height 7
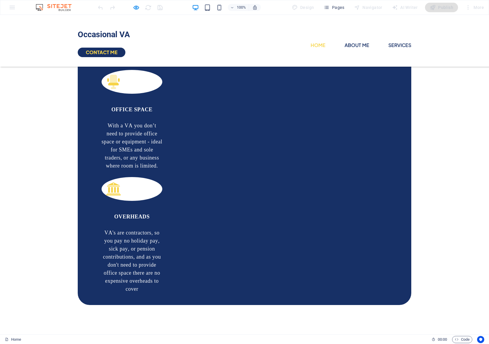
scroll to position [570, 0]
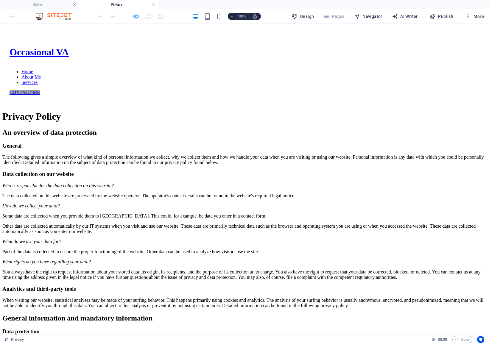
scroll to position [0, 0]
click at [391, 90] on div "CONTACT ME" at bounding box center [245, 92] width 470 height 5
click at [388, 90] on div "CONTACT ME" at bounding box center [245, 92] width 470 height 5
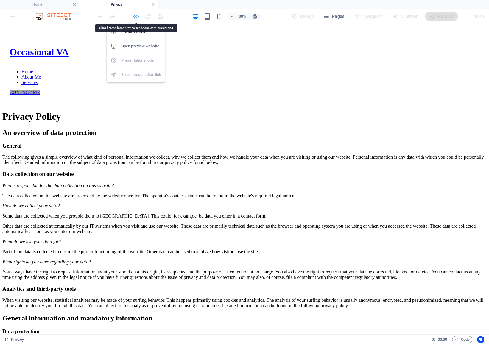
click at [136, 17] on icon "button" at bounding box center [136, 16] width 7 height 7
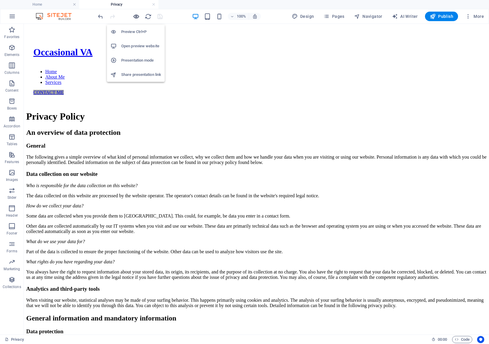
click at [135, 15] on icon "button" at bounding box center [136, 16] width 7 height 7
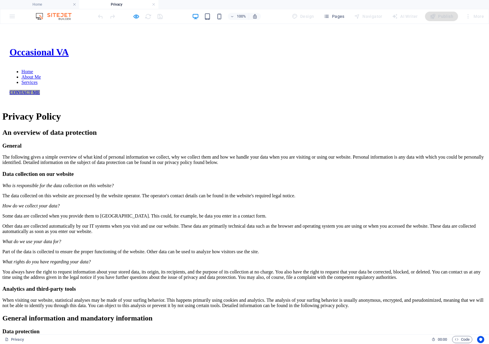
click at [41, 74] on link "About Me" at bounding box center [30, 76] width 19 height 5
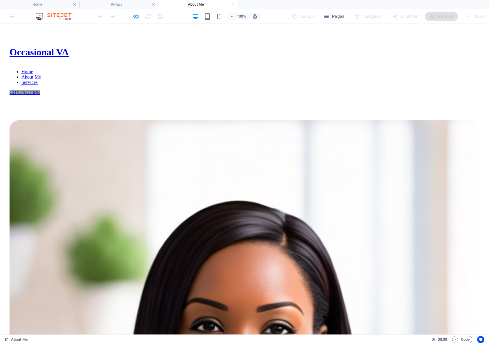
scroll to position [0, 0]
click at [377, 90] on div "CONTACT ME" at bounding box center [245, 92] width 470 height 5
click at [390, 90] on div "CONTACT ME" at bounding box center [245, 92] width 470 height 5
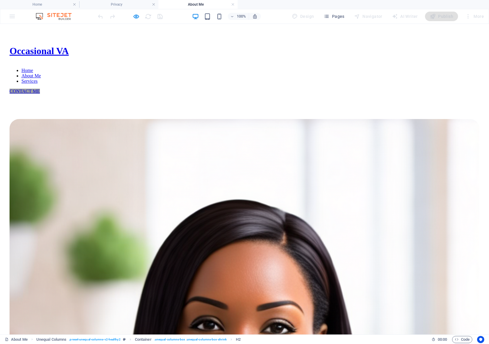
click at [390, 89] on div "CONTACT ME" at bounding box center [245, 91] width 470 height 5
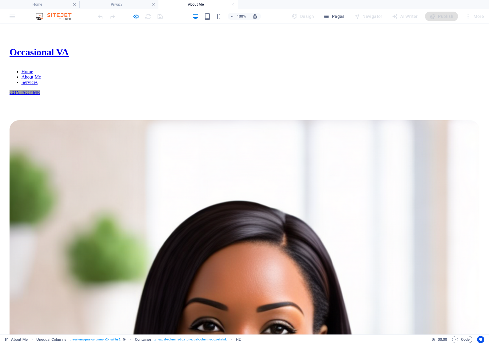
click at [386, 90] on div "CONTACT ME" at bounding box center [245, 92] width 470 height 5
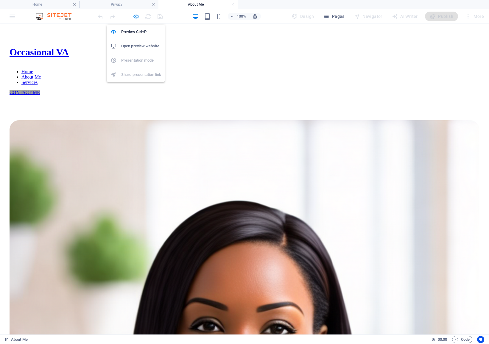
click at [138, 15] on icon "button" at bounding box center [136, 16] width 7 height 7
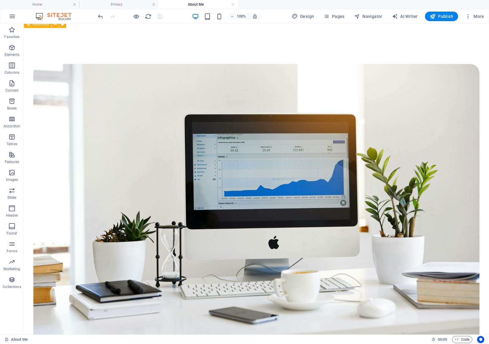
scroll to position [680, 0]
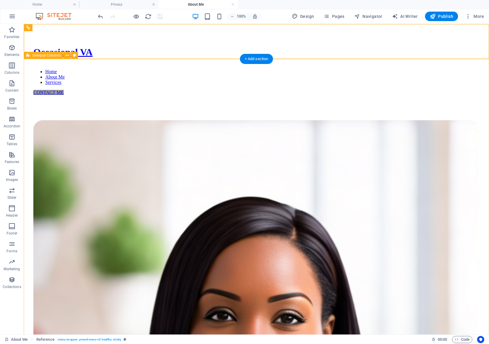
scroll to position [0, 0]
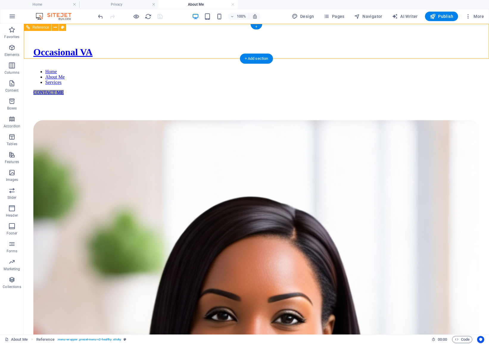
click at [190, 51] on div "Occasional VA Home About Me Services CONTACT ME" at bounding box center [256, 65] width 460 height 79
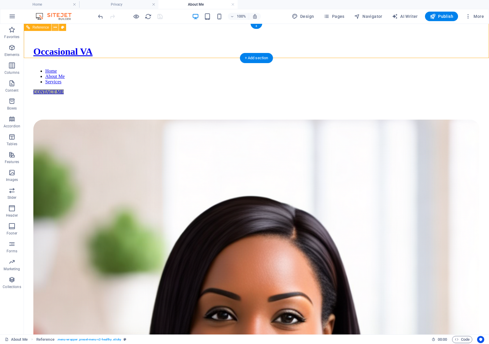
click at [57, 27] on button at bounding box center [54, 27] width 7 height 7
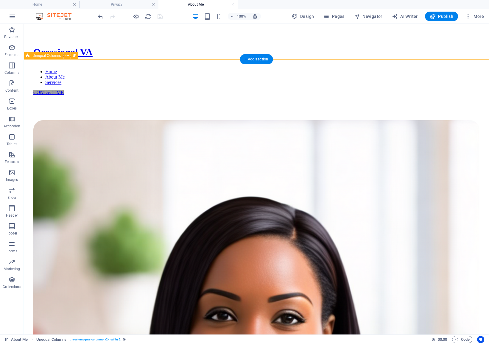
scroll to position [0, 0]
click at [162, 44] on div "Occasional VA Home About Me Services CONTACT ME" at bounding box center [256, 65] width 460 height 79
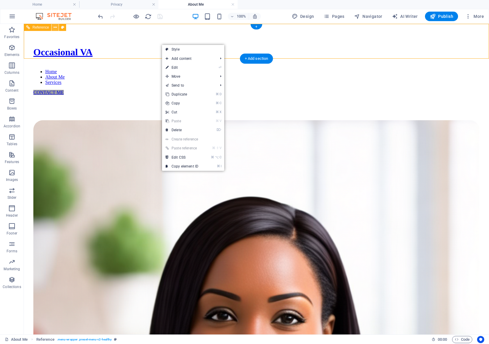
click at [54, 27] on icon at bounding box center [55, 27] width 3 height 6
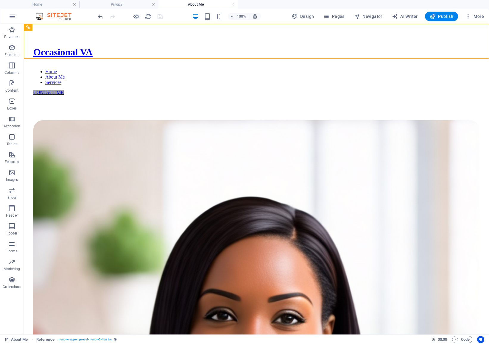
click at [235, 4] on h4 "About Me" at bounding box center [197, 4] width 79 height 7
click at [55, 5] on h4 "Home" at bounding box center [39, 4] width 79 height 7
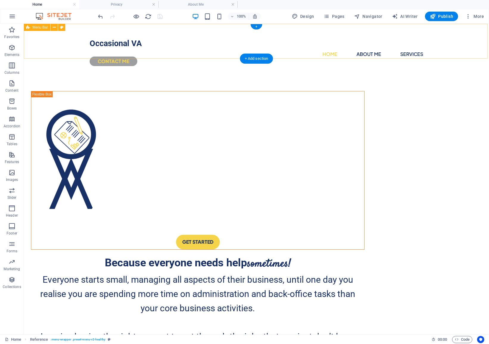
click at [62, 49] on div "Occasional VA Home About Me Services CONTACT ME" at bounding box center [256, 50] width 465 height 52
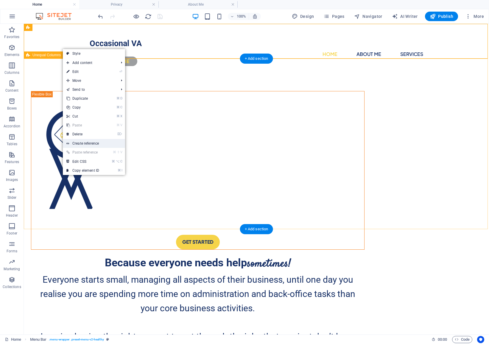
click at [92, 142] on link "Create reference" at bounding box center [94, 143] width 62 height 9
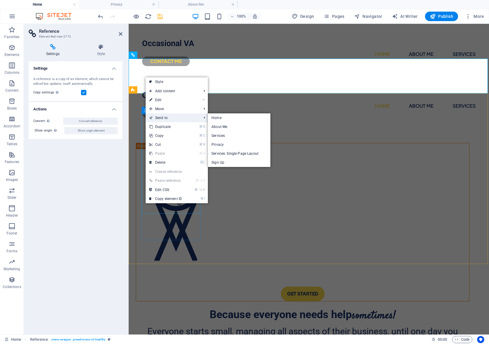
click at [181, 117] on link "Send to" at bounding box center [172, 117] width 53 height 9
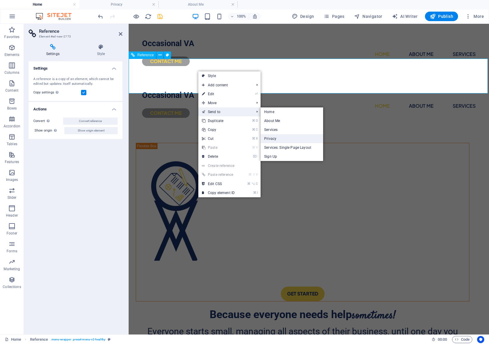
click at [283, 140] on link "Privacy" at bounding box center [291, 138] width 63 height 9
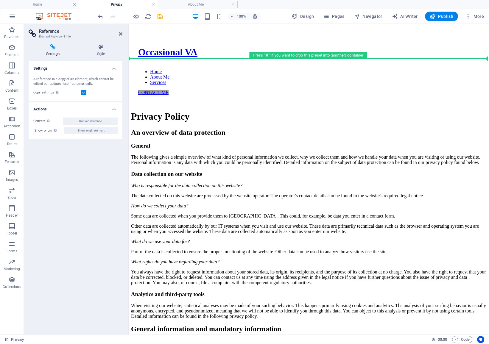
drag, startPoint x: 227, startPoint y: 307, endPoint x: 221, endPoint y: 65, distance: 241.2
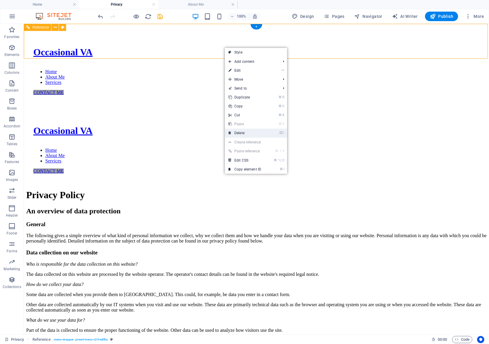
click at [243, 134] on link "⌦ Delete" at bounding box center [245, 133] width 40 height 9
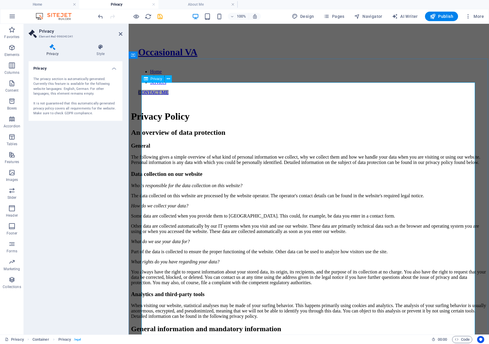
click at [122, 35] on icon at bounding box center [121, 34] width 4 height 5
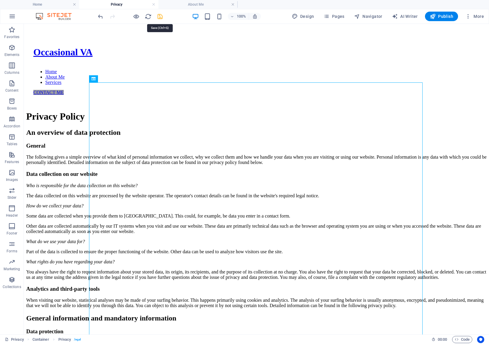
click at [161, 15] on icon "save" at bounding box center [160, 16] width 7 height 7
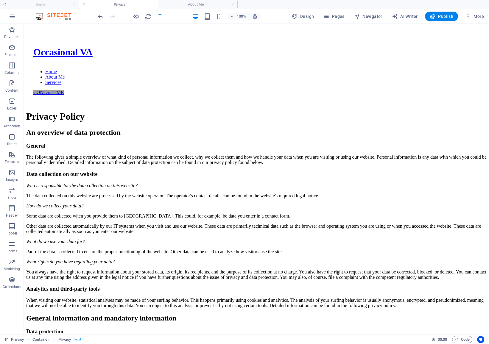
checkbox input "false"
click at [439, 13] on span "Publish" at bounding box center [442, 16] width 24 height 6
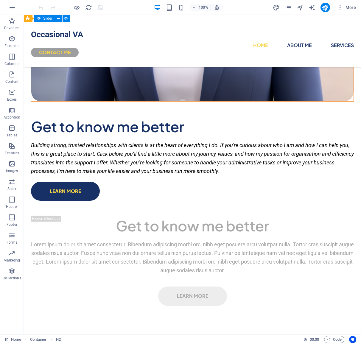
scroll to position [1183, 0]
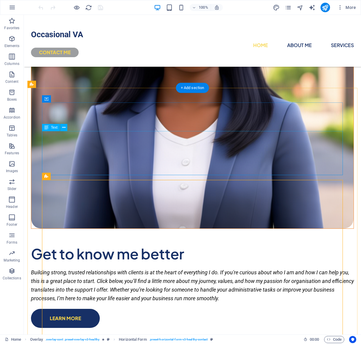
scroll to position [1053, 0]
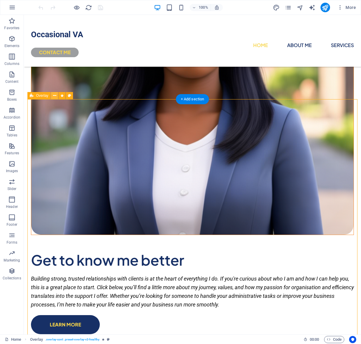
click at [54, 98] on icon at bounding box center [54, 96] width 3 height 6
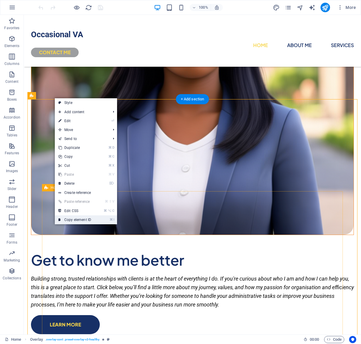
click at [83, 219] on link "⌘ I Copy element ID" at bounding box center [75, 219] width 40 height 9
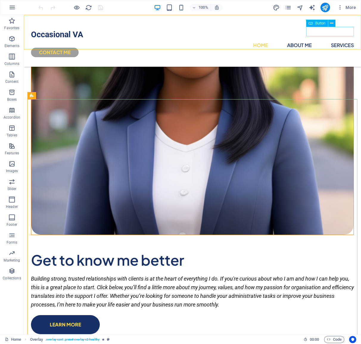
click at [325, 48] on div "CONTACT ME" at bounding box center [192, 53] width 323 height 10
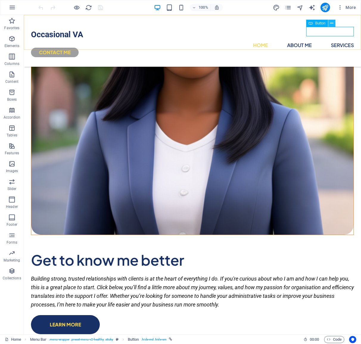
click at [332, 22] on icon at bounding box center [331, 23] width 3 height 6
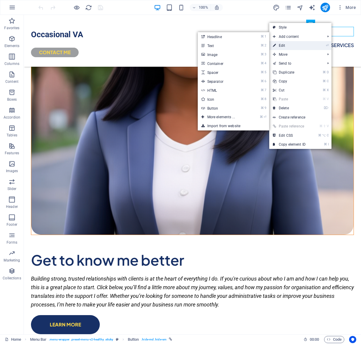
click at [289, 46] on link "⏎ Edit" at bounding box center [289, 45] width 40 height 9
select select "px"
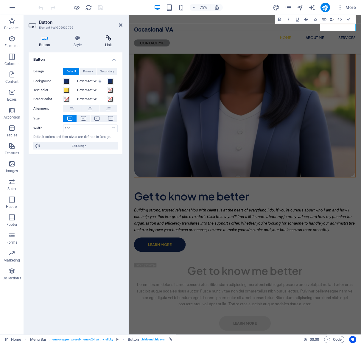
click at [110, 42] on h4 "Link" at bounding box center [108, 41] width 28 height 13
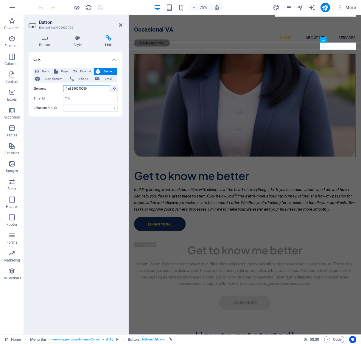
drag, startPoint x: 104, startPoint y: 90, endPoint x: 45, endPoint y: 87, distance: 58.7
click at [45, 87] on div "Element #ed-996040089" at bounding box center [75, 88] width 84 height 7
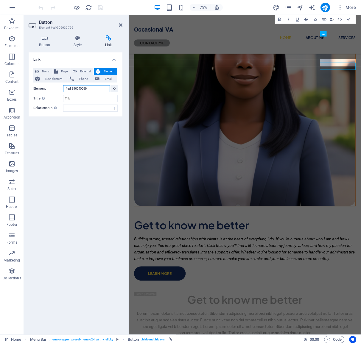
scroll to position [983, 0]
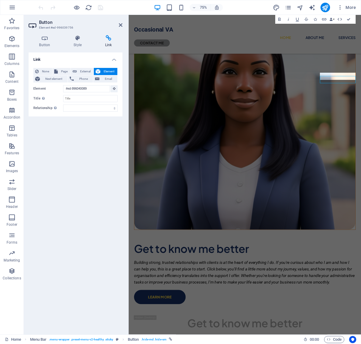
click at [85, 127] on div "Link None Page External Element Next element Phone Email Page Home About Me Ser…" at bounding box center [76, 190] width 94 height 277
click at [117, 6] on div "75% More" at bounding box center [197, 8] width 321 height 10
click at [82, 71] on span "External" at bounding box center [85, 71] width 13 height 7
select select "blank"
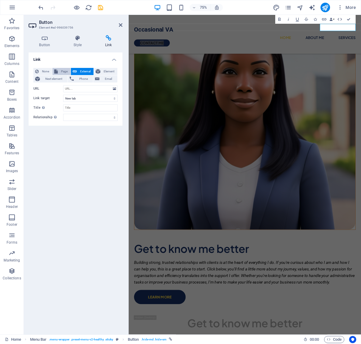
click at [57, 69] on icon at bounding box center [56, 71] width 4 height 7
select select
click at [45, 70] on span "None" at bounding box center [45, 71] width 10 height 7
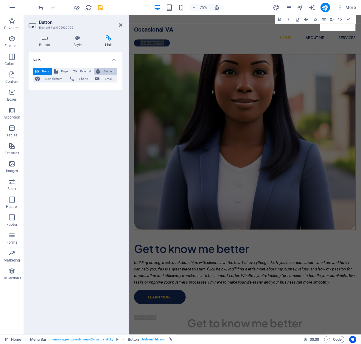
click at [107, 71] on span "Element" at bounding box center [108, 71] width 13 height 7
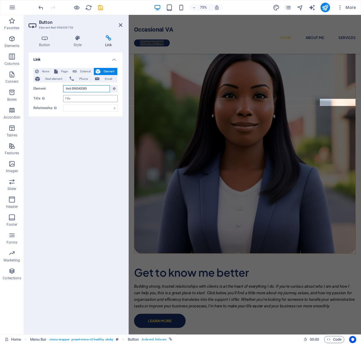
scroll to position [949, 0]
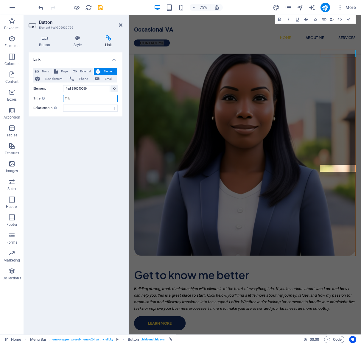
click at [109, 98] on input "Title Additional link description, should not be the same as the link text. The…" at bounding box center [90, 98] width 54 height 7
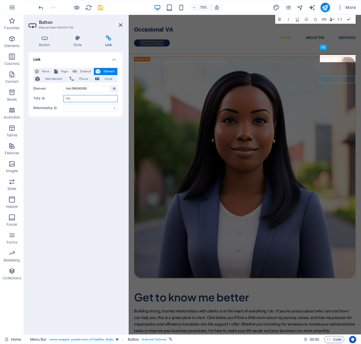
scroll to position [914, 0]
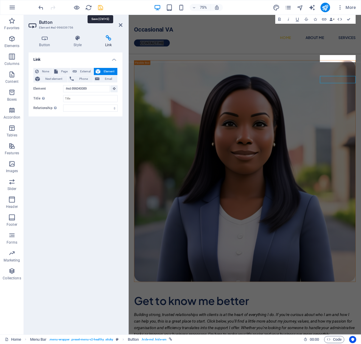
click at [101, 7] on icon "save" at bounding box center [100, 7] width 7 height 7
checkbox input "false"
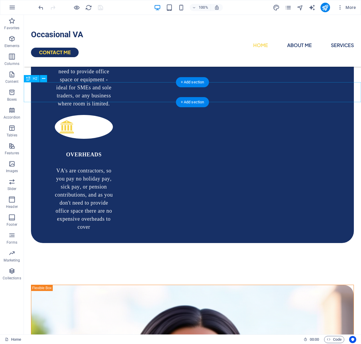
scroll to position [693, 0]
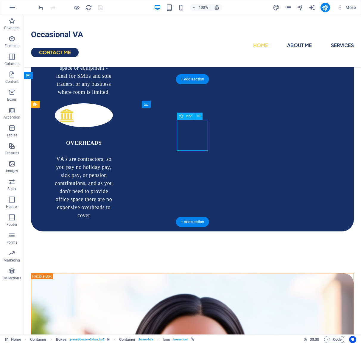
scroll to position [692, 0]
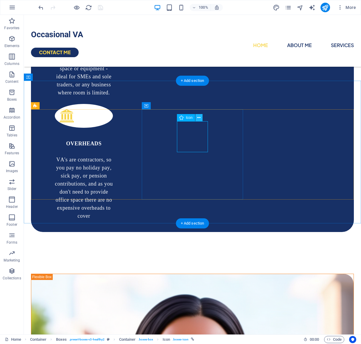
click at [199, 118] on icon at bounding box center [198, 118] width 3 height 6
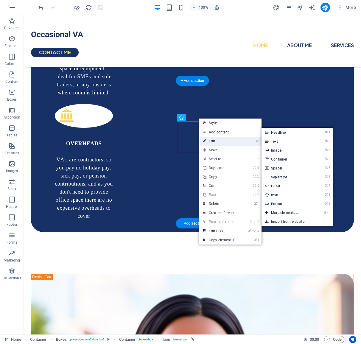
click at [218, 140] on link "⏎ Edit" at bounding box center [219, 141] width 40 height 9
select select "xMidYMid"
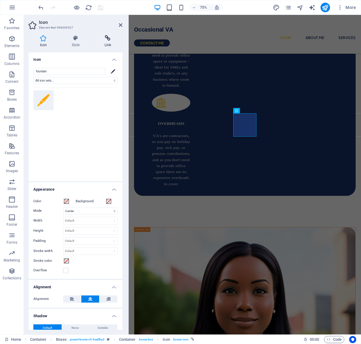
click at [108, 43] on h4 "Link" at bounding box center [107, 41] width 29 height 13
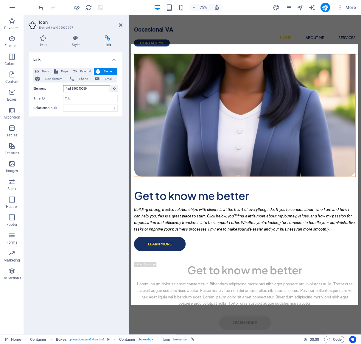
drag, startPoint x: 101, startPoint y: 86, endPoint x: 60, endPoint y: 89, distance: 41.7
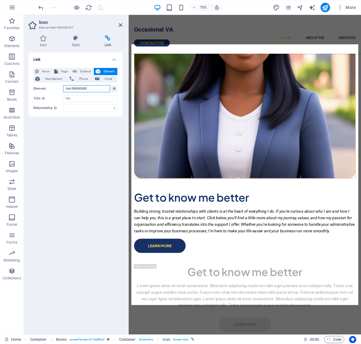
click at [60, 89] on div "Element #ed-996040089" at bounding box center [75, 88] width 84 height 7
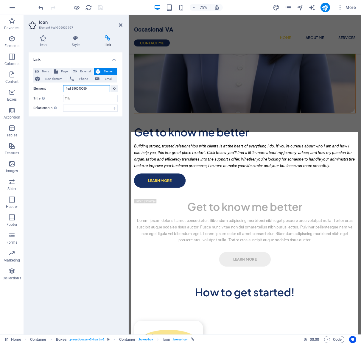
click at [98, 87] on input "#ed-996040089" at bounding box center [86, 88] width 47 height 7
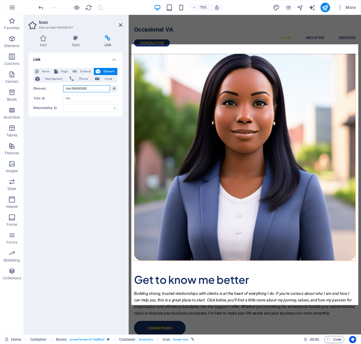
drag, startPoint x: 93, startPoint y: 90, endPoint x: 49, endPoint y: 88, distance: 44.4
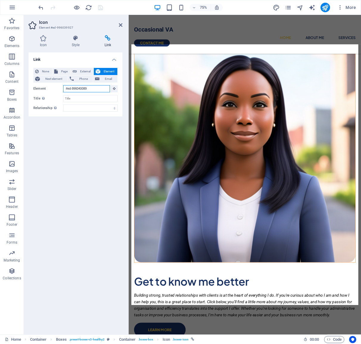
click at [50, 88] on div "Element #ed-996040089" at bounding box center [75, 88] width 84 height 7
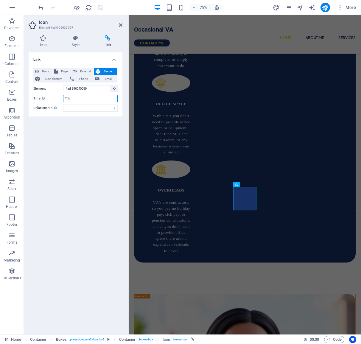
scroll to position [587, 0]
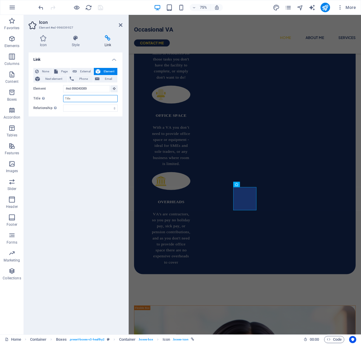
click at [69, 96] on input "Title Additional link description, should not be the same as the link text. The…" at bounding box center [90, 98] width 54 height 7
click at [114, 142] on div "Link None Page External Element Next element Phone Email Page Home About Me Ser…" at bounding box center [76, 190] width 94 height 277
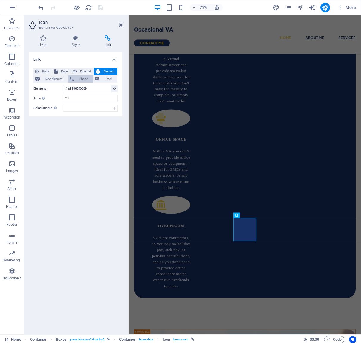
click at [85, 76] on span "Phone" at bounding box center [84, 78] width 16 height 7
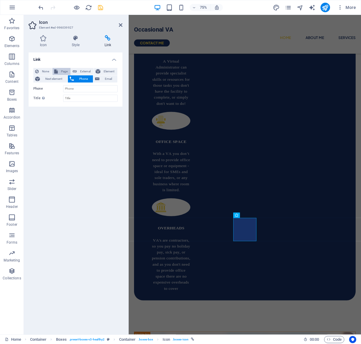
click at [65, 70] on span "Page" at bounding box center [64, 71] width 9 height 7
select select
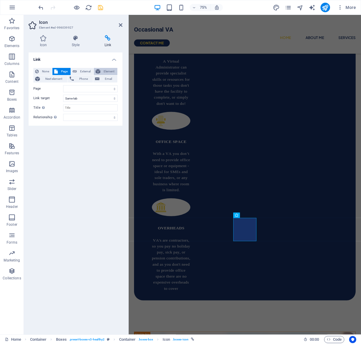
click at [105, 70] on span "Element" at bounding box center [108, 71] width 13 height 7
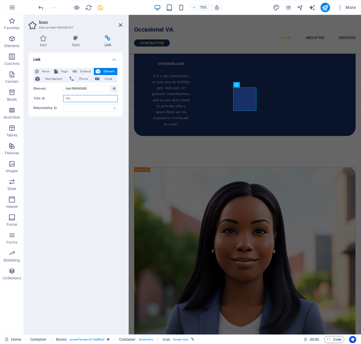
click at [97, 96] on input "Title Additional link description, should not be the same as the link text. The…" at bounding box center [90, 98] width 54 height 7
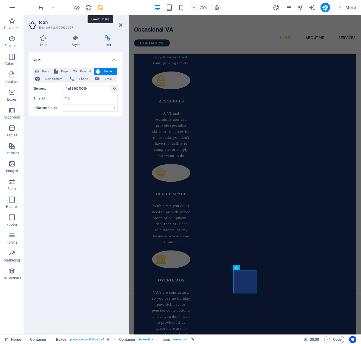
click at [99, 8] on icon "save" at bounding box center [100, 7] width 7 height 7
checkbox input "false"
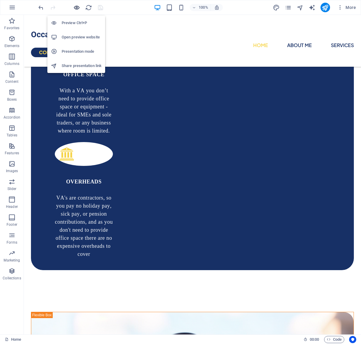
click at [74, 7] on icon "button" at bounding box center [76, 7] width 7 height 7
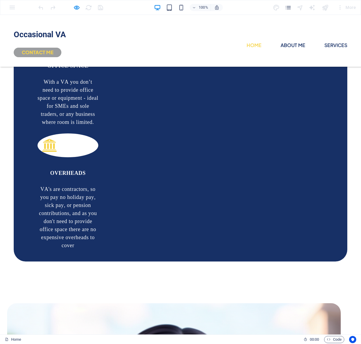
click at [61, 48] on link "CONTACT ME" at bounding box center [38, 53] width 48 height 10
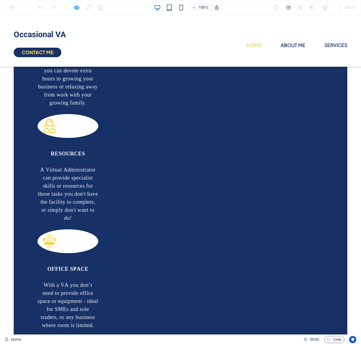
scroll to position [447, 0]
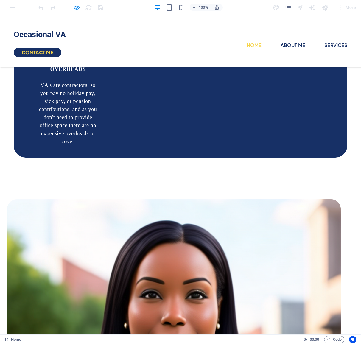
scroll to position [757, 0]
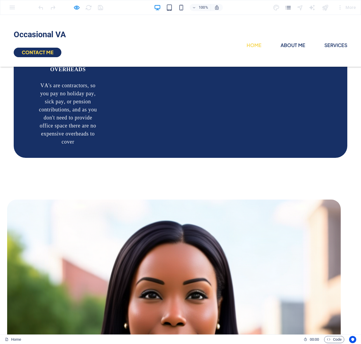
drag, startPoint x: 75, startPoint y: 307, endPoint x: 96, endPoint y: 294, distance: 24.1
click at [79, 9] on icon "button" at bounding box center [76, 7] width 7 height 7
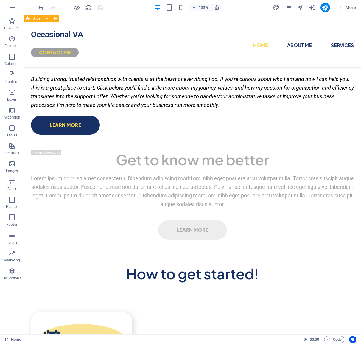
scroll to position [1252, 0]
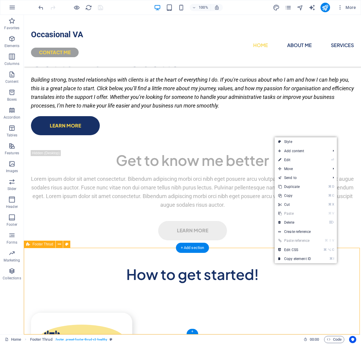
scroll to position [1250, 0]
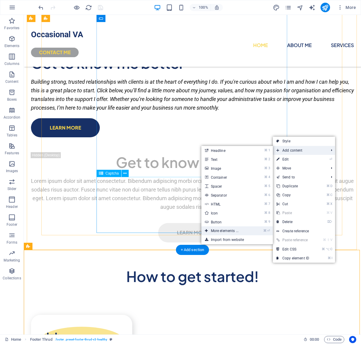
click at [233, 229] on link "⌘ ⏎ More elements ..." at bounding box center [225, 230] width 49 height 9
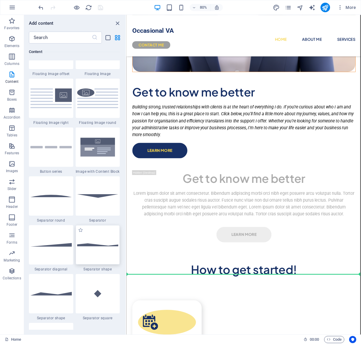
scroll to position [1245, 0]
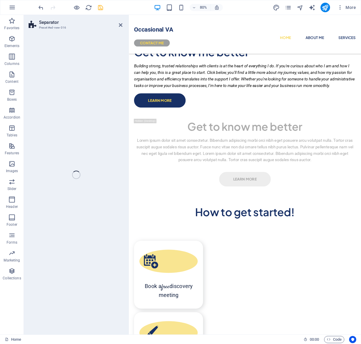
select select "polygon1"
select select "rem"
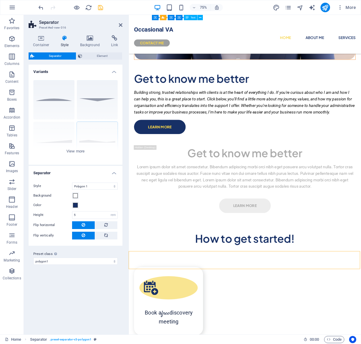
scroll to position [1210, 0]
click at [288, 8] on icon "pages" at bounding box center [288, 7] width 7 height 7
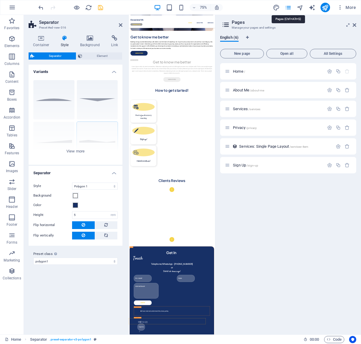
scroll to position [298, 0]
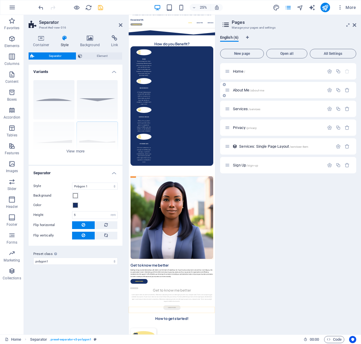
click at [242, 89] on span "About Me /about-me" at bounding box center [248, 90] width 31 height 4
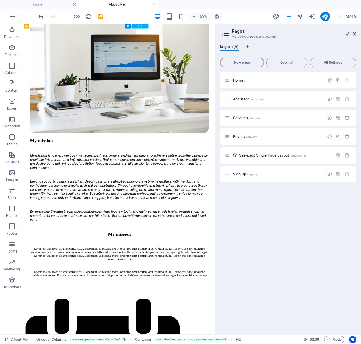
scroll to position [596, 0]
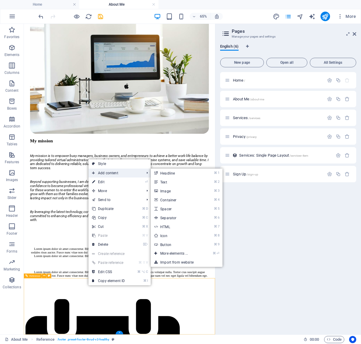
click at [133, 172] on span "Add content" at bounding box center [114, 172] width 53 height 9
click at [189, 219] on link "⌘ 6 Separator" at bounding box center [175, 217] width 49 height 9
select select "%"
select select "px"
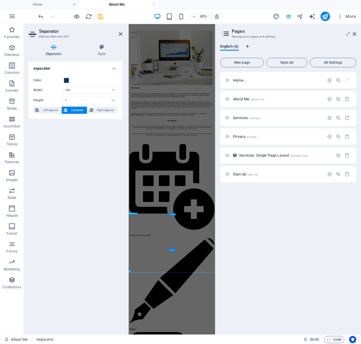
scroll to position [0, 0]
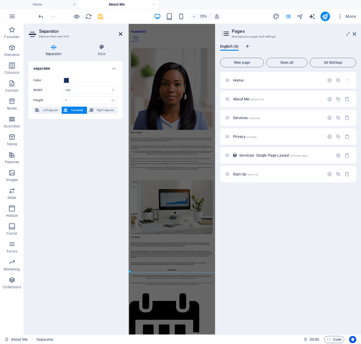
click at [119, 33] on icon at bounding box center [121, 34] width 4 height 5
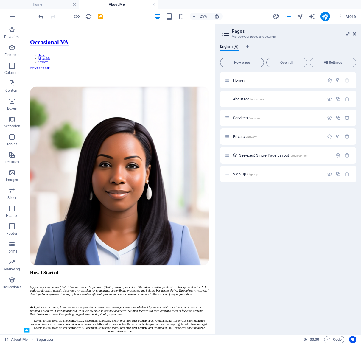
scroll to position [610, 0]
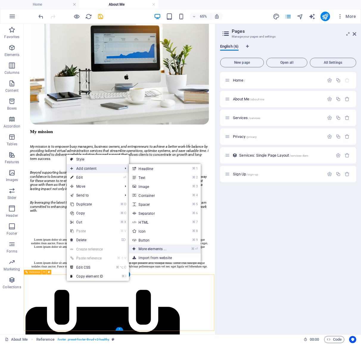
click at [160, 251] on link "⌘ ⏎ More elements ..." at bounding box center [153, 248] width 49 height 9
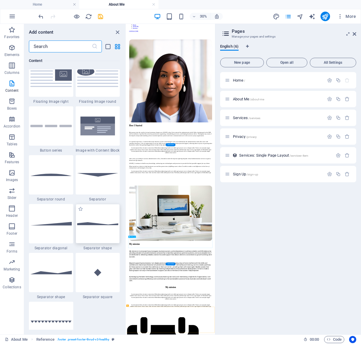
scroll to position [1345, 0]
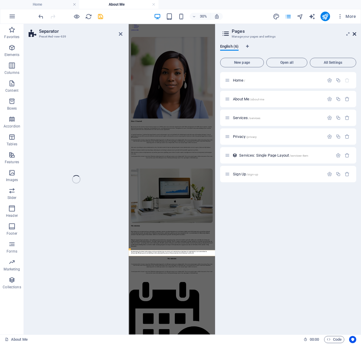
click at [354, 34] on icon at bounding box center [354, 34] width 4 height 5
select select "polygon1"
select select "rem"
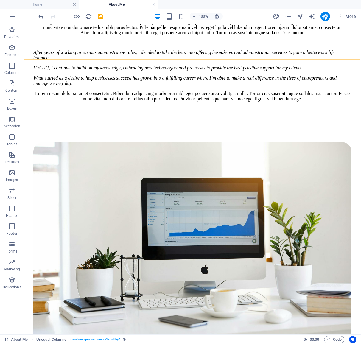
scroll to position [500, 0]
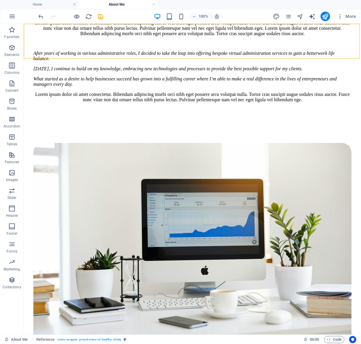
click at [288, 17] on icon "pages" at bounding box center [288, 16] width 7 height 7
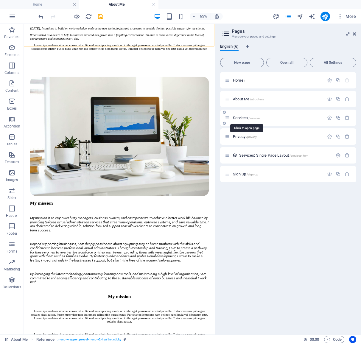
click at [243, 117] on span "Services /services" at bounding box center [246, 117] width 27 height 4
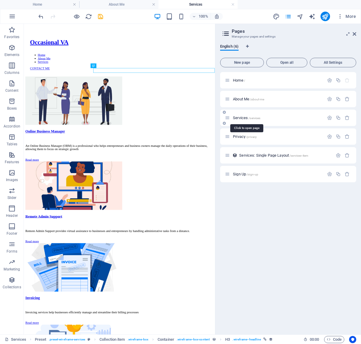
scroll to position [0, 0]
click at [15, 51] on icon "button" at bounding box center [11, 47] width 7 height 7
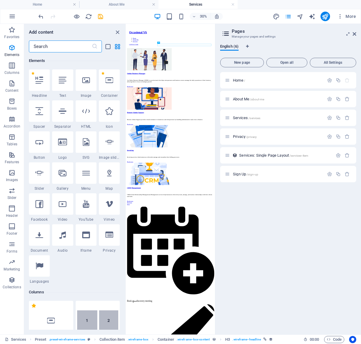
scroll to position [63, 0]
drag, startPoint x: 354, startPoint y: 32, endPoint x: 273, endPoint y: 11, distance: 83.0
click at [354, 32] on icon at bounding box center [354, 34] width 4 height 5
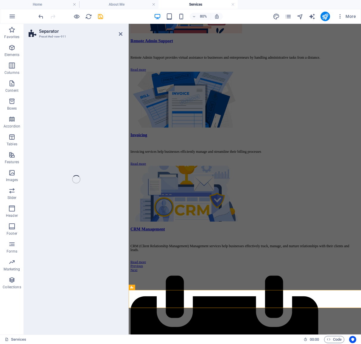
scroll to position [220, 0]
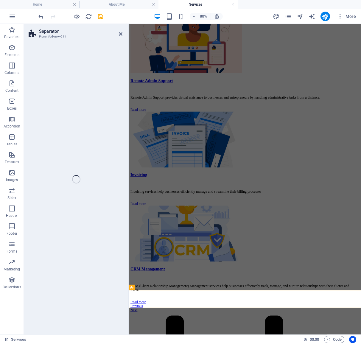
select select "polygon1"
select select "rem"
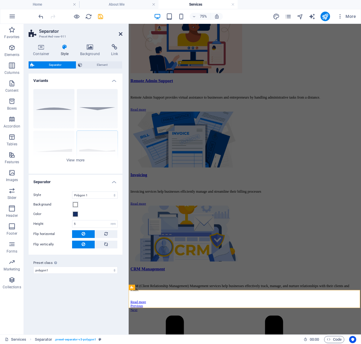
click at [121, 33] on icon at bounding box center [121, 34] width 4 height 5
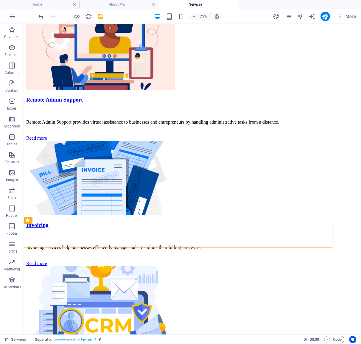
scroll to position [375, 0]
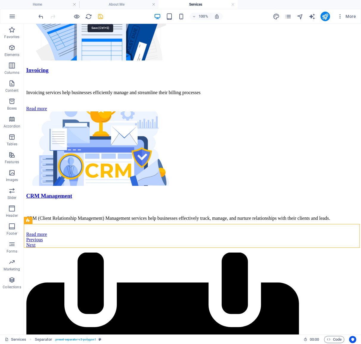
click at [102, 15] on icon "save" at bounding box center [100, 16] width 7 height 7
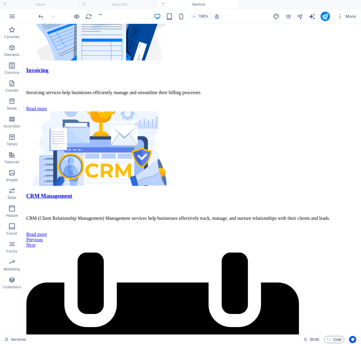
checkbox input "false"
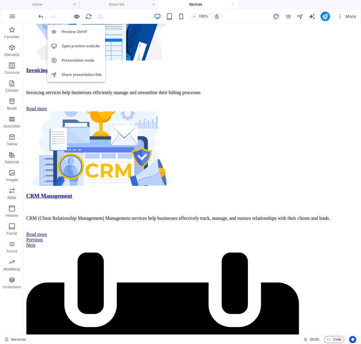
click at [79, 17] on icon "button" at bounding box center [76, 16] width 7 height 7
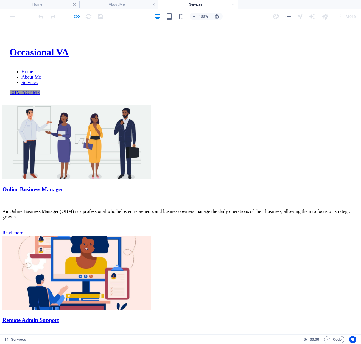
scroll to position [0, 0]
click at [33, 69] on link "Home" at bounding box center [27, 71] width 12 height 5
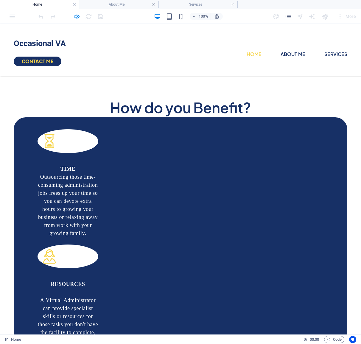
scroll to position [324, 0]
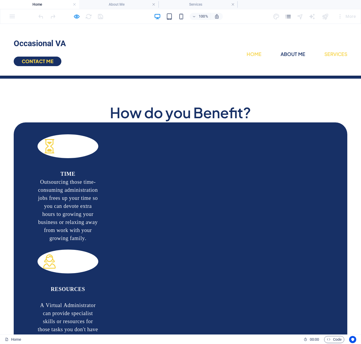
click at [324, 49] on link "Services" at bounding box center [335, 54] width 23 height 10
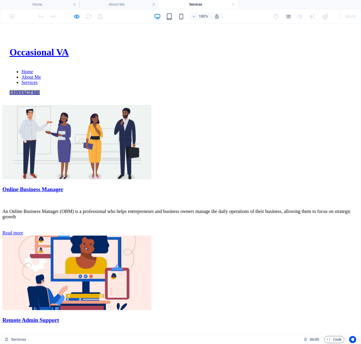
scroll to position [0, 0]
click at [40, 90] on link "CONTACT ME" at bounding box center [25, 92] width 30 height 5
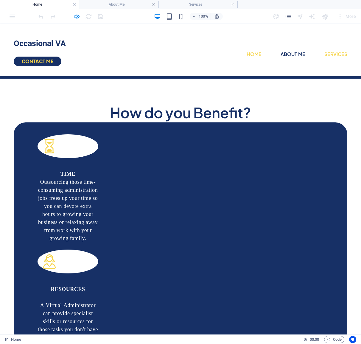
click at [324, 49] on link "Services" at bounding box center [335, 54] width 23 height 10
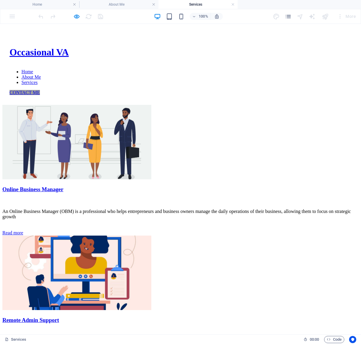
click at [40, 90] on link "CONTACT ME" at bounding box center [25, 92] width 30 height 5
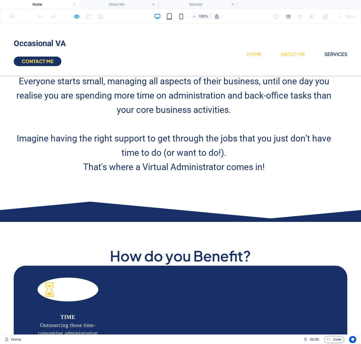
scroll to position [178, 0]
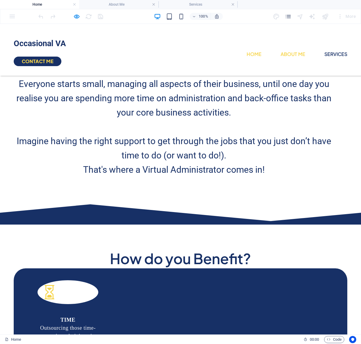
click at [280, 49] on link "About Me" at bounding box center [292, 54] width 25 height 10
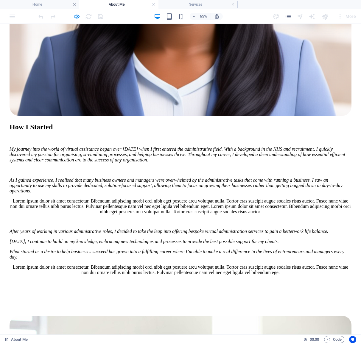
scroll to position [484, 0]
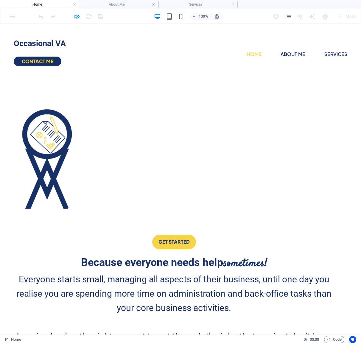
scroll to position [0, 0]
click at [235, 6] on h4 "Services" at bounding box center [197, 4] width 79 height 7
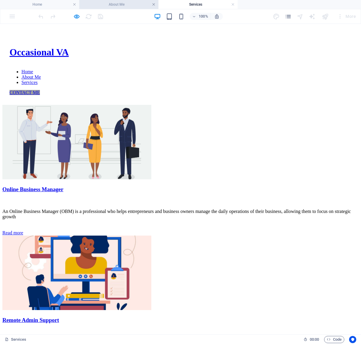
click at [153, 6] on link at bounding box center [154, 5] width 4 height 6
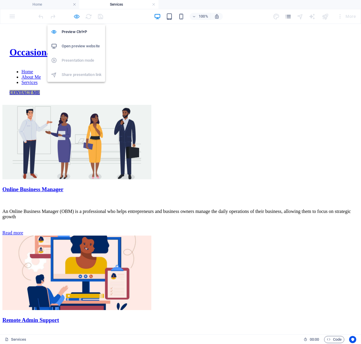
click at [76, 16] on icon "button" at bounding box center [76, 16] width 7 height 7
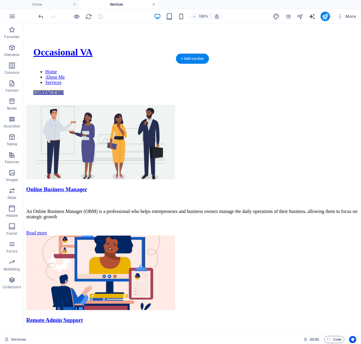
click at [154, 4] on link at bounding box center [154, 5] width 4 height 6
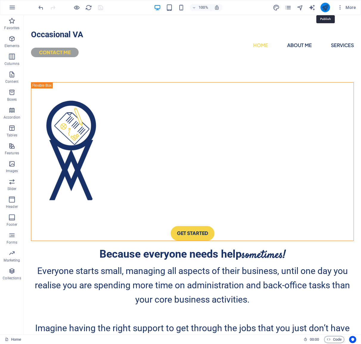
click at [327, 4] on icon "publish" at bounding box center [324, 7] width 7 height 7
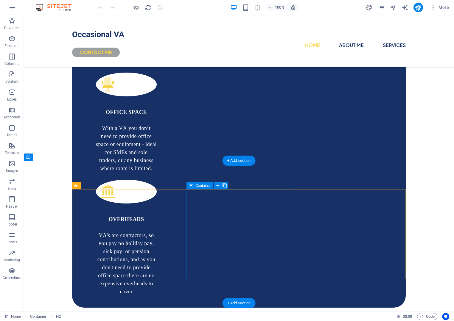
scroll to position [629, 0]
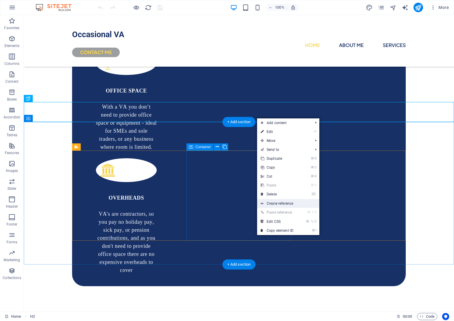
click at [287, 204] on link "Create reference" at bounding box center [288, 203] width 62 height 9
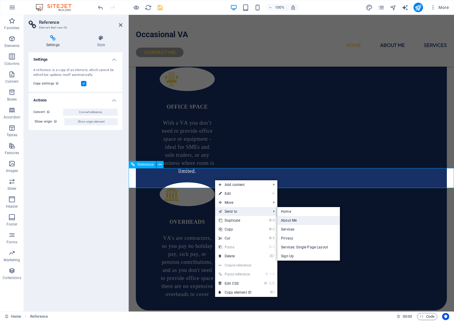
click at [297, 223] on link "About Me" at bounding box center [308, 220] width 63 height 9
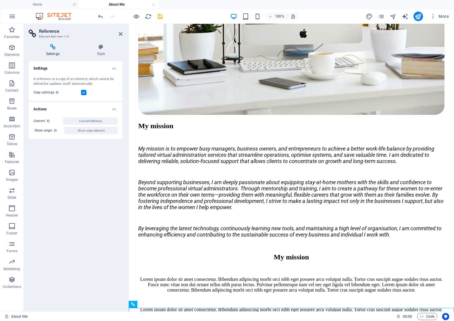
scroll to position [709, 0]
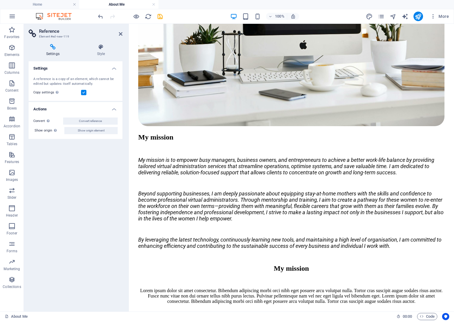
drag, startPoint x: 312, startPoint y: 299, endPoint x: 282, endPoint y: 107, distance: 194.5
drag, startPoint x: 282, startPoint y: 107, endPoint x: 282, endPoint y: 128, distance: 21.1
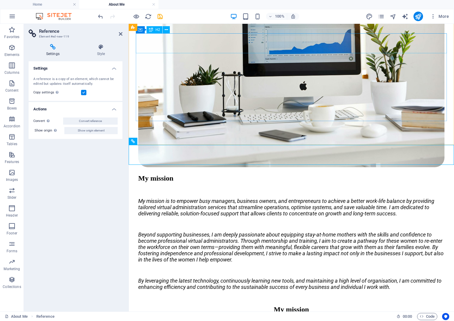
scroll to position [672, 0]
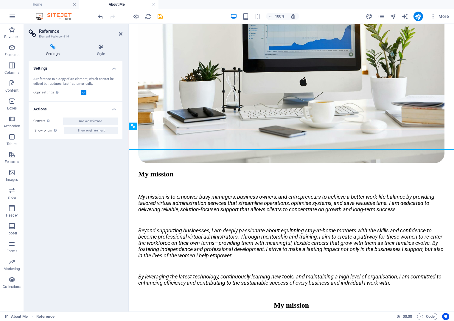
drag, startPoint x: 271, startPoint y: 136, endPoint x: 271, endPoint y: 159, distance: 22.9
click at [0, 0] on div at bounding box center [0, 0] width 0 height 0
click at [58, 6] on h4 "Home" at bounding box center [39, 4] width 79 height 7
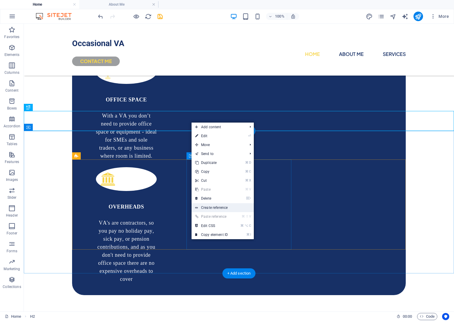
click at [228, 208] on link "Create reference" at bounding box center [222, 207] width 62 height 9
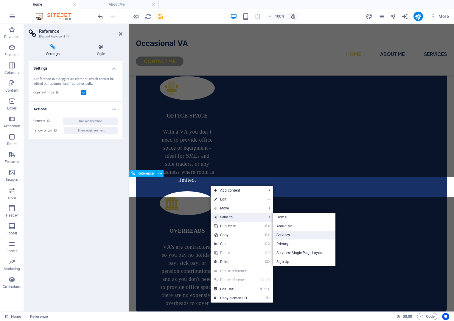
click at [297, 233] on link "Services" at bounding box center [304, 235] width 63 height 9
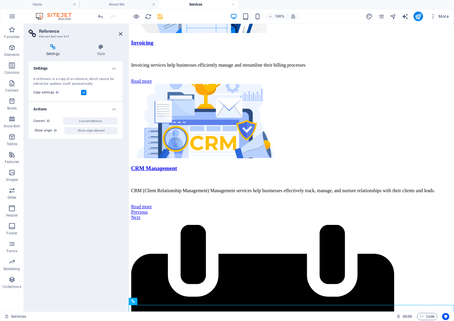
scroll to position [399, 0]
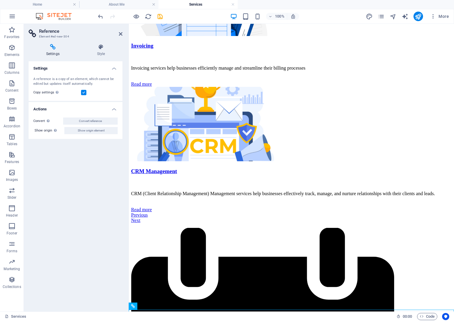
drag, startPoint x: 341, startPoint y: 300, endPoint x: 314, endPoint y: 77, distance: 224.0
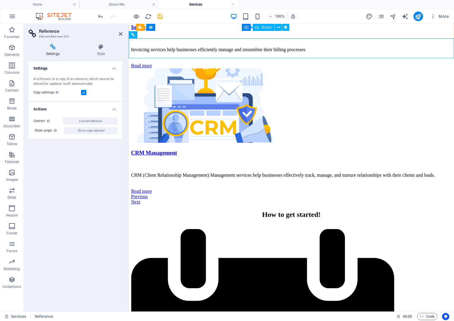
scroll to position [418, 0]
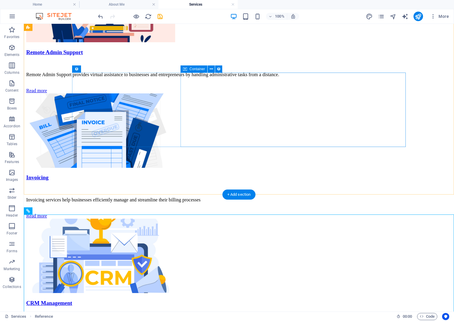
scroll to position [262, 0]
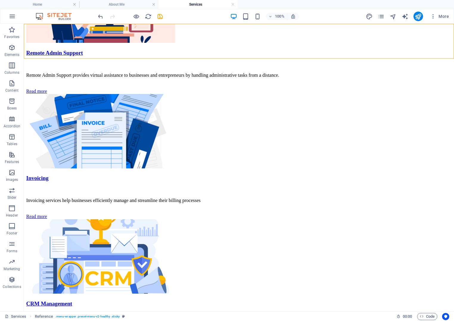
click at [120, 1] on h4 "About Me" at bounding box center [118, 4] width 79 height 7
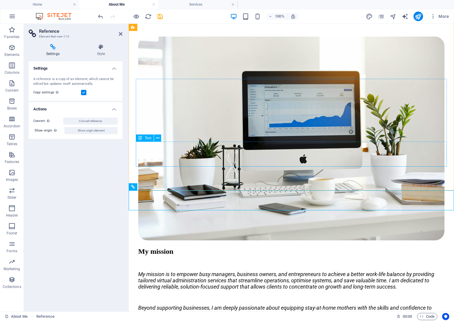
scroll to position [593, 0]
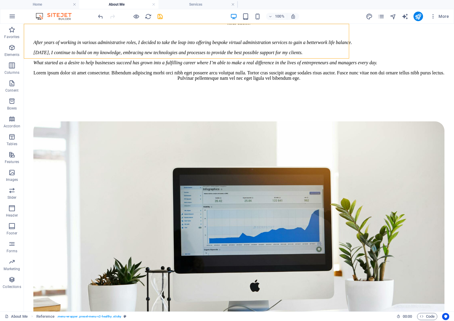
click at [0, 0] on div at bounding box center [0, 0] width 0 height 0
click at [37, 5] on h4 "Home" at bounding box center [39, 4] width 79 height 7
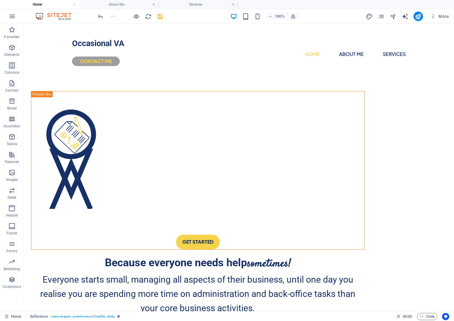
scroll to position [0, 0]
click at [369, 57] on div "CONTACT ME" at bounding box center [238, 62] width 333 height 10
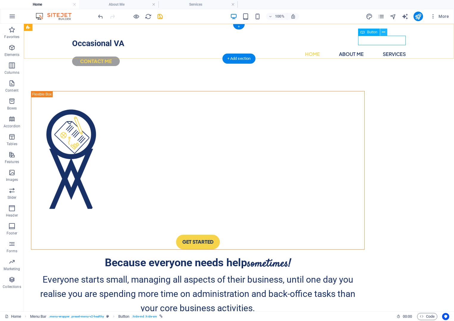
click at [383, 34] on icon at bounding box center [383, 32] width 3 height 6
click at [382, 32] on icon at bounding box center [383, 32] width 3 height 6
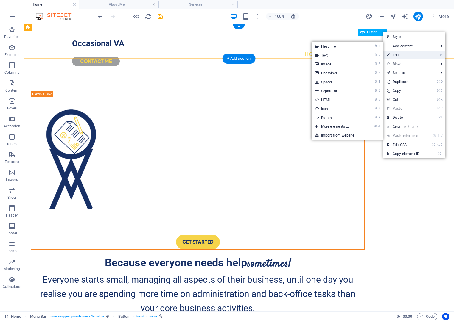
click at [391, 57] on link "⏎ Edit" at bounding box center [403, 55] width 40 height 9
select select "px"
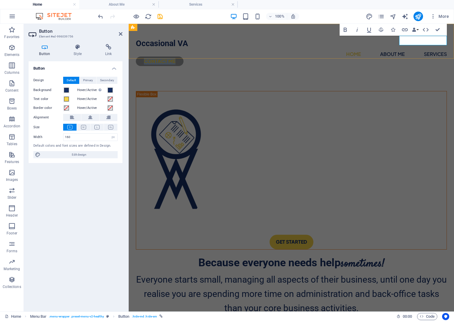
click at [183, 57] on link "CONTACT ME" at bounding box center [160, 62] width 48 height 10
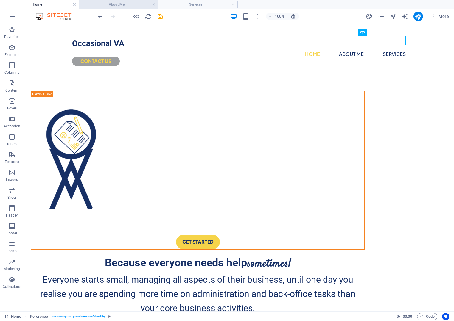
click at [119, 5] on h4 "About Me" at bounding box center [118, 4] width 79 height 7
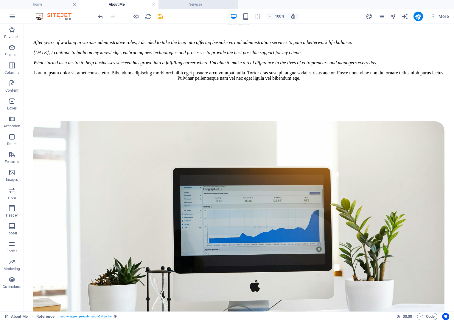
click at [184, 5] on h4 "Services" at bounding box center [197, 4] width 79 height 7
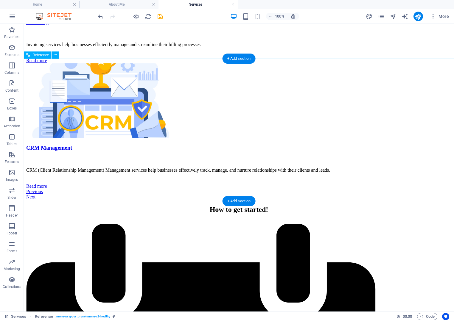
scroll to position [416, 0]
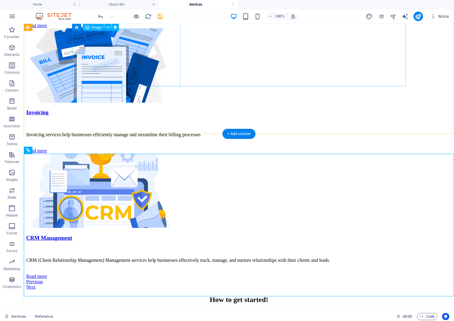
scroll to position [299, 0]
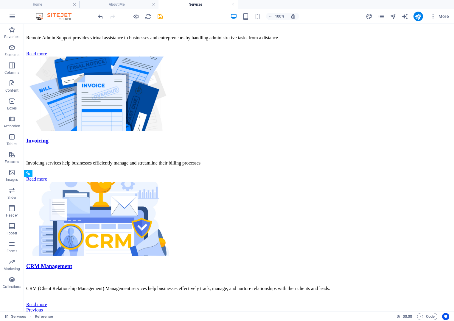
click at [0, 0] on div at bounding box center [0, 0] width 0 height 0
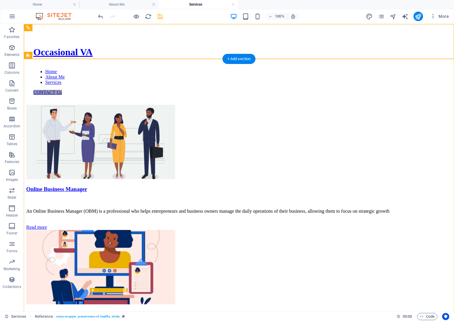
scroll to position [0, 0]
click at [51, 6] on h4 "Home" at bounding box center [39, 4] width 79 height 7
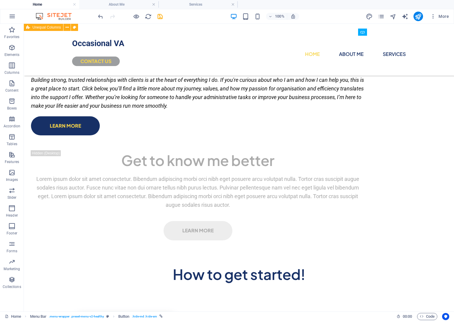
scroll to position [1263, 0]
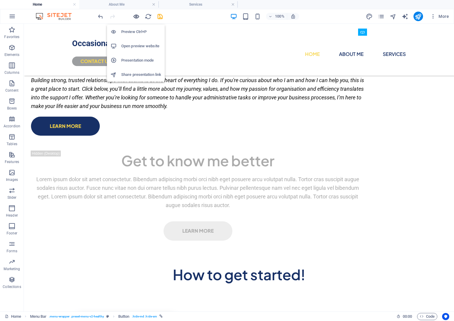
click at [138, 17] on icon "button" at bounding box center [136, 16] width 7 height 7
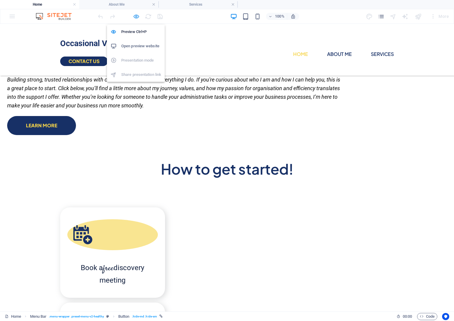
scroll to position [526, 0]
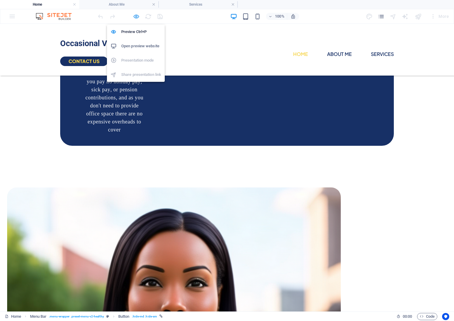
click at [138, 17] on icon "button" at bounding box center [136, 16] width 7 height 7
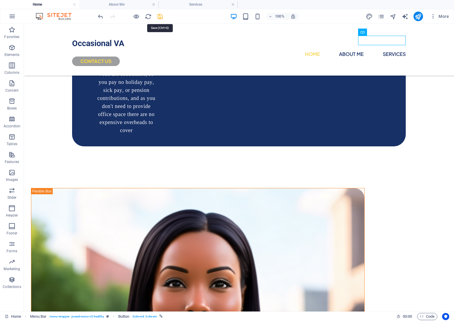
click at [159, 16] on icon "save" at bounding box center [160, 16] width 7 height 7
checkbox input "false"
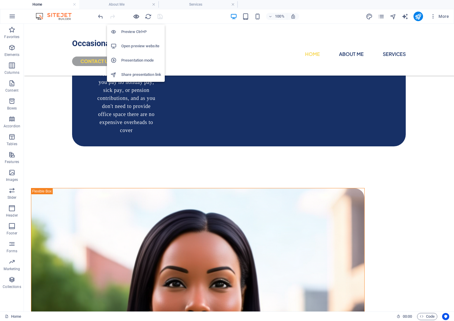
click at [136, 16] on icon "button" at bounding box center [136, 16] width 7 height 7
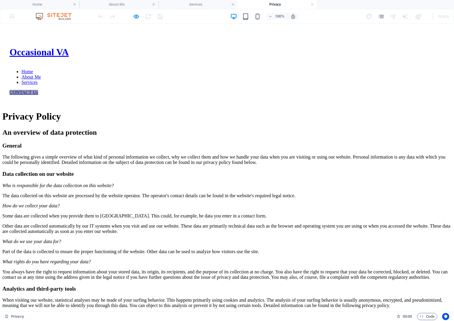
scroll to position [0, 0]
click at [314, 4] on h4 "Privacy" at bounding box center [277, 4] width 79 height 7
click at [312, 4] on link at bounding box center [312, 5] width 4 height 6
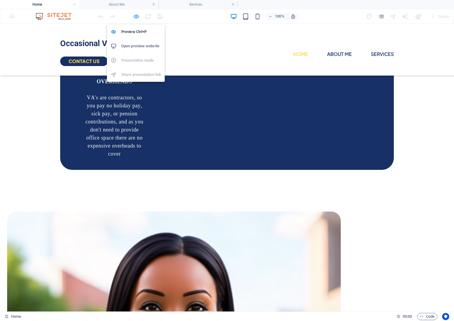
click at [135, 16] on icon "button" at bounding box center [136, 16] width 7 height 7
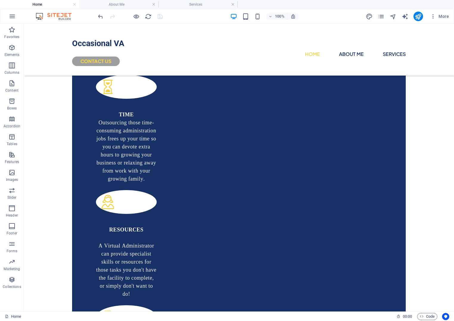
scroll to position [390, 0]
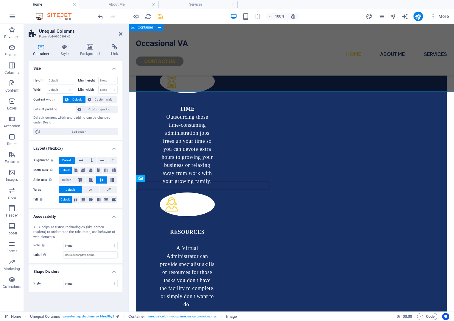
click at [238, 72] on div "How do you Benefit? TIME Outsourcing those time-consuming administration jobs f…" at bounding box center [291, 298] width 325 height 569
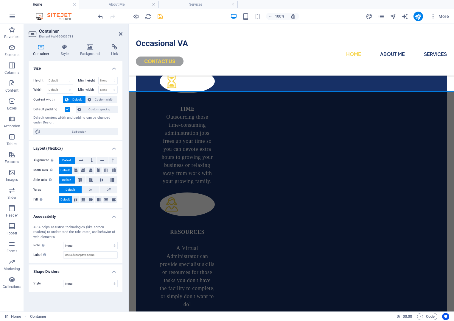
click at [123, 33] on aside "Container Element #ed-996039783 Container Style Background Link Size Height Def…" at bounding box center [76, 168] width 105 height 288
click at [121, 34] on icon at bounding box center [121, 34] width 4 height 5
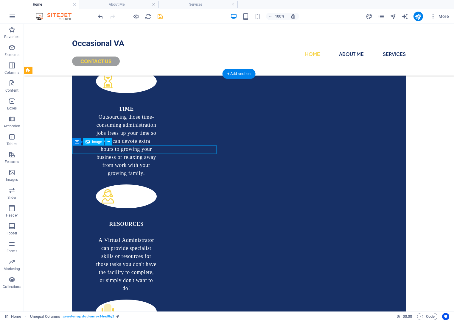
click at [111, 142] on button at bounding box center [107, 141] width 7 height 7
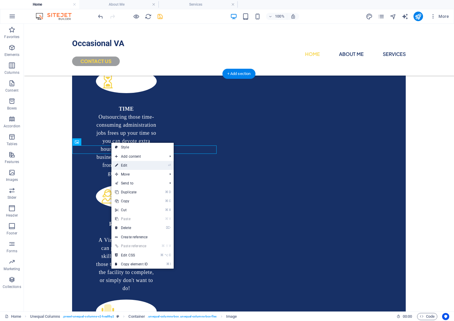
click at [122, 165] on link "⏎ Edit" at bounding box center [131, 165] width 40 height 9
select select "%"
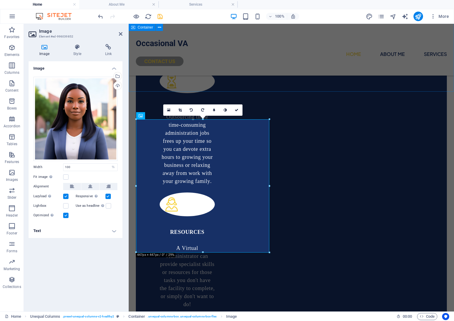
click at [228, 88] on div "How do you Benefit? TIME Outsourcing those time-consuming administration jobs f…" at bounding box center [291, 298] width 325 height 569
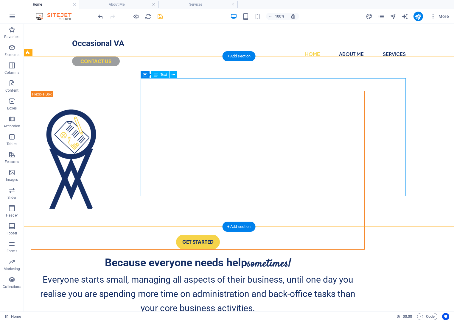
scroll to position [2, 0]
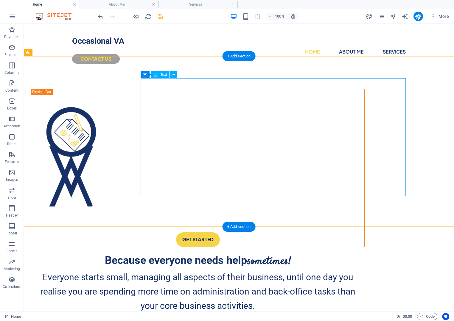
click at [364, 252] on div "Because everyone needs help sometimes! Everyone starts small, managing all aspe…" at bounding box center [197, 311] width 333 height 118
click at [360, 252] on div "Because everyone needs help sometimes! Everyone starts small, managing all aspe…" at bounding box center [197, 311] width 333 height 118
click at [353, 252] on div "Because everyone needs help sometimes! Everyone starts small, managing all aspe…" at bounding box center [197, 311] width 333 height 118
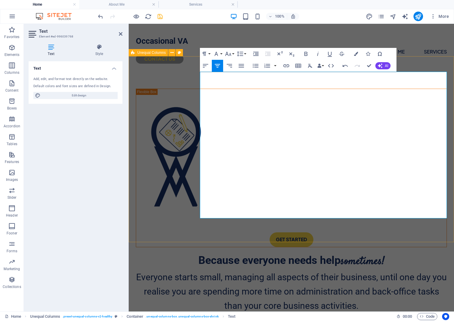
click at [397, 227] on div "GET STARTED Because everyone needs help sometimes! Everyone starts small, manag…" at bounding box center [291, 240] width 325 height 335
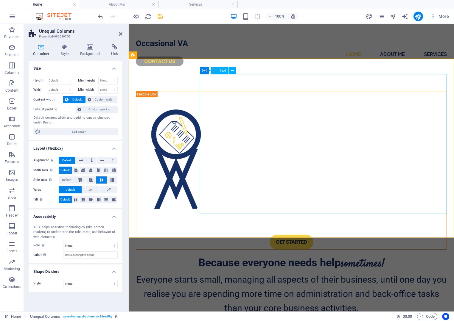
scroll to position [0, 0]
click at [345, 254] on div "Because everyone needs help sometimes! Everyone starts small, managing all aspe…" at bounding box center [291, 317] width 311 height 126
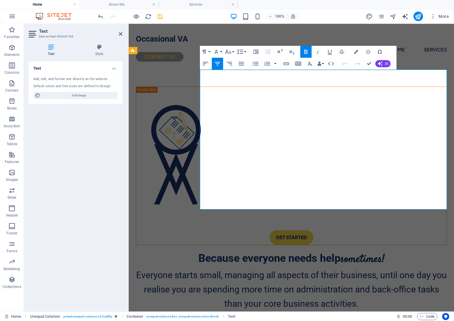
click at [327, 311] on p at bounding box center [291, 318] width 311 height 14
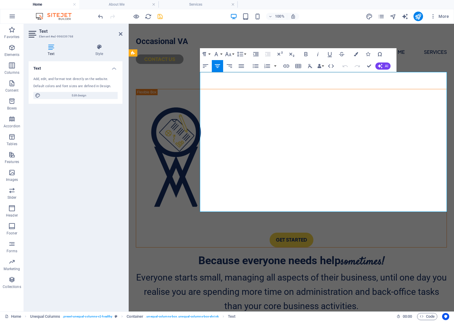
scroll to position [2, 0]
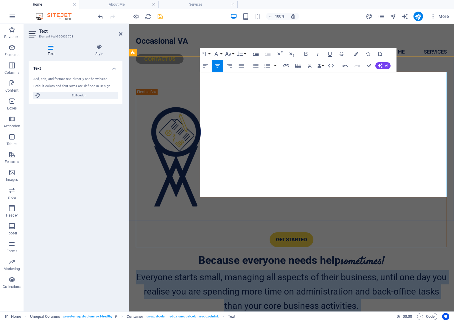
drag, startPoint x: 201, startPoint y: 95, endPoint x: 434, endPoint y: 186, distance: 250.0
click at [434, 252] on div "Because everyone needs help sometimes! Everyone starts small, managing all aspe…" at bounding box center [291, 308] width 311 height 112
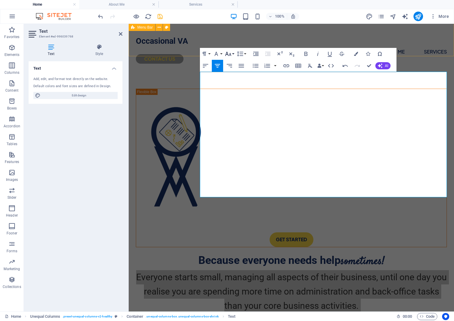
click at [231, 53] on icon "button" at bounding box center [227, 53] width 7 height 7
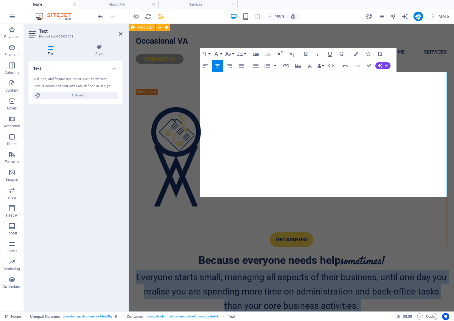
click at [280, 54] on icon "button" at bounding box center [279, 53] width 7 height 7
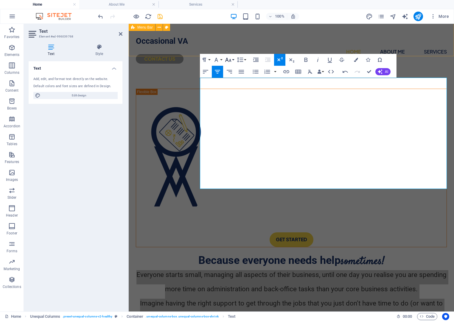
click at [231, 57] on icon "button" at bounding box center [227, 59] width 7 height 7
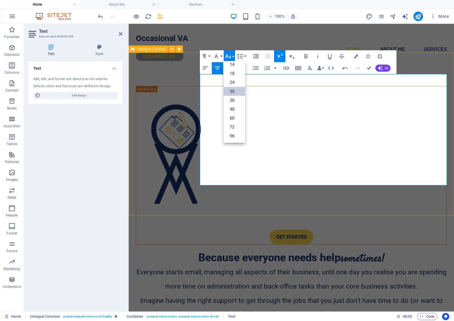
click at [361, 209] on div "GET STARTED Because everyone needs help sometimes! Everyone starts small, manag…" at bounding box center [291, 221] width 325 height 300
click at [361, 209] on div "GET STARTED Because everyone needs help sometimes! Everyone starts small, manag…" at bounding box center [291, 220] width 325 height 300
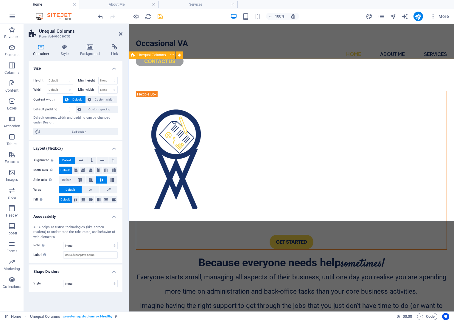
scroll to position [0, 0]
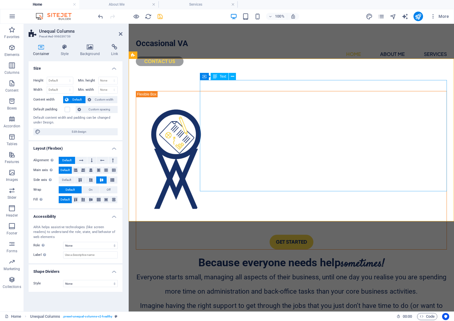
click at [422, 254] on div "Because everyone needs help sometimes! Everyone starts small, managing all aspe…" at bounding box center [291, 302] width 311 height 97
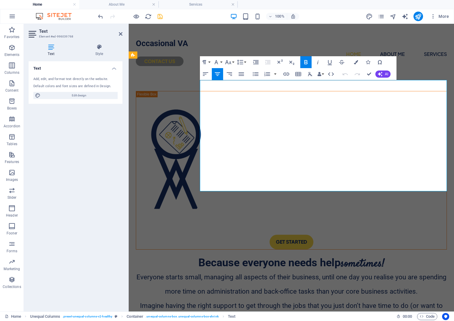
click at [424, 254] on p "Because everyone needs help sometimes!" at bounding box center [291, 263] width 311 height 18
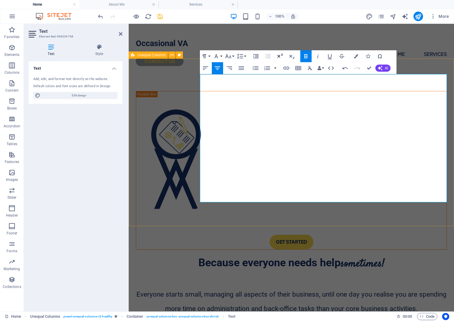
click at [282, 54] on icon "button" at bounding box center [279, 56] width 7 height 7
click at [279, 54] on icon "button" at bounding box center [279, 56] width 7 height 7
click at [281, 55] on icon "button" at bounding box center [279, 56] width 7 height 7
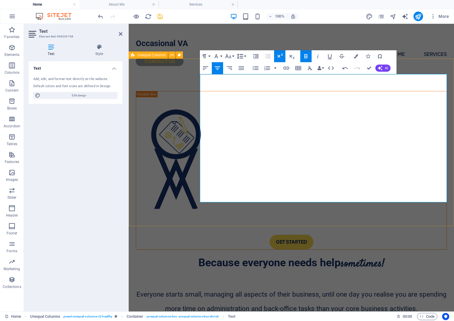
click at [245, 55] on button "Line Height" at bounding box center [240, 56] width 11 height 12
click at [251, 92] on link "1.5" at bounding box center [248, 94] width 26 height 9
click at [243, 57] on icon "button" at bounding box center [239, 56] width 7 height 7
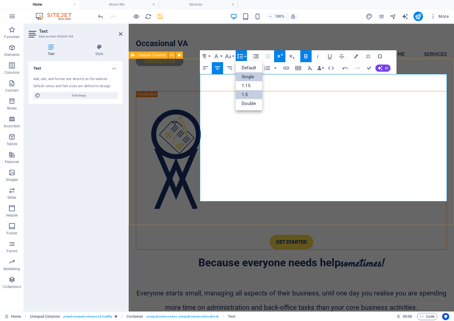
click at [253, 78] on link "Single" at bounding box center [248, 76] width 26 height 9
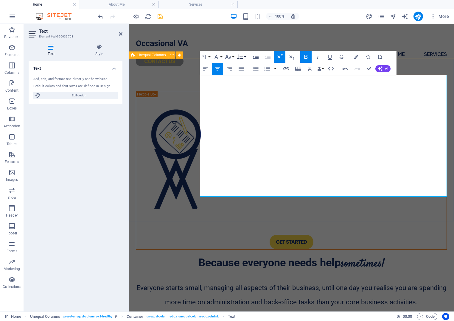
click at [241, 54] on icon "button" at bounding box center [239, 56] width 7 height 7
click at [250, 68] on link "Default" at bounding box center [248, 68] width 26 height 9
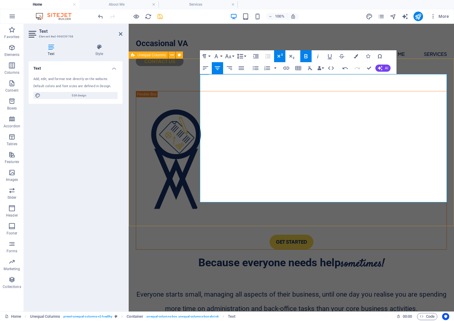
click at [245, 55] on button "Line Height" at bounding box center [240, 56] width 11 height 12
click at [228, 57] on icon "button" at bounding box center [228, 56] width 6 height 4
click at [234, 67] on link "8" at bounding box center [234, 67] width 21 height 9
click at [243, 53] on icon "button" at bounding box center [239, 56] width 7 height 7
click at [256, 103] on link "Double" at bounding box center [248, 103] width 26 height 9
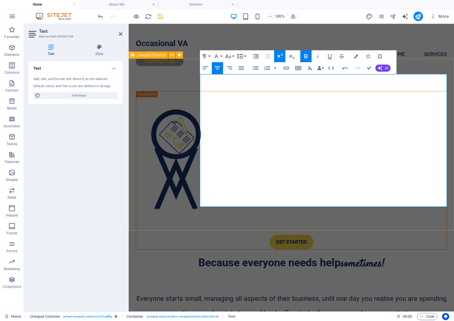
click at [245, 57] on button "Line Height" at bounding box center [240, 56] width 11 height 12
click at [252, 76] on link "Single" at bounding box center [248, 76] width 26 height 9
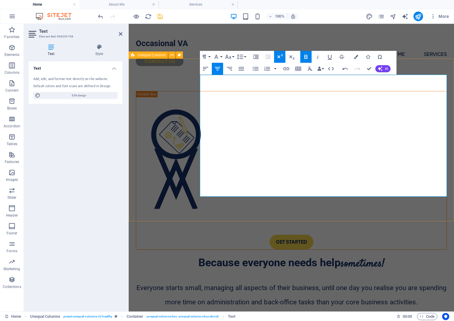
click at [277, 56] on icon "button" at bounding box center [279, 56] width 7 height 7
click at [227, 58] on icon "button" at bounding box center [227, 56] width 7 height 7
click at [351, 273] on p "​ ​" at bounding box center [291, 278] width 311 height 11
click at [369, 58] on icon "button" at bounding box center [368, 57] width 4 height 4
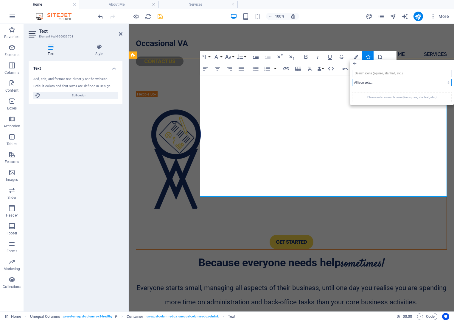
drag, startPoint x: 494, startPoint y: 110, endPoint x: 422, endPoint y: 202, distance: 117.1
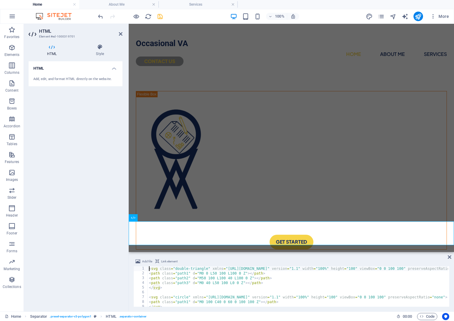
click at [122, 35] on aside "HTML Element #ed-1000319701 HTML Style HTML Add, edit, and format HTML directly…" at bounding box center [76, 168] width 105 height 288
drag, startPoint x: 120, startPoint y: 34, endPoint x: 96, endPoint y: 14, distance: 31.5
click at [120, 34] on icon at bounding box center [121, 34] width 4 height 5
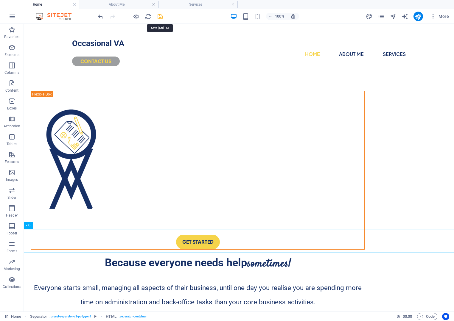
click at [160, 17] on icon "save" at bounding box center [160, 16] width 7 height 7
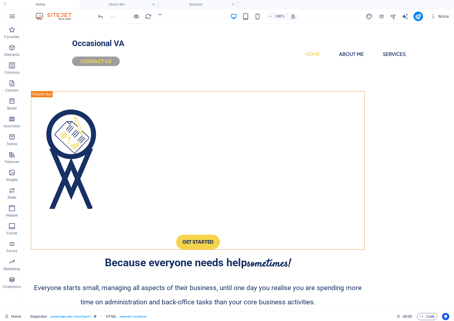
checkbox input "false"
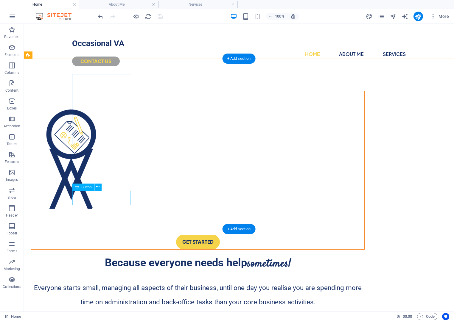
click at [96, 235] on div "GET STARTED" at bounding box center [197, 242] width 333 height 14
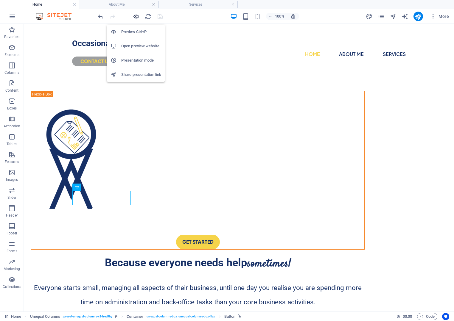
click at [133, 15] on icon "button" at bounding box center [136, 16] width 7 height 7
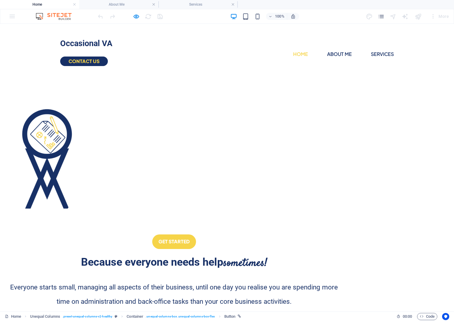
click at [152, 235] on link "GET STARTED" at bounding box center [174, 242] width 44 height 14
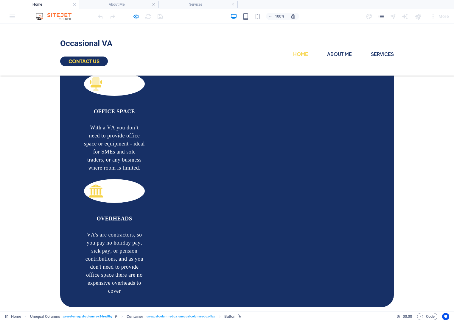
scroll to position [611, 0]
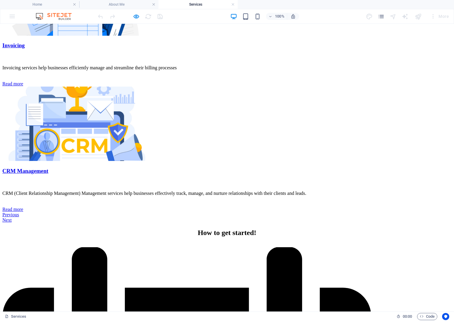
scroll to position [394, 0]
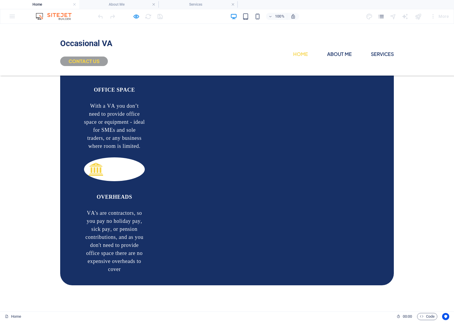
click at [108, 57] on link "CONTACT Us" at bounding box center [84, 62] width 48 height 10
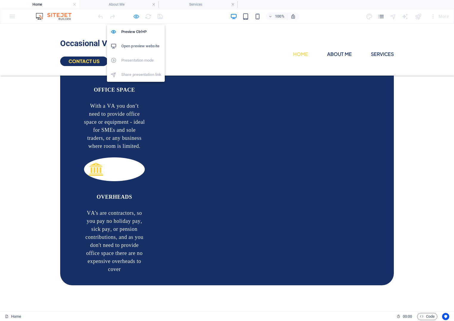
click at [135, 16] on icon "button" at bounding box center [136, 16] width 7 height 7
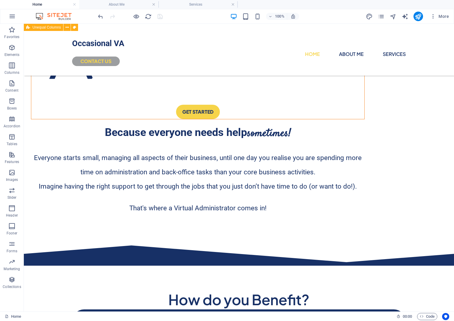
scroll to position [110, 0]
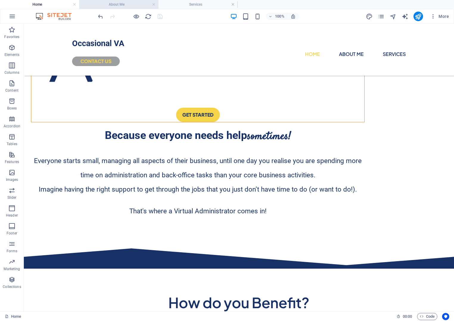
click at [118, 4] on h4 "About Me" at bounding box center [118, 4] width 79 height 7
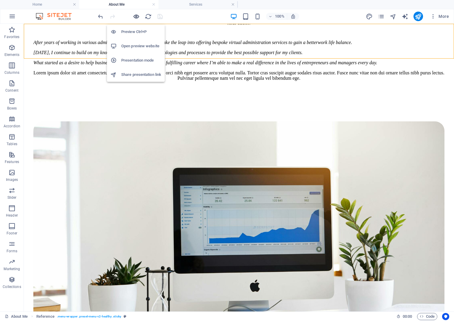
click at [135, 14] on icon "button" at bounding box center [136, 16] width 7 height 7
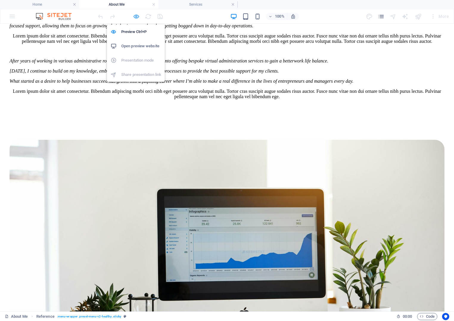
scroll to position [526, 0]
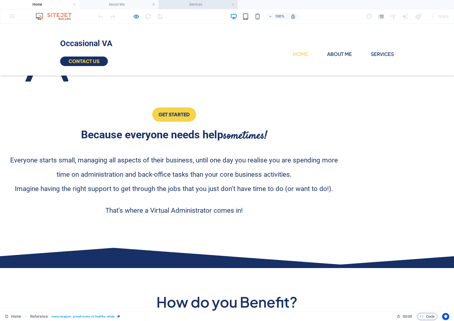
click at [195, 5] on h4 "Services" at bounding box center [197, 4] width 79 height 7
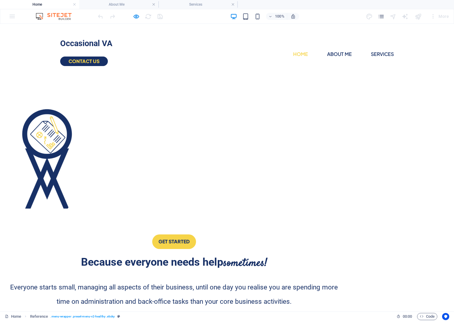
scroll to position [0, 0]
click at [135, 15] on icon "button" at bounding box center [136, 16] width 7 height 7
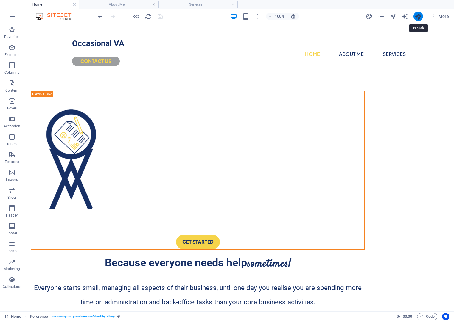
click at [420, 18] on icon "publish" at bounding box center [417, 16] width 7 height 7
